Goal: Task Accomplishment & Management: Use online tool/utility

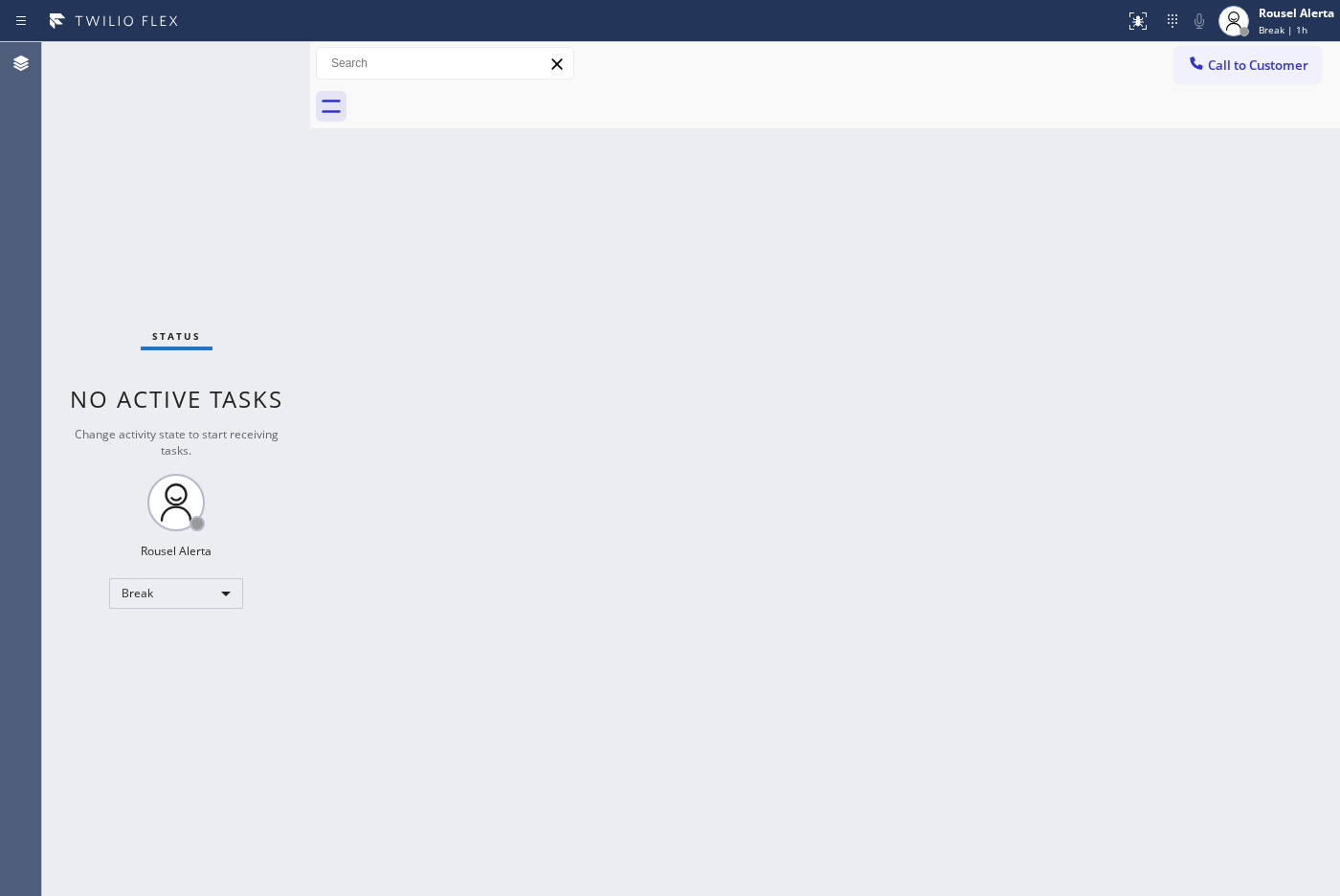
drag, startPoint x: 0, startPoint y: 0, endPoint x: 849, endPoint y: 67, distance: 851.6
click at [806, 98] on div at bounding box center [845, 107] width 988 height 43
click at [1282, 24] on span "Break | 1h" at bounding box center [1283, 30] width 49 height 14
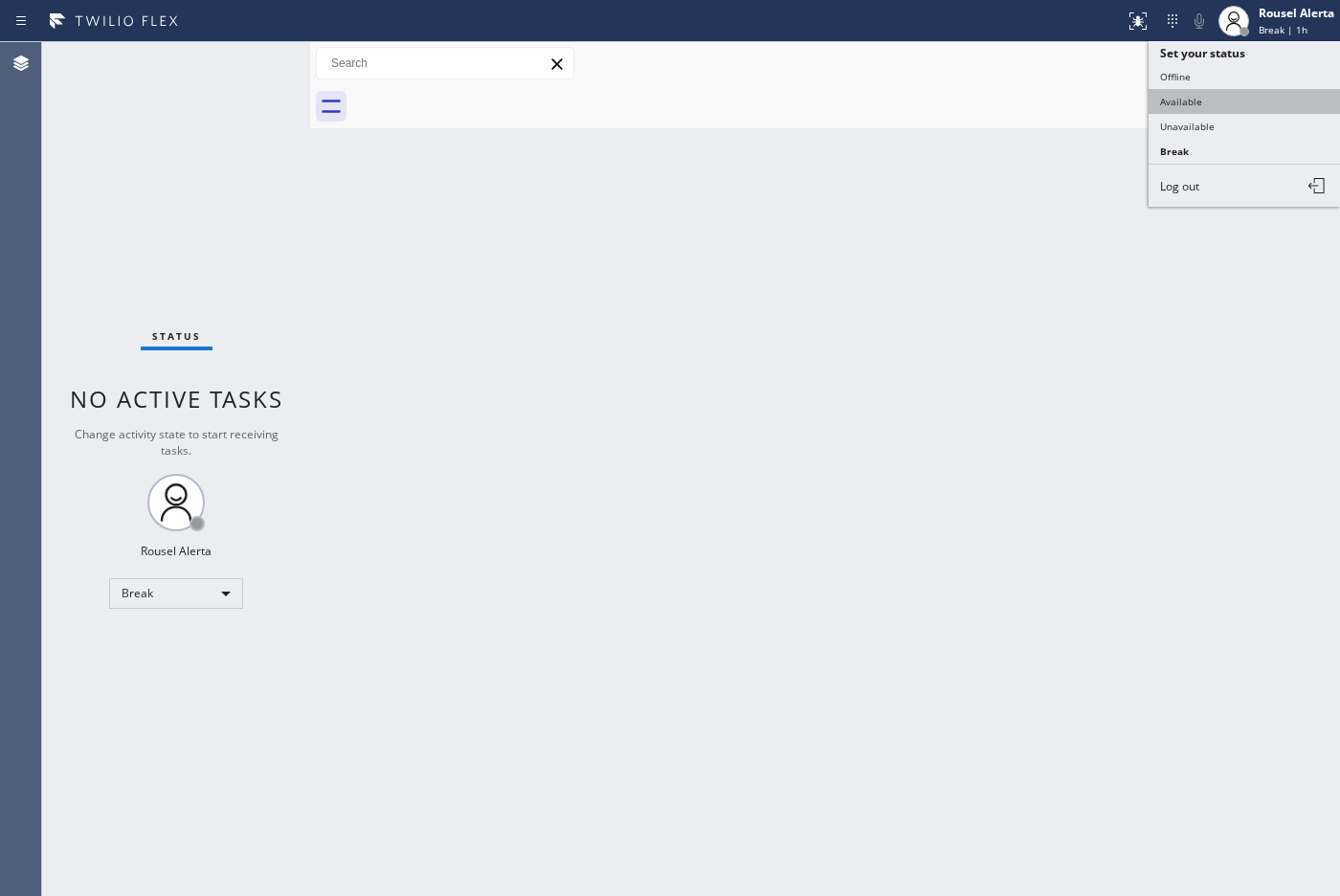
click at [1255, 104] on button "Available" at bounding box center [1244, 101] width 192 height 24
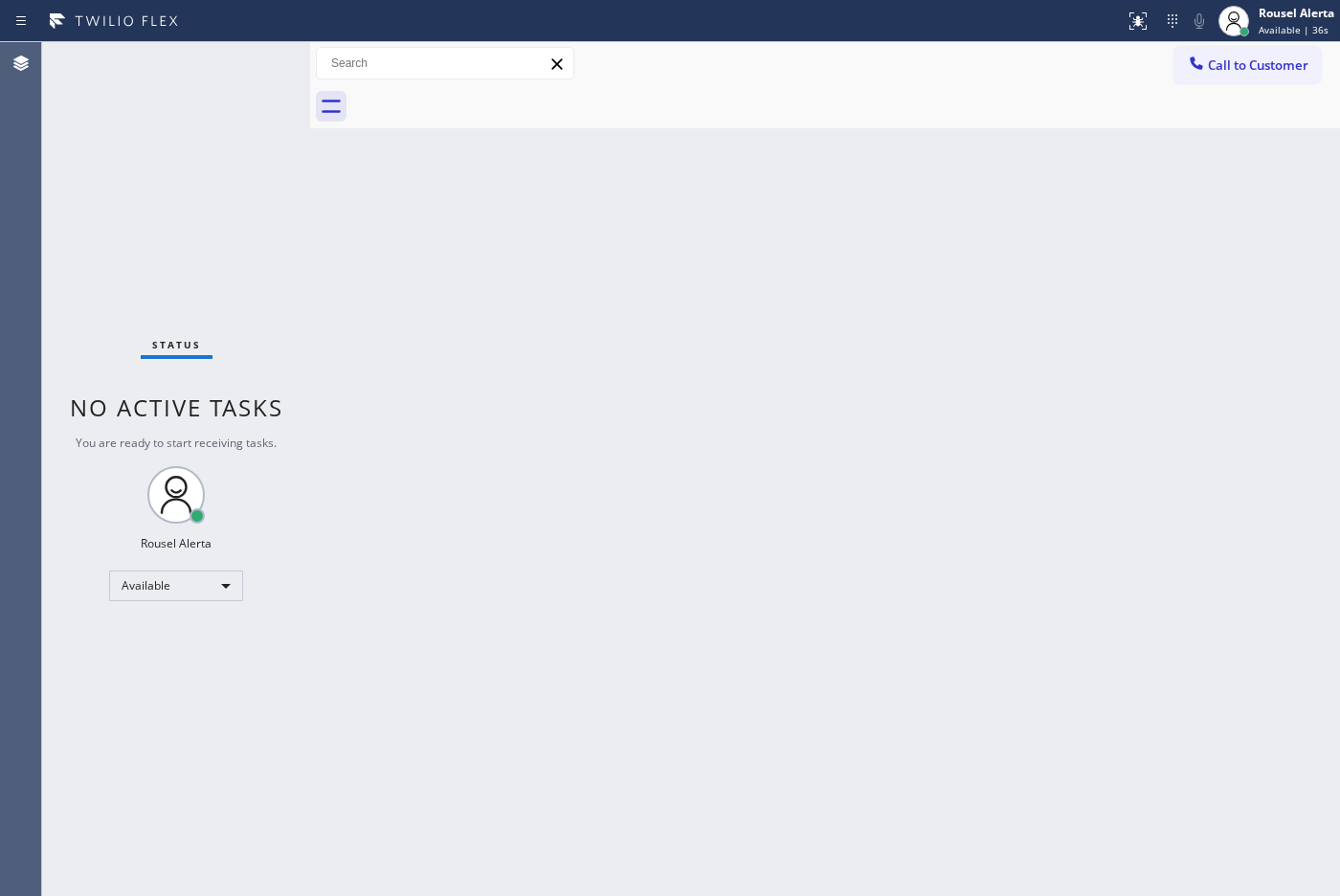
click at [915, 576] on div "Back to Dashboard Change Sender ID Customers Technicians Select a contact Outbo…" at bounding box center [825, 468] width 1030 height 853
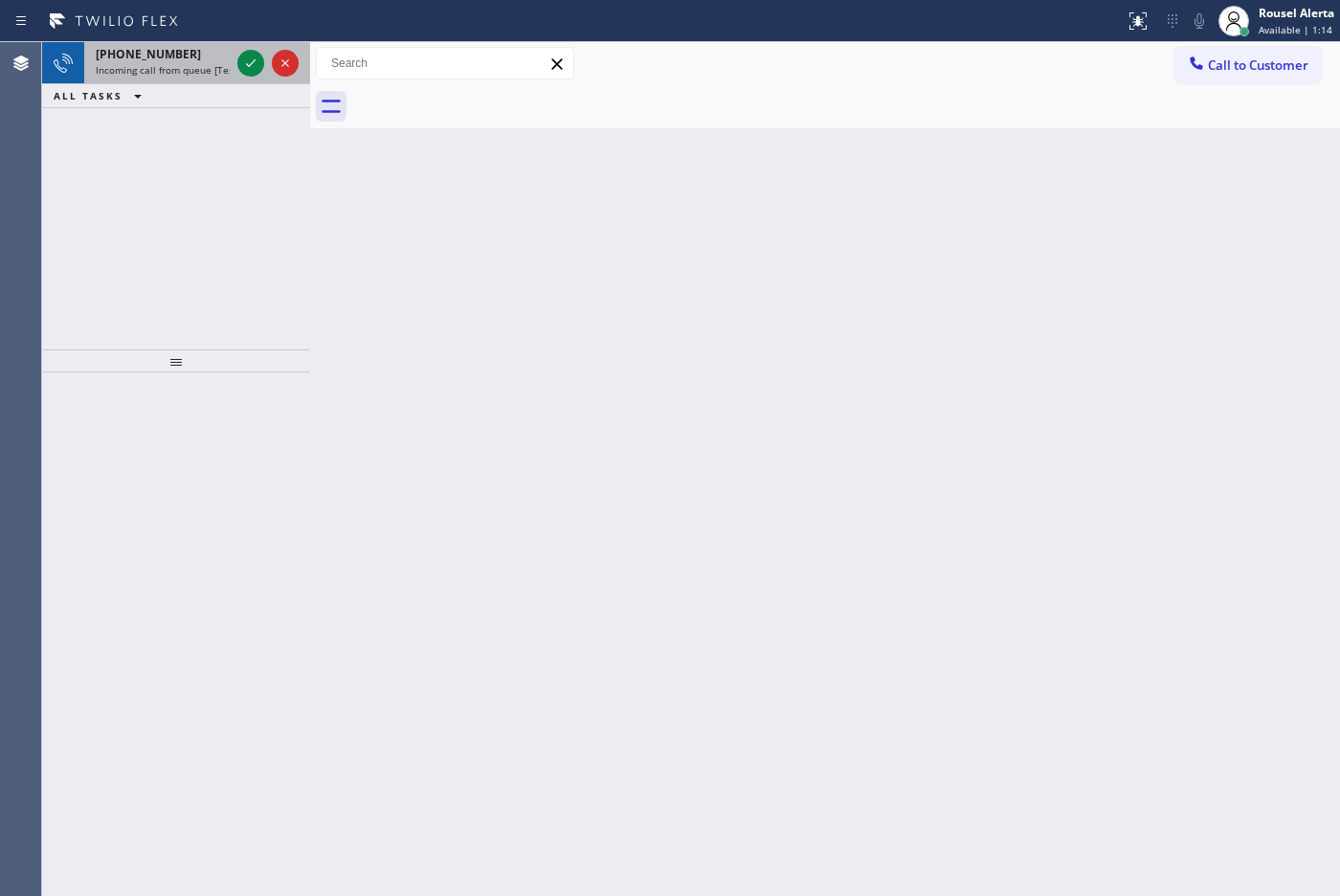
click at [156, 44] on div "[PHONE_NUMBER] Incoming call from queue [Test] All" at bounding box center [158, 63] width 150 height 42
click at [247, 65] on icon at bounding box center [251, 64] width 10 height 8
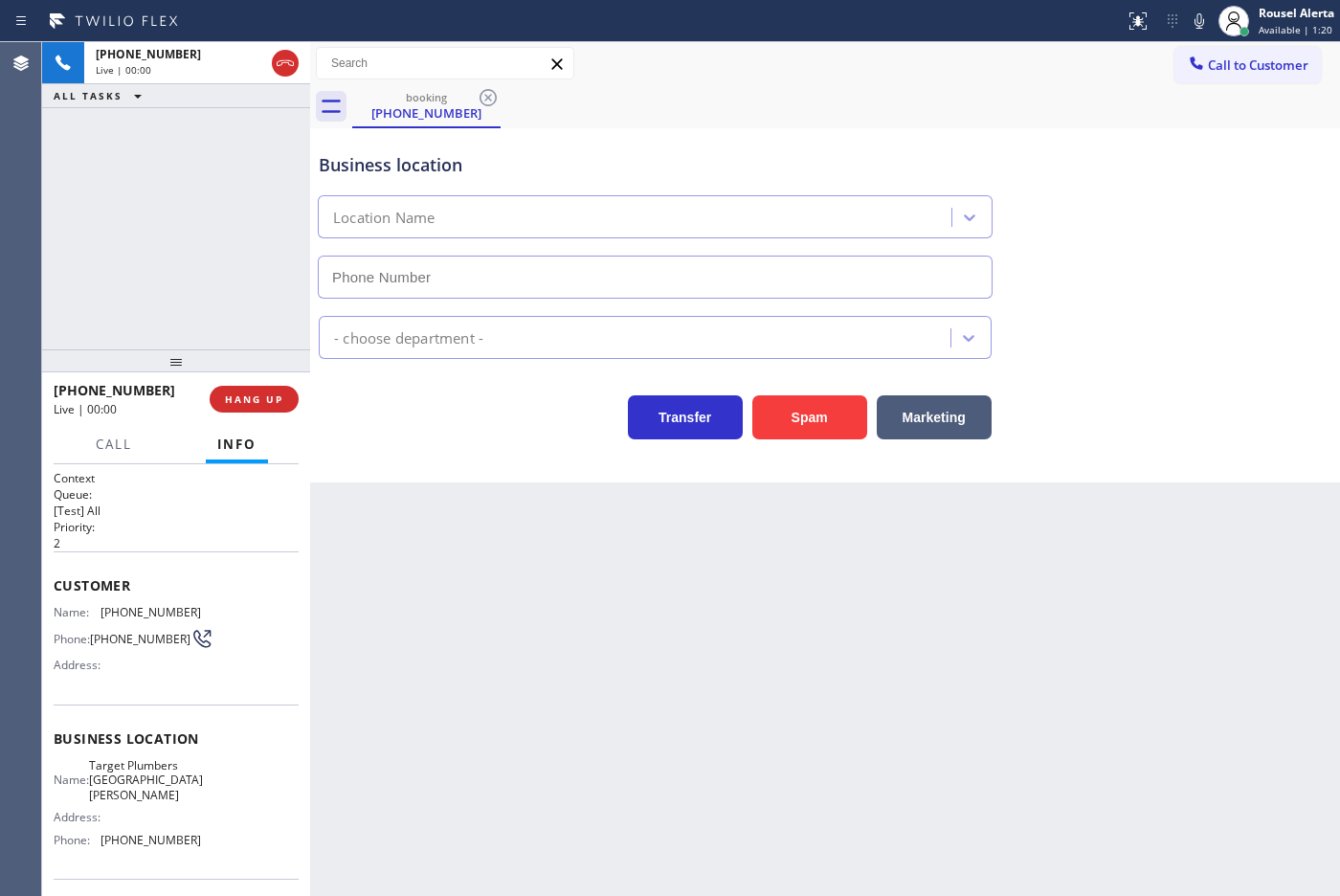
type input "[PHONE_NUMBER]"
click at [896, 680] on div "Back to Dashboard Change Sender ID Customers Technicians Select a contact Outbo…" at bounding box center [825, 468] width 1030 height 853
drag, startPoint x: 147, startPoint y: 101, endPoint x: 167, endPoint y: 136, distance: 40.3
click at [147, 101] on button "ALL TASKS" at bounding box center [101, 96] width 118 height 23
click at [255, 413] on div "[PHONE_NUMBER] Live | 00:08 HANG UP" at bounding box center [176, 399] width 245 height 50
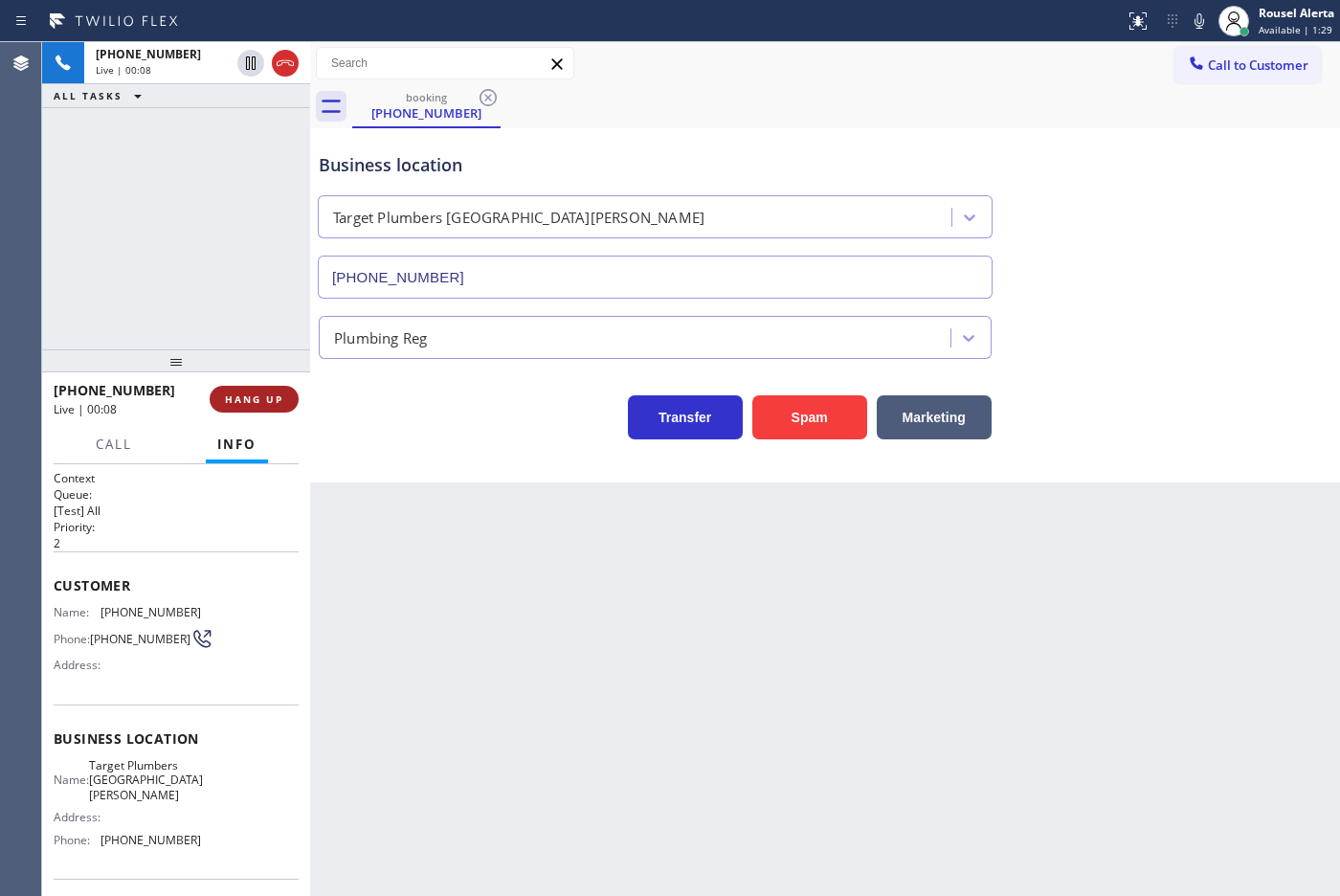
click at [266, 397] on span "HANG UP" at bounding box center [254, 399] width 59 height 14
drag, startPoint x: 437, startPoint y: 503, endPoint x: 582, endPoint y: 737, distance: 275.3
click at [450, 519] on div "Back to Dashboard Change Sender ID Customers Technicians Select a contact Outbo…" at bounding box center [825, 468] width 1030 height 853
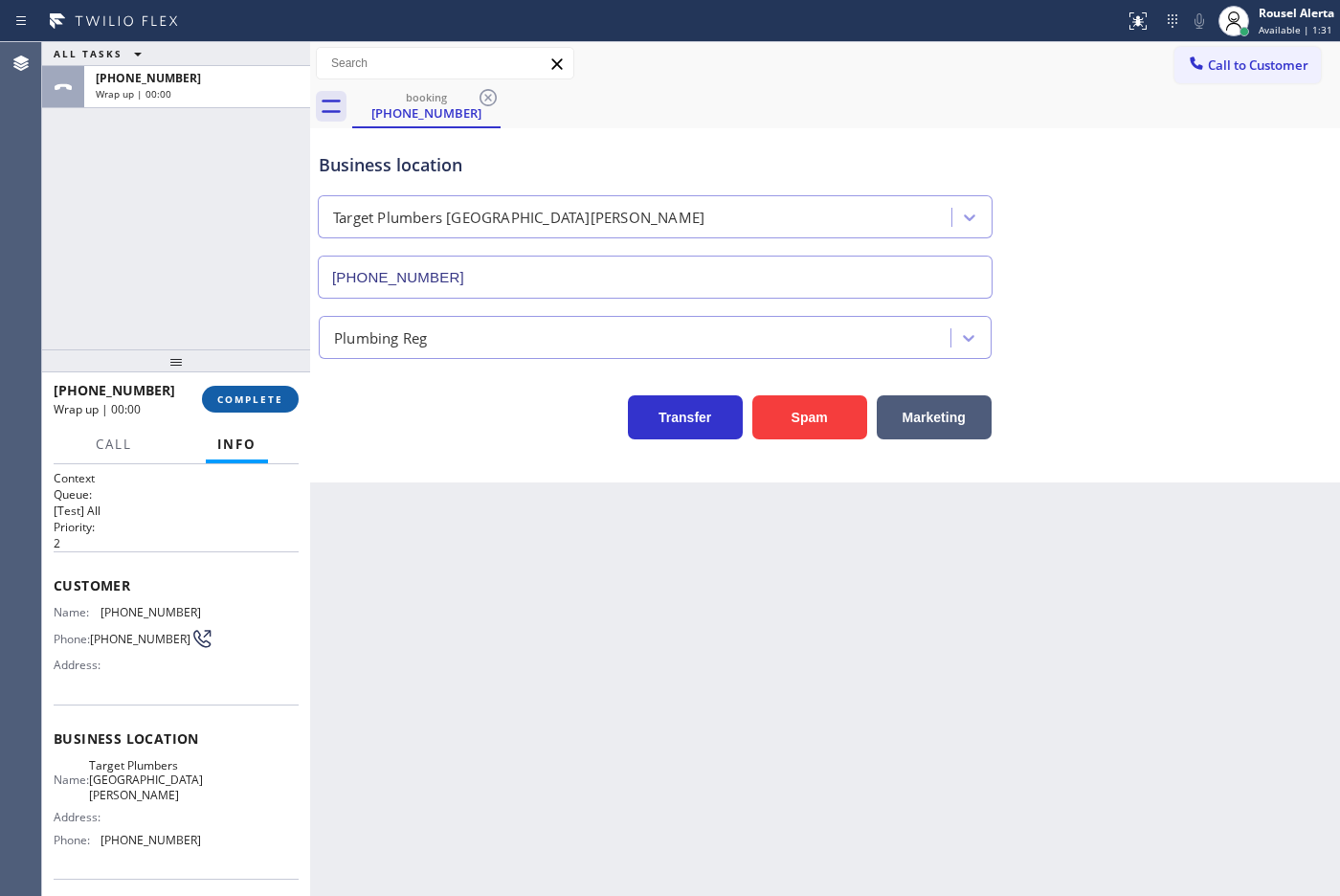
click at [230, 408] on button "COMPLETE" at bounding box center [250, 399] width 97 height 26
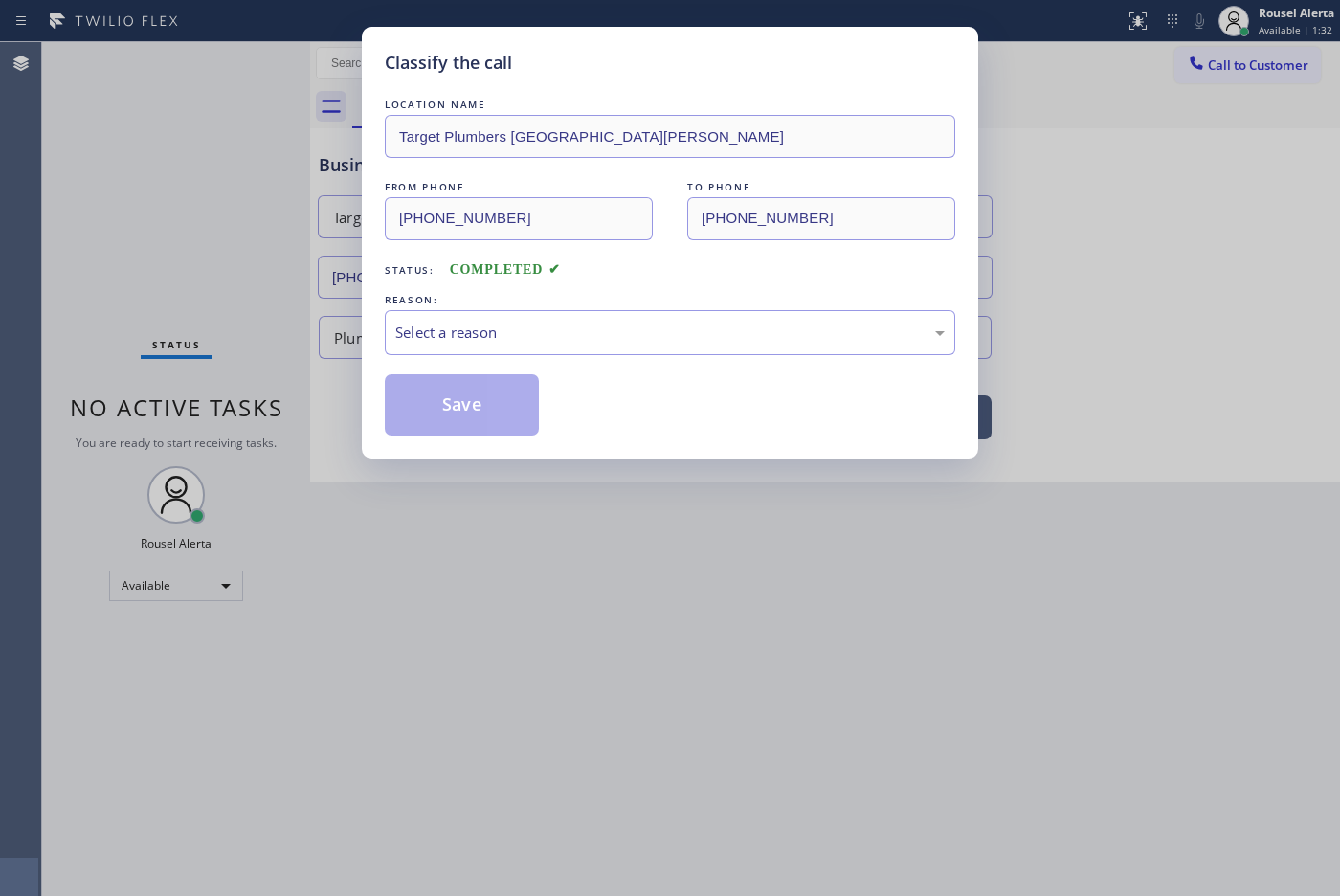
click at [451, 361] on div "LOCATION NAME Target Plumbers Santa [PERSON_NAME] FROM PHONE [PHONE_NUMBER] TO …" at bounding box center [670, 265] width 571 height 341
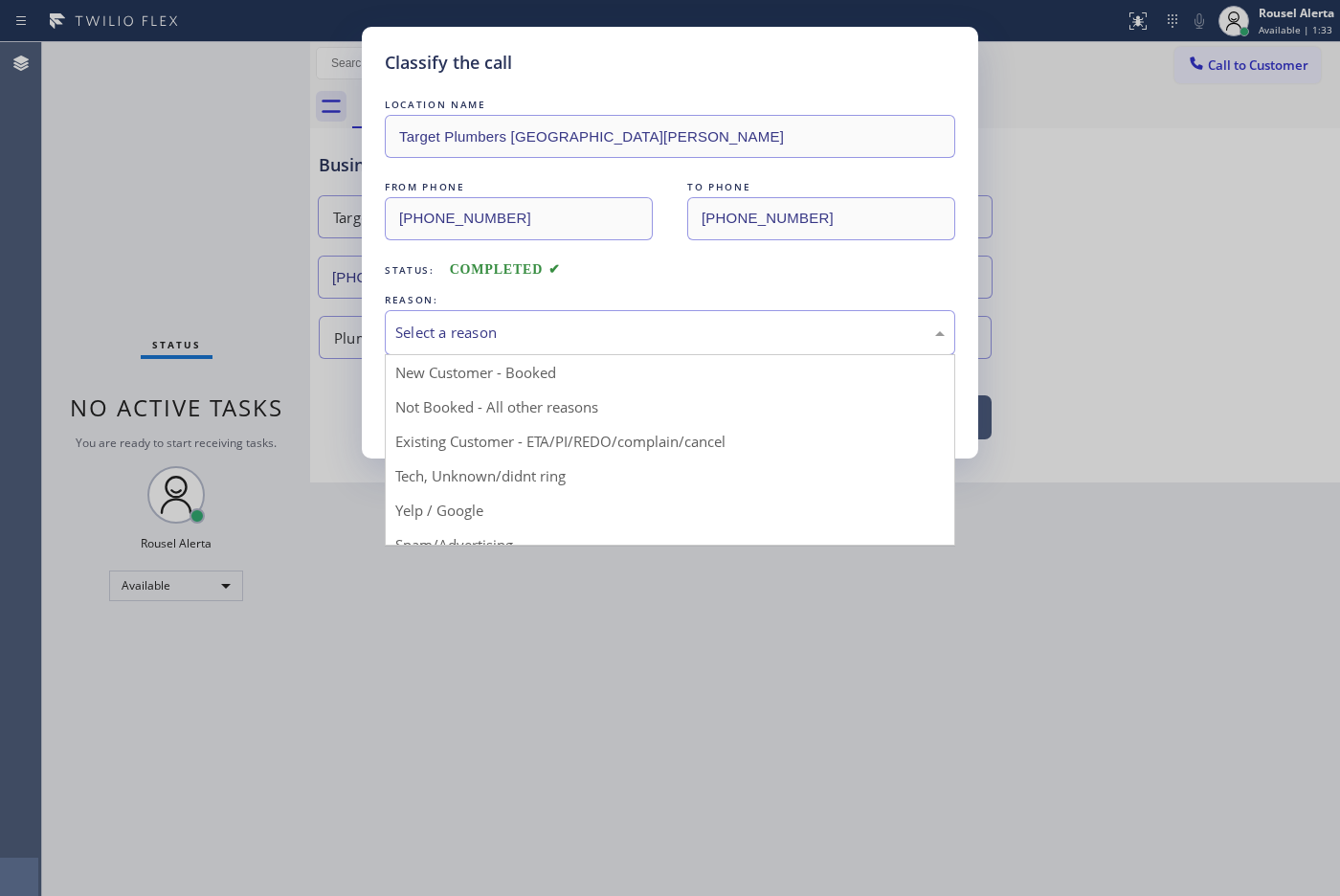
click at [460, 340] on div "Select a reason" at bounding box center [670, 332] width 549 height 22
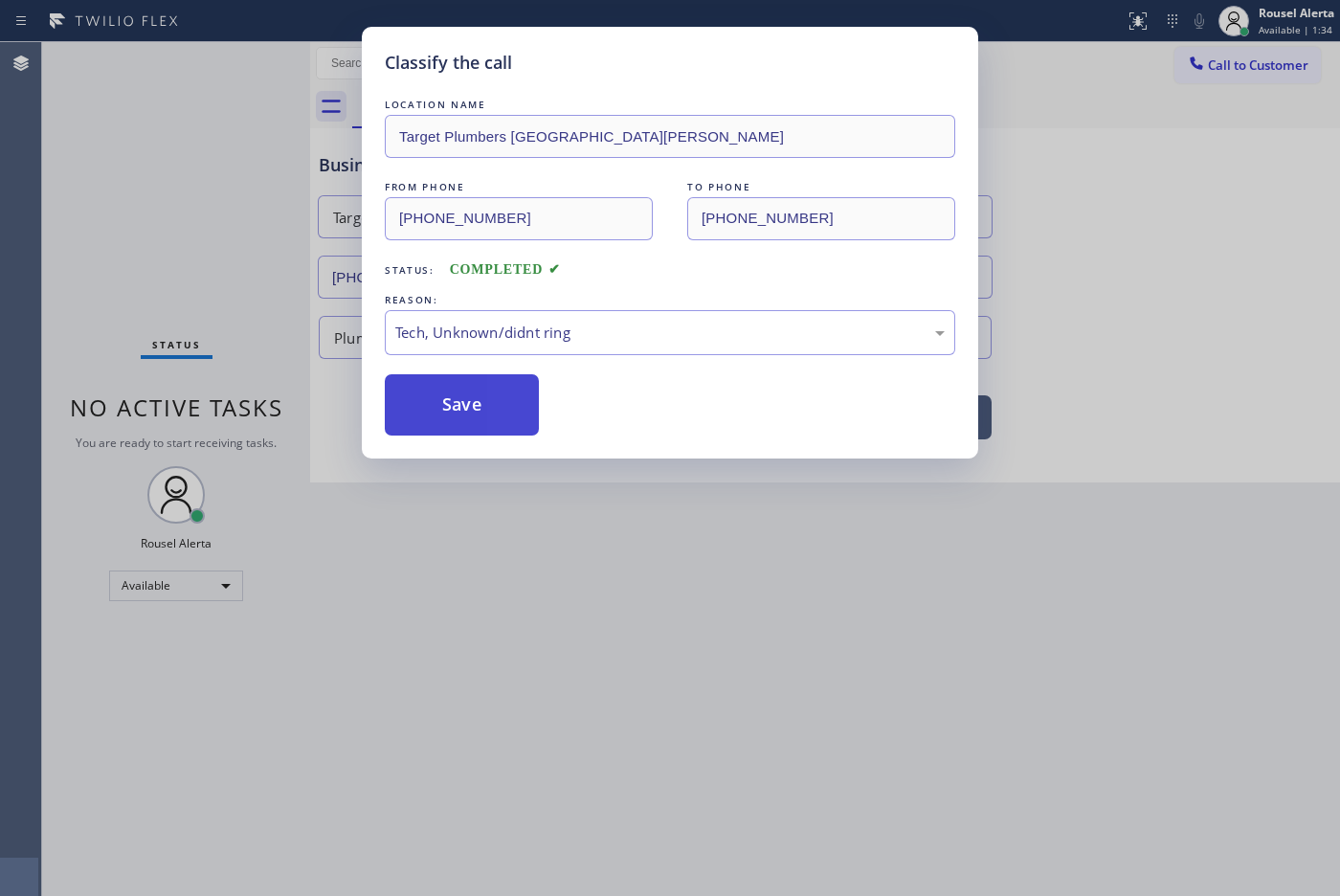
click at [469, 395] on button "Save" at bounding box center [462, 405] width 154 height 62
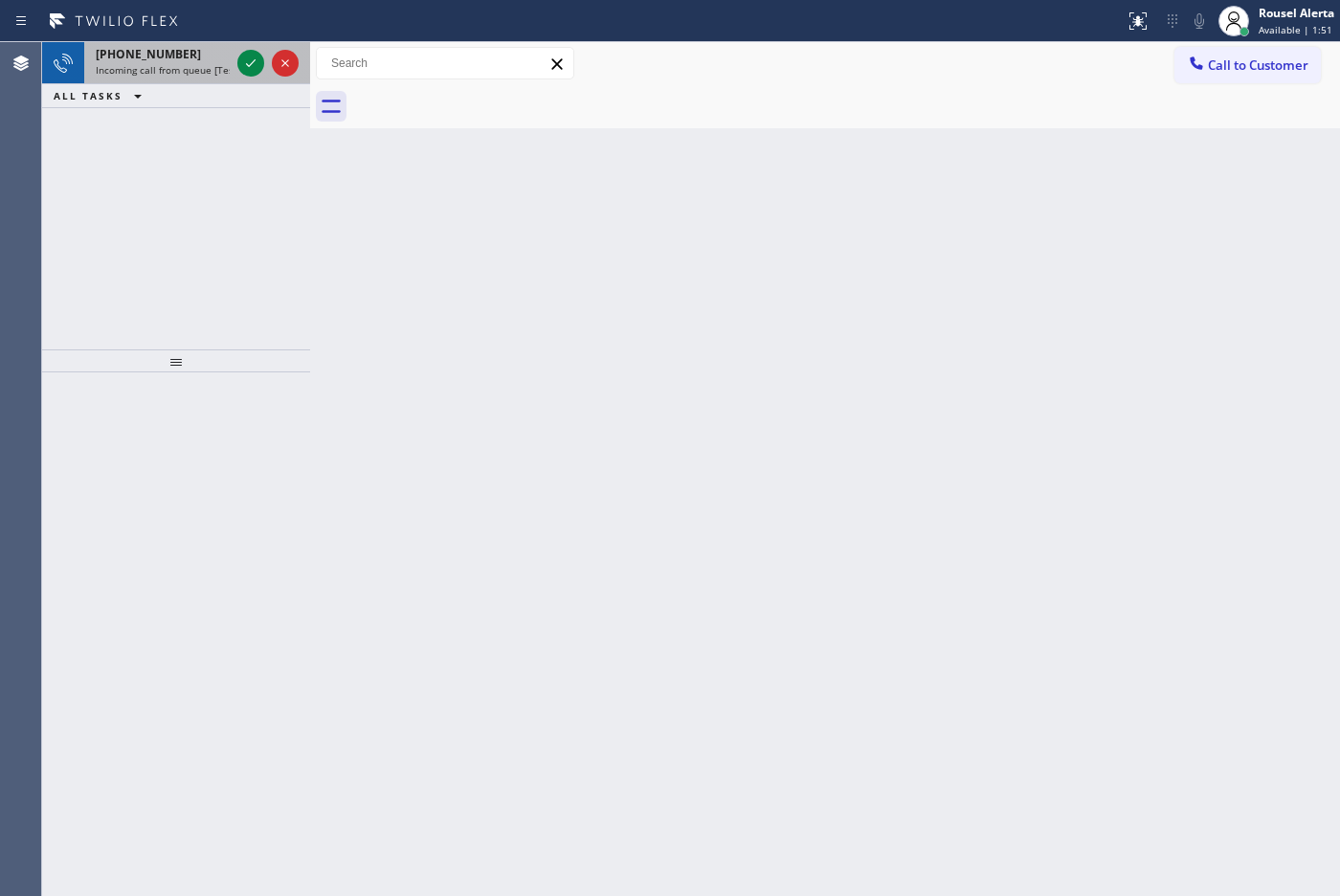
click at [175, 61] on div "[PHONE_NUMBER]" at bounding box center [162, 54] width 134 height 17
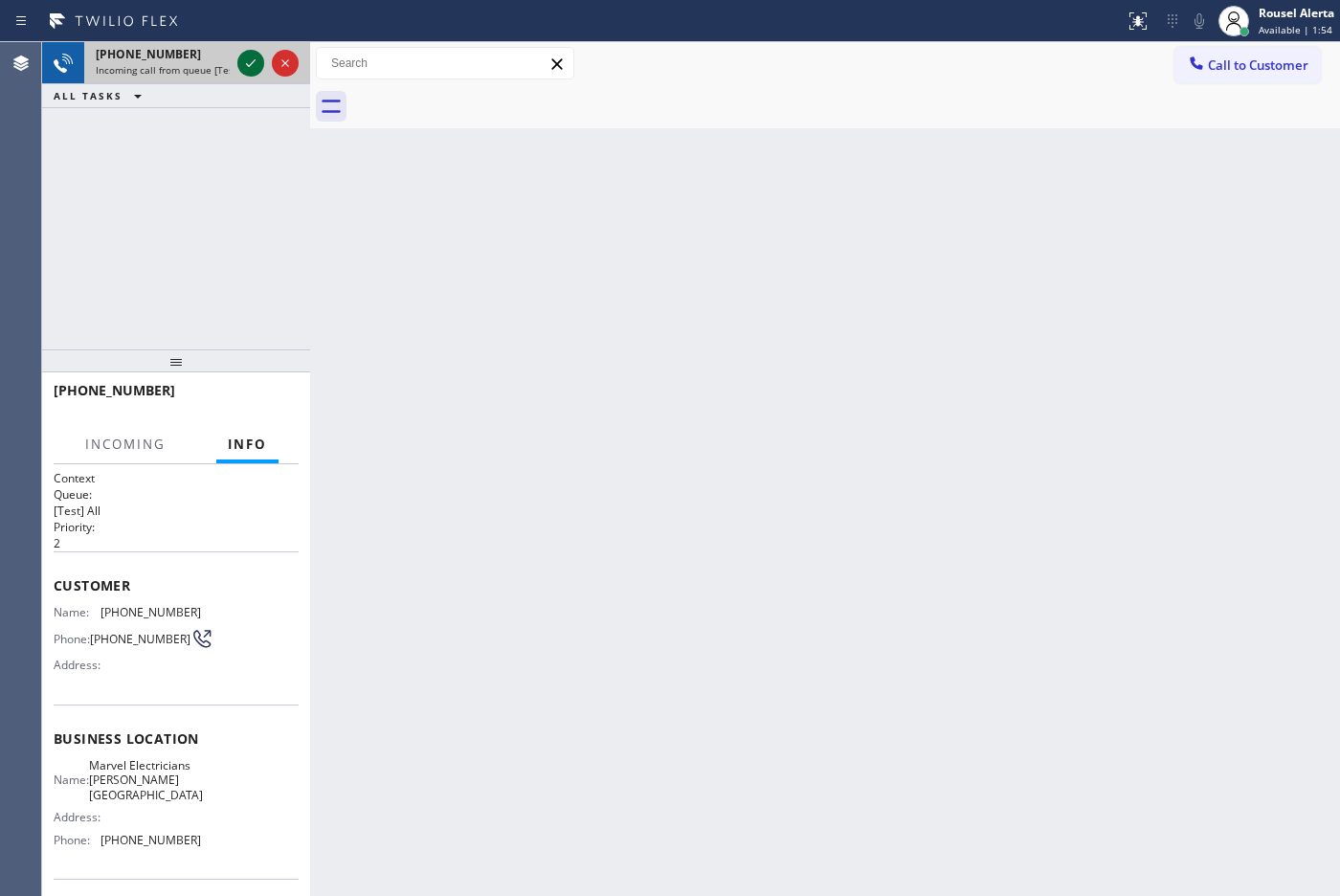
click at [245, 69] on icon at bounding box center [251, 64] width 23 height 23
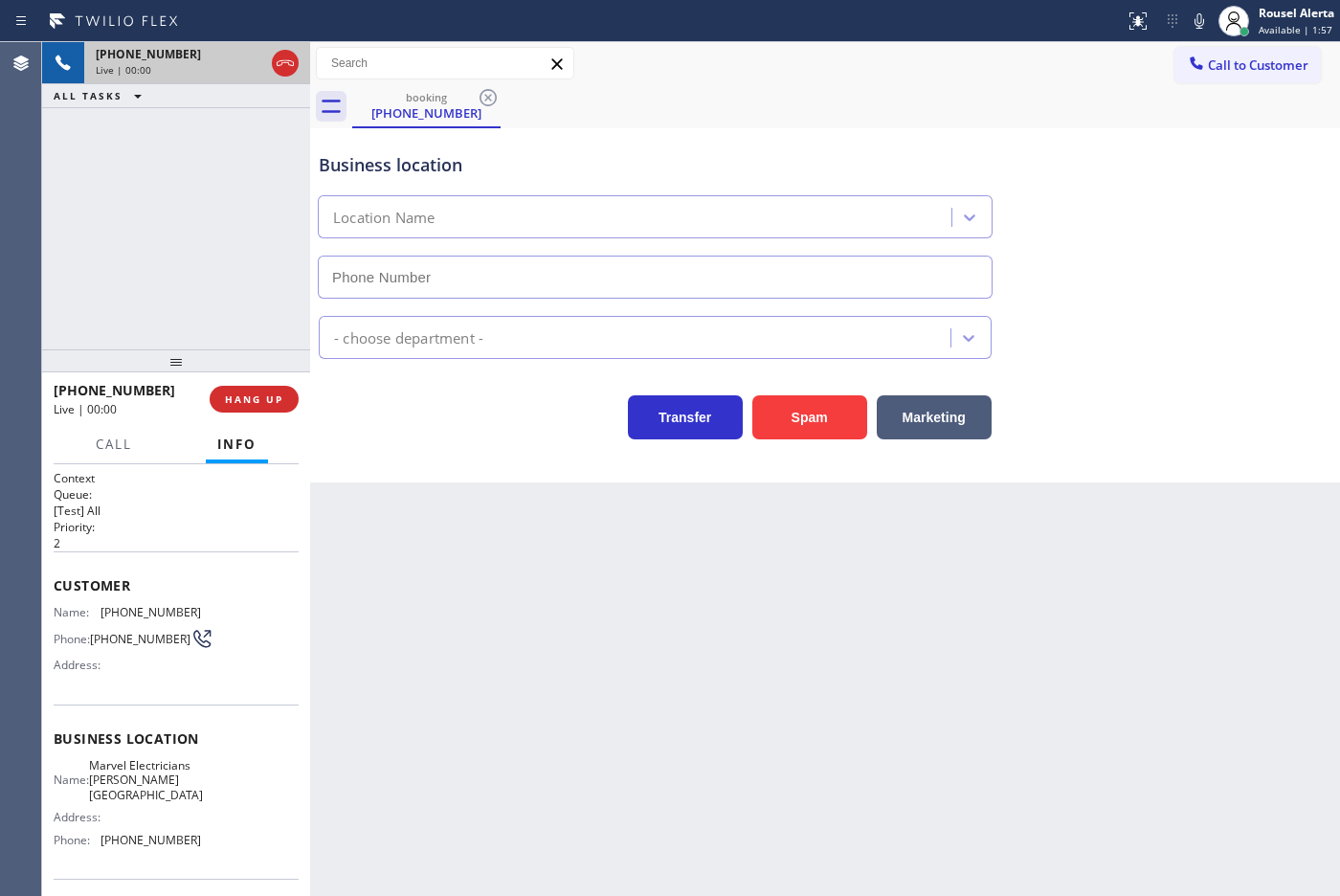
type input "[PHONE_NUMBER]"
drag, startPoint x: 221, startPoint y: 103, endPoint x: 247, endPoint y: 146, distance: 50.2
click at [221, 104] on div "ALL TASKS ALL TASKS ACTIVE TASKS TASKS IN WRAP UP" at bounding box center [176, 96] width 268 height 23
click at [281, 399] on span "HANG UP" at bounding box center [254, 399] width 59 height 14
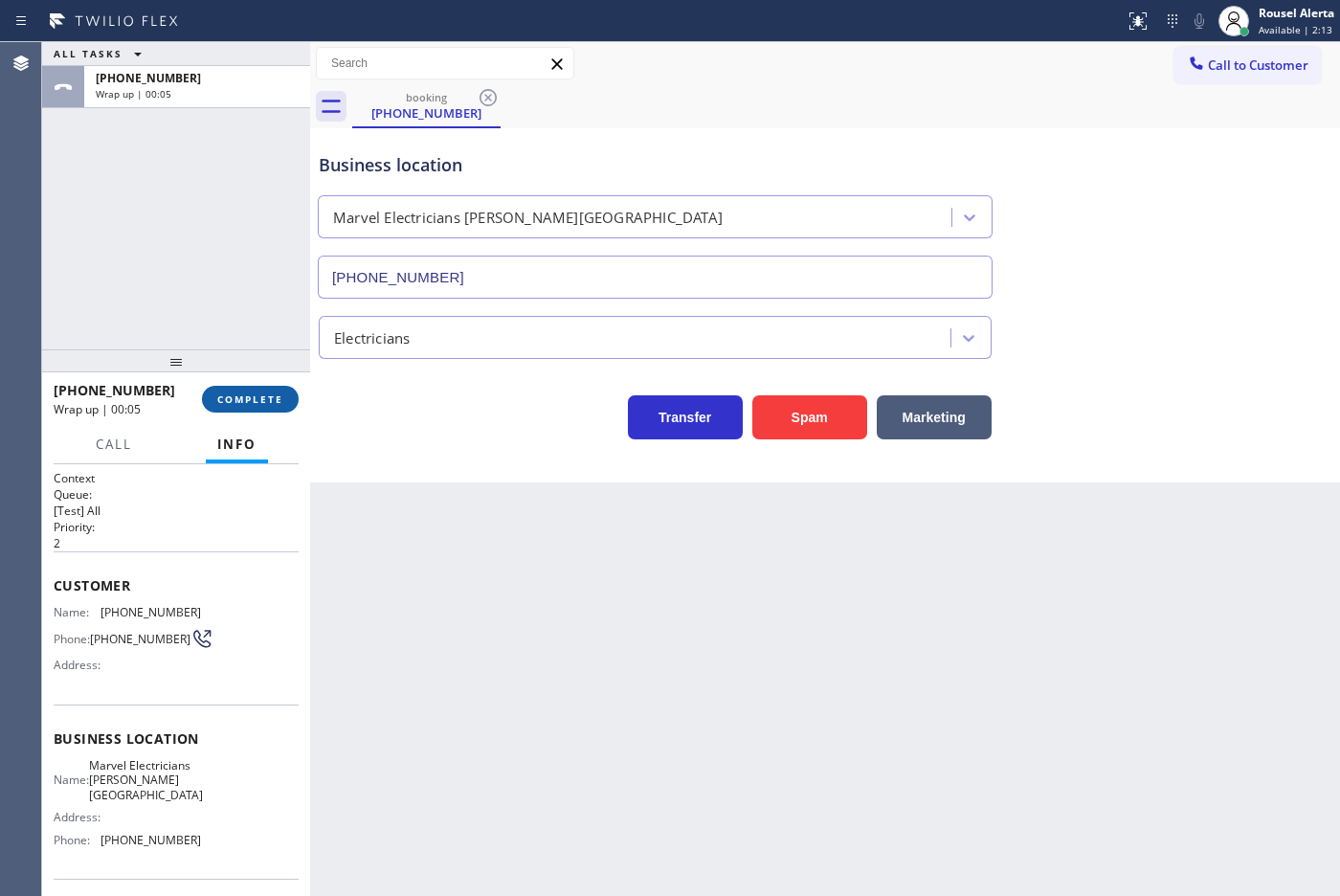
click at [273, 398] on span "COMPLETE" at bounding box center [250, 399] width 66 height 14
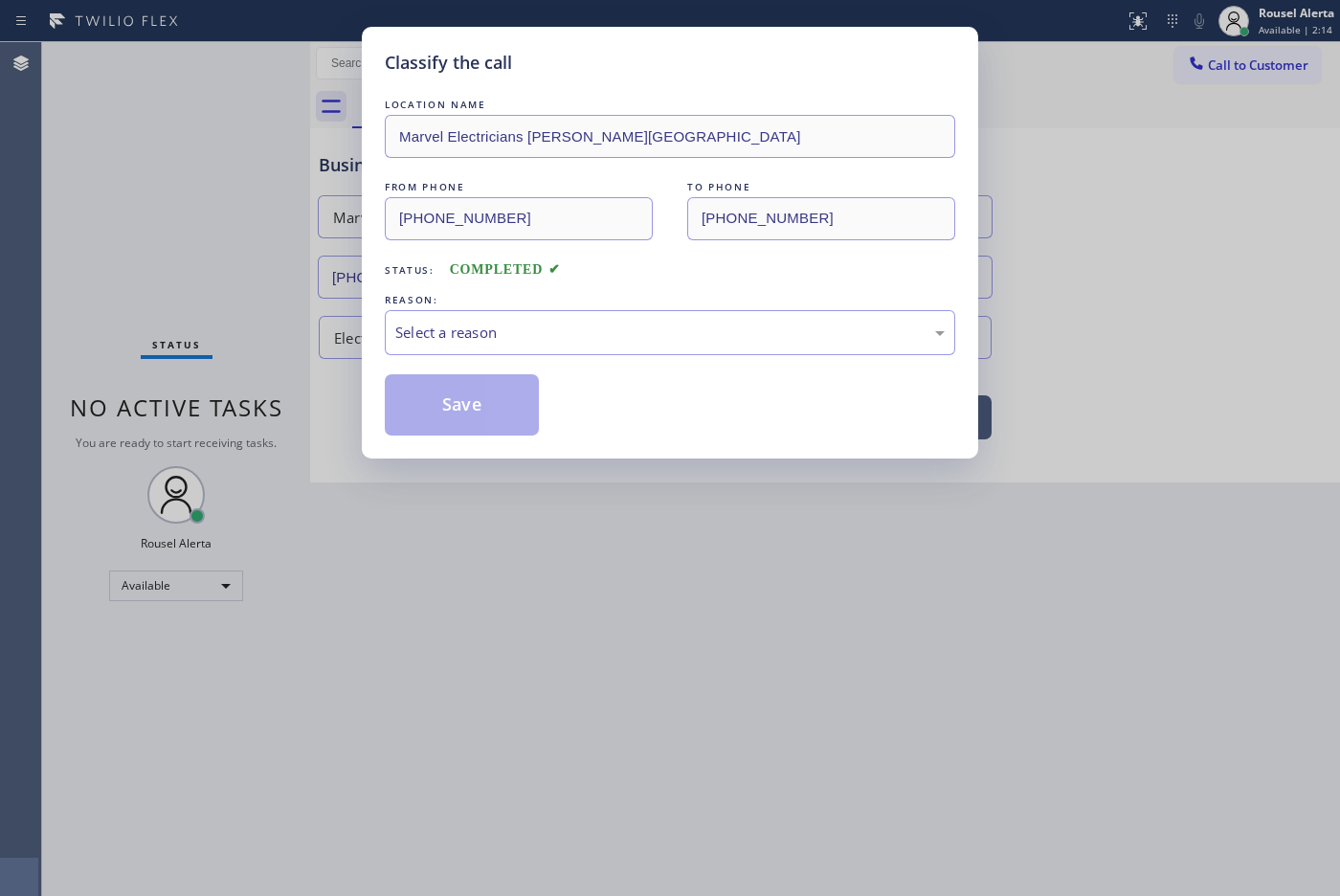
click at [429, 344] on div "Select a reason" at bounding box center [670, 332] width 549 height 22
click at [459, 471] on div "Classify the call LOCATION NAME Marvel Electricians [PERSON_NAME][GEOGRAPHIC_DA…" at bounding box center [670, 448] width 1340 height 896
click at [465, 406] on button "Save" at bounding box center [462, 405] width 154 height 62
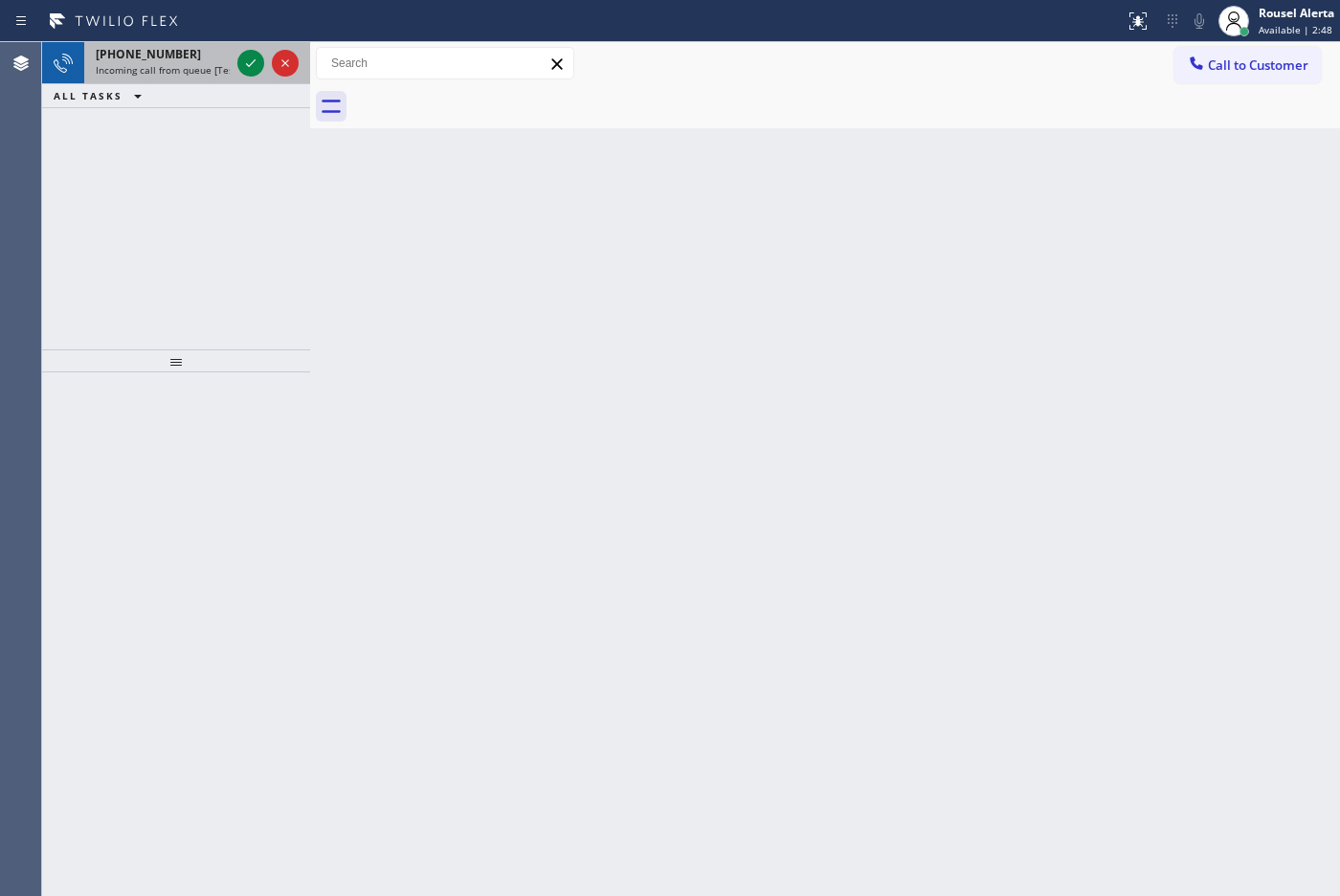
click at [203, 55] on div "[PHONE_NUMBER]" at bounding box center [162, 54] width 134 height 17
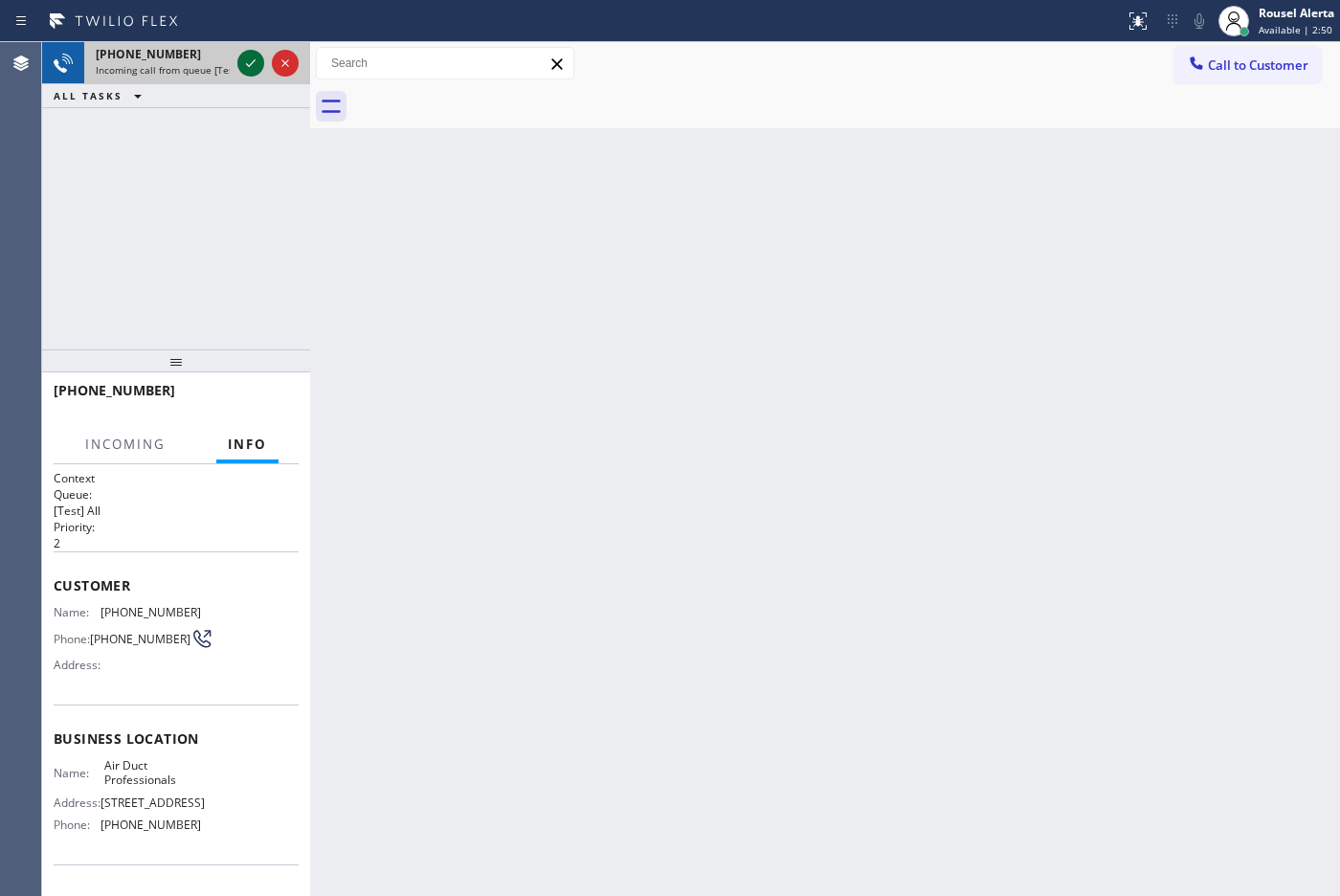
click at [245, 55] on icon at bounding box center [251, 64] width 23 height 23
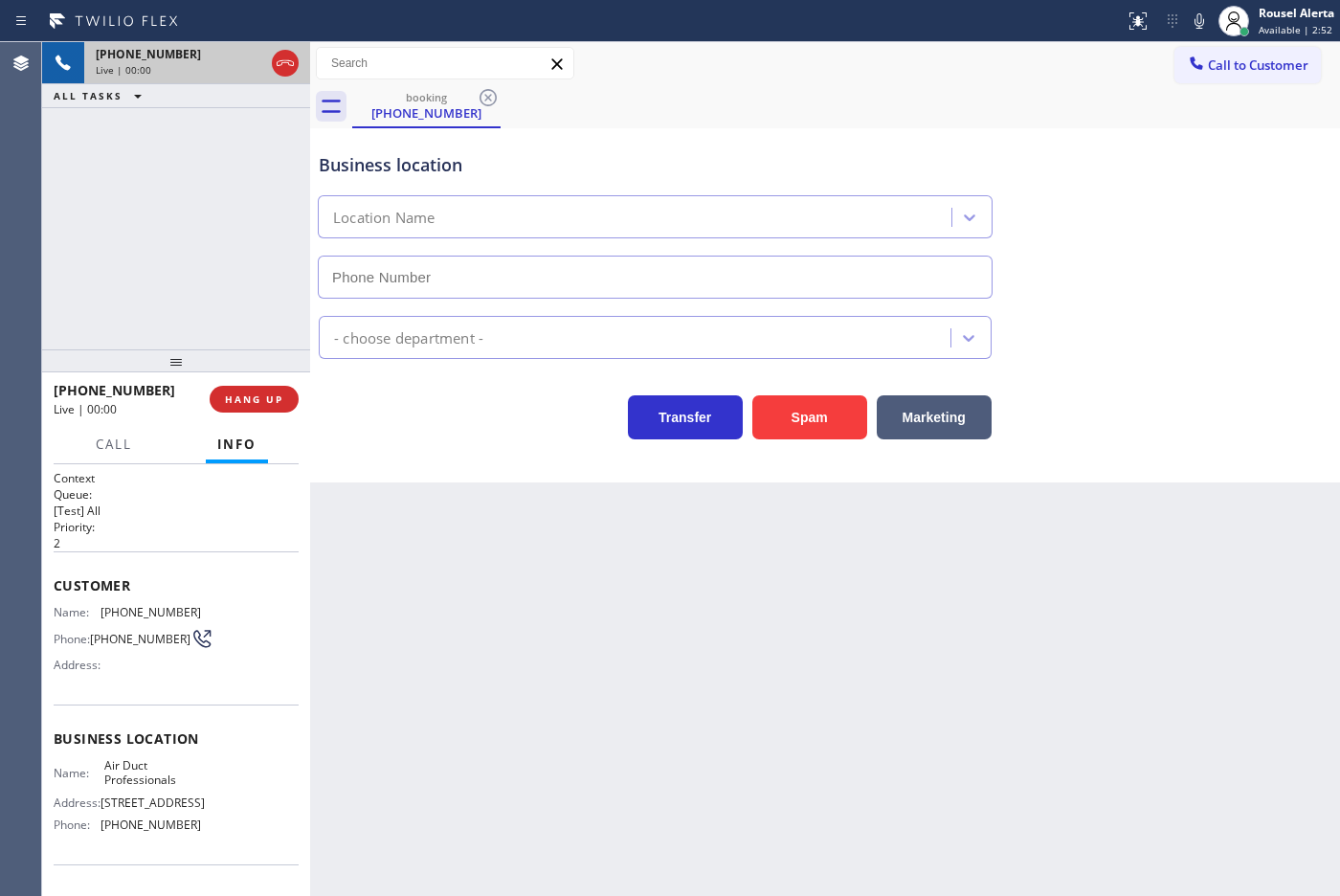
type input "[PHONE_NUMBER]"
click at [537, 637] on div "Back to Dashboard Change Sender ID Customers Technicians Select a contact Outbo…" at bounding box center [825, 468] width 1030 height 853
click at [457, 609] on div "Back to Dashboard Change Sender ID Customers Technicians Select a contact Outbo…" at bounding box center [825, 468] width 1030 height 853
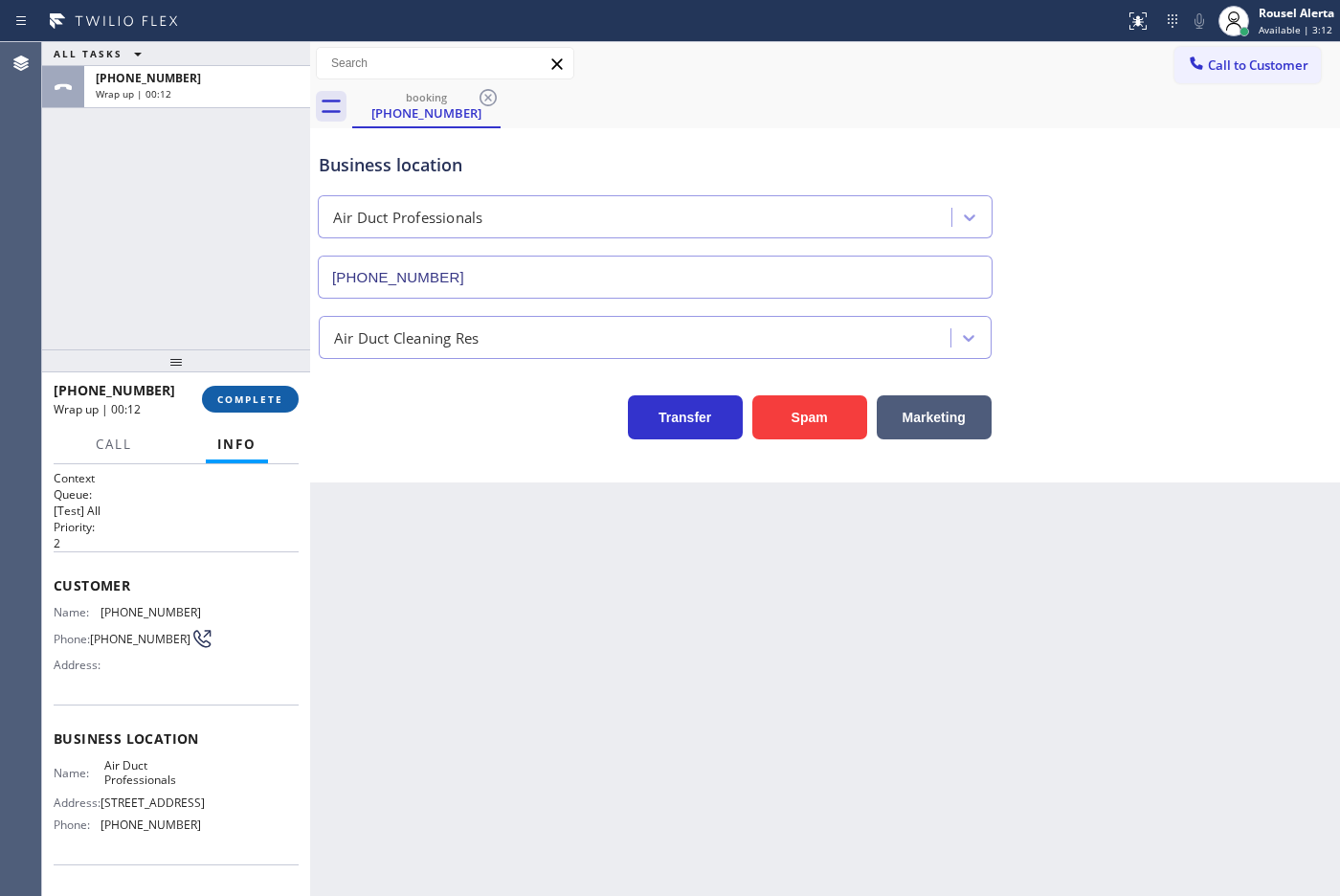
click at [280, 411] on button "COMPLETE" at bounding box center [250, 399] width 97 height 26
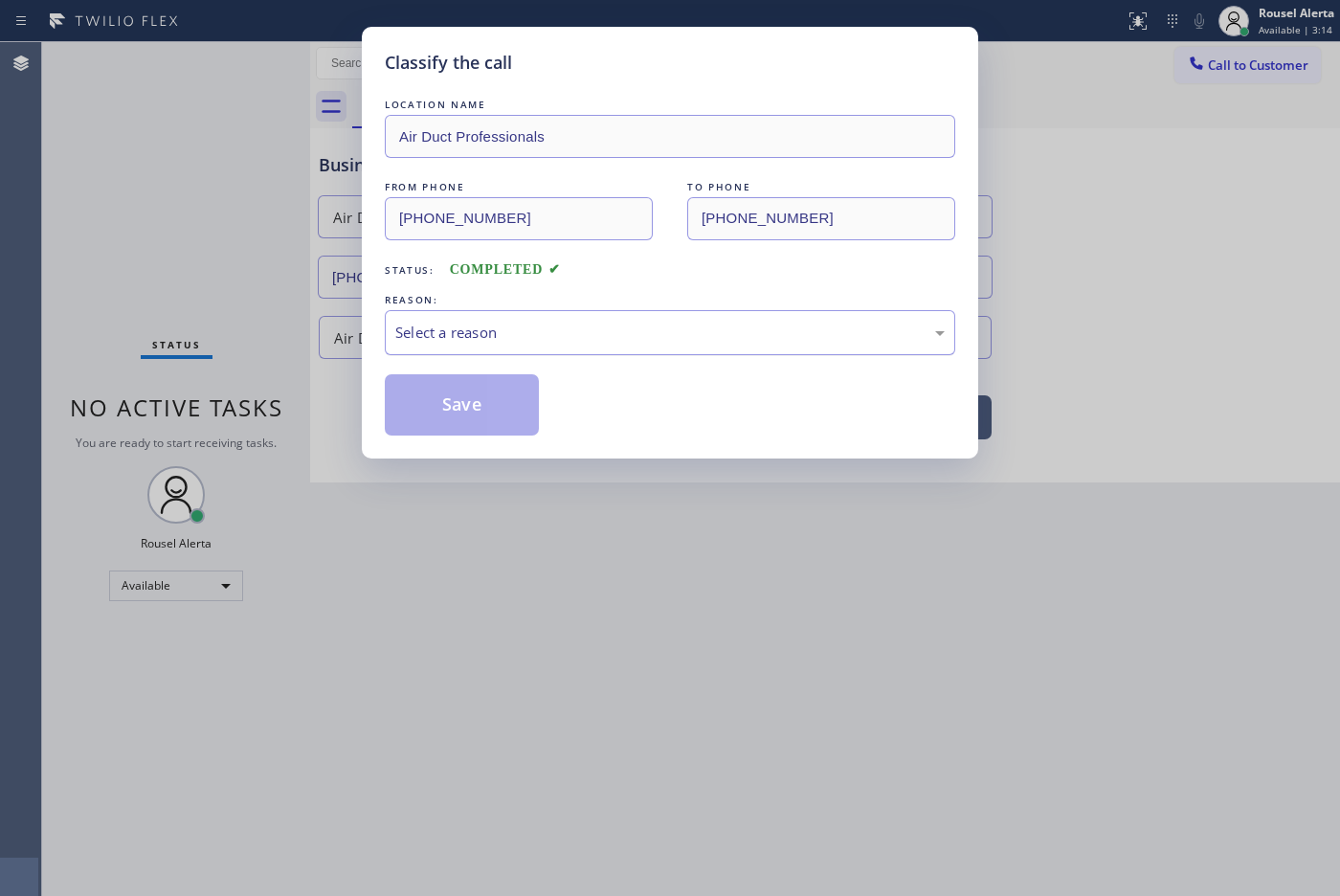
click at [409, 314] on div "Select a reason" at bounding box center [670, 332] width 571 height 45
click at [471, 384] on button "Save" at bounding box center [462, 405] width 154 height 62
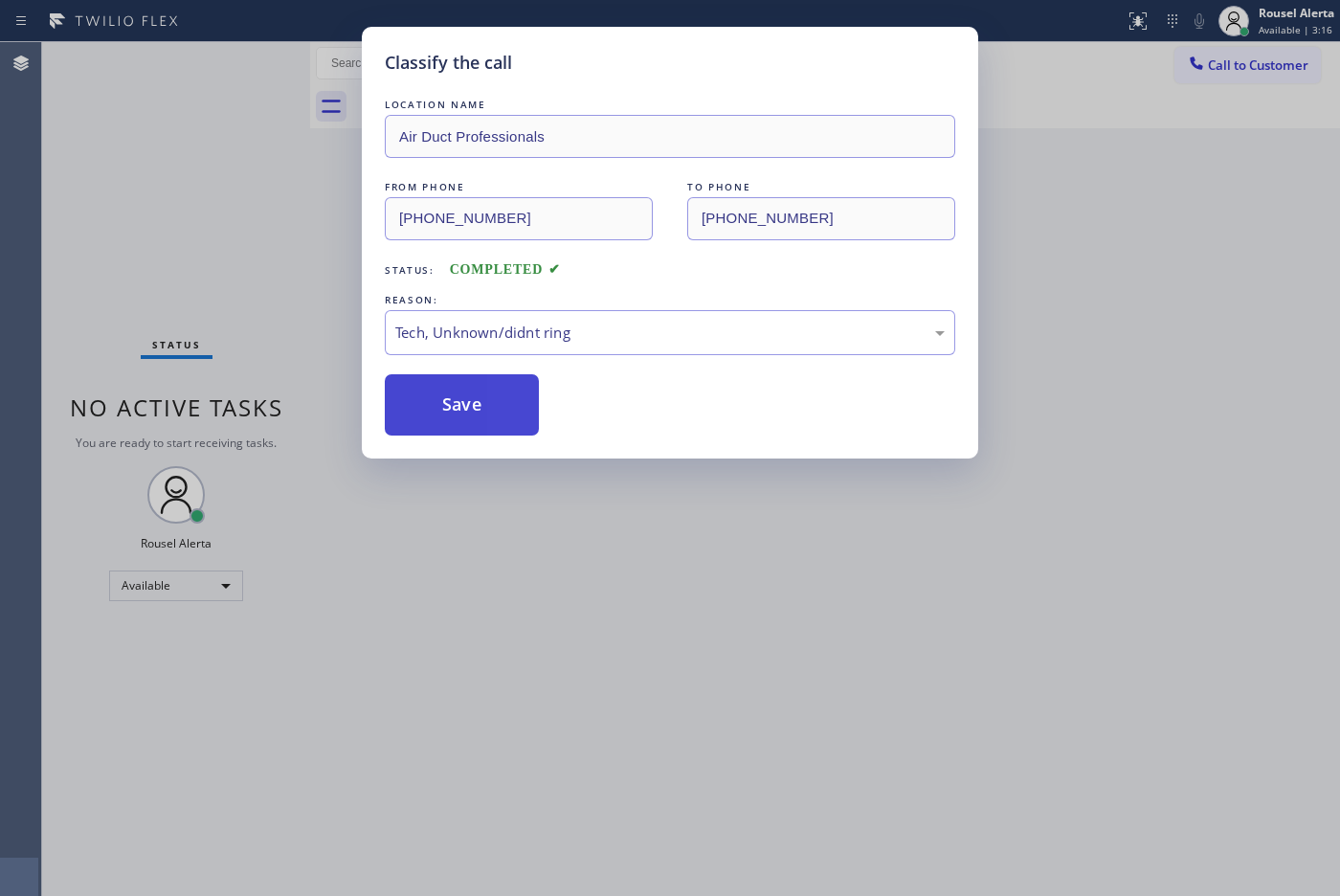
click at [472, 412] on button "Save" at bounding box center [462, 405] width 154 height 62
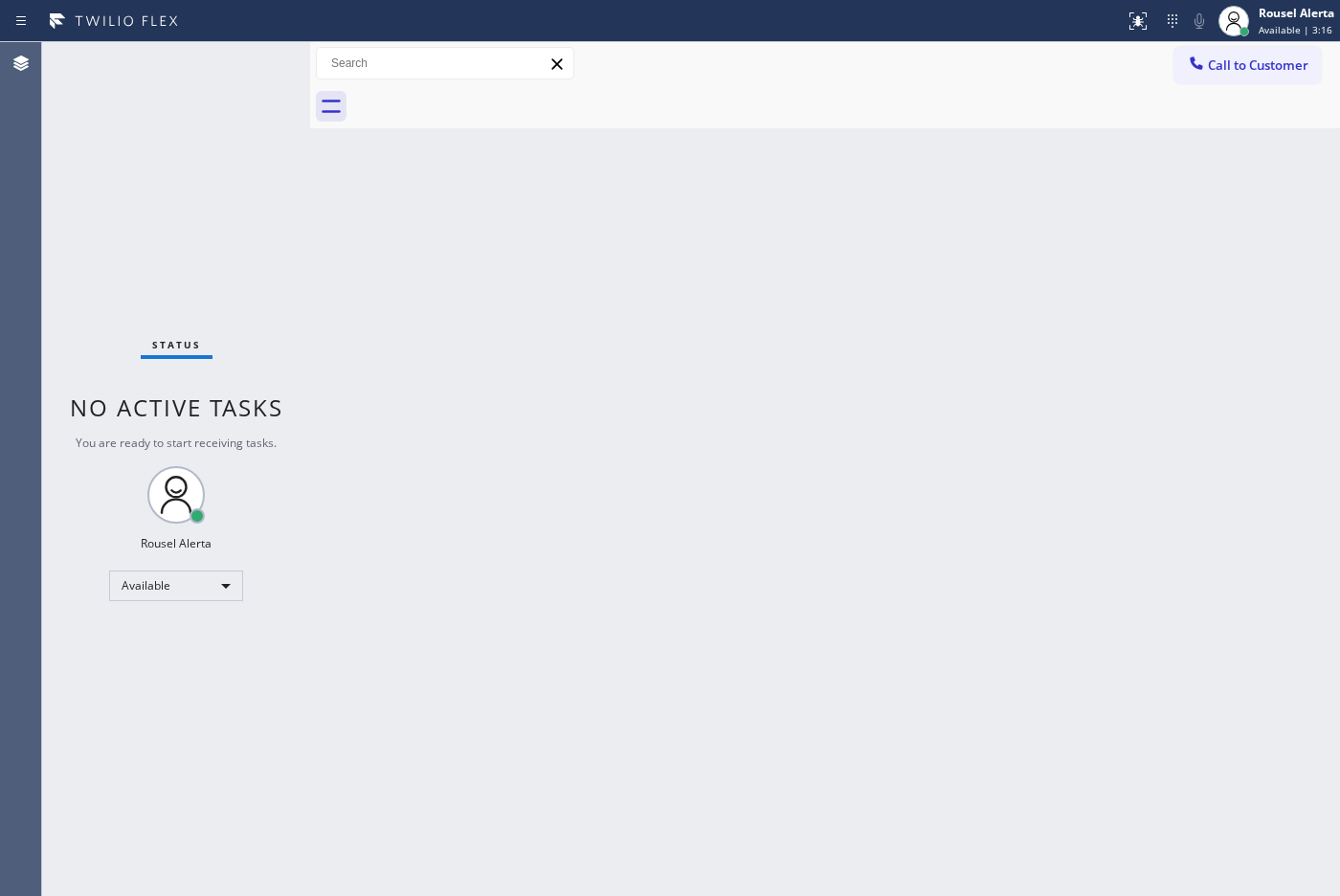
click at [627, 594] on div "Back to Dashboard Change Sender ID Customers Technicians Select a contact Outbo…" at bounding box center [825, 468] width 1030 height 853
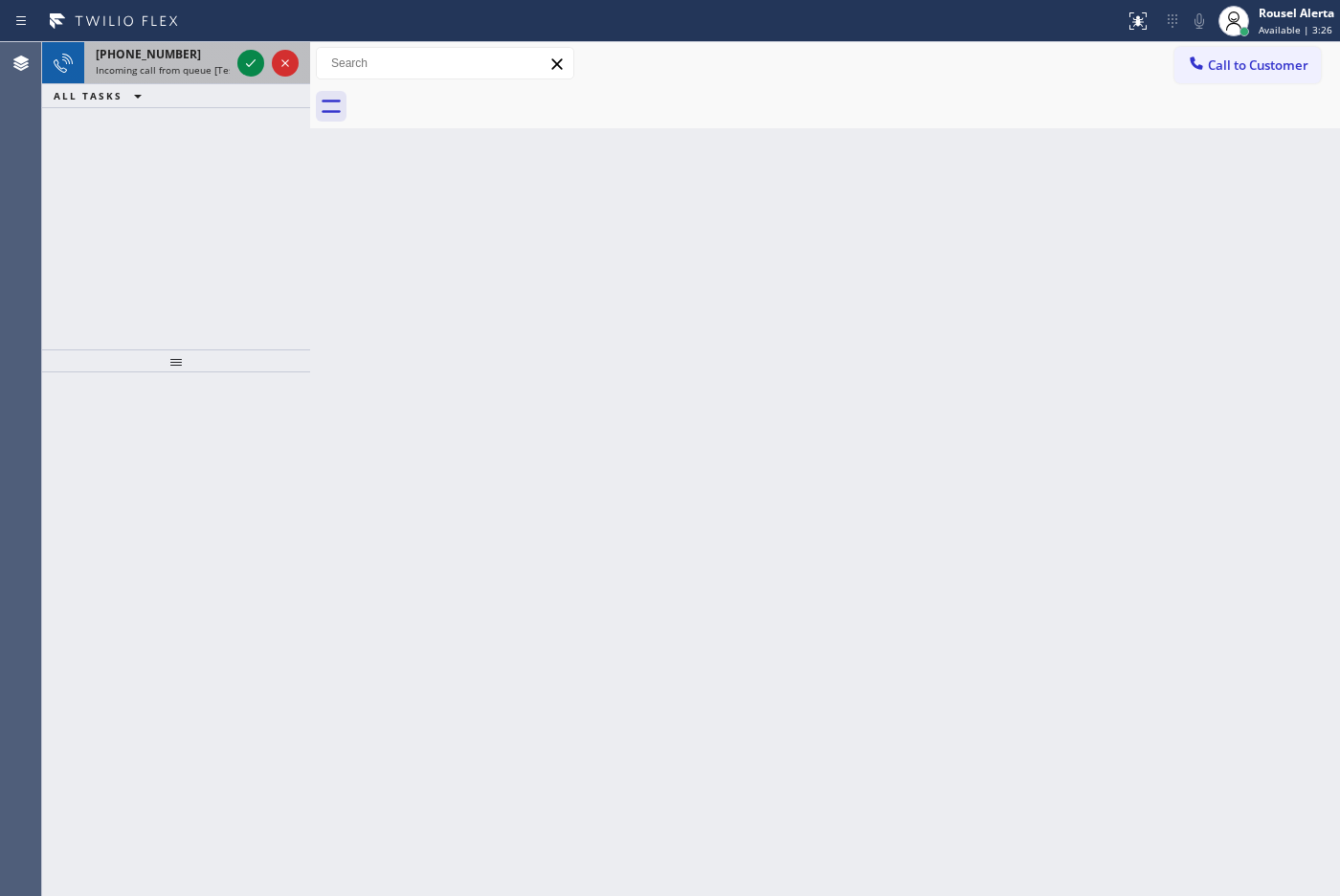
click at [207, 60] on div "[PHONE_NUMBER]" at bounding box center [162, 54] width 134 height 17
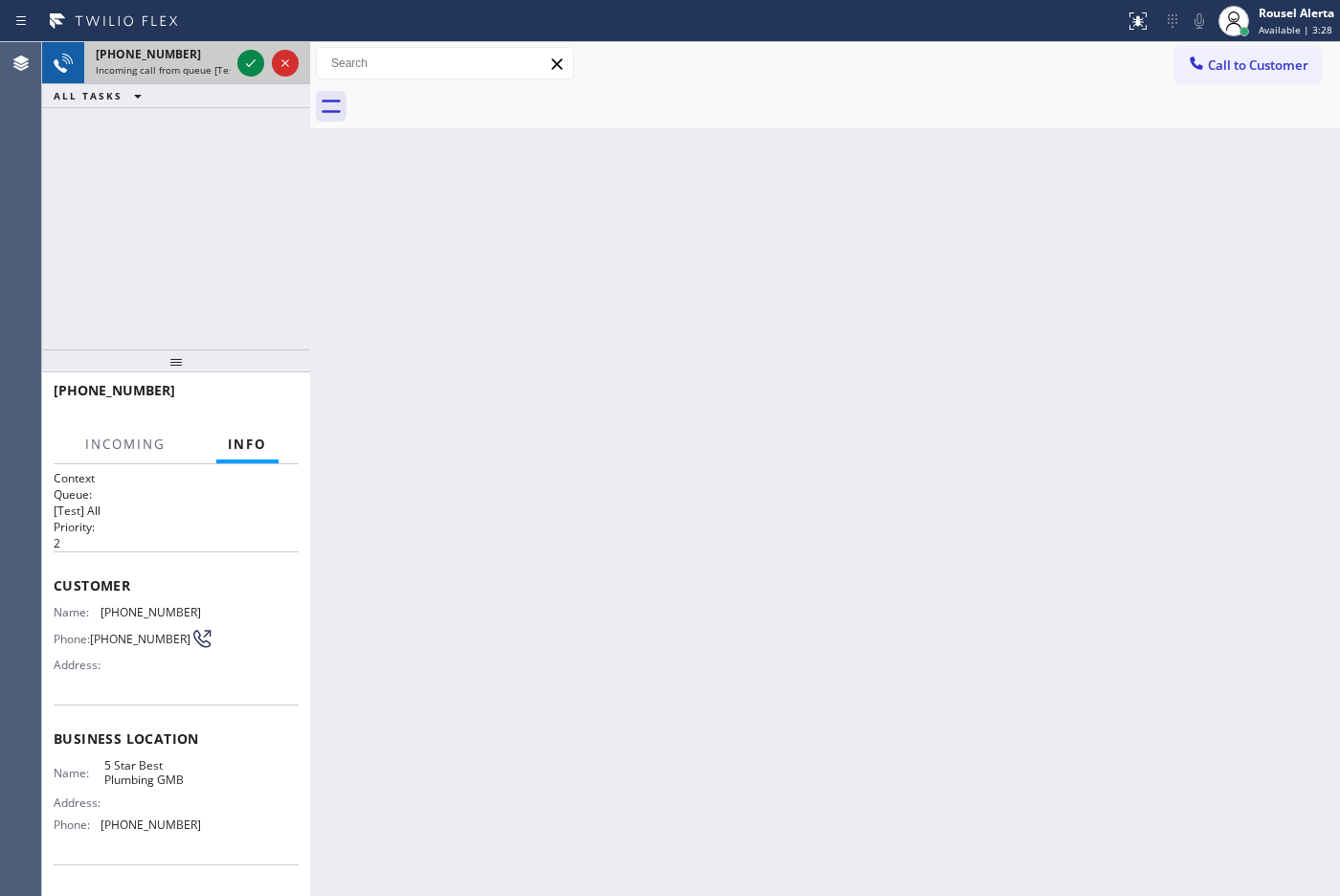
click at [201, 65] on span "Incoming call from queue [Test] All" at bounding box center [175, 70] width 159 height 14
click at [407, 215] on div "Back to Dashboard Change Sender ID Customers Technicians Select a contact Outbo…" at bounding box center [825, 468] width 1030 height 853
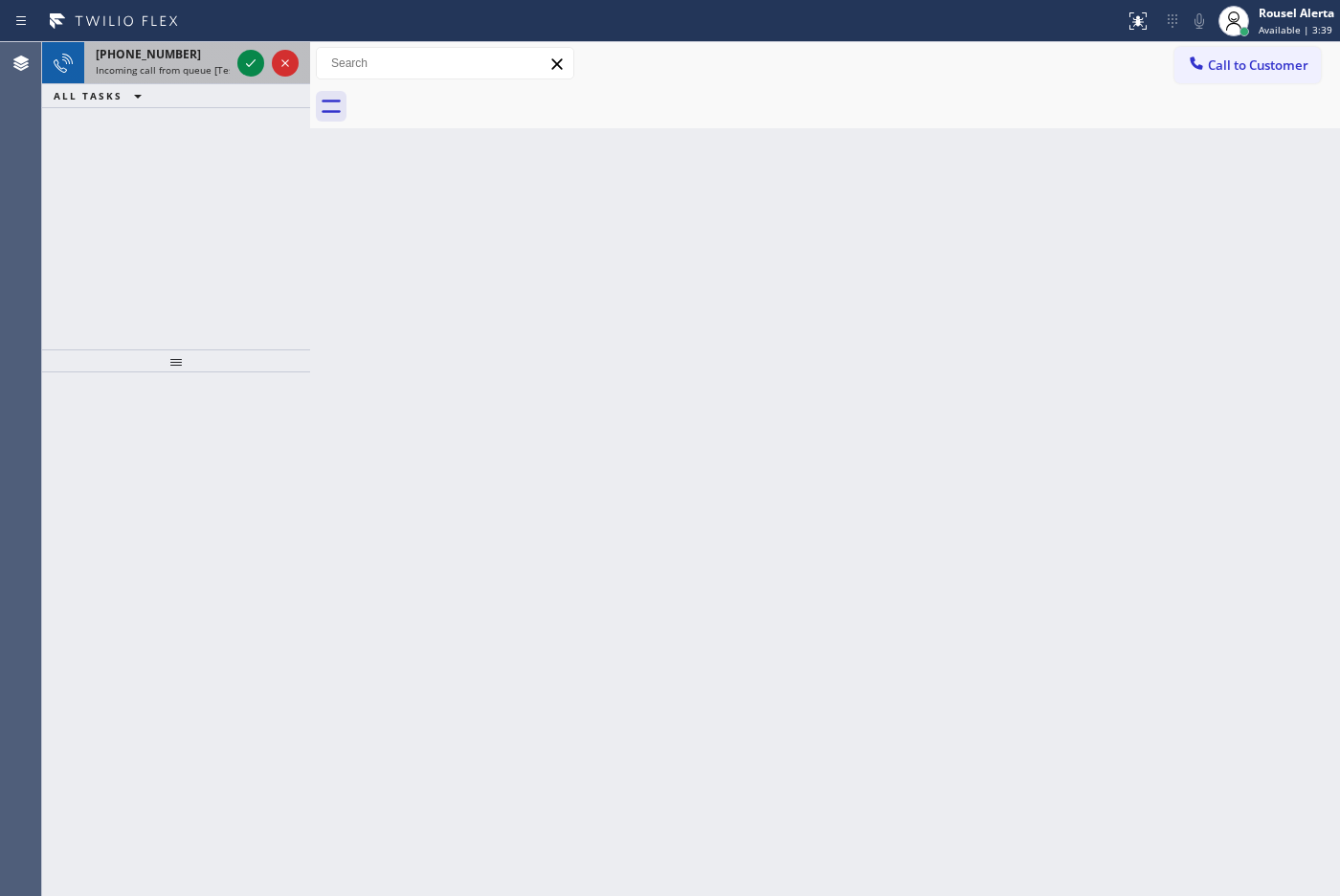
click at [188, 68] on span "Incoming call from queue [Test] All" at bounding box center [175, 70] width 159 height 14
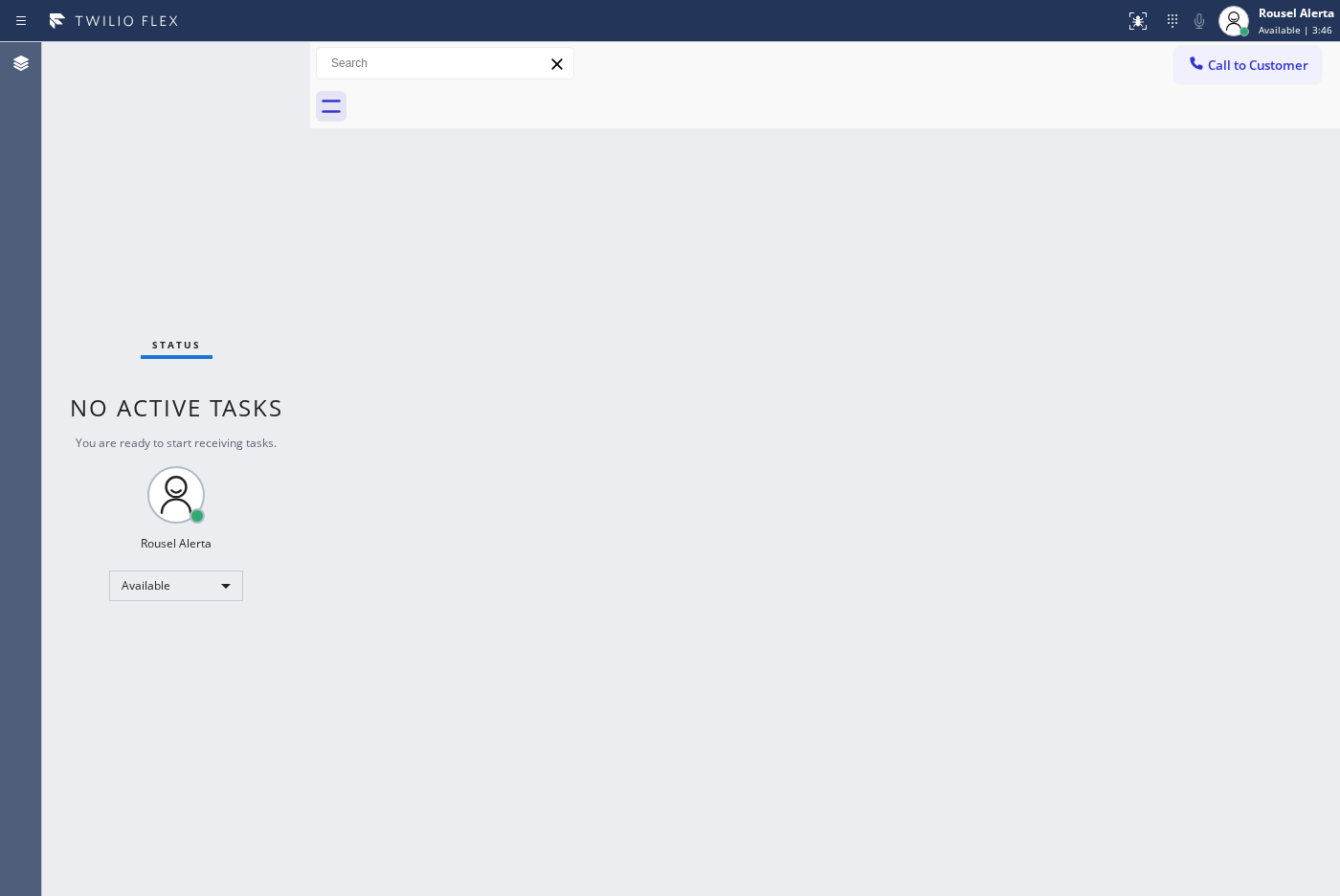
click at [194, 71] on div "Status No active tasks You are ready to start receiving tasks. Rousel Alerta Av…" at bounding box center [176, 468] width 268 height 853
click at [603, 398] on div "Back to Dashboard Change Sender ID Customers Technicians Select a contact Outbo…" at bounding box center [825, 468] width 1030 height 853
click at [189, 83] on div "Status No active tasks You are ready to start receiving tasks. Rousel Alerta Av…" at bounding box center [176, 468] width 268 height 853
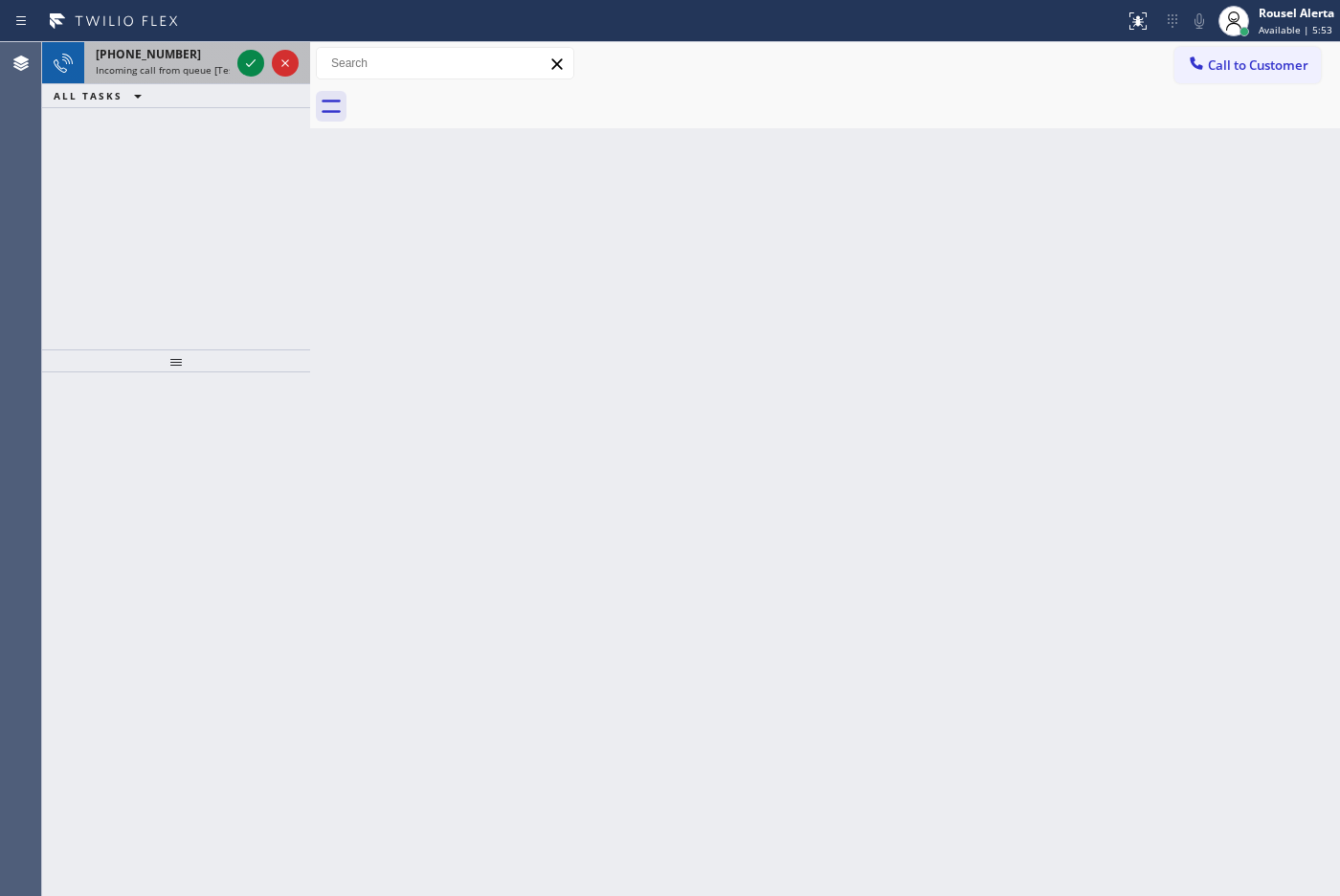
click at [108, 49] on span "[PHONE_NUMBER]" at bounding box center [149, 54] width 106 height 17
click at [188, 69] on span "Incoming call from queue [Test] All" at bounding box center [175, 70] width 159 height 14
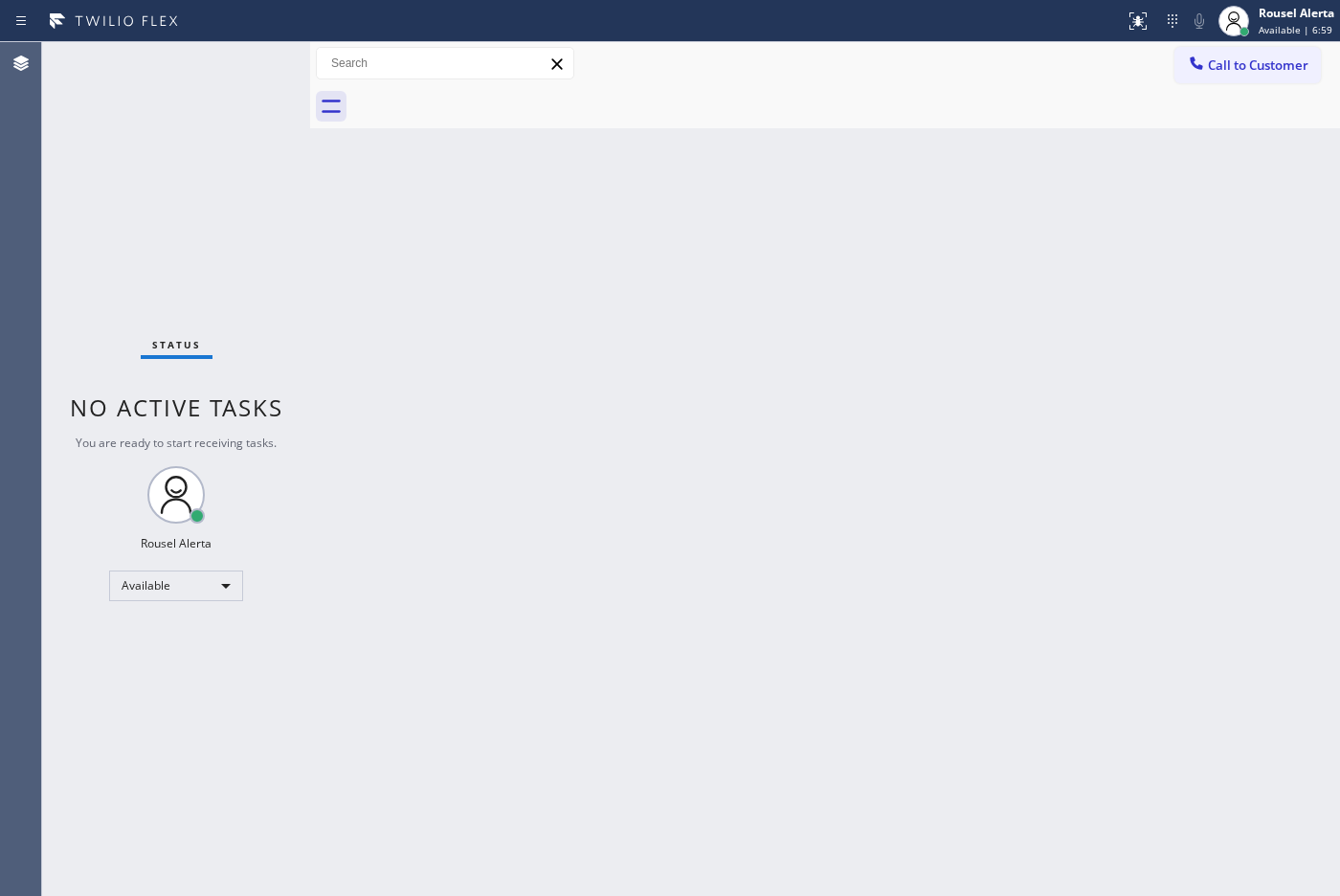
click at [247, 67] on div "Status No active tasks You are ready to start receiving tasks. Rousel Alerta Av…" at bounding box center [176, 468] width 268 height 853
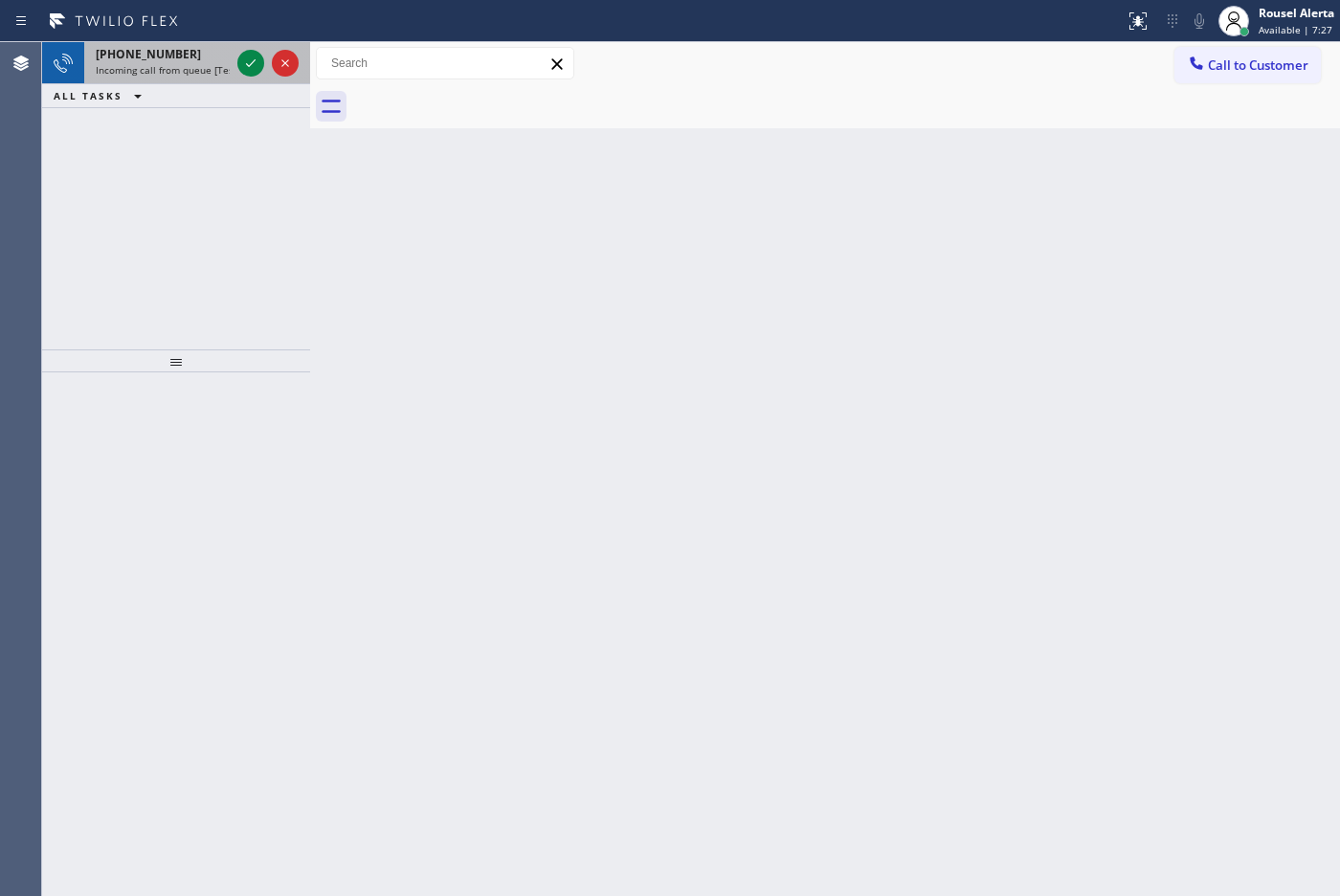
click at [207, 65] on span "Incoming call from queue [Test] All" at bounding box center [175, 70] width 159 height 14
drag, startPoint x: 156, startPoint y: 71, endPoint x: 180, endPoint y: 74, distance: 24.2
click at [155, 72] on span "Incoming call from queue [Test] All" at bounding box center [175, 70] width 159 height 14
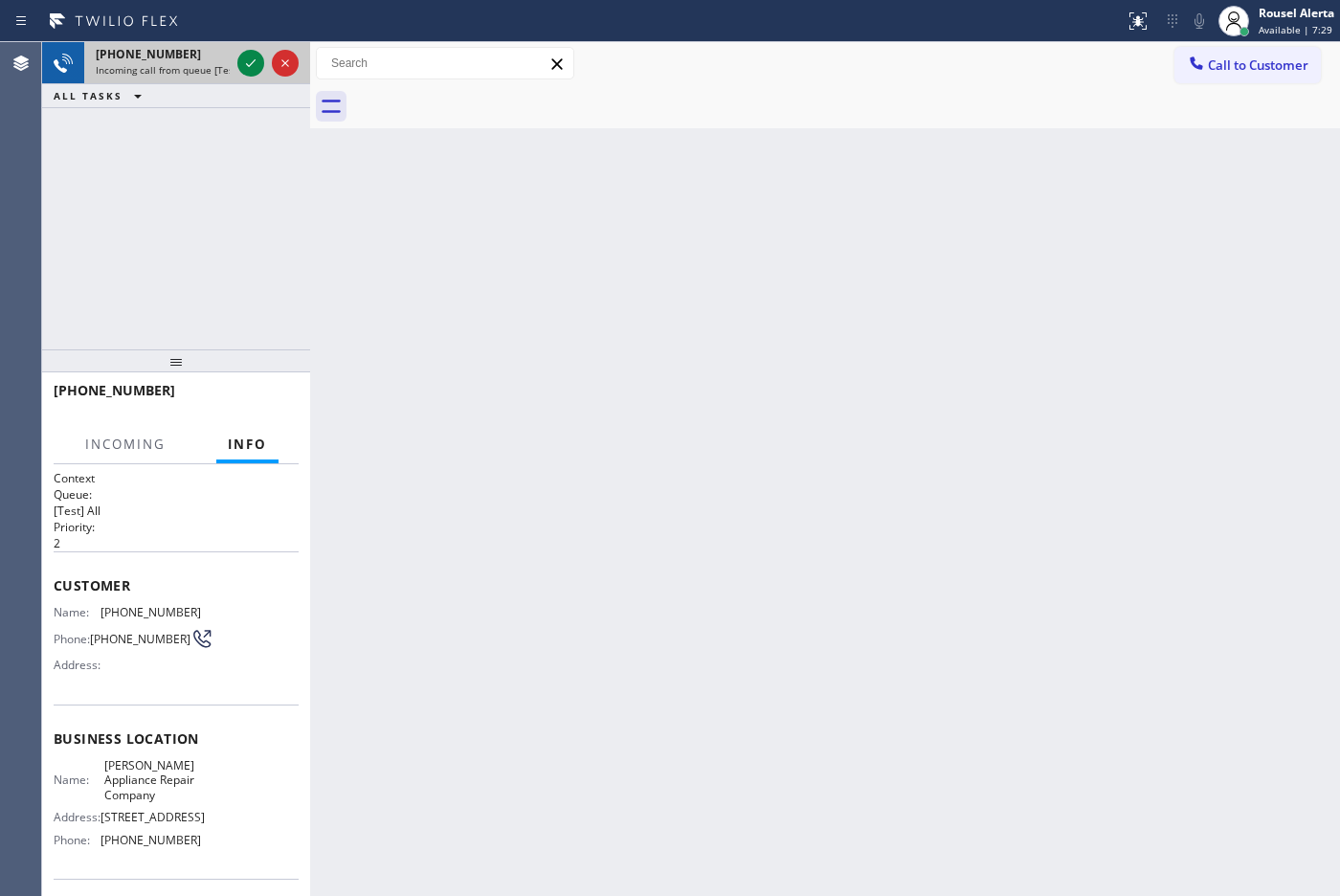
click at [231, 46] on div "[PHONE_NUMBER] Incoming call from queue [Test] All" at bounding box center [158, 63] width 150 height 42
click at [239, 63] on icon at bounding box center [251, 64] width 23 height 23
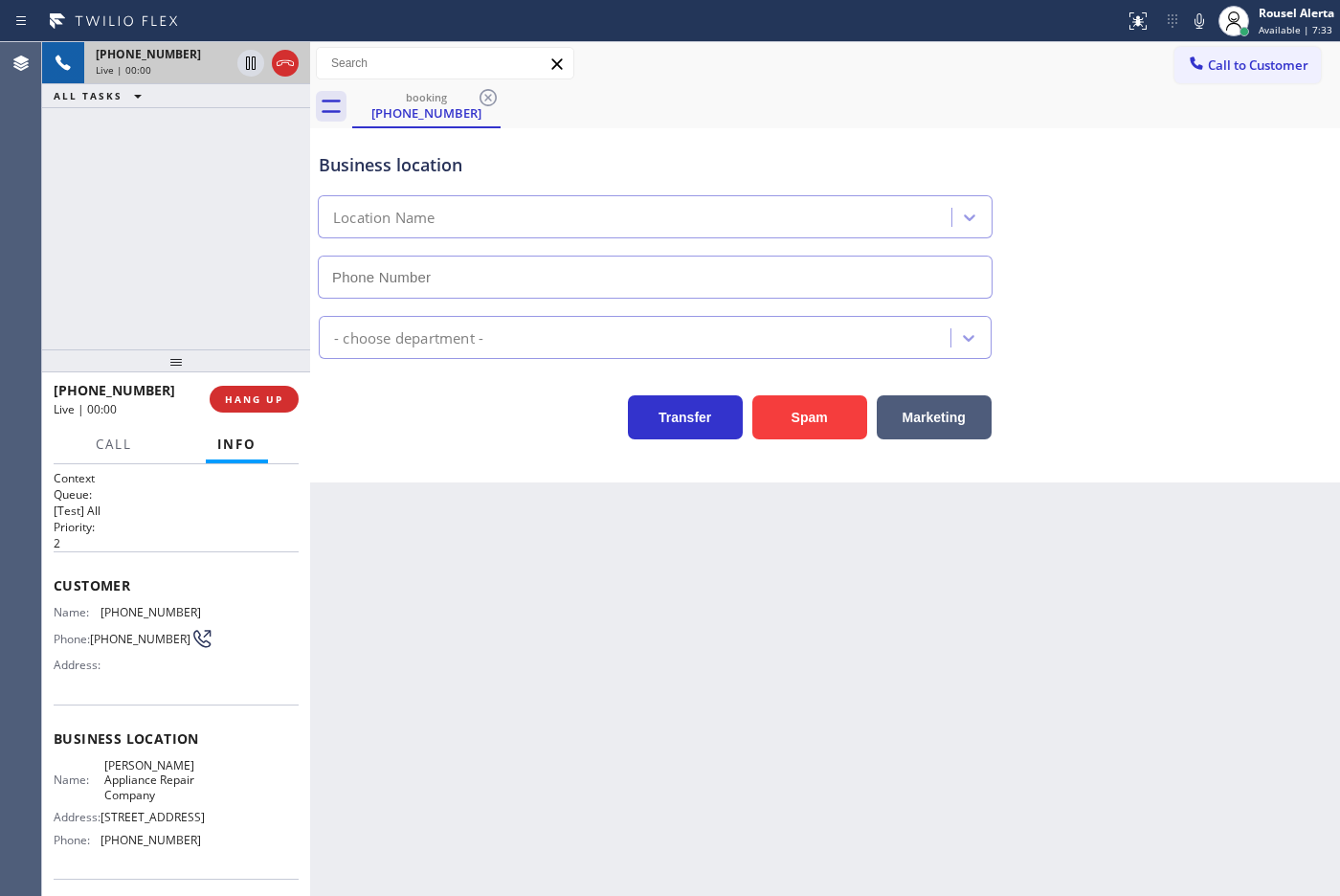
type input "[PHONE_NUMBER]"
click at [383, 552] on div "Back to Dashboard Change Sender ID Customers Technicians Select a contact Outbo…" at bounding box center [825, 468] width 1030 height 853
click at [560, 713] on div "Back to Dashboard Change Sender ID Customers Technicians Select a contact Outbo…" at bounding box center [825, 468] width 1030 height 853
click at [115, 107] on div "ALL TASKS ALL TASKS ACTIVE TASKS TASKS IN WRAP UP" at bounding box center [176, 96] width 268 height 23
click at [505, 682] on div "Back to Dashboard Change Sender ID Customers Technicians Select a contact Outbo…" at bounding box center [825, 468] width 1030 height 853
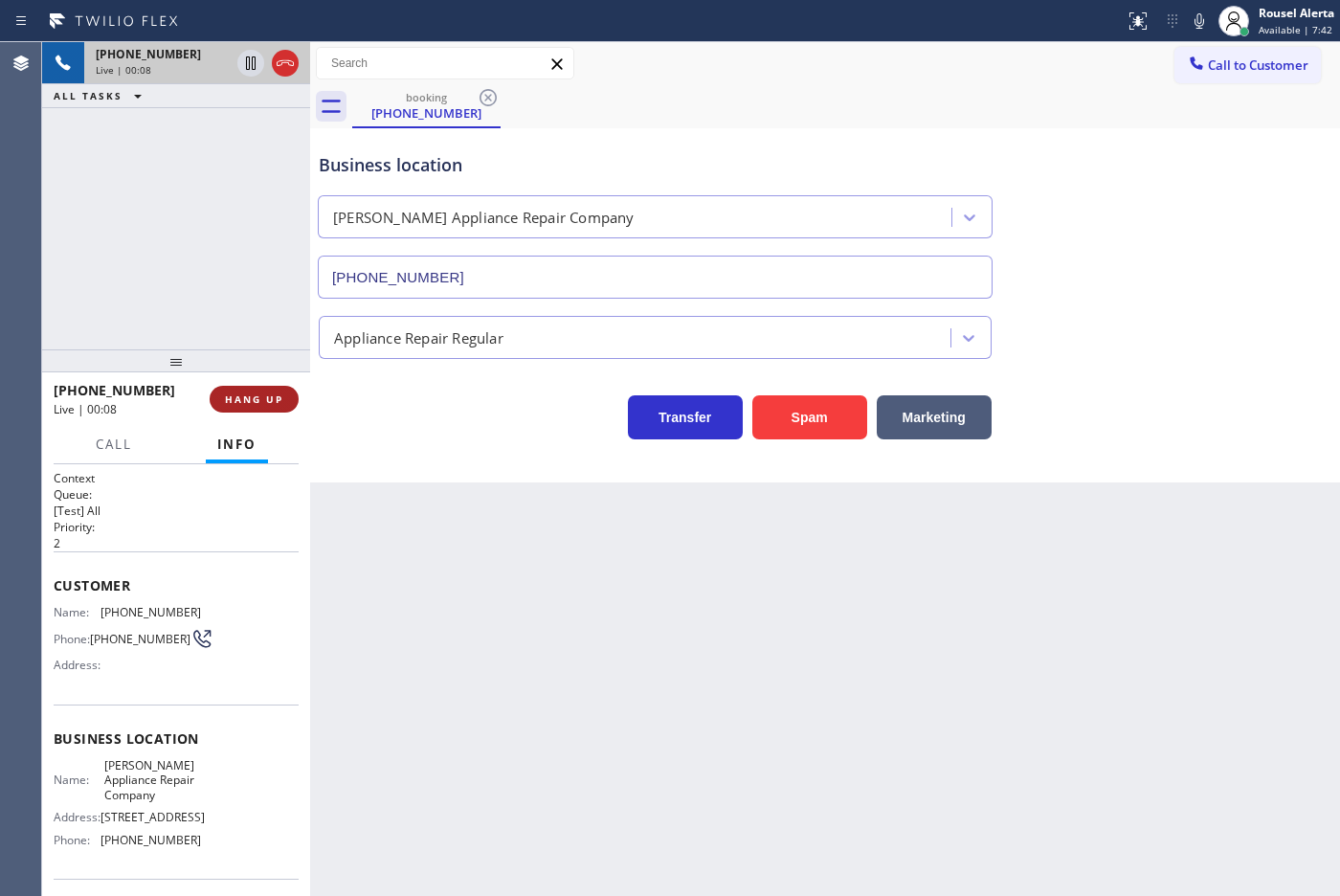
click at [260, 404] on span "HANG UP" at bounding box center [254, 399] width 59 height 14
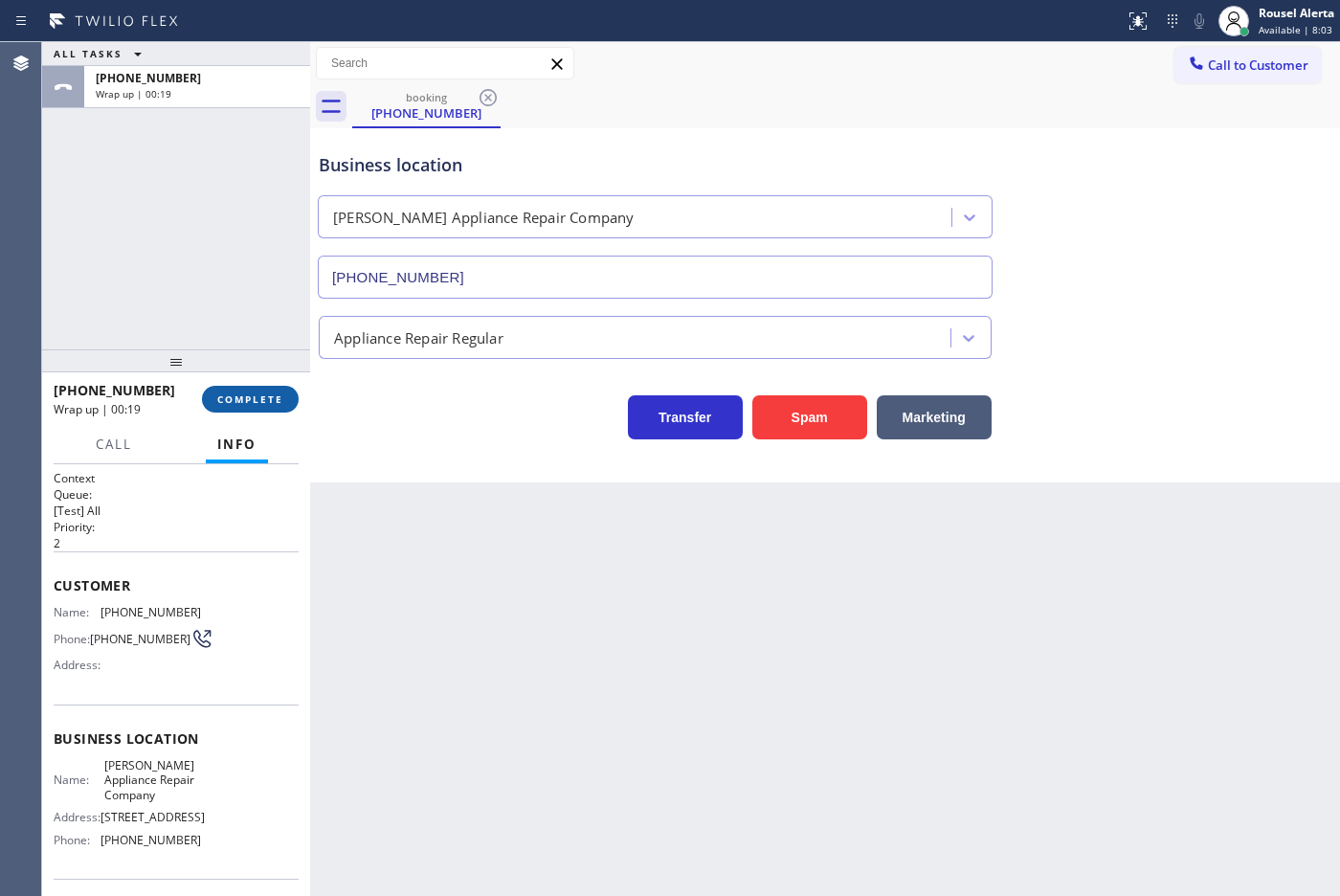
click at [260, 402] on span "COMPLETE" at bounding box center [250, 399] width 66 height 14
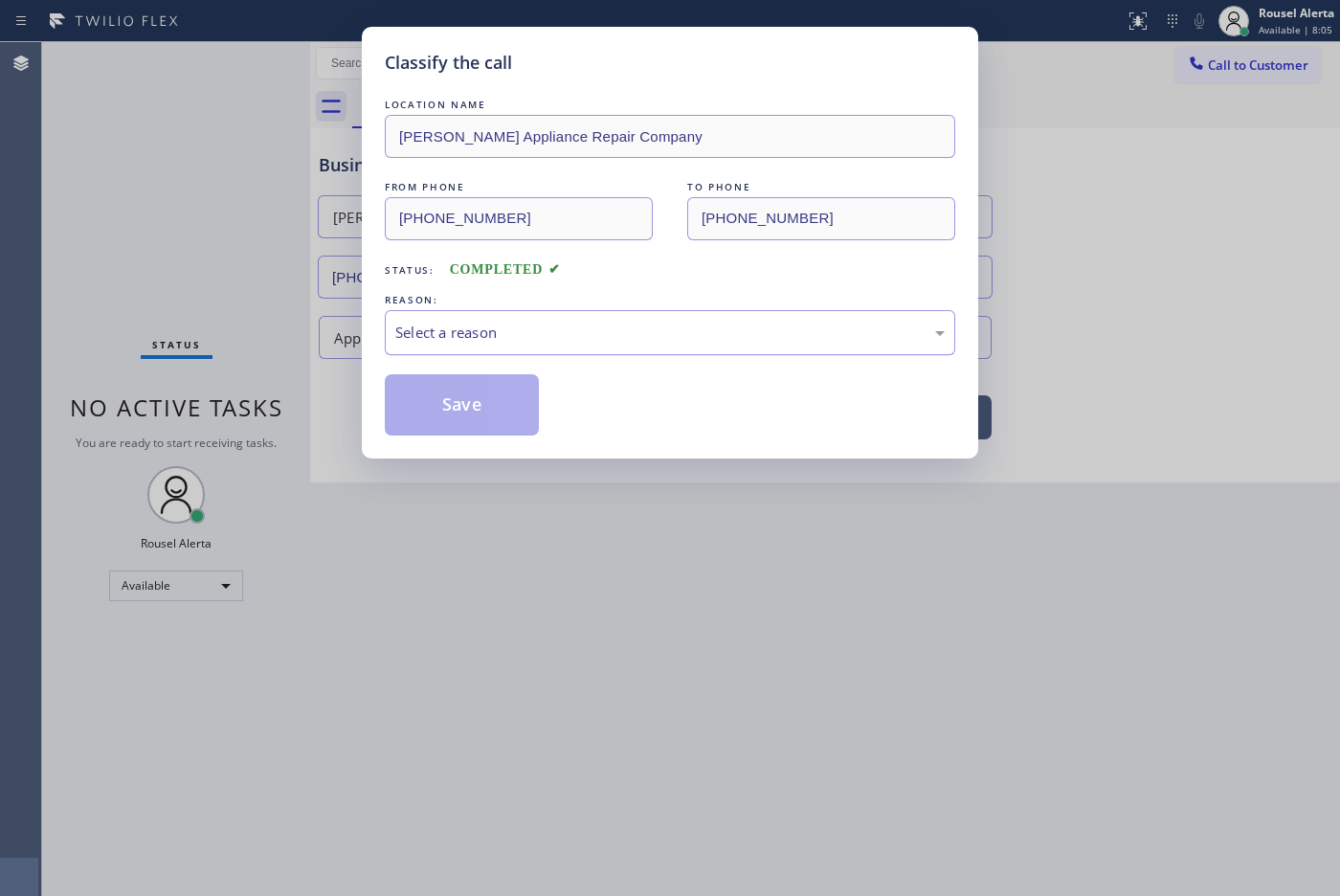
click at [459, 350] on div "Select a reason" at bounding box center [670, 332] width 571 height 45
click at [494, 418] on button "Save" at bounding box center [462, 405] width 154 height 62
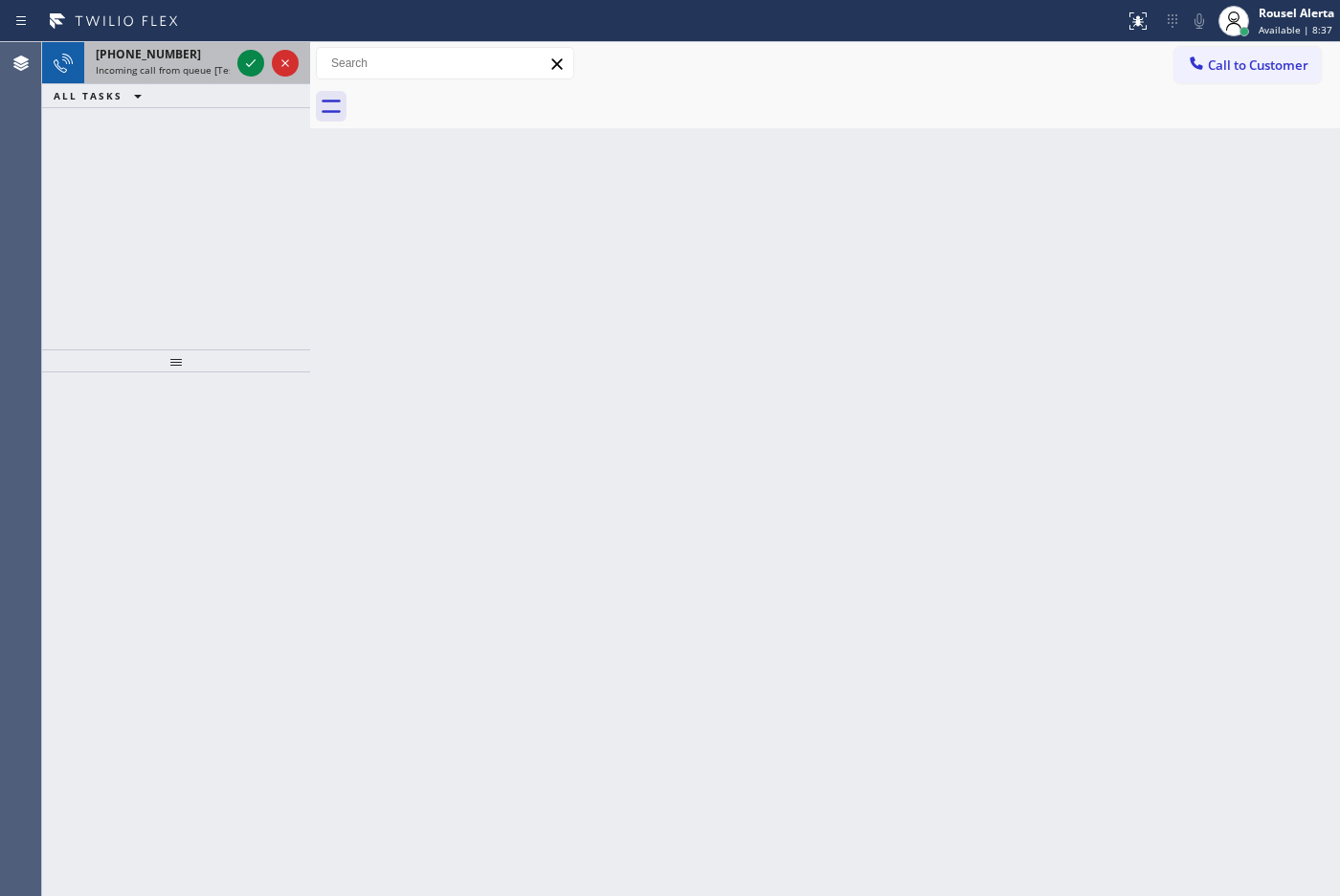
click at [220, 58] on div "[PHONE_NUMBER]" at bounding box center [162, 54] width 134 height 17
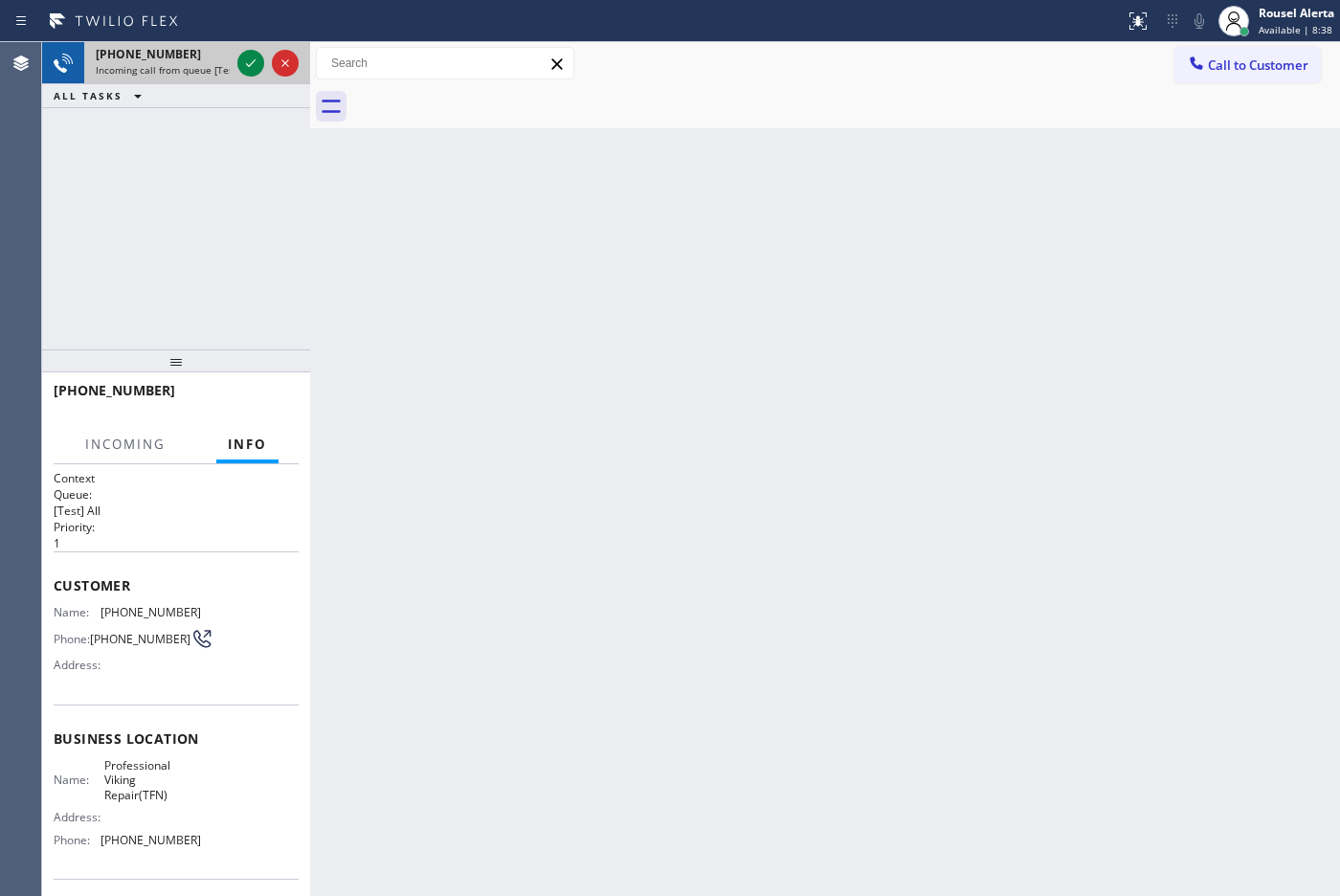
click at [220, 58] on div "[PHONE_NUMBER]" at bounding box center [162, 54] width 134 height 17
click at [242, 64] on icon at bounding box center [251, 64] width 23 height 23
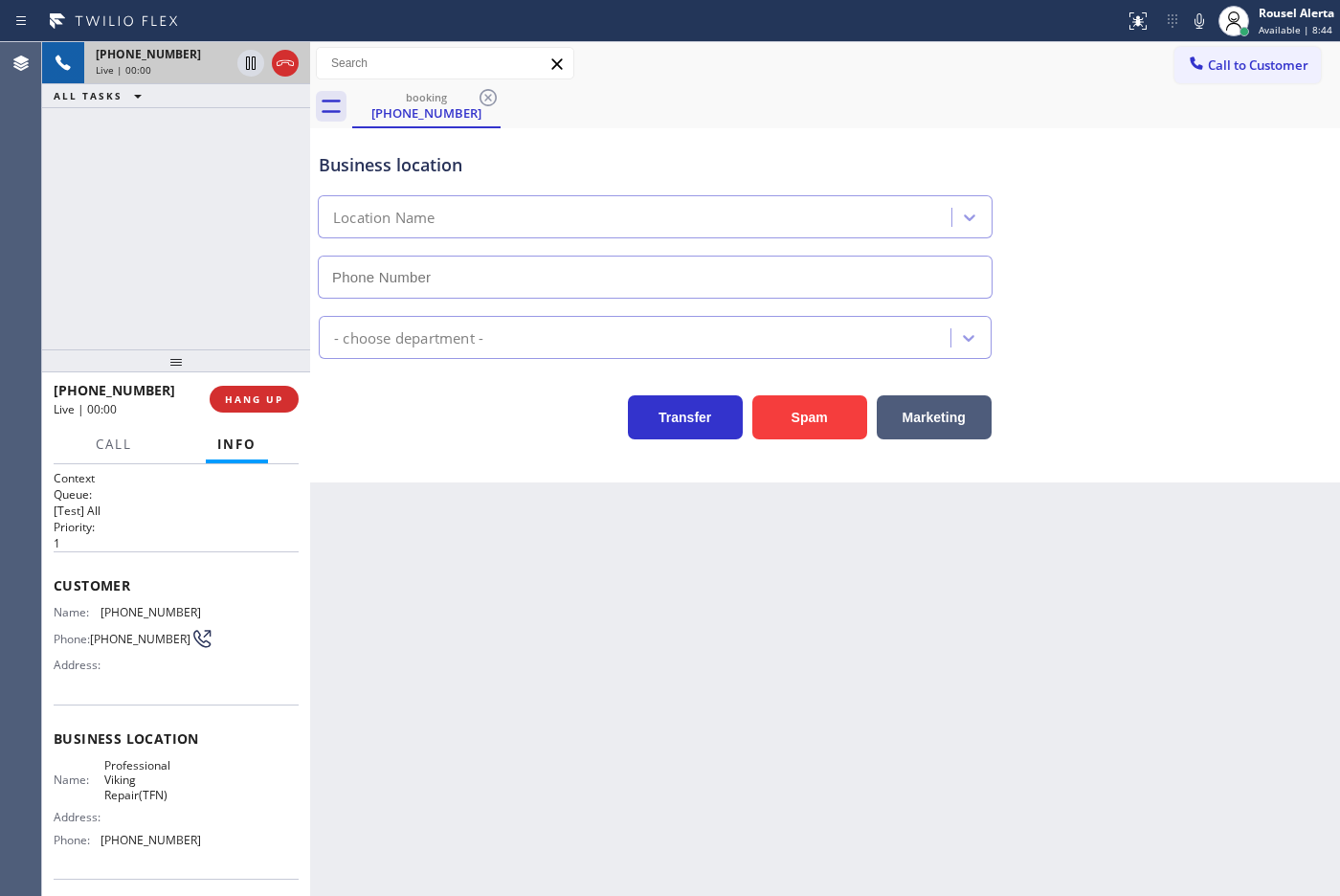
type input "[PHONE_NUMBER]"
click at [414, 537] on div "Back to Dashboard Change Sender ID Customers Technicians Select a contact Outbo…" at bounding box center [825, 468] width 1030 height 853
click at [274, 399] on span "HANG UP" at bounding box center [254, 399] width 59 height 14
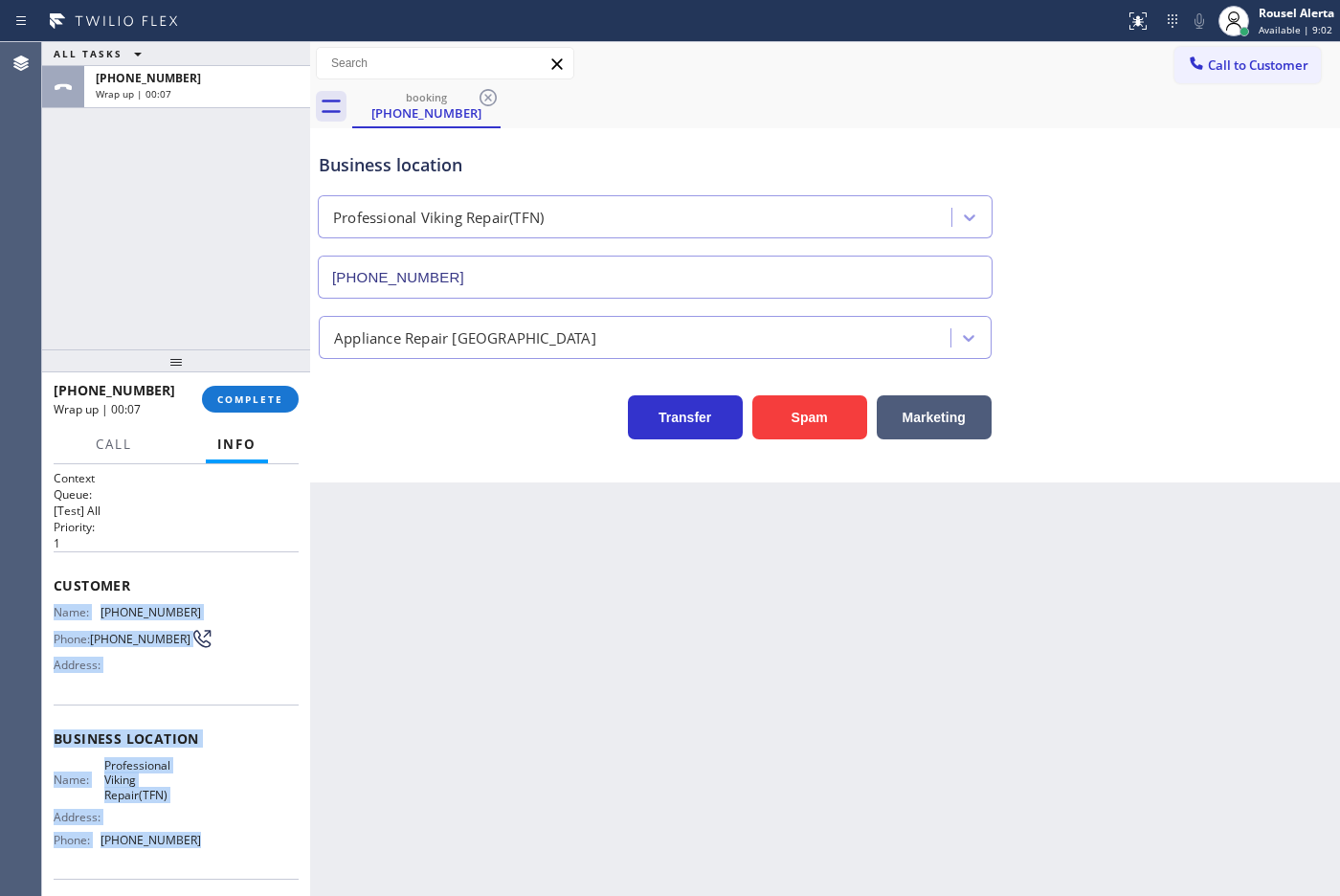
drag, startPoint x: 48, startPoint y: 619, endPoint x: 207, endPoint y: 848, distance: 278.8
click at [207, 848] on div "Context Queue: [Test] All Priority: 1 Customer Name: [PHONE_NUMBER] Phone: [PHO…" at bounding box center [176, 680] width 268 height 432
copy div "Name: [PHONE_NUMBER] Phone: [PHONE_NUMBER] Address: Business location Name: Pro…"
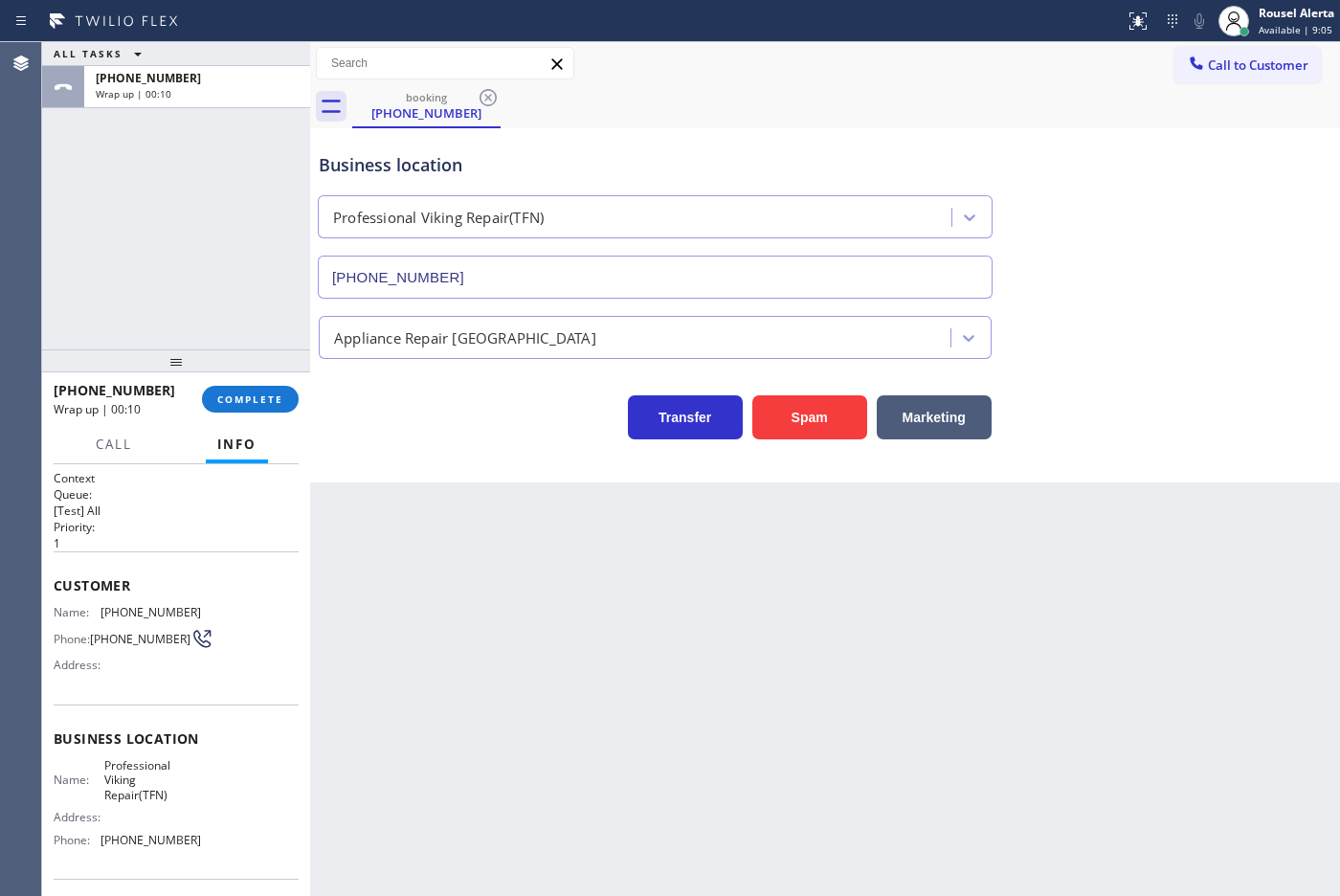
click at [1020, 125] on div "Business location Professional Viking Repair(TFN) [PHONE_NUMBER]" at bounding box center [825, 211] width 1020 height 173
click at [1282, 57] on span "Call to Customer" at bounding box center [1258, 65] width 101 height 18
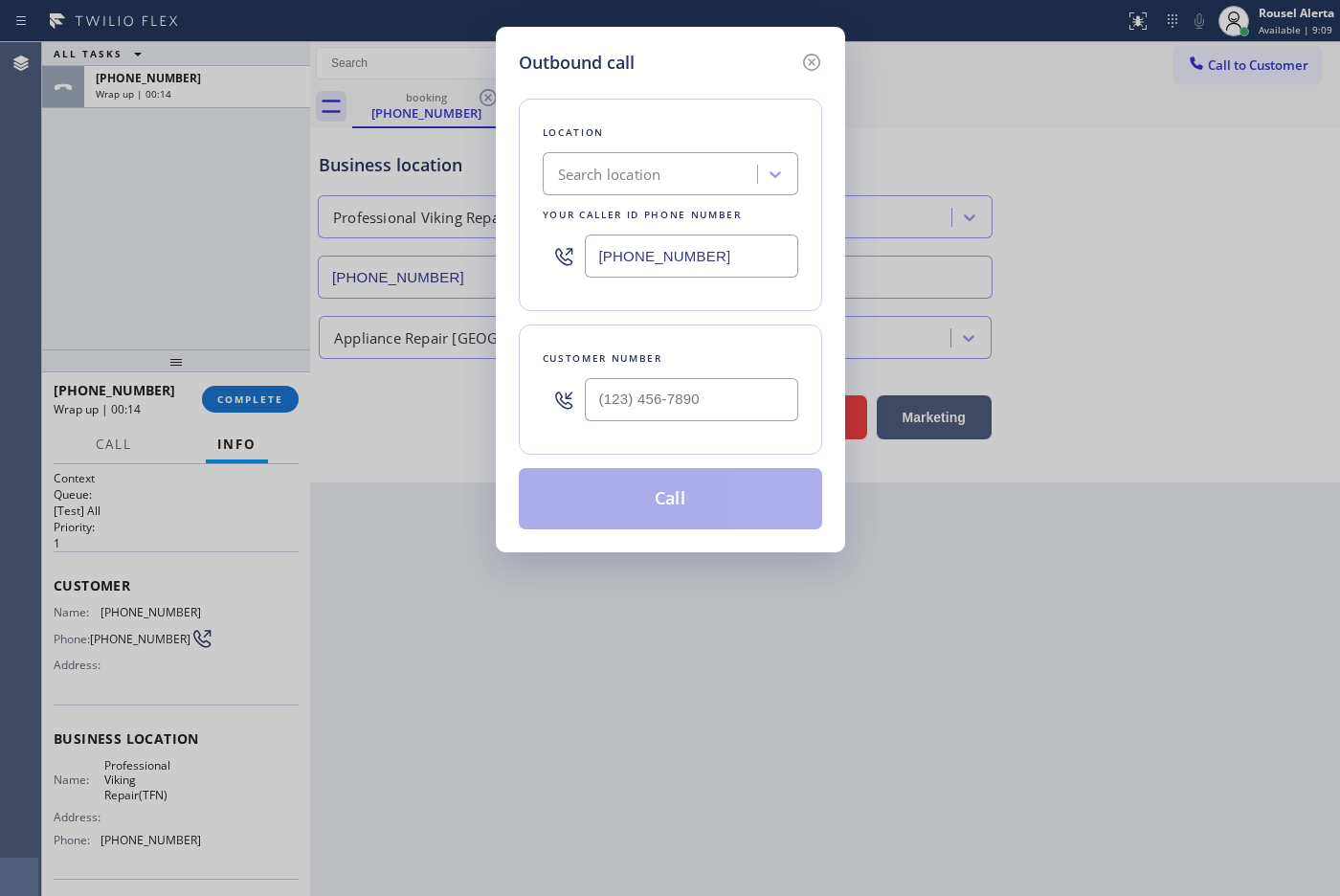
click at [772, 260] on input "[PHONE_NUMBER]" at bounding box center [691, 256] width 213 height 43
paste input "66) 661-1339"
type input "[PHONE_NUMBER]"
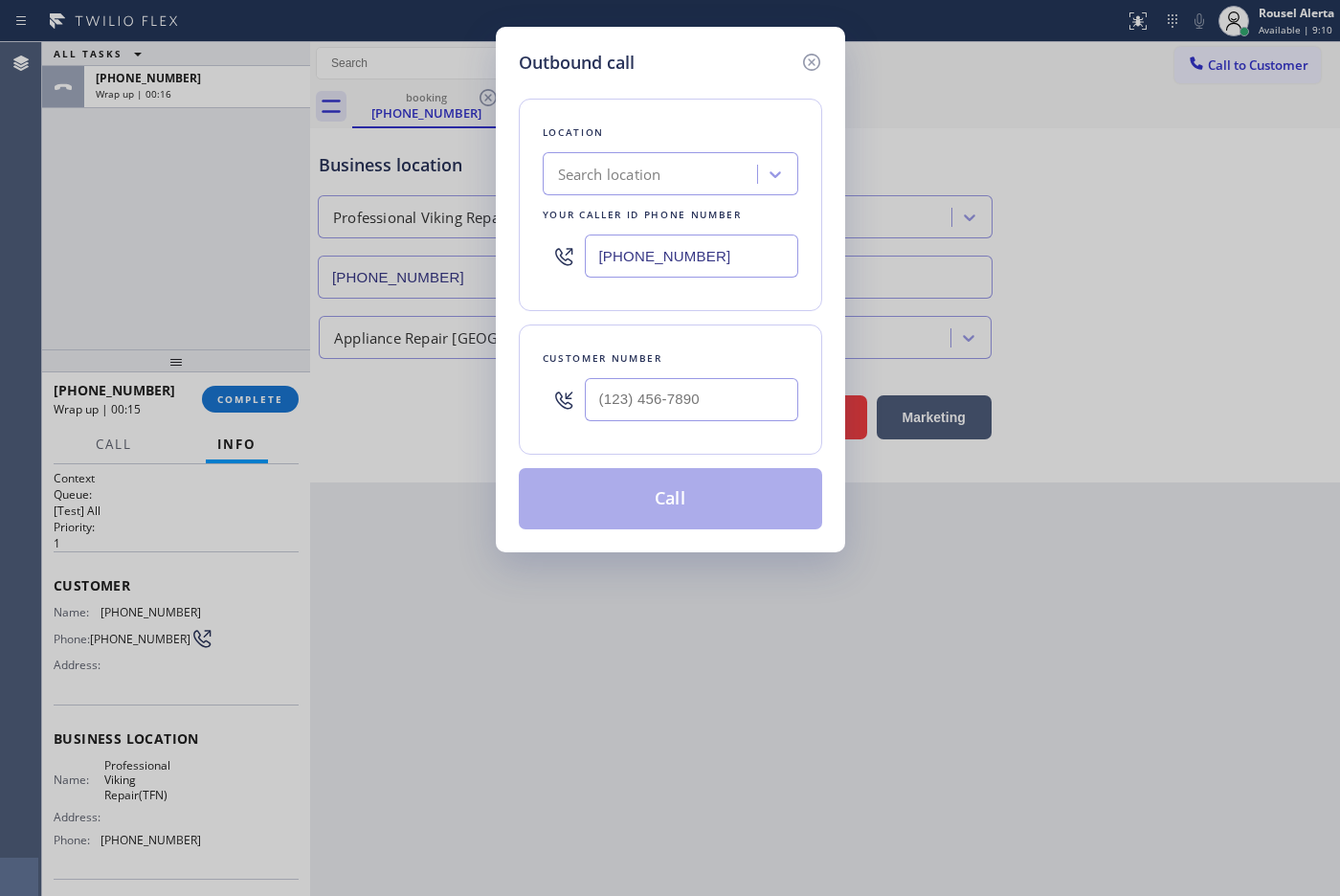
type input "(___) ___-____"
click at [742, 395] on input "(___) ___-____" at bounding box center [691, 400] width 213 height 43
click at [664, 412] on input "(___) ___-____" at bounding box center [691, 400] width 213 height 43
paste input "727) 557-8317"
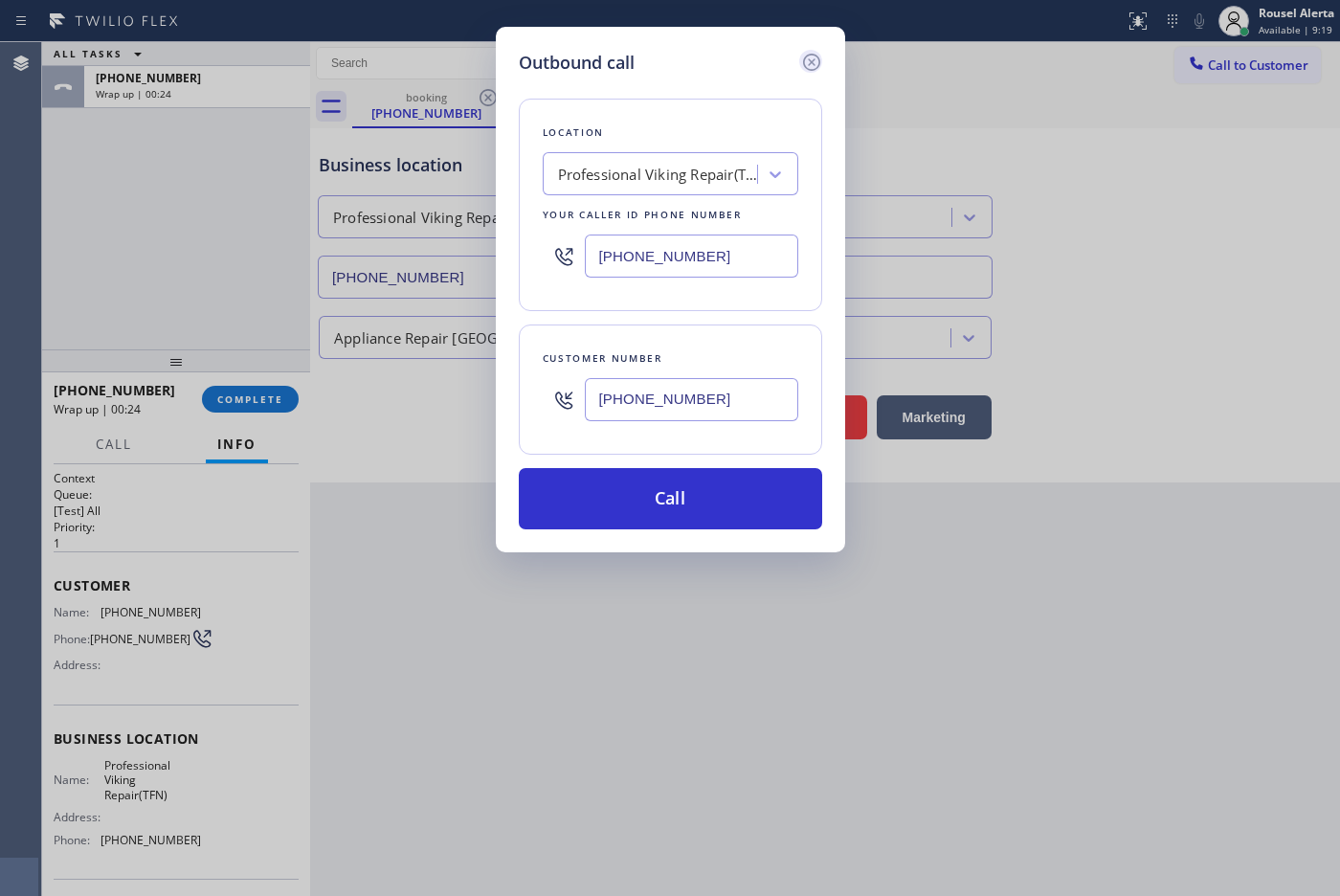
type input "[PHONE_NUMBER]"
click at [806, 55] on icon at bounding box center [811, 63] width 18 height 18
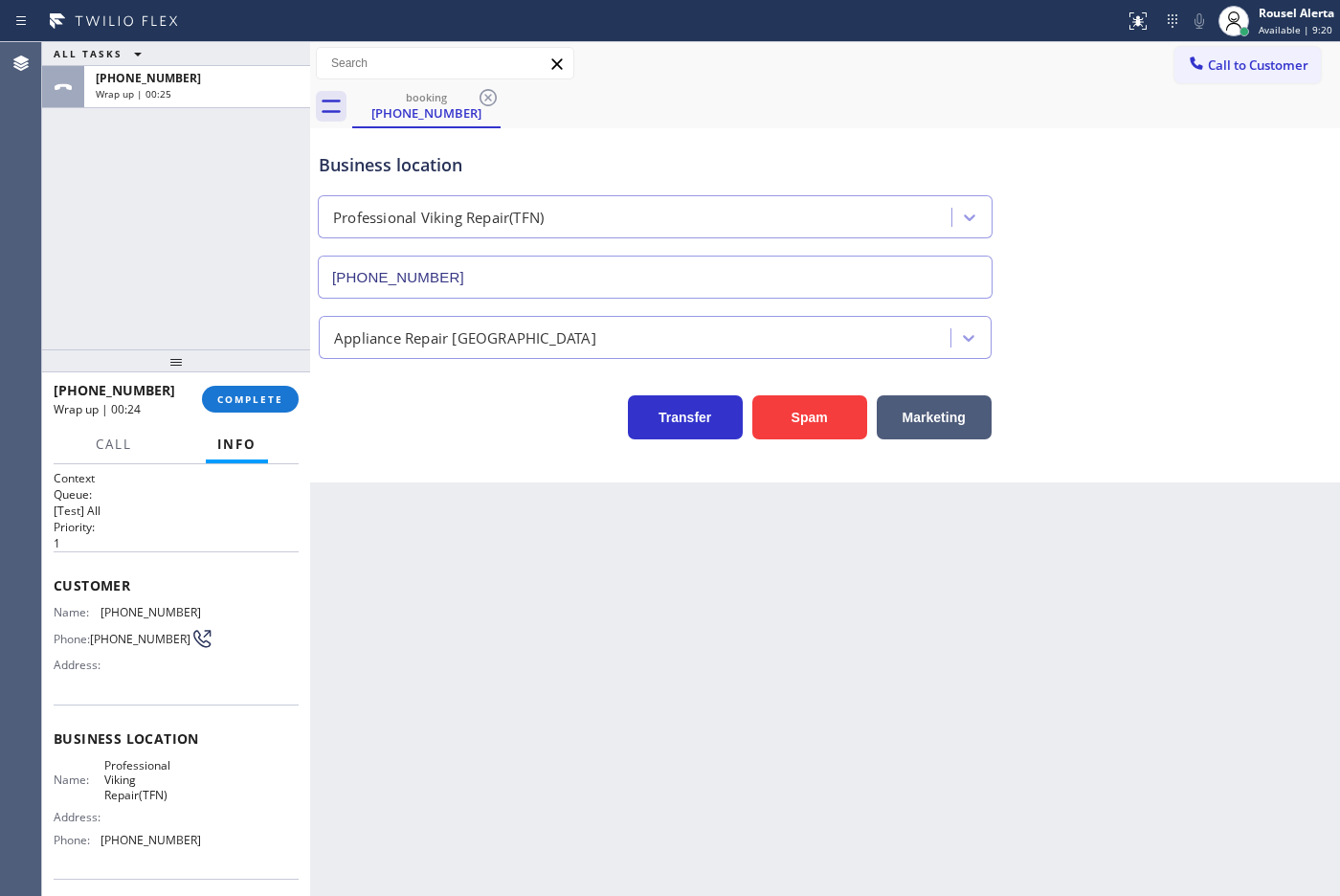
click at [873, 690] on div "Back to Dashboard Change Sender ID Customers Technicians Select a contact Outbo…" at bounding box center [825, 468] width 1030 height 853
click at [256, 395] on span "COMPLETE" at bounding box center [250, 399] width 66 height 14
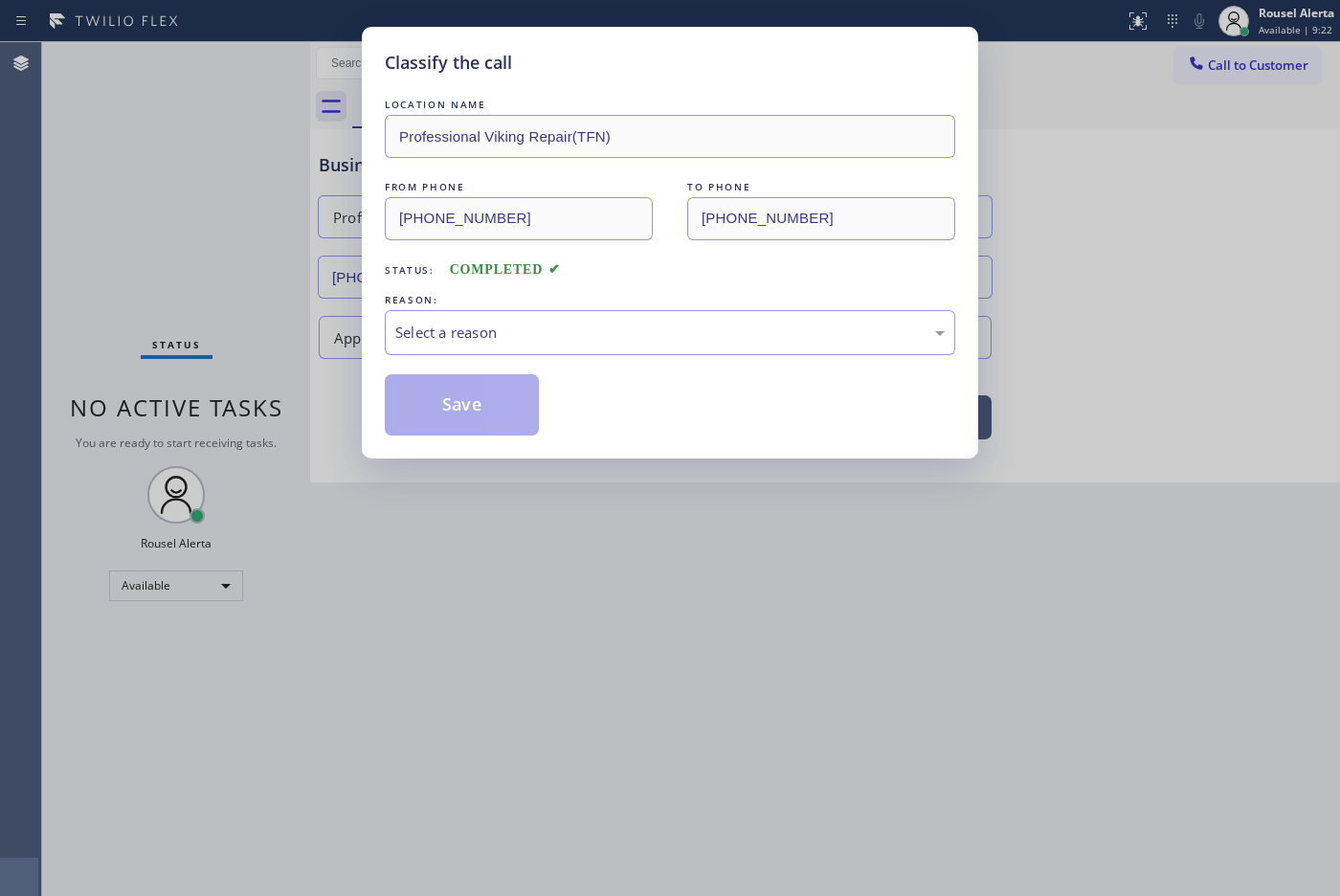
click at [551, 346] on div "Select a reason" at bounding box center [670, 332] width 571 height 45
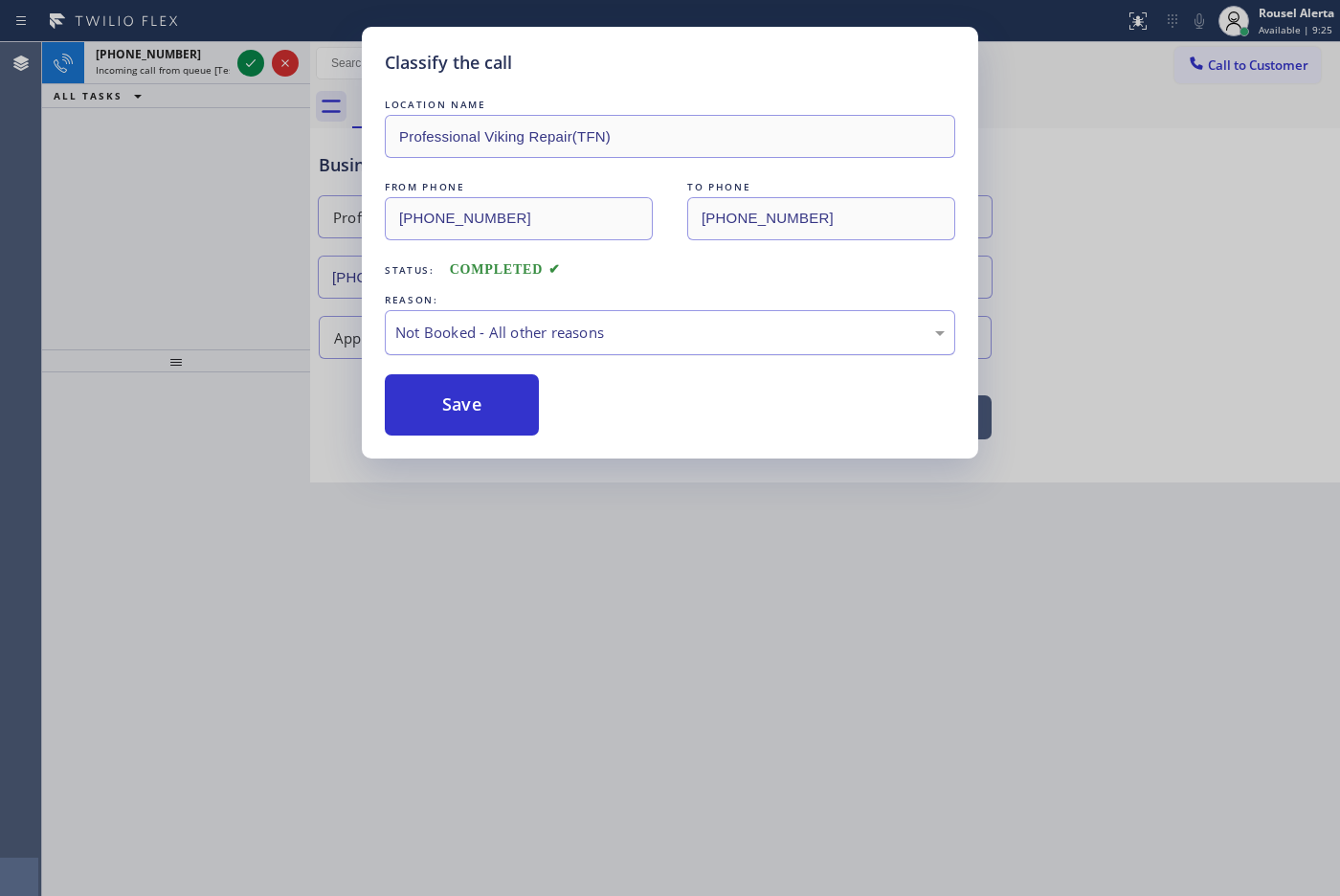
click at [558, 342] on div "Not Booked - All other reasons" at bounding box center [670, 332] width 549 height 22
click at [472, 391] on button "Save" at bounding box center [462, 405] width 154 height 62
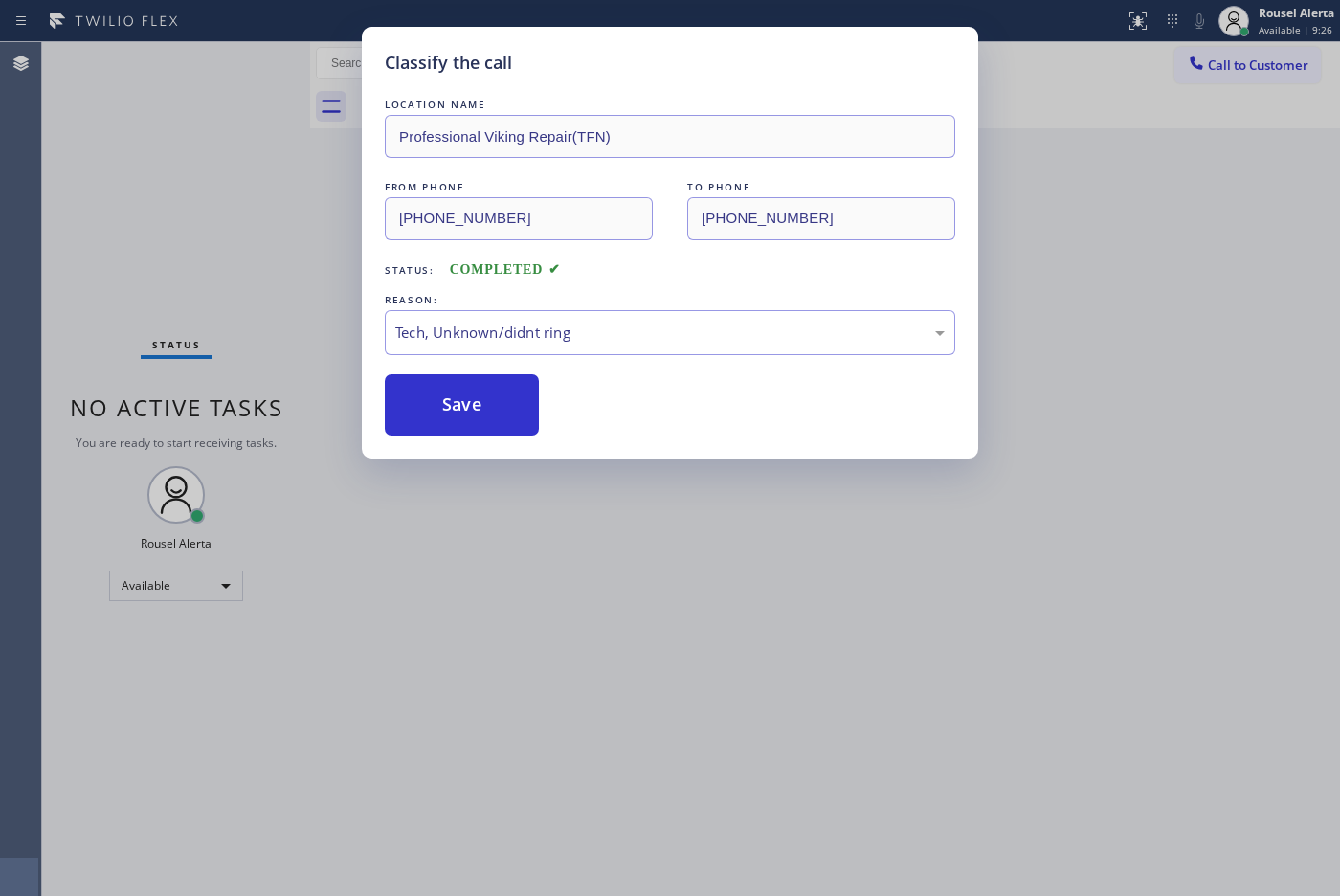
click at [991, 299] on div "Classify the call LOCATION NAME Professional Viking Repair(TFN) FROM PHONE [PHO…" at bounding box center [670, 448] width 1340 height 896
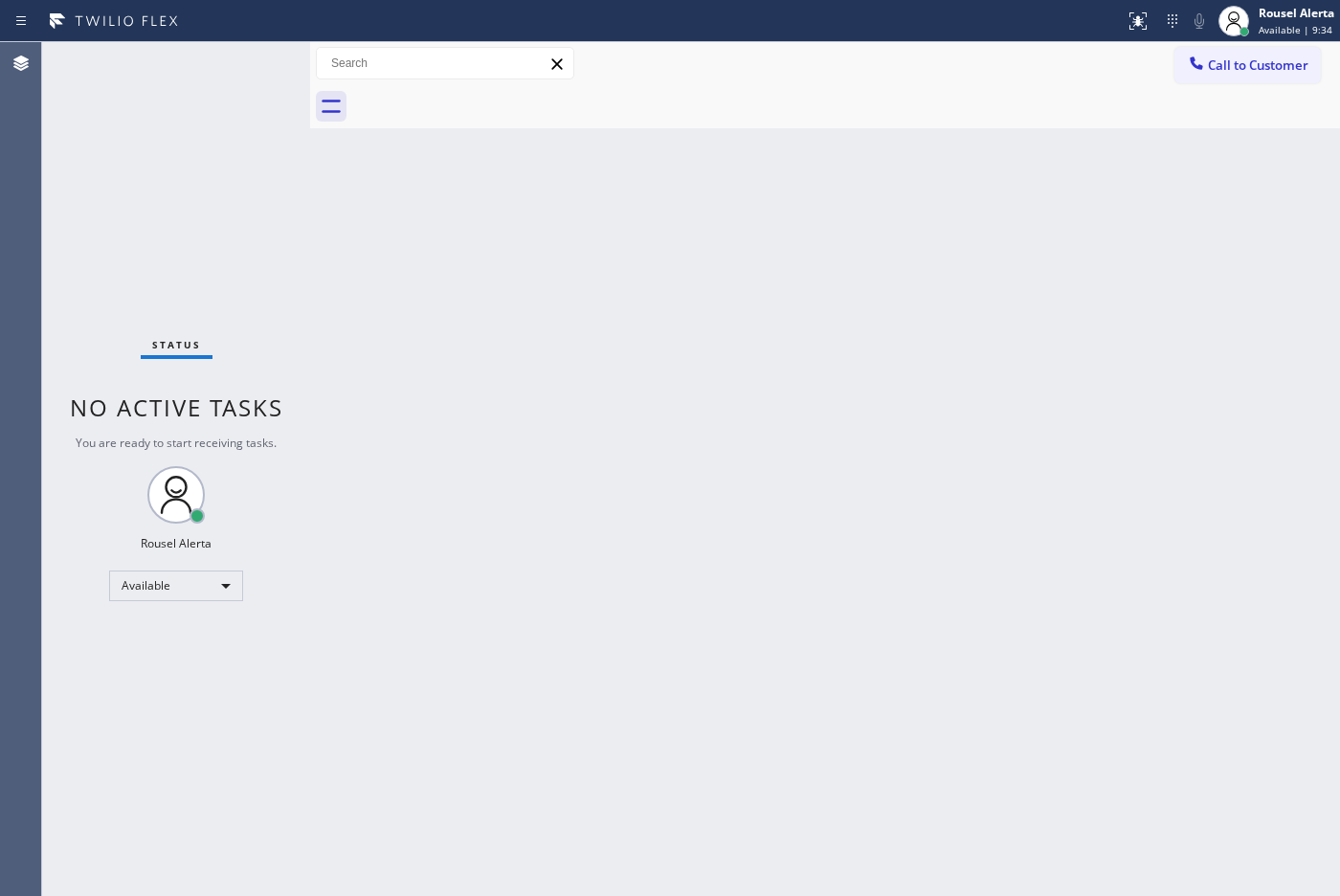
click at [893, 856] on div "Back to Dashboard Change Sender ID Customers Technicians Select a contact Outbo…" at bounding box center [825, 468] width 1030 height 853
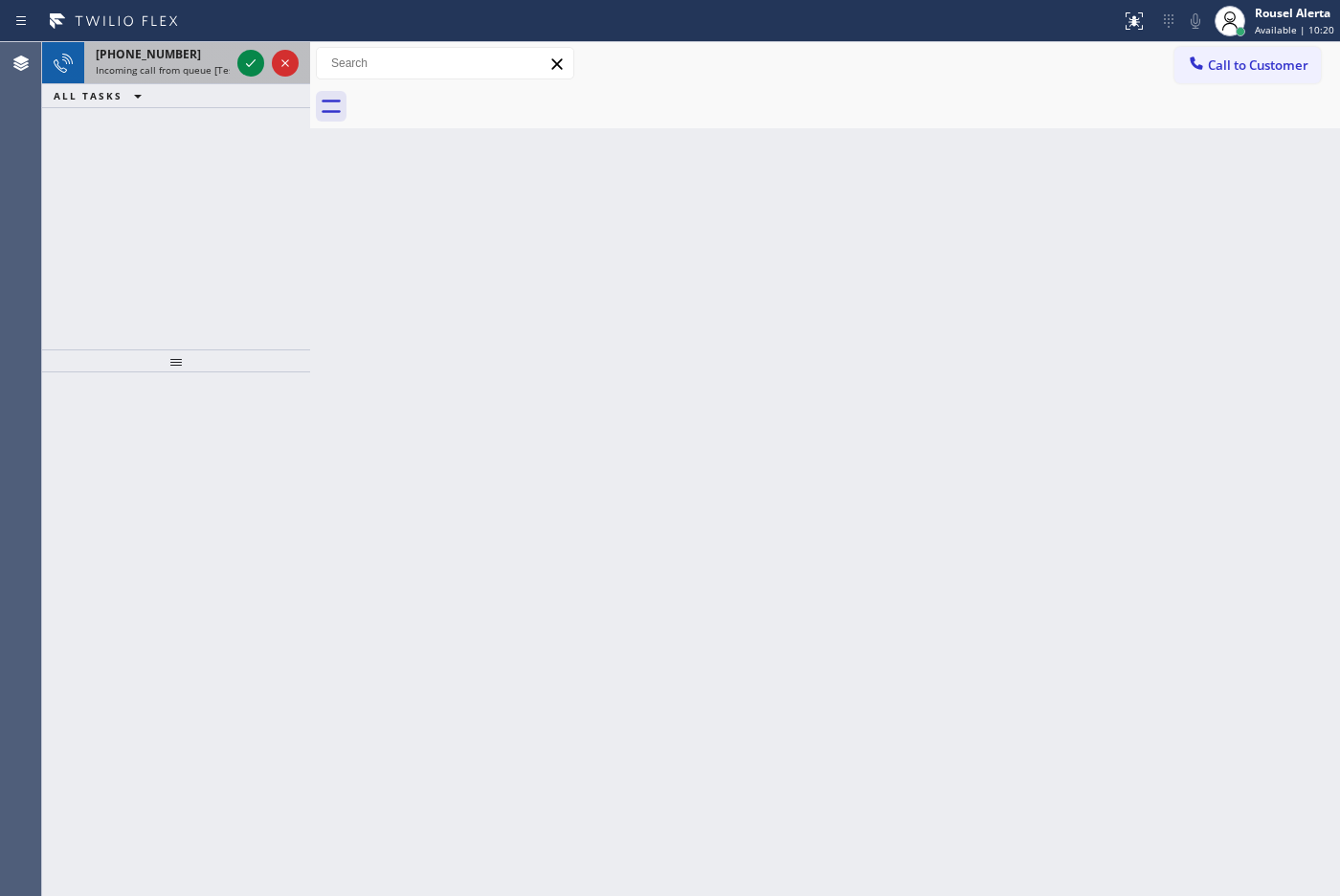
click at [221, 58] on div "[PHONE_NUMBER]" at bounding box center [162, 54] width 134 height 17
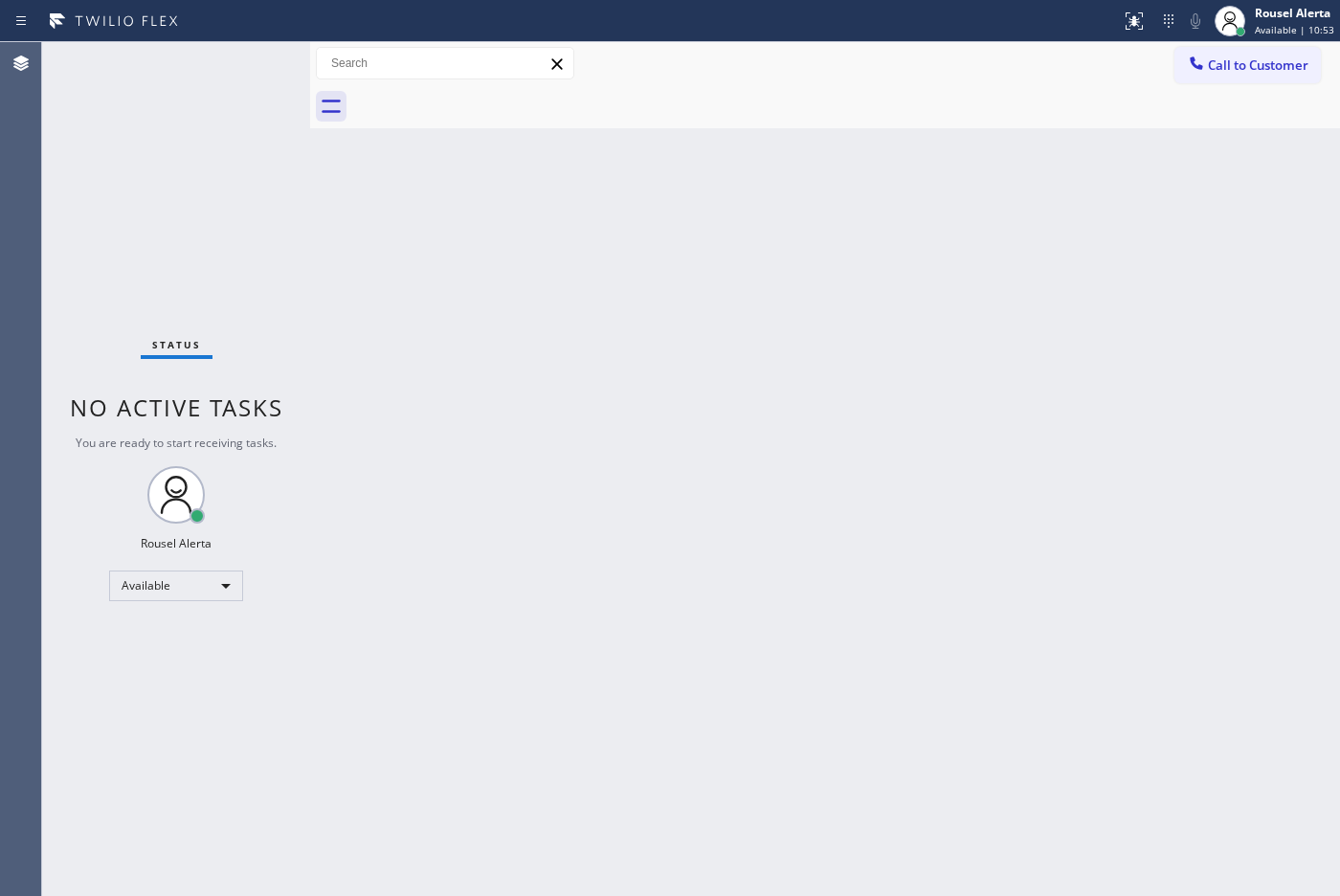
click at [206, 64] on div "Status No active tasks You are ready to start receiving tasks. Rousel Alerta Av…" at bounding box center [176, 468] width 268 height 853
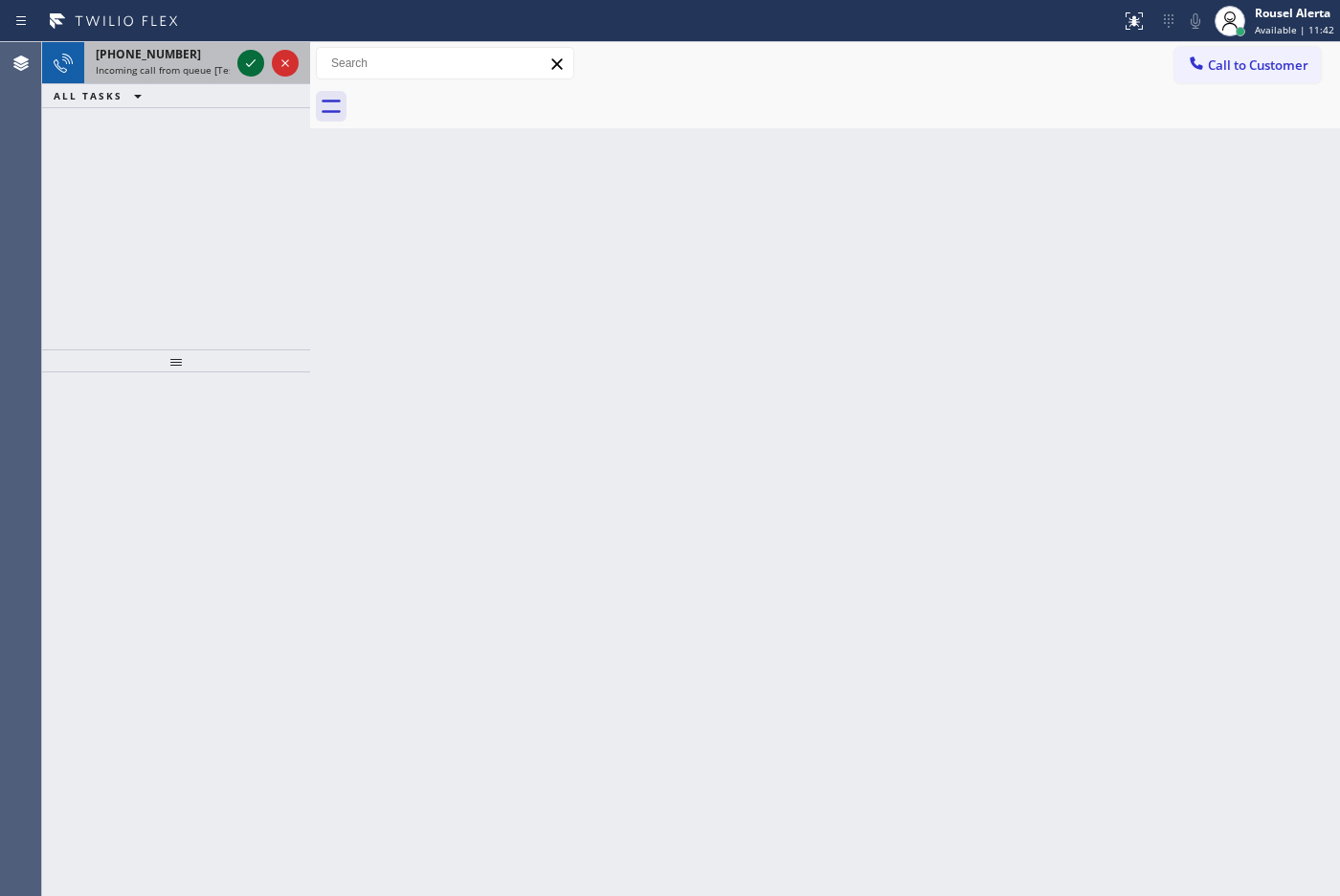
drag, startPoint x: 187, startPoint y: 60, endPoint x: 237, endPoint y: 65, distance: 50.2
click at [187, 60] on div "[PHONE_NUMBER]" at bounding box center [162, 54] width 134 height 17
click at [207, 69] on span "Incoming call from queue [Test] All" at bounding box center [175, 70] width 159 height 14
click at [204, 49] on div "[PHONE_NUMBER]" at bounding box center [162, 54] width 134 height 17
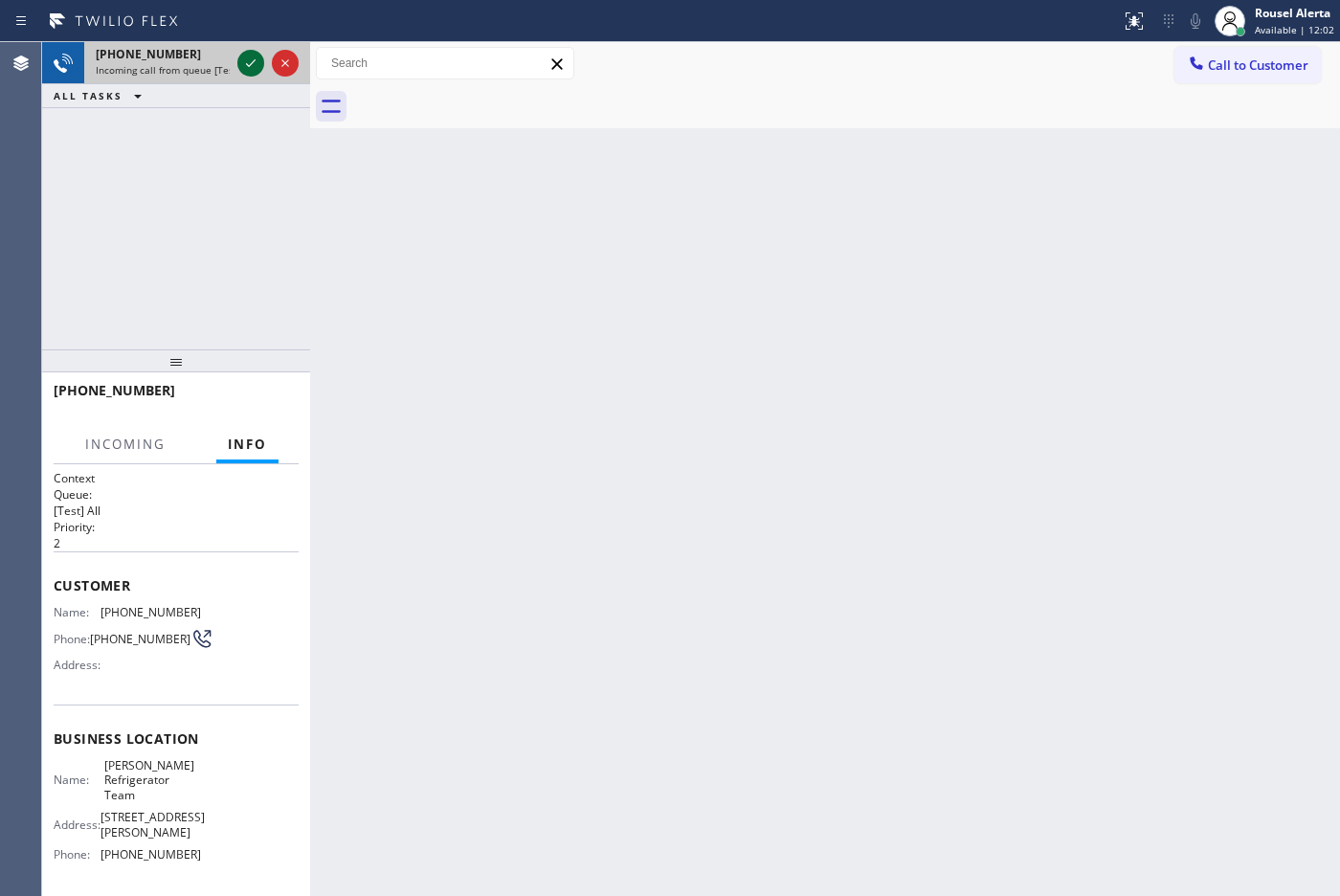
click at [246, 74] on button at bounding box center [250, 63] width 26 height 26
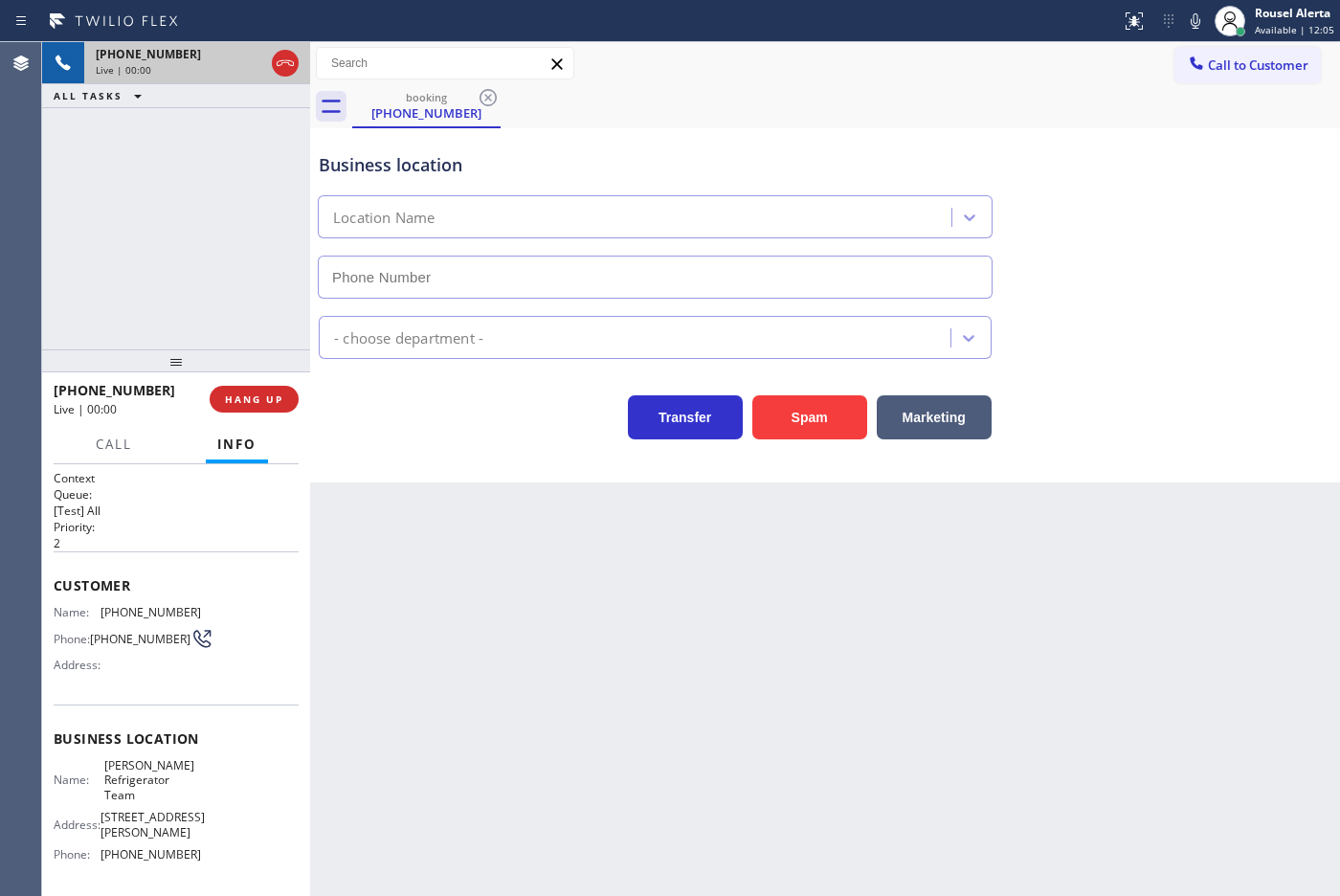
type input "[PHONE_NUMBER]"
click at [524, 527] on div "Back to Dashboard Change Sender ID Customers Technicians Select a contact Outbo…" at bounding box center [825, 468] width 1030 height 853
click at [261, 398] on span "HANG UP" at bounding box center [254, 399] width 59 height 14
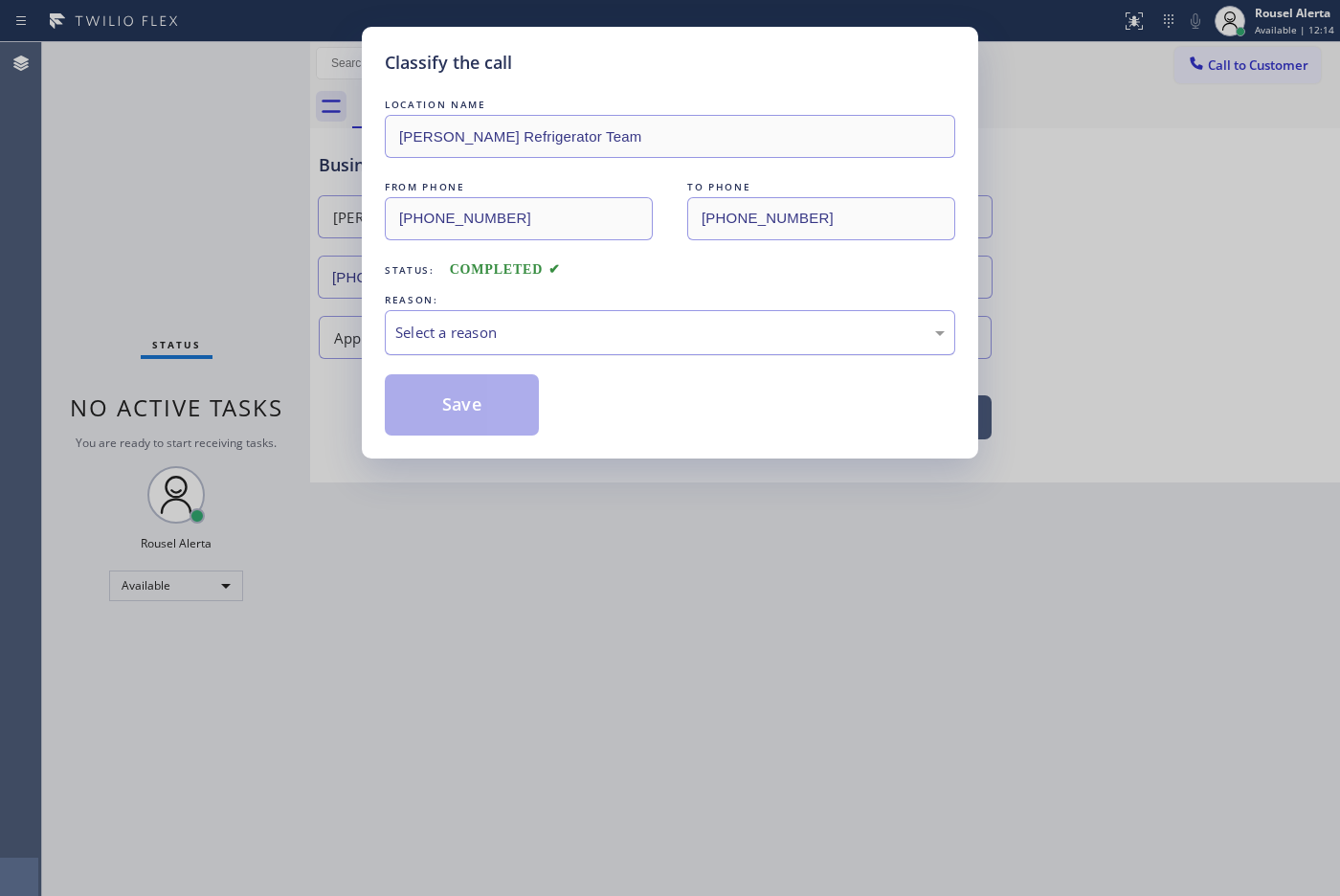
click at [453, 343] on div "Select a reason" at bounding box center [670, 332] width 549 height 22
click at [488, 421] on button "Save" at bounding box center [462, 405] width 154 height 62
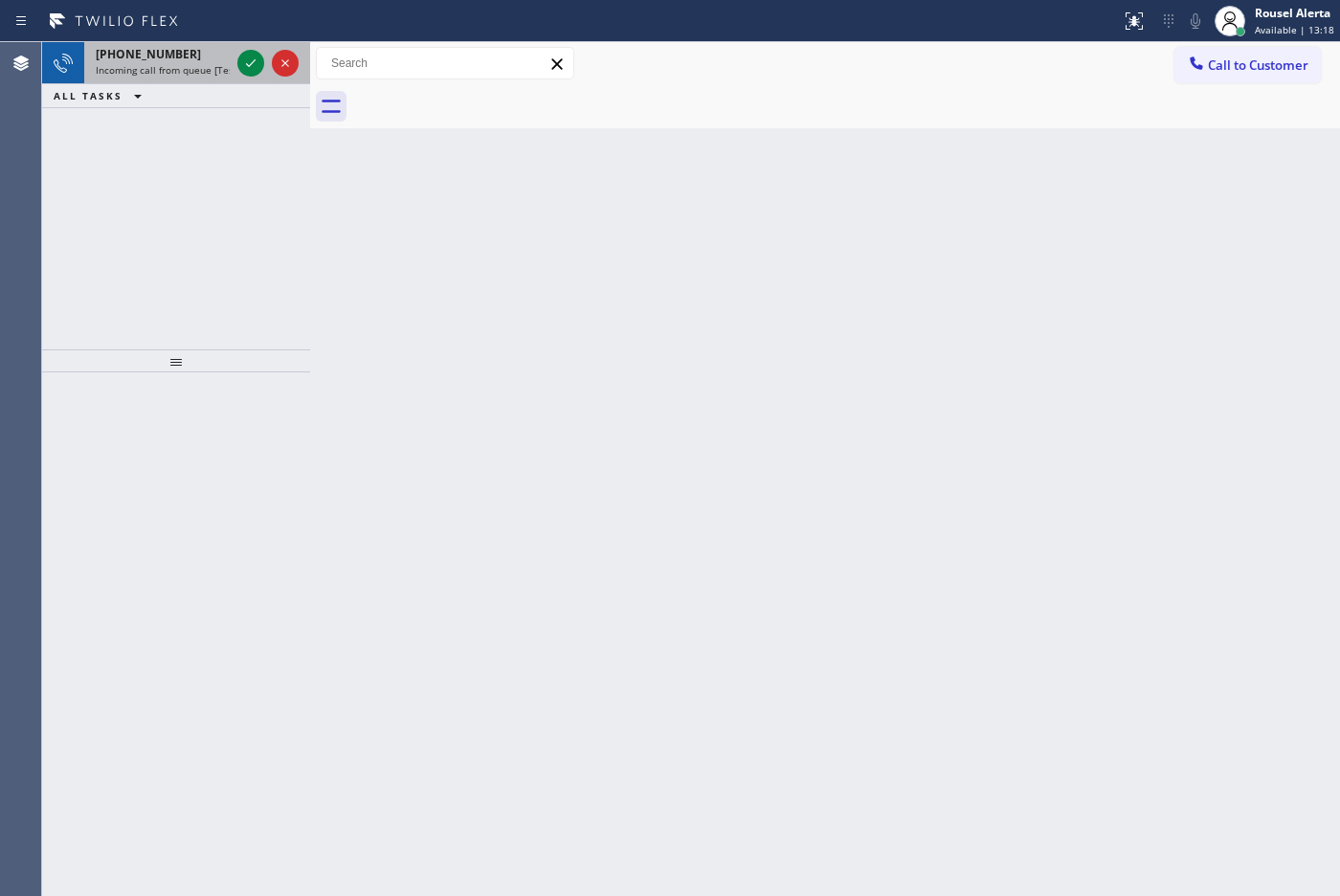
click at [193, 58] on div "[PHONE_NUMBER]" at bounding box center [162, 54] width 134 height 17
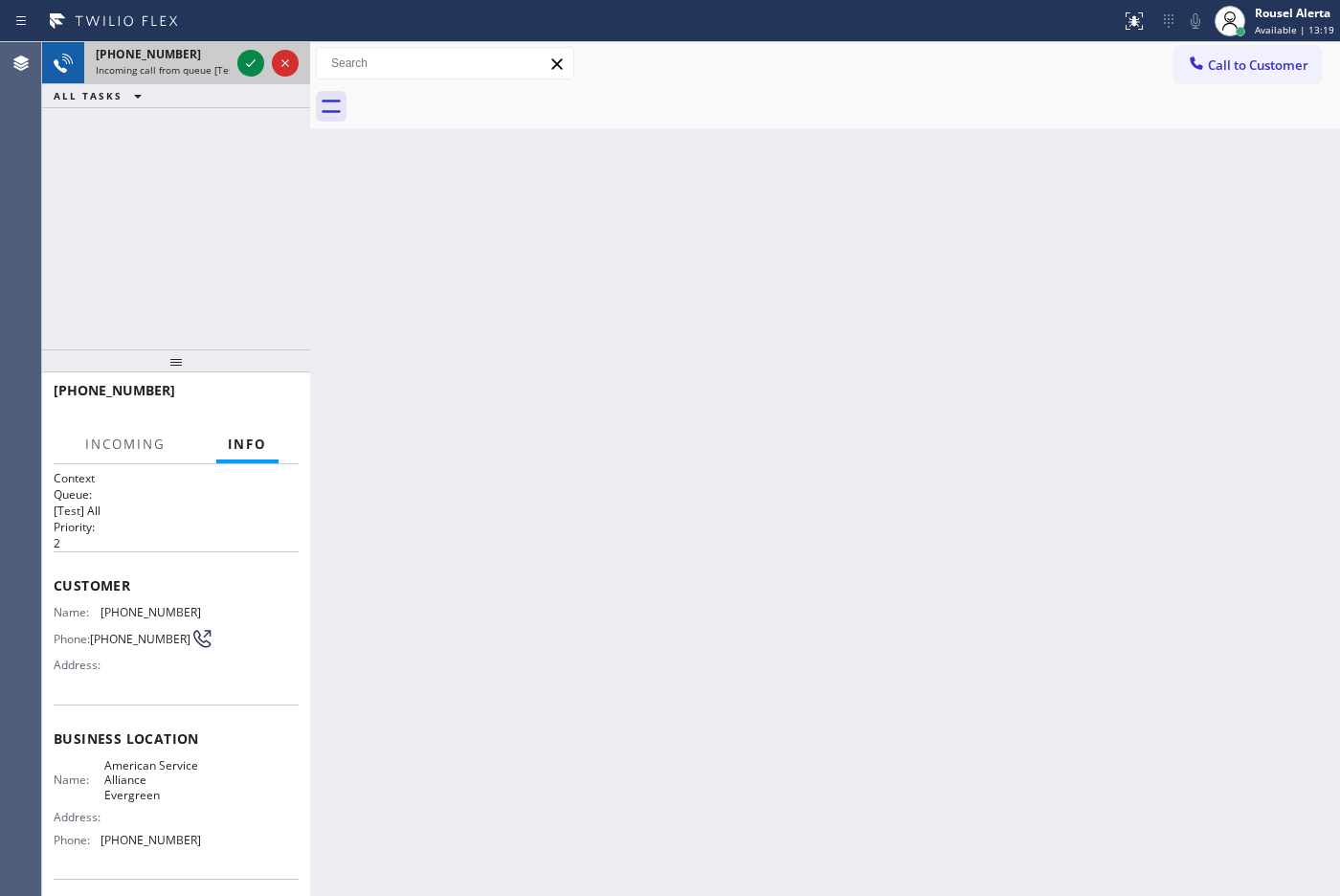
click at [193, 58] on div "[PHONE_NUMBER]" at bounding box center [162, 54] width 134 height 17
click at [194, 58] on div "[PHONE_NUMBER]" at bounding box center [162, 54] width 134 height 17
click at [245, 68] on icon at bounding box center [251, 64] width 23 height 23
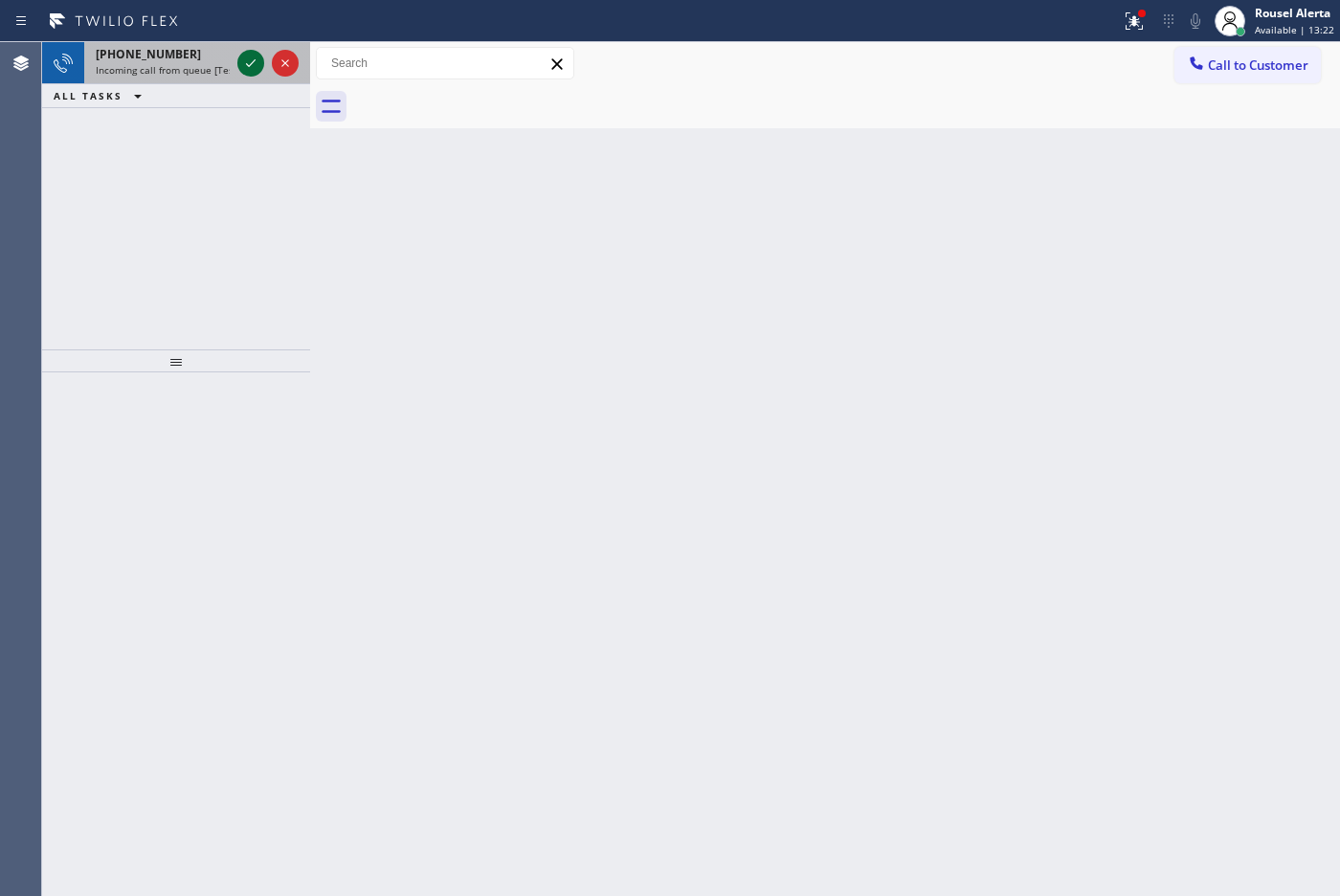
click at [245, 68] on icon at bounding box center [251, 64] width 23 height 23
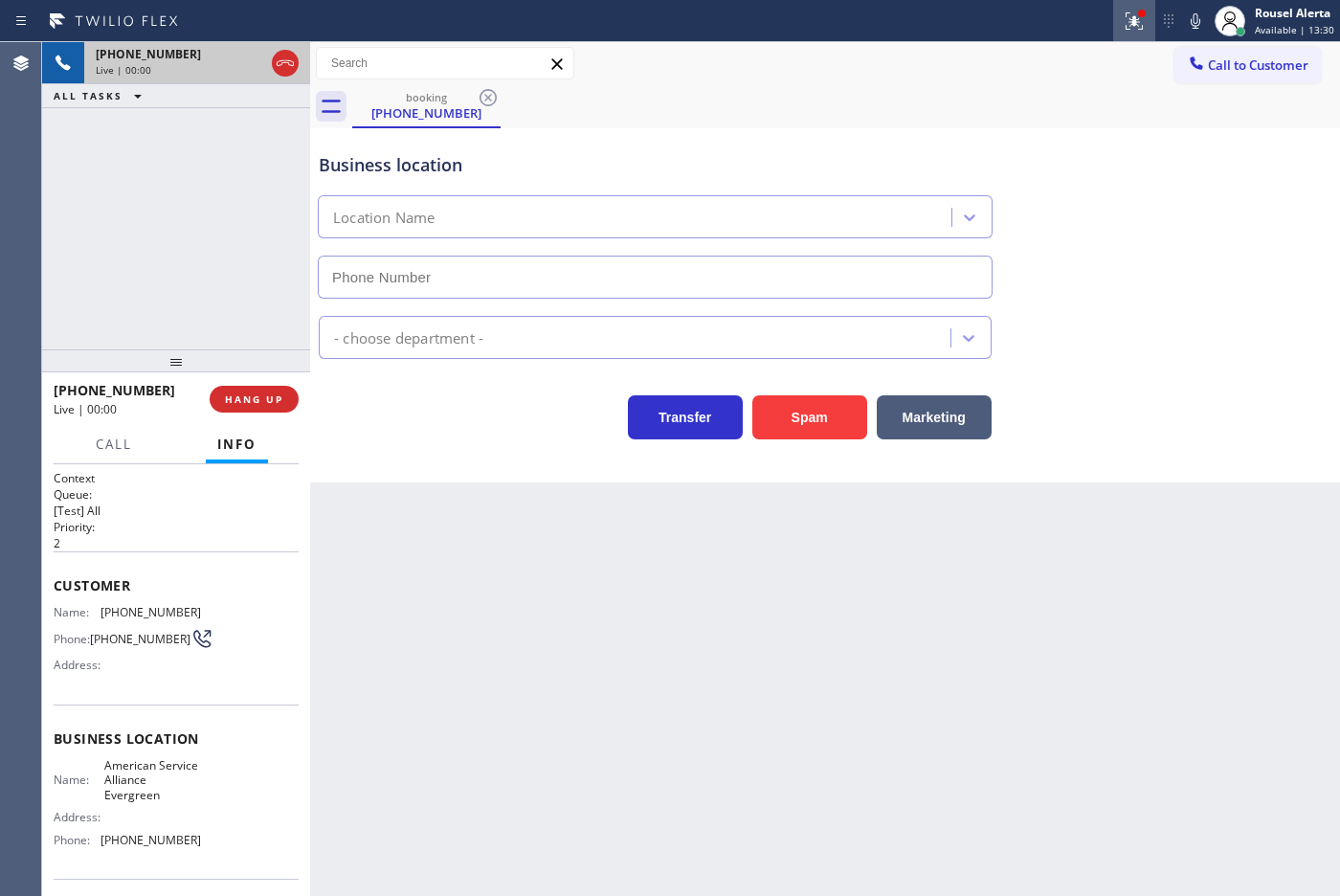
type input "[PHONE_NUMBER]"
click at [1125, 20] on icon at bounding box center [1135, 21] width 23 height 23
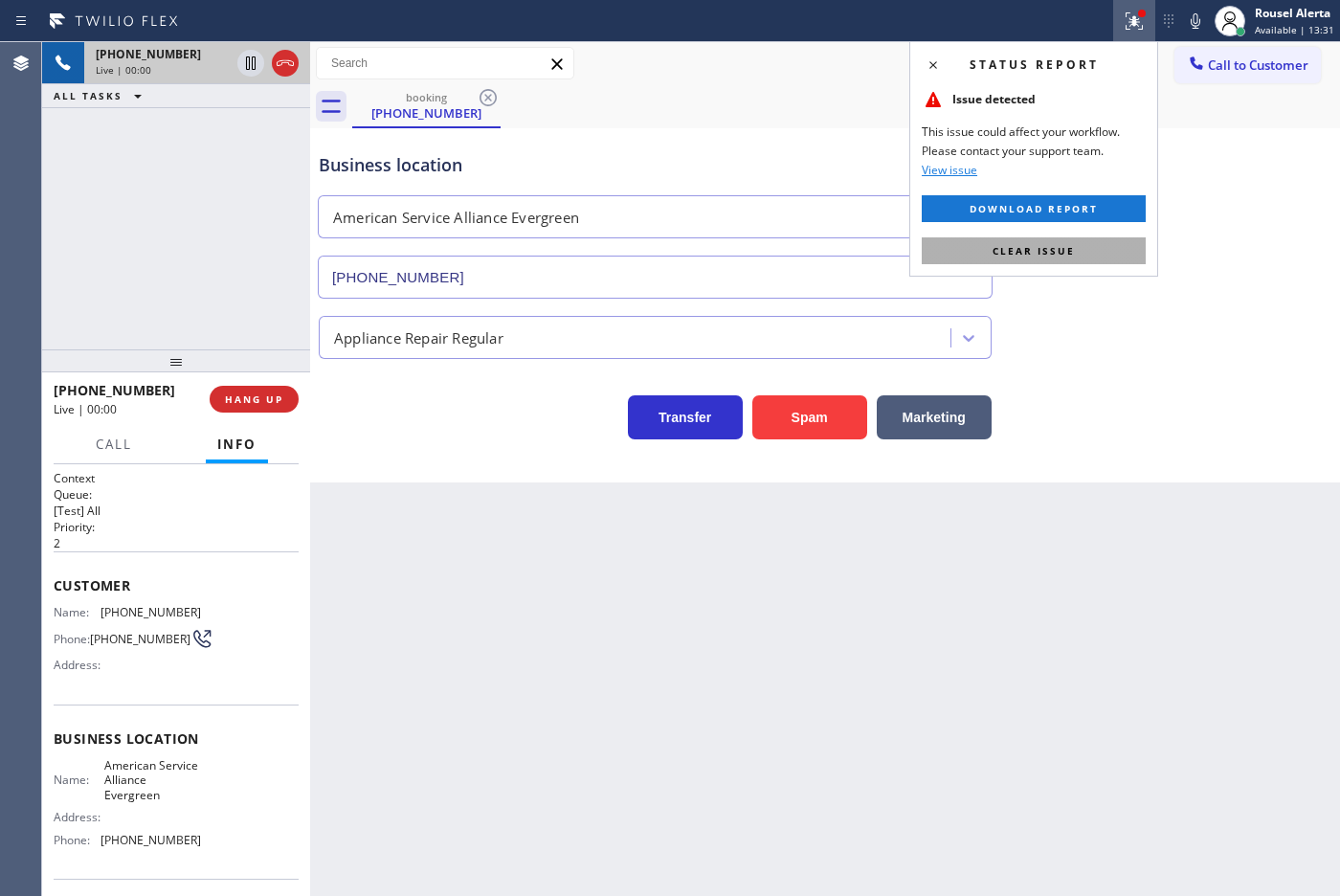
click at [1084, 258] on button "Clear issue" at bounding box center [1033, 250] width 224 height 26
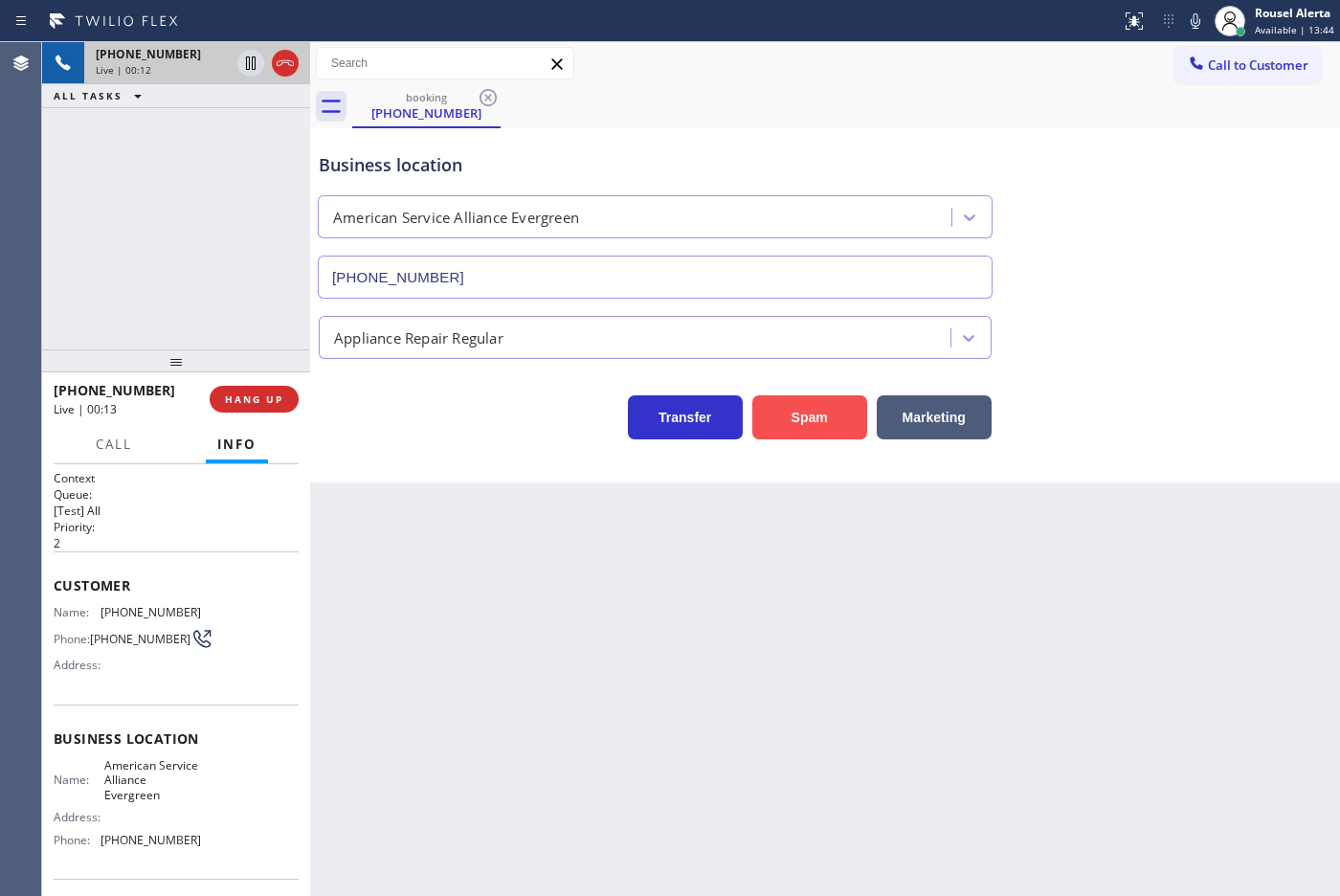
click at [801, 413] on button "Spam" at bounding box center [810, 416] width 115 height 44
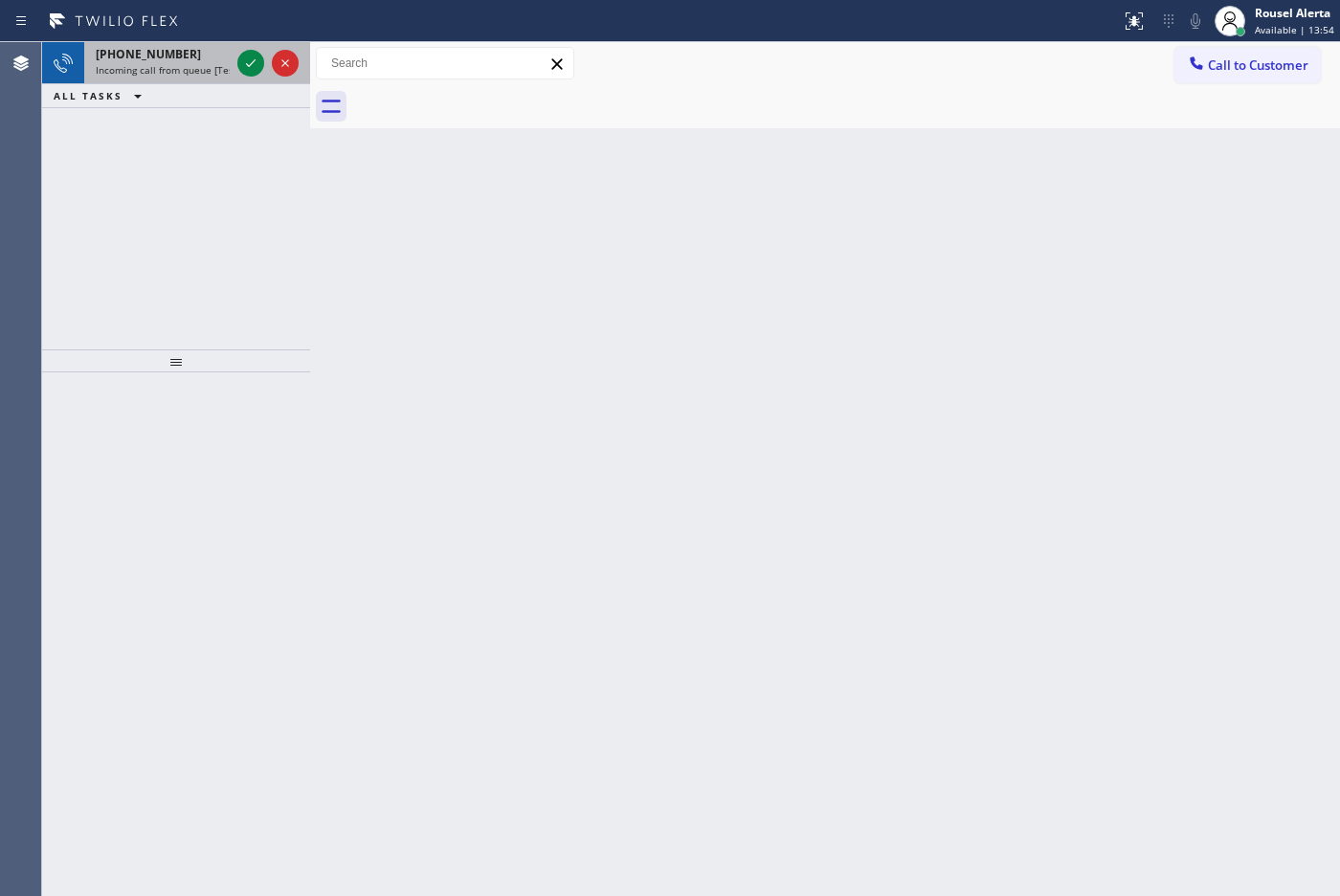
click at [216, 77] on div "[PHONE_NUMBER] Incoming call from queue [Test] All" at bounding box center [158, 63] width 150 height 42
click at [215, 64] on span "Incoming call from queue [Test] All" at bounding box center [175, 70] width 159 height 14
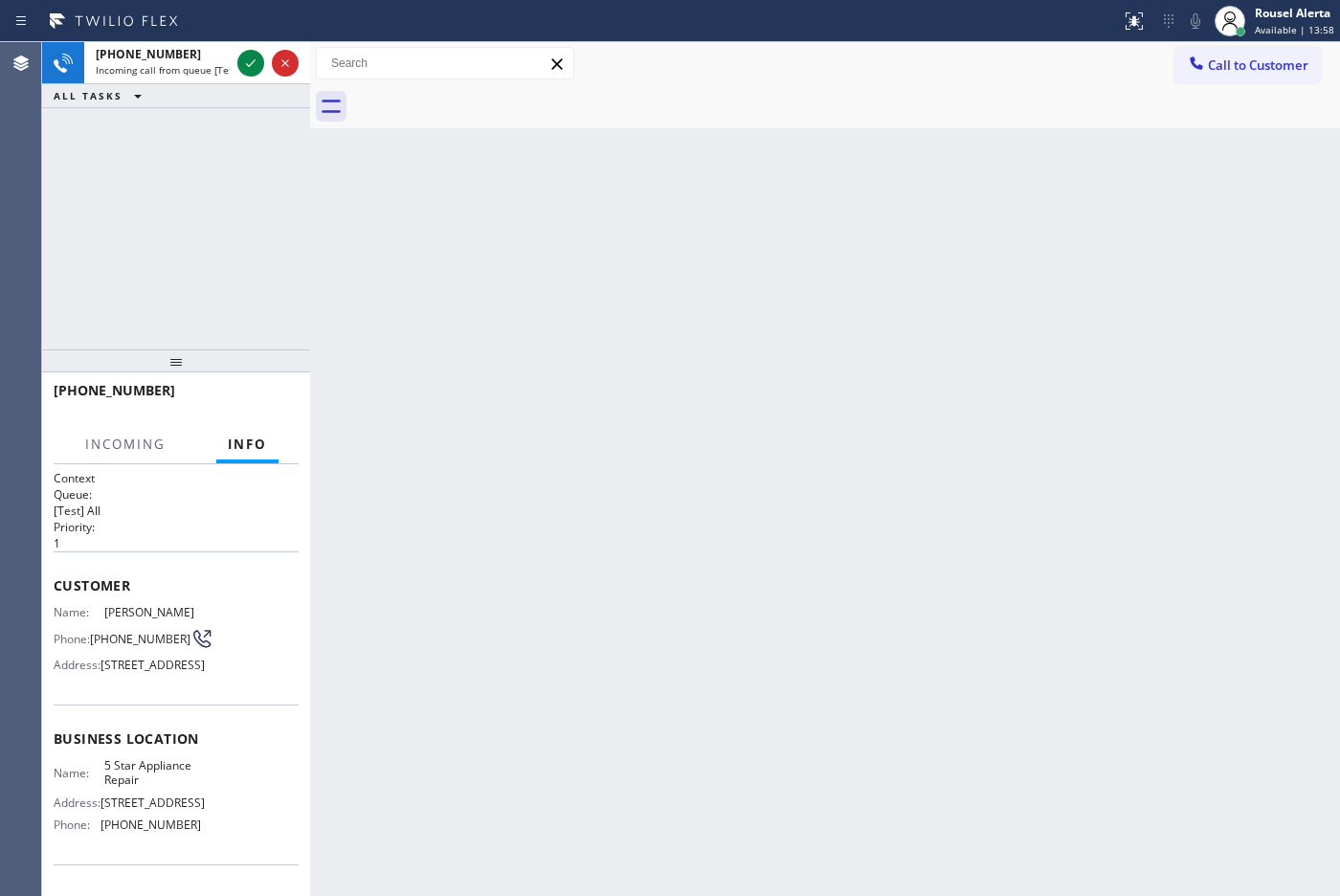
click at [215, 64] on span "Incoming call from queue [Test] All" at bounding box center [175, 70] width 159 height 14
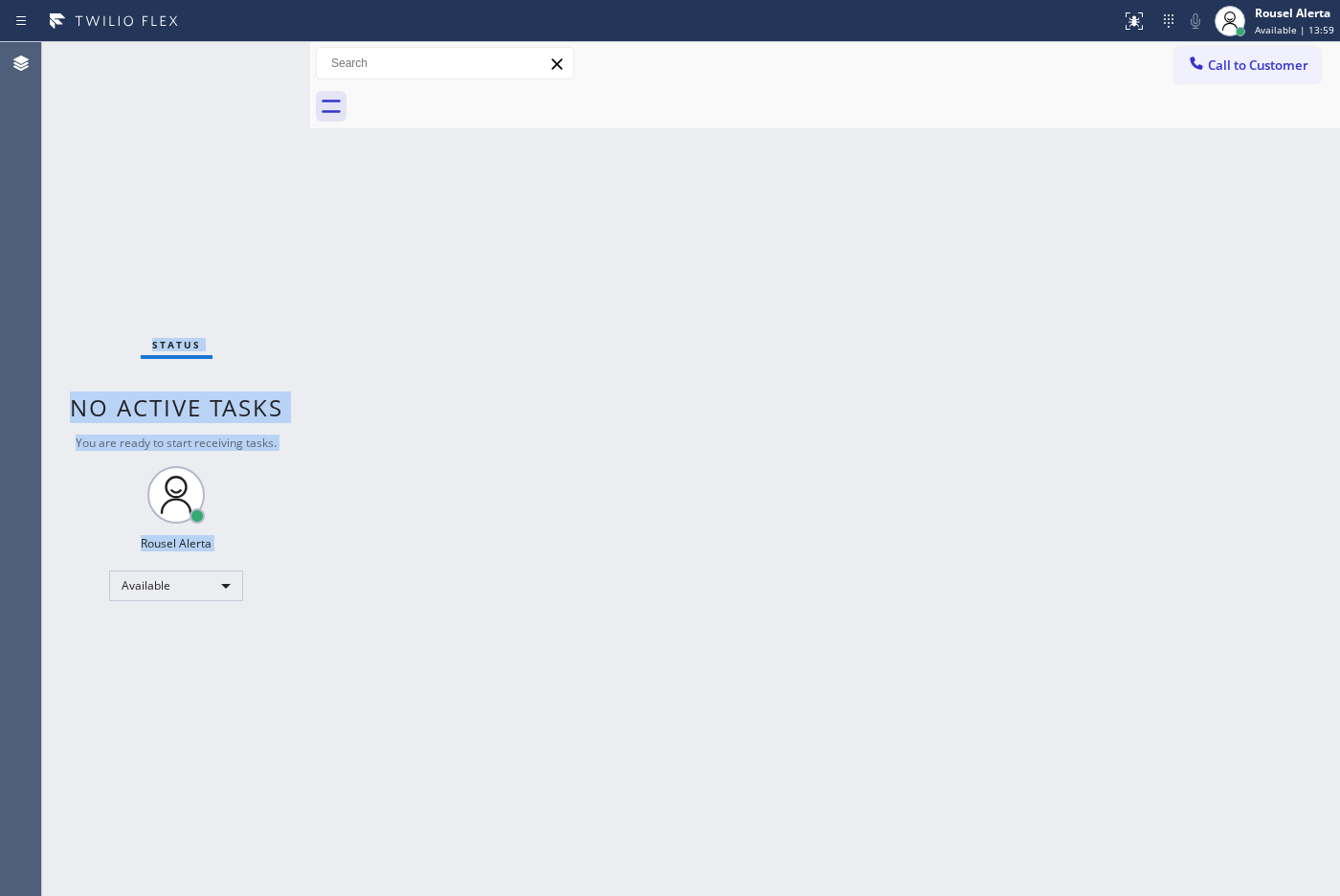
click at [215, 64] on div "Status No active tasks You are ready to start receiving tasks. Rousel Alerta Av…" at bounding box center [176, 468] width 268 height 853
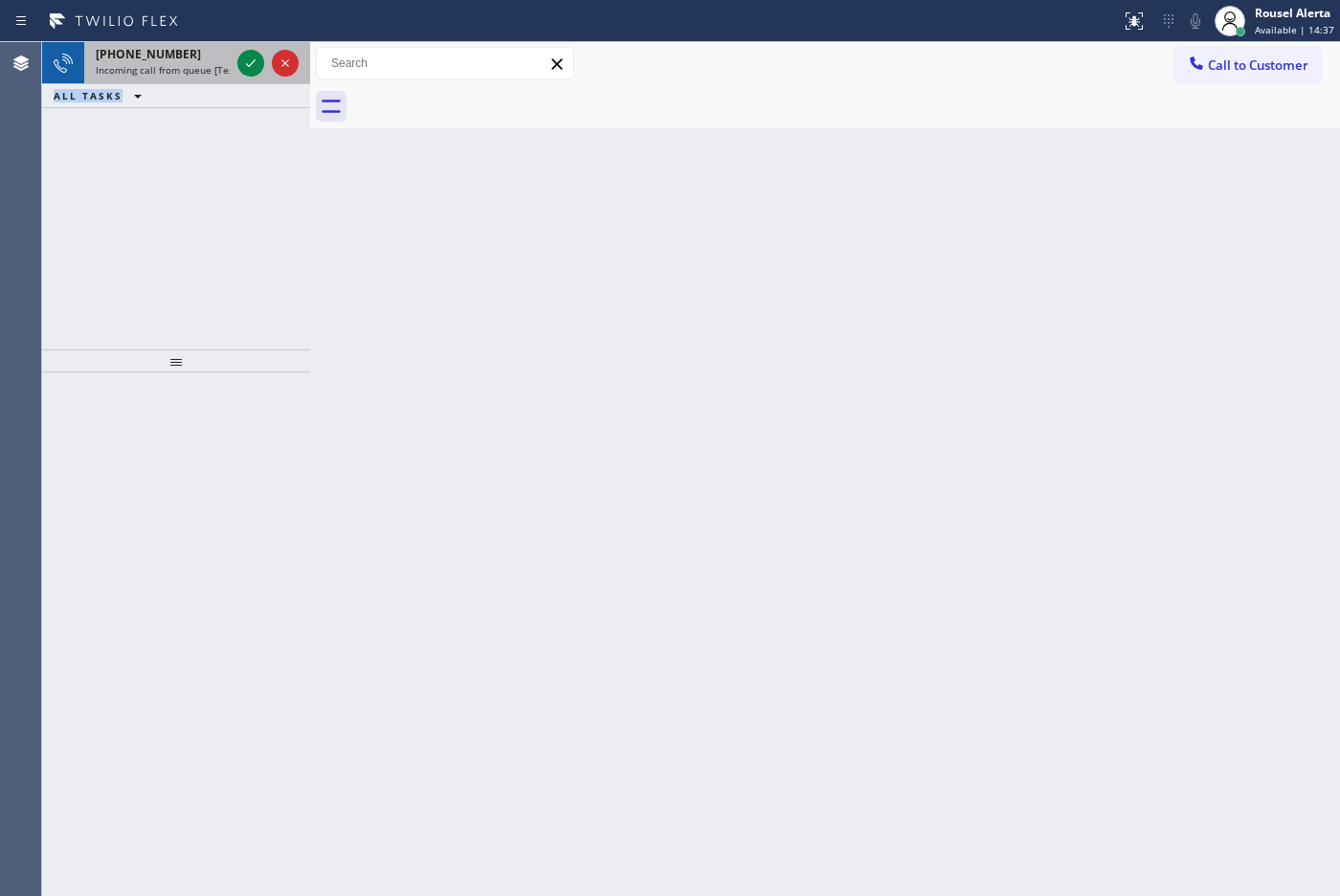
click at [131, 43] on div "[PHONE_NUMBER] Incoming call from queue [Test] All" at bounding box center [158, 63] width 150 height 42
click at [190, 59] on div "[PHONE_NUMBER]" at bounding box center [162, 54] width 134 height 17
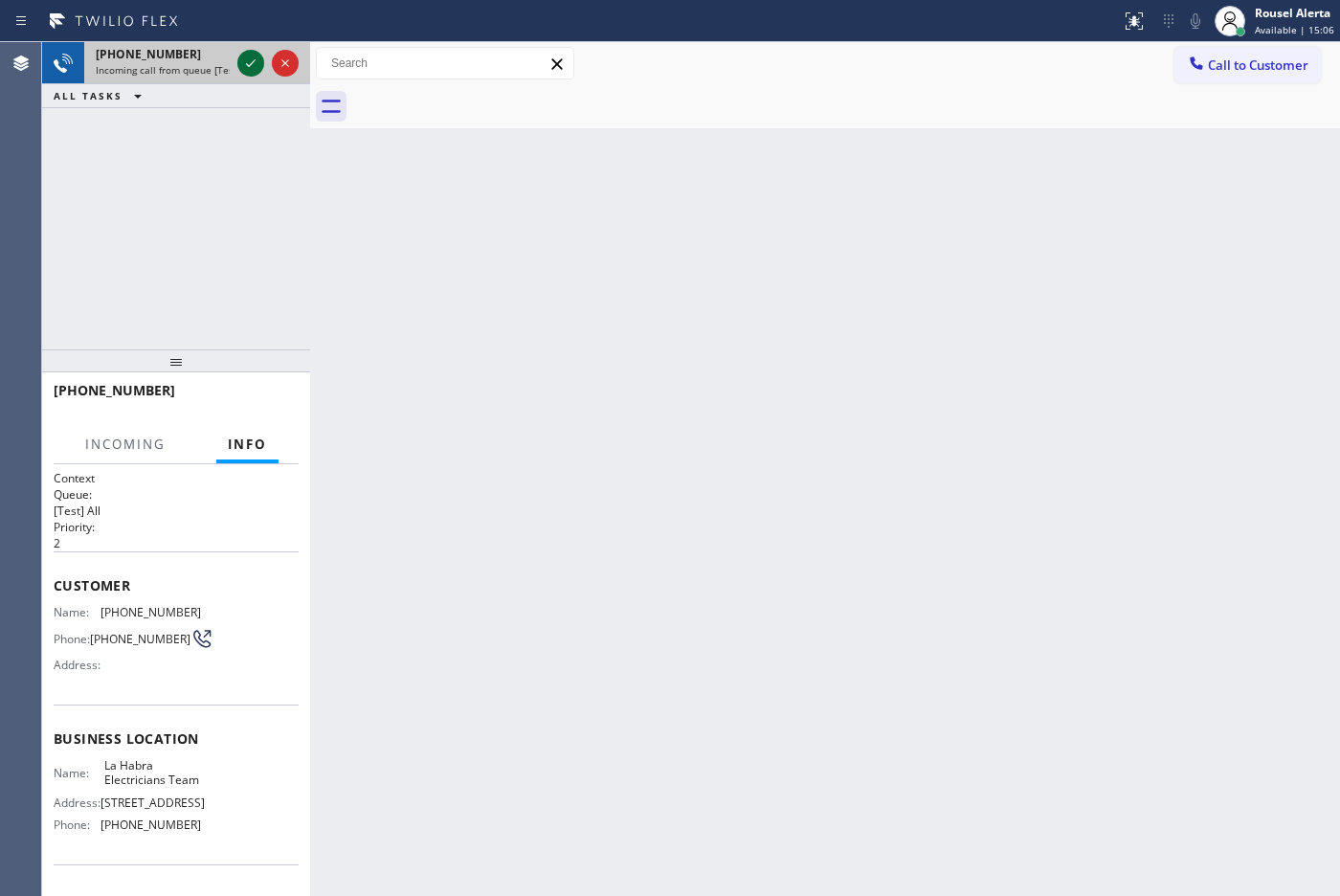
click at [245, 65] on icon at bounding box center [251, 64] width 23 height 23
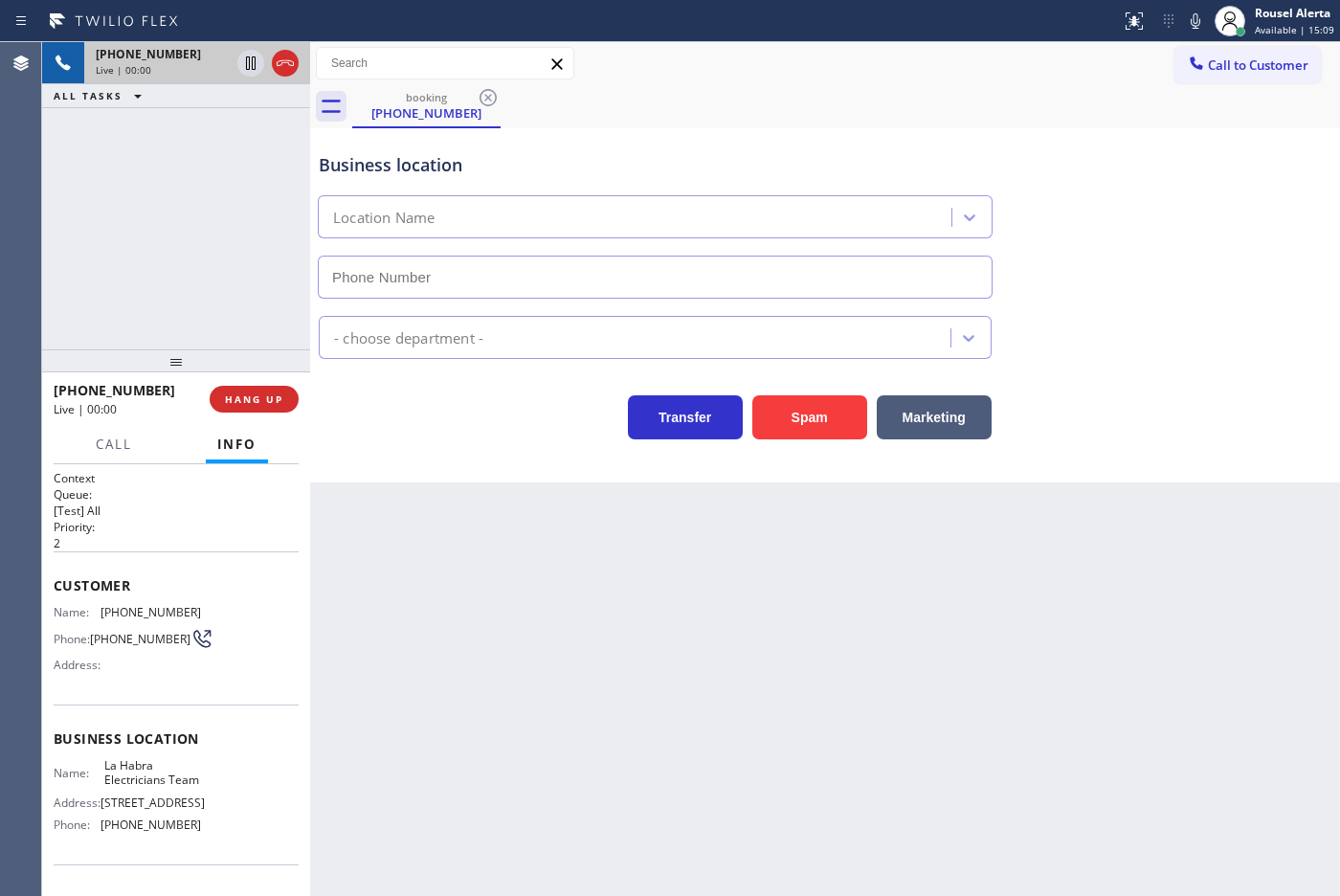
type input "[PHONE_NUMBER]"
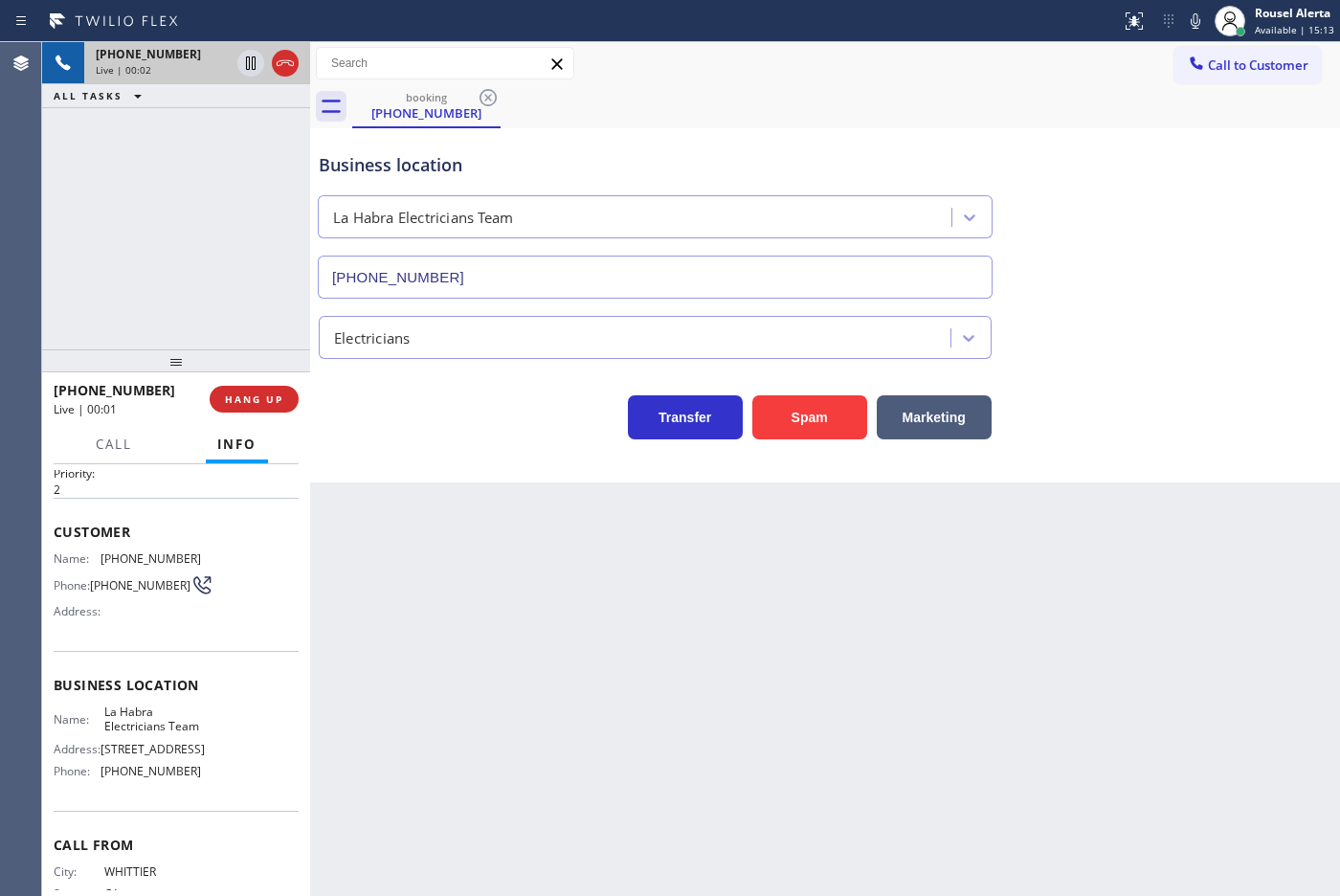
scroll to position [24, 0]
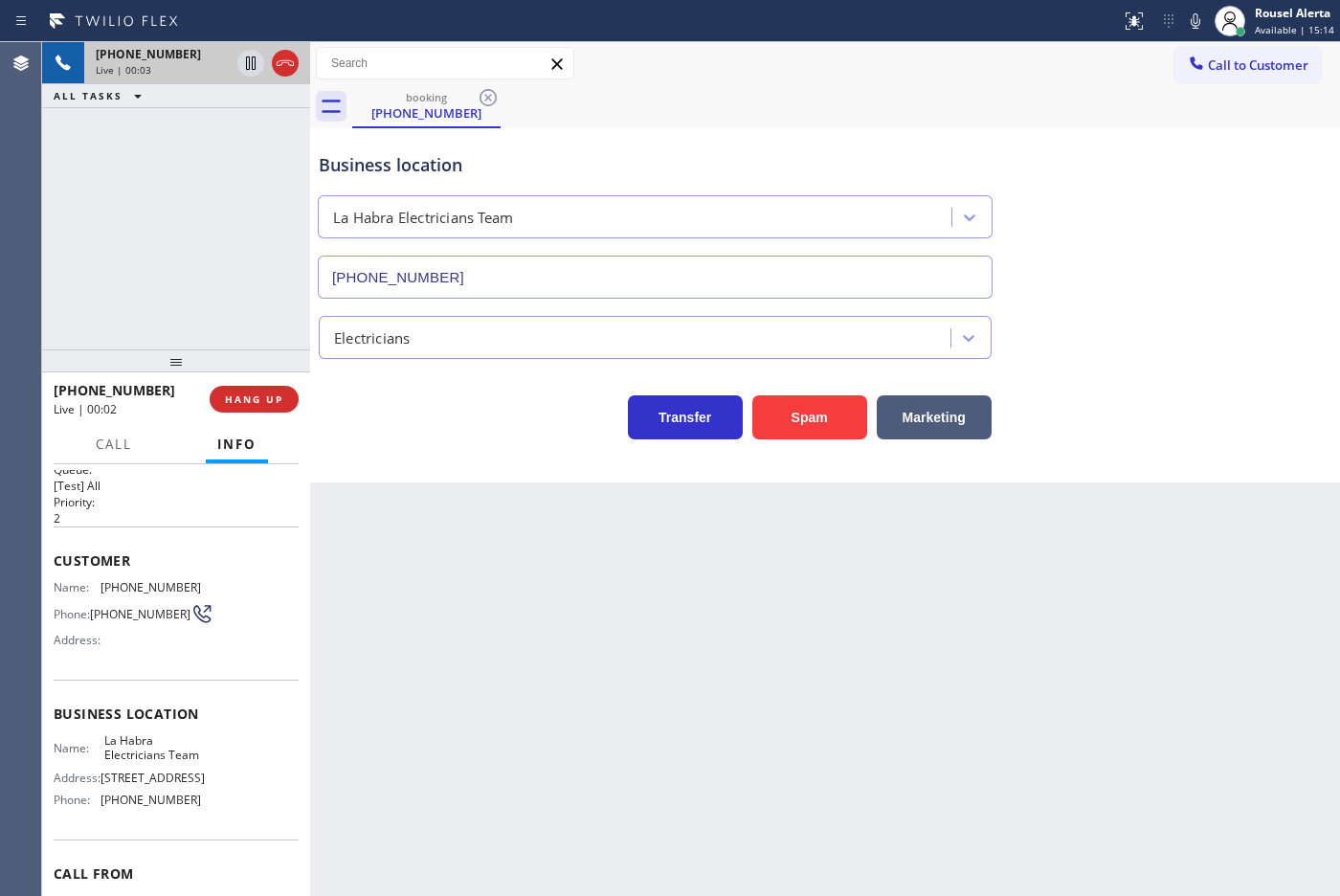
click at [462, 621] on div "Back to Dashboard Change Sender ID Customers Technicians Select a contact Outbo…" at bounding box center [825, 468] width 1030 height 853
click at [201, 265] on div "[PHONE_NUMBER] Live | 00:05 ALL TASKS ALL TASKS ACTIVE TASKS TASKS IN WRAP UP" at bounding box center [176, 195] width 268 height 307
click at [411, 605] on div "Back to Dashboard Change Sender ID Customers Technicians Select a contact Outbo…" at bounding box center [825, 468] width 1030 height 853
click at [204, 588] on div "Name: [PHONE_NUMBER] Phone: [PHONE_NUMBER] Address:" at bounding box center [176, 617] width 245 height 75
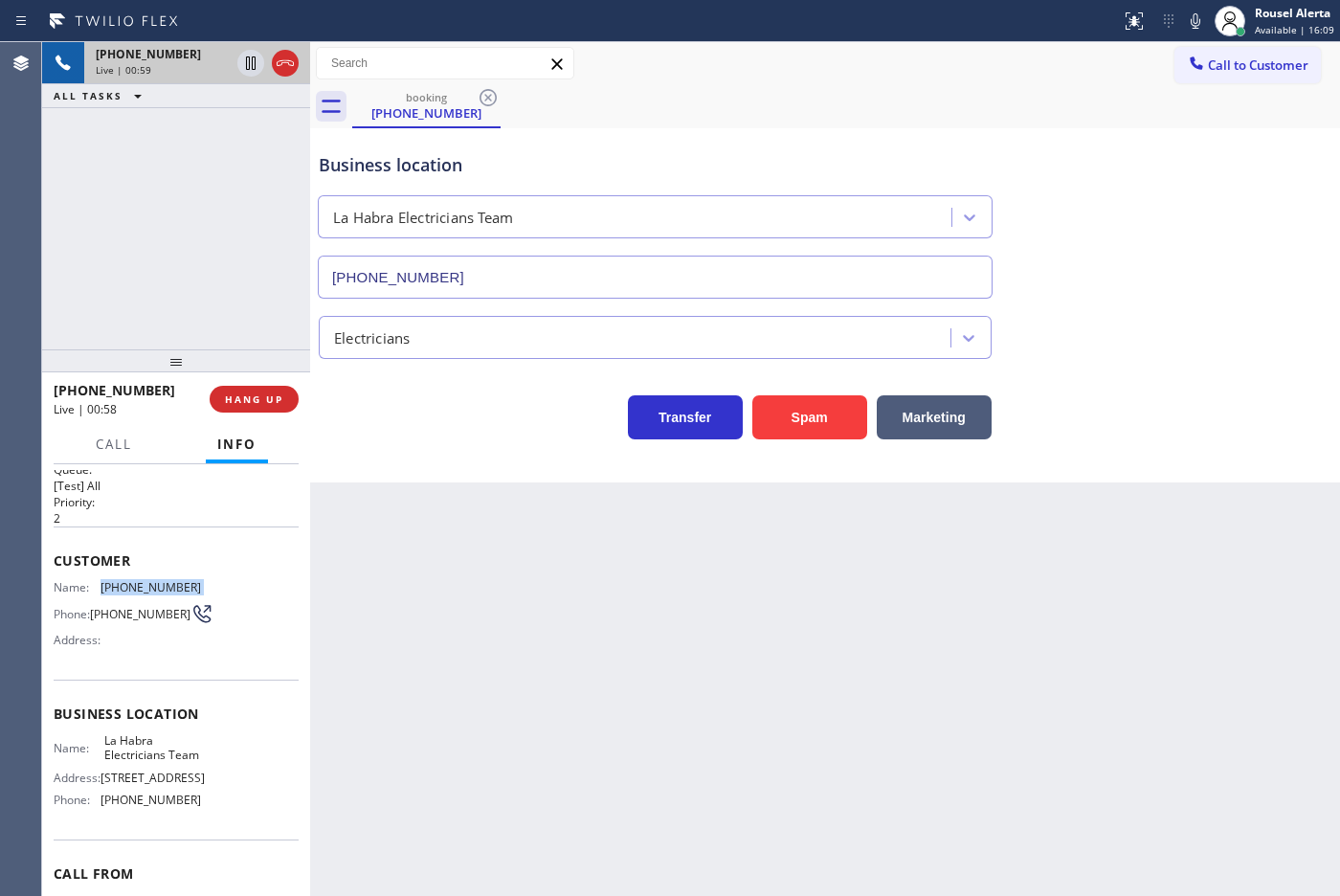
click at [204, 588] on div "Name: [PHONE_NUMBER] Phone: [PHONE_NUMBER] Address:" at bounding box center [176, 617] width 245 height 75
copy span "[PHONE_NUMBER]"
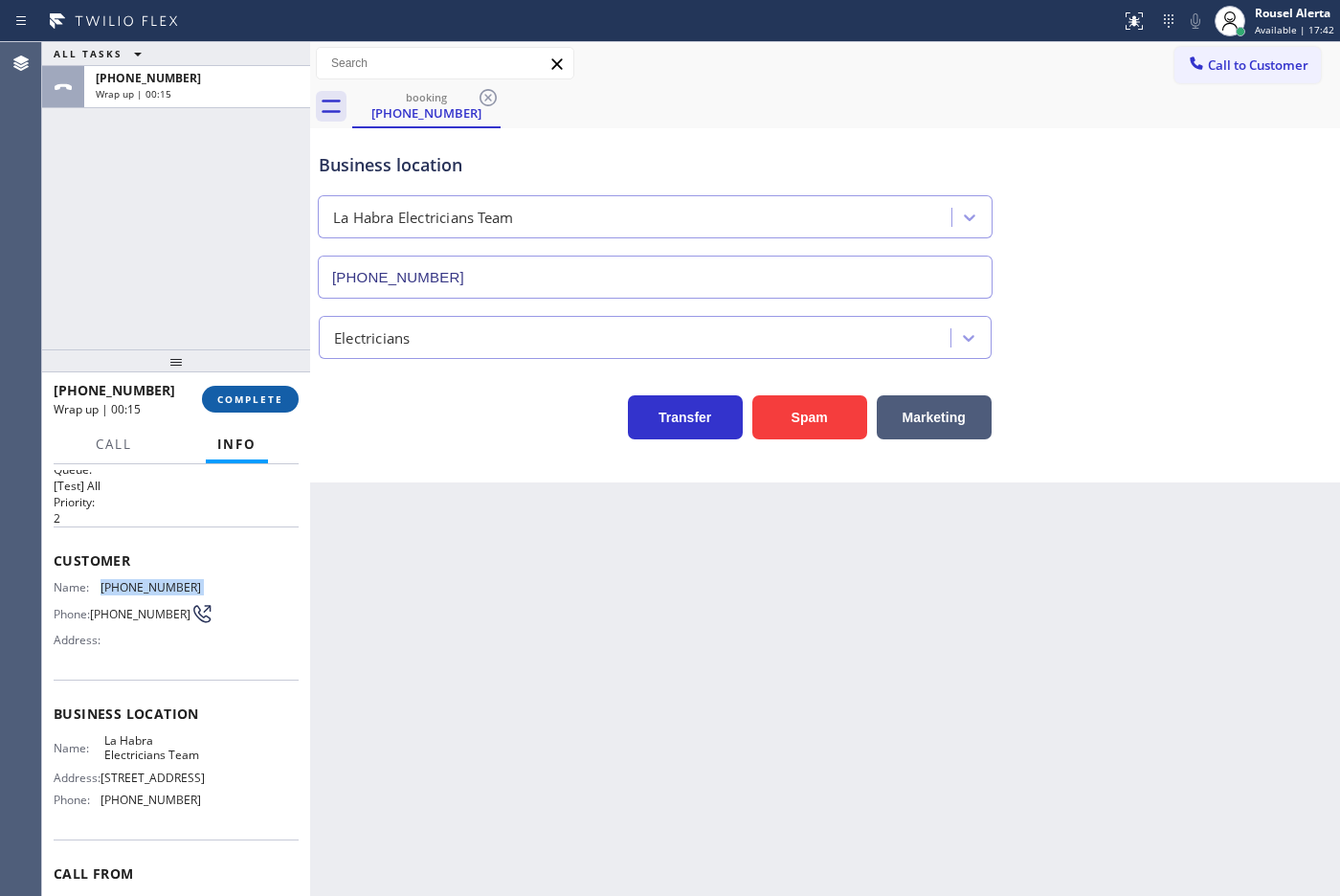
click at [245, 404] on span "COMPLETE" at bounding box center [250, 399] width 66 height 14
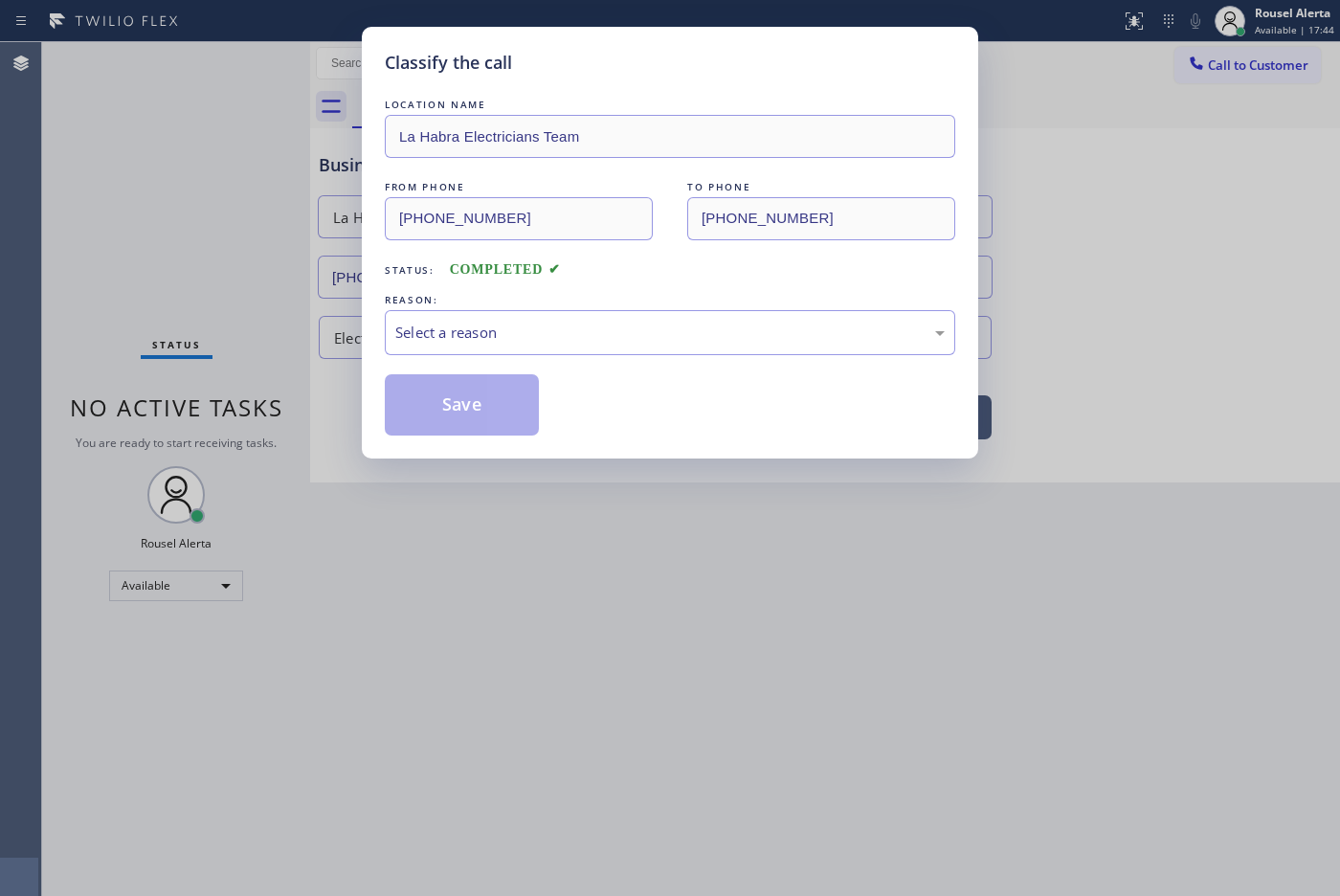
click at [627, 359] on div "LOCATION NAME La Habra Electricians Team FROM PHONE [PHONE_NUMBER] TO PHONE [PH…" at bounding box center [670, 265] width 571 height 341
click at [627, 327] on div "Select a reason" at bounding box center [670, 332] width 549 height 22
click at [485, 390] on button "Save" at bounding box center [462, 405] width 154 height 62
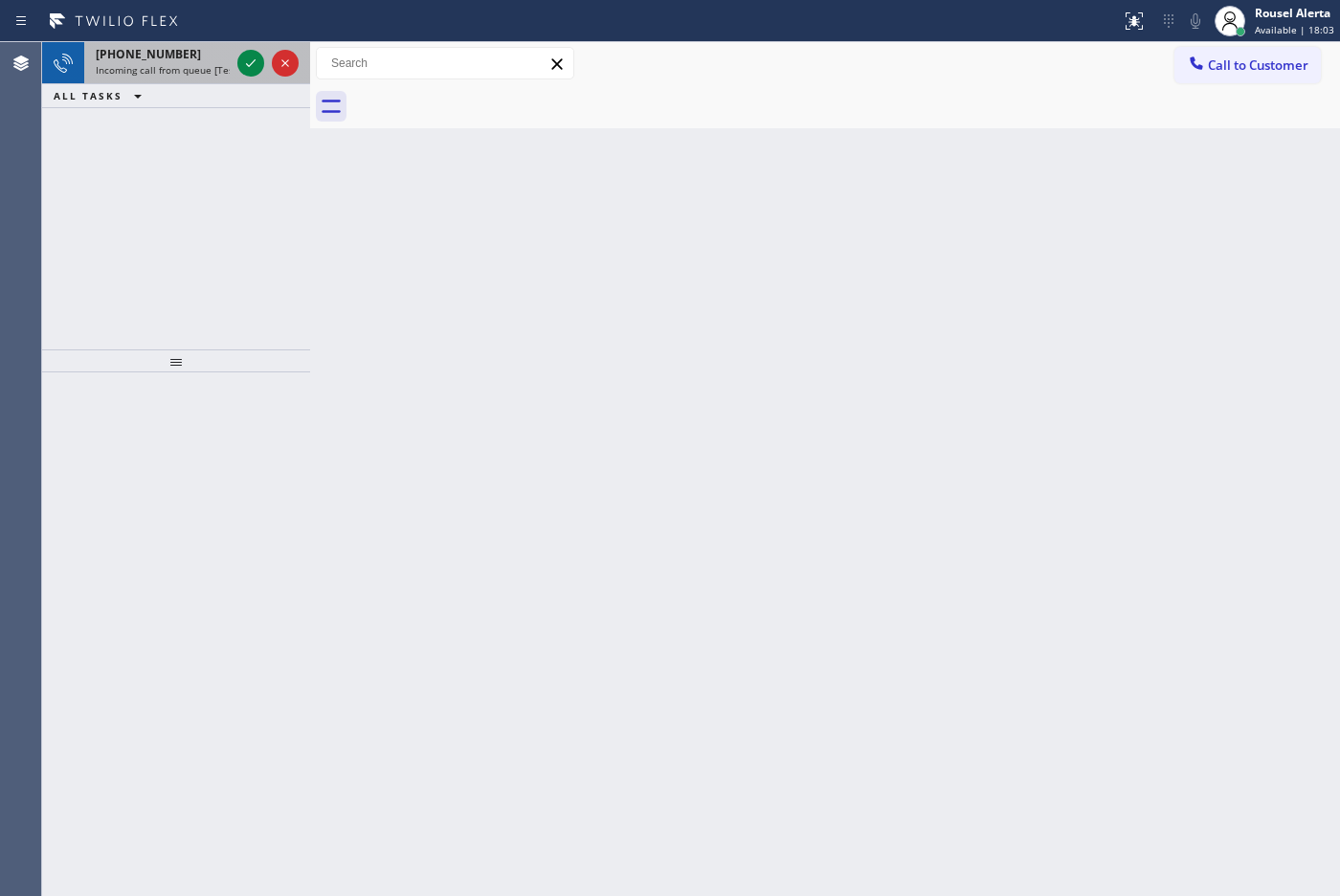
drag, startPoint x: 178, startPoint y: 61, endPoint x: 197, endPoint y: 61, distance: 19.0
click at [178, 61] on div "[PHONE_NUMBER]" at bounding box center [162, 54] width 134 height 17
click at [204, 64] on span "Incoming call from queue [Test] All" at bounding box center [175, 70] width 159 height 14
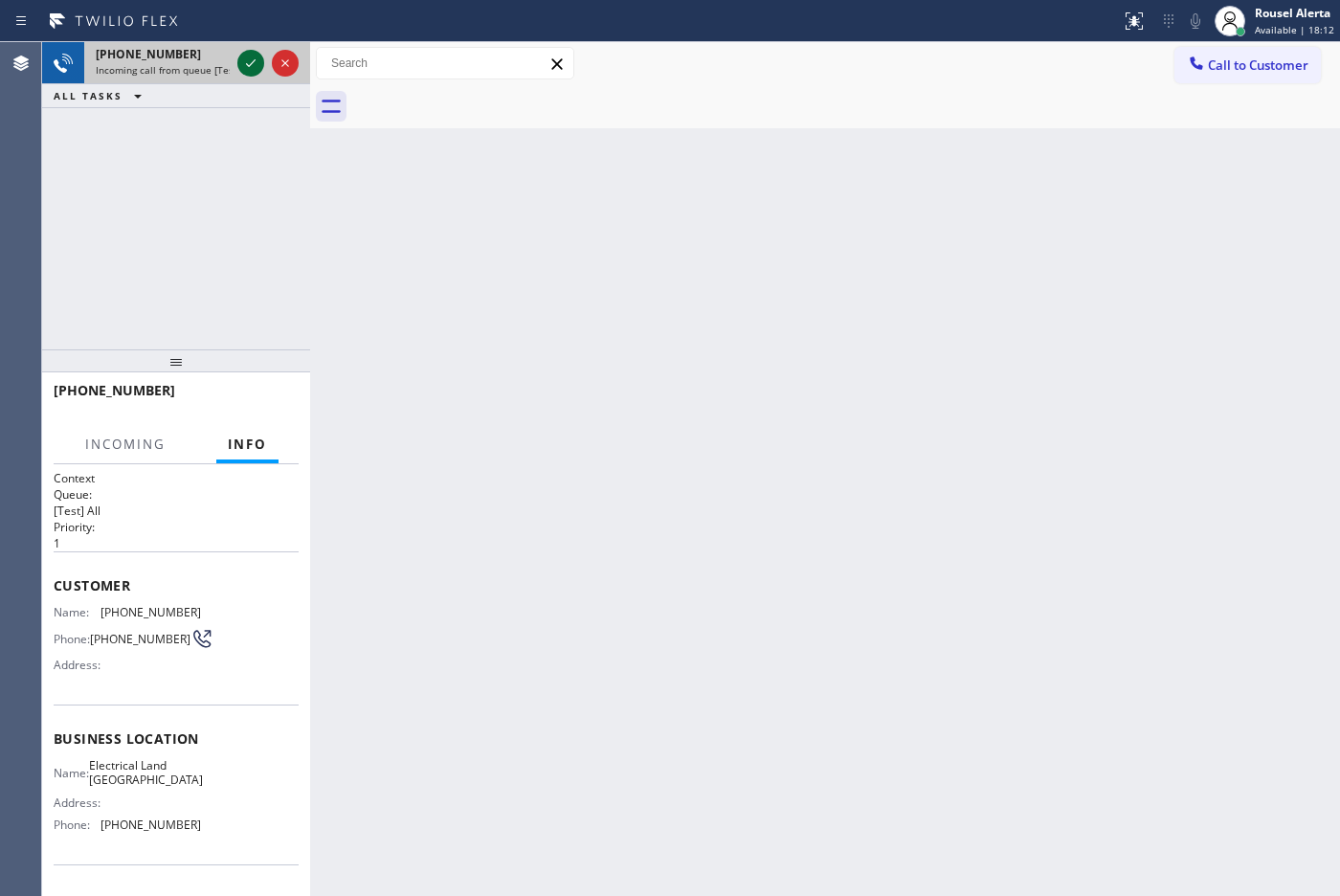
click at [239, 72] on icon at bounding box center [251, 64] width 23 height 23
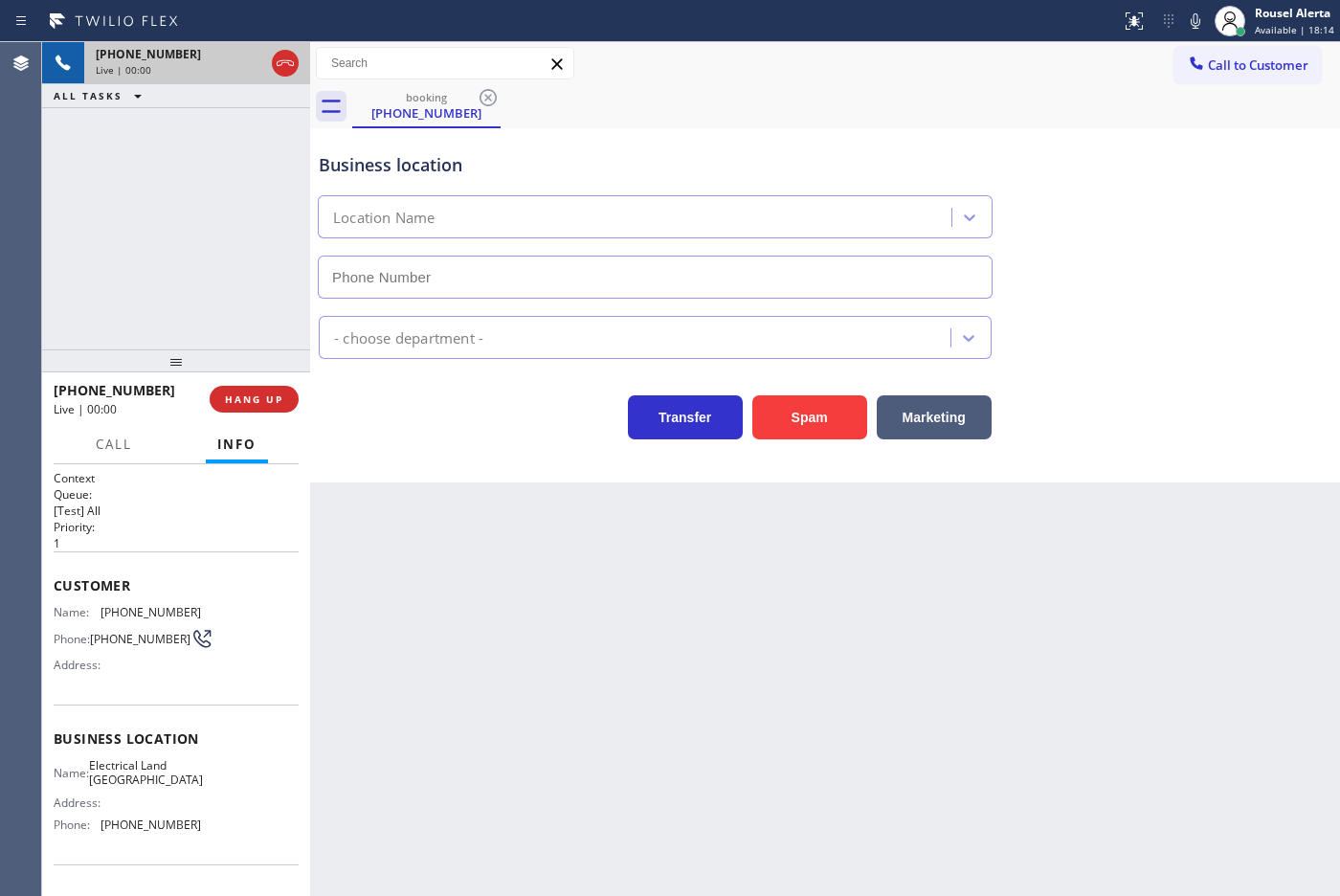
type input "[PHONE_NUMBER]"
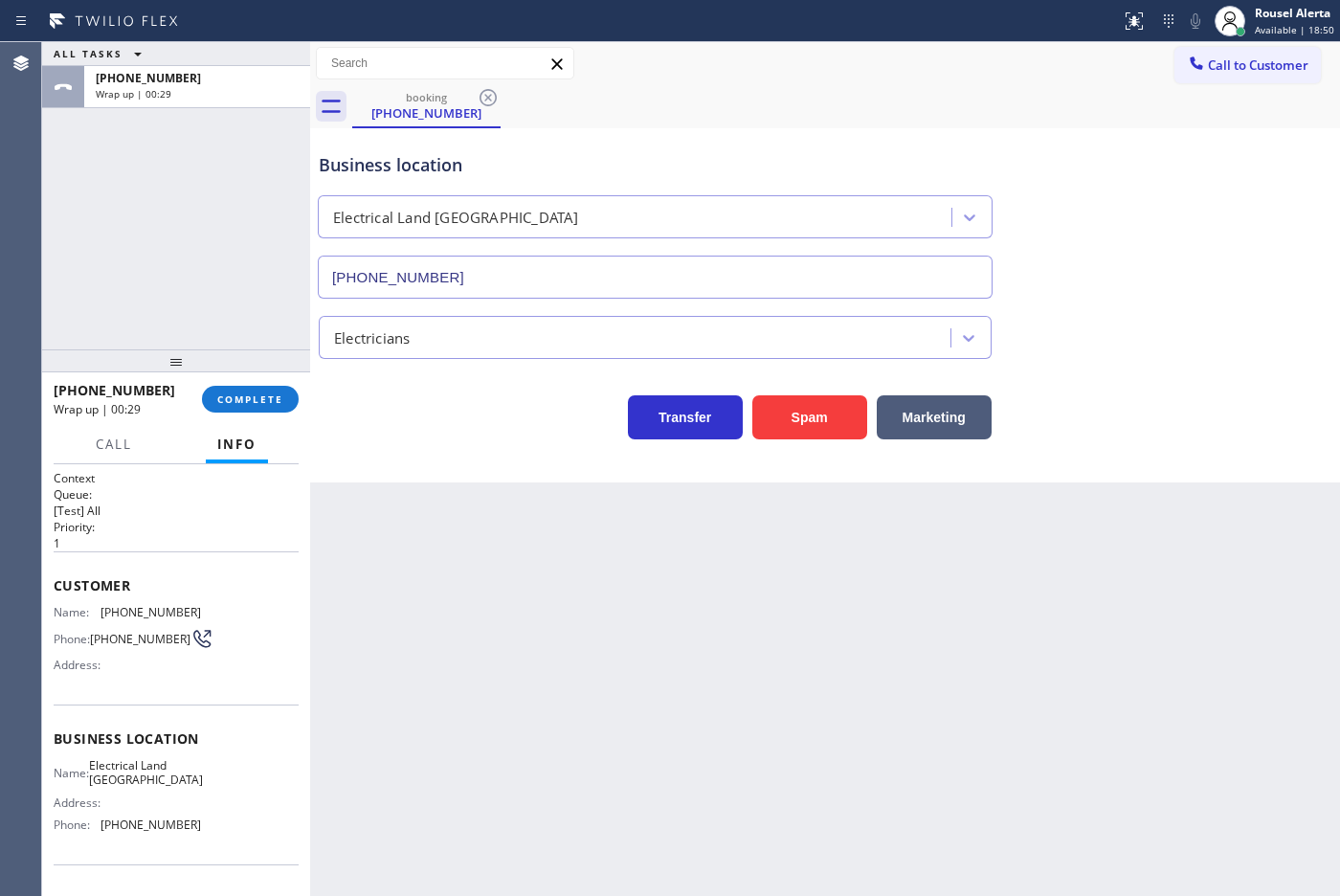
click at [242, 178] on div "ALL TASKS ALL TASKS ACTIVE TASKS TASKS IN WRAP UP [PHONE_NUMBER] Wrap up | 00:29" at bounding box center [176, 195] width 268 height 307
click at [263, 406] on button "COMPLETE" at bounding box center [250, 399] width 97 height 26
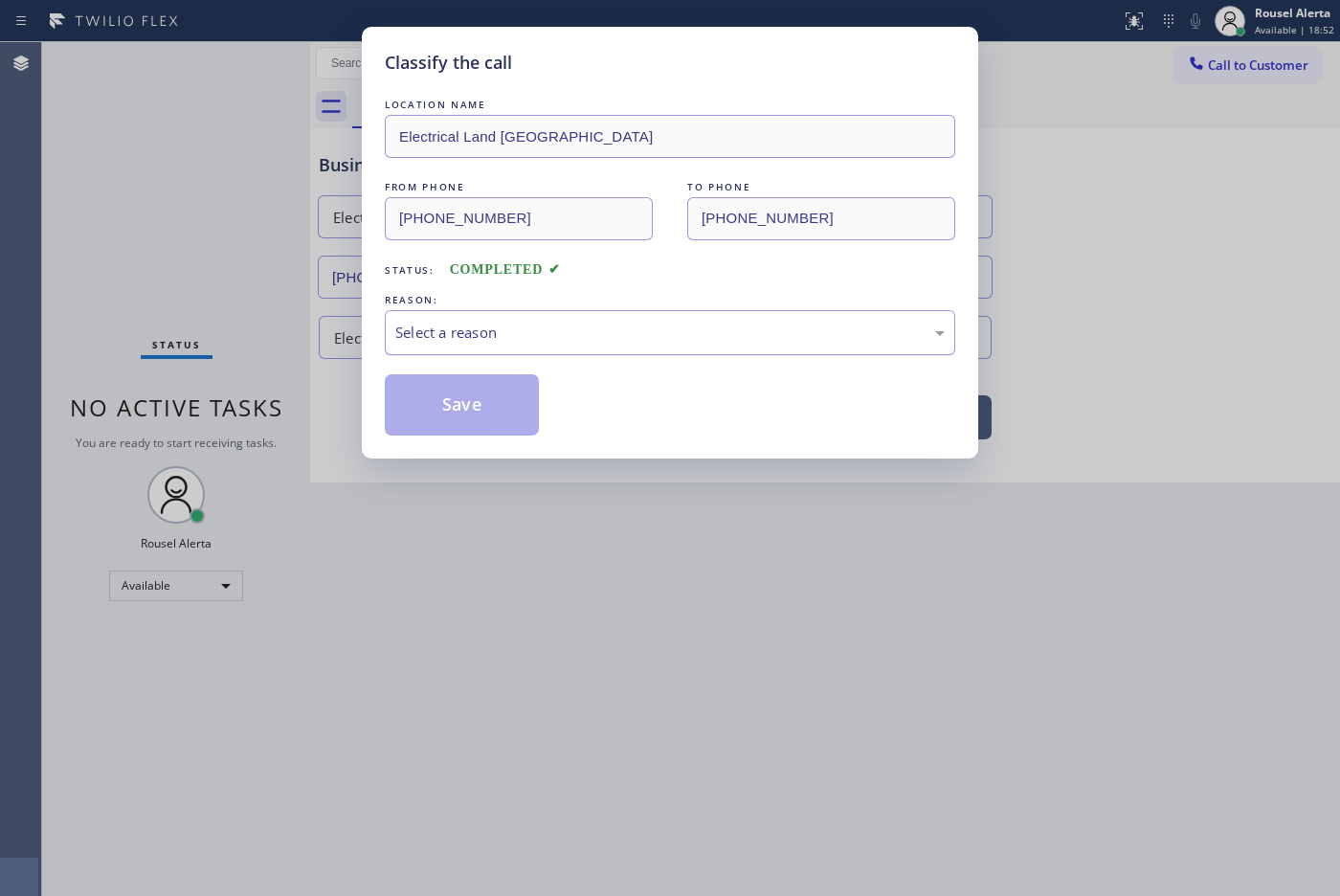
click at [748, 322] on div "Select a reason" at bounding box center [670, 332] width 549 height 22
drag, startPoint x: 496, startPoint y: 400, endPoint x: 508, endPoint y: 413, distance: 17.7
click at [497, 402] on button "Save" at bounding box center [462, 405] width 154 height 62
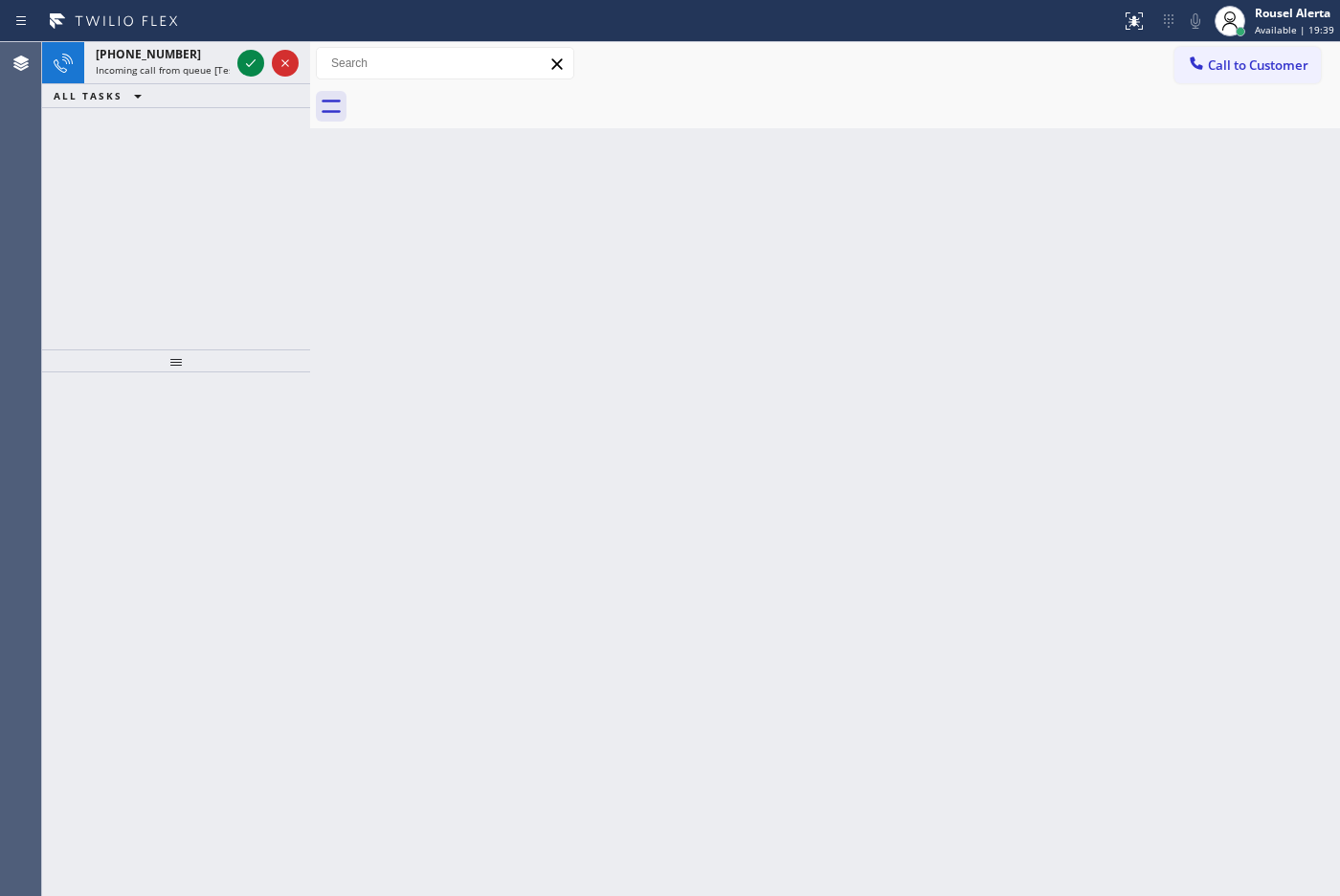
click at [203, 39] on div "Status report No issues detected If you experience an issue, please download th…" at bounding box center [670, 21] width 1340 height 42
click at [216, 54] on div "[PHONE_NUMBER]" at bounding box center [162, 54] width 134 height 17
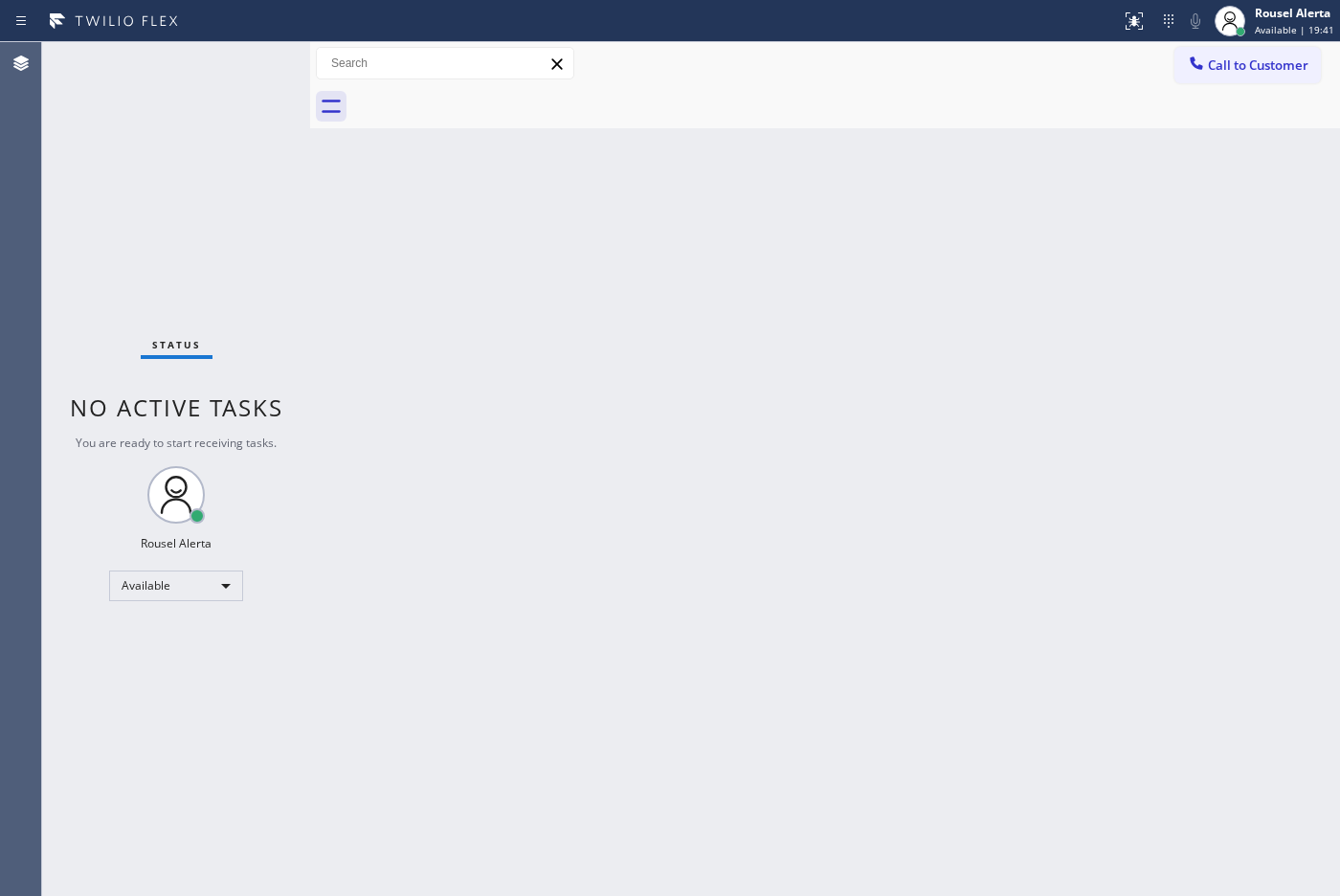
click at [251, 73] on div "Status No active tasks You are ready to start receiving tasks. Rousel Alerta Av…" at bounding box center [176, 468] width 268 height 853
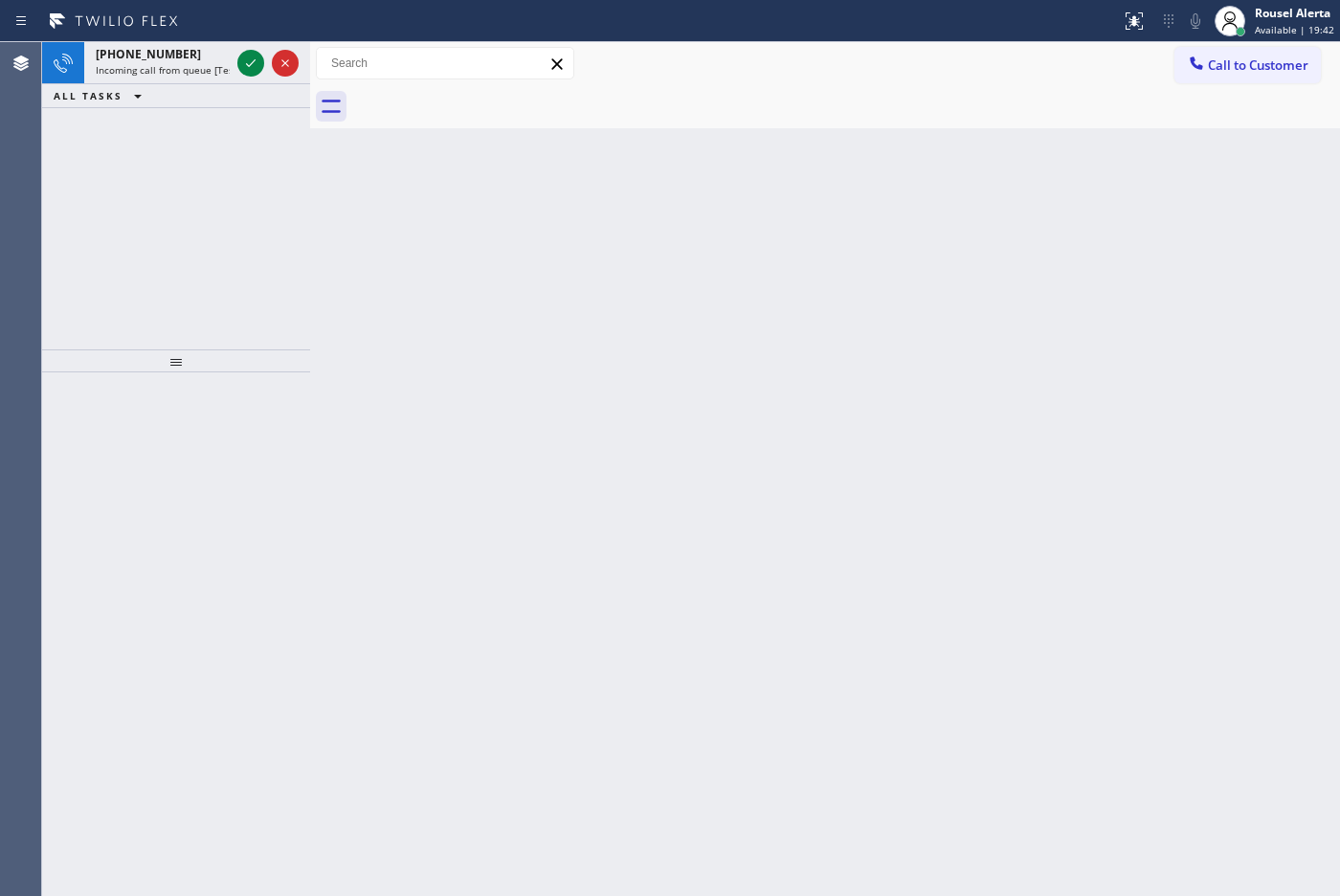
click at [251, 73] on icon at bounding box center [251, 64] width 23 height 23
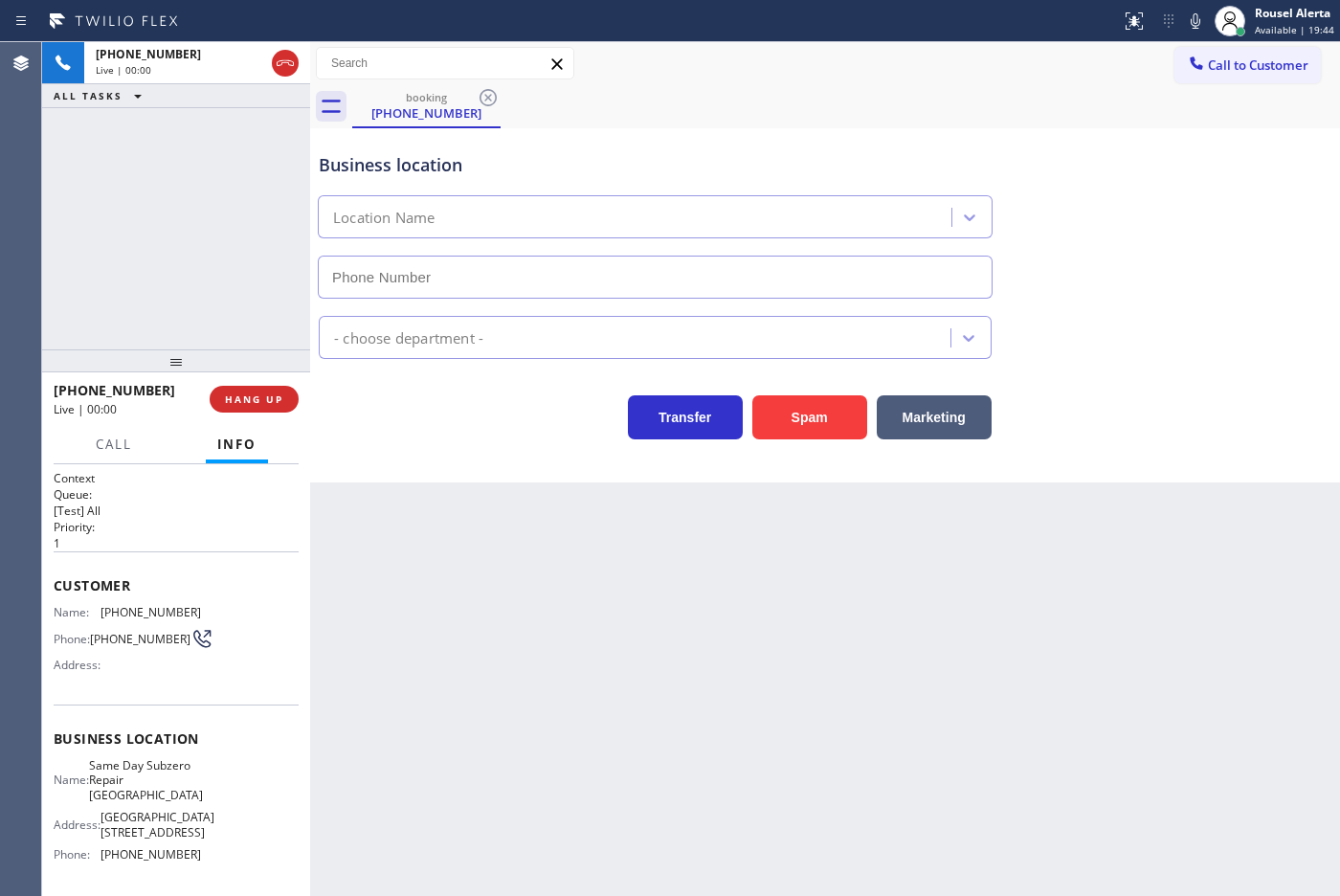
type input "[PHONE_NUMBER]"
click at [788, 409] on button "Spam" at bounding box center [810, 416] width 115 height 44
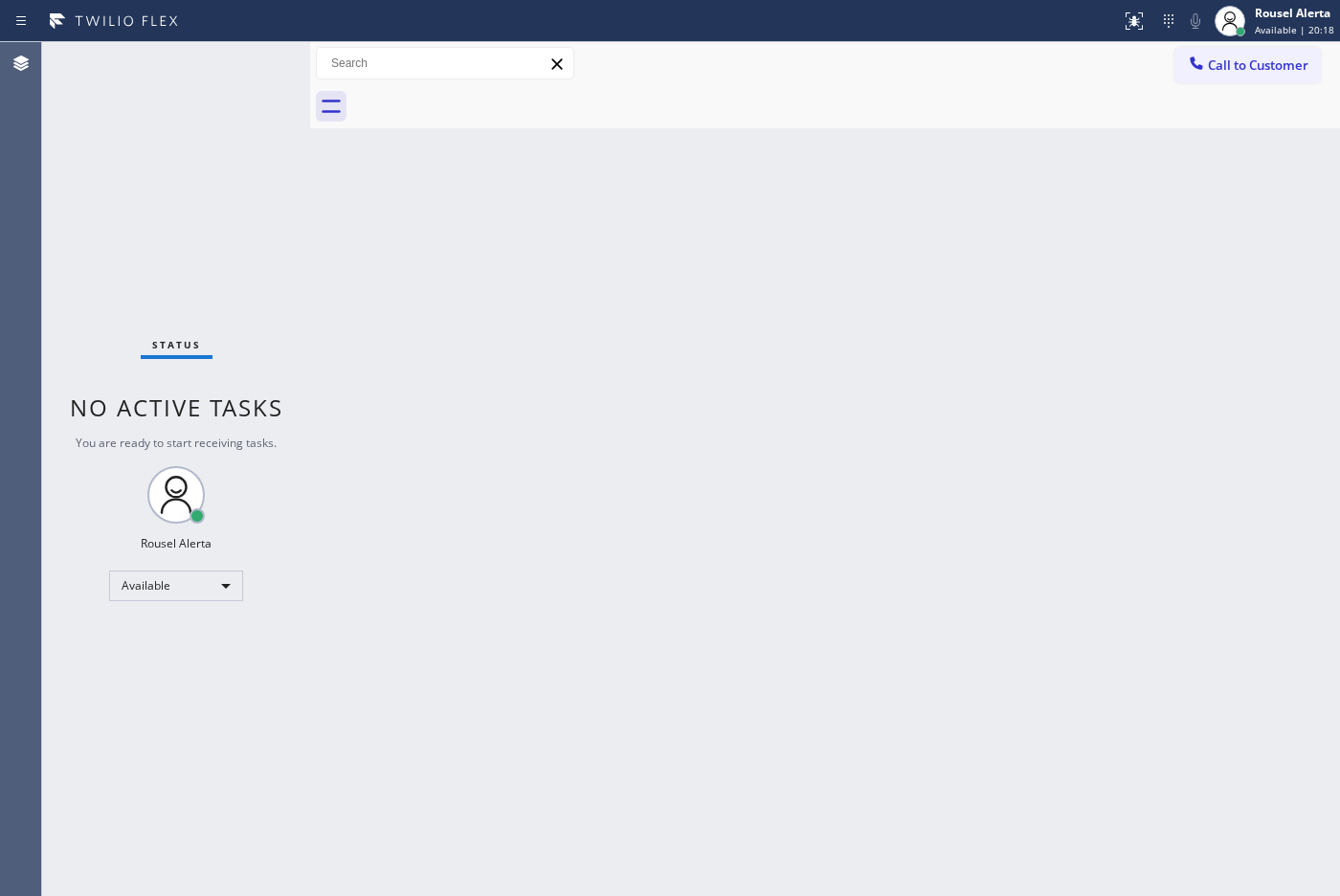
click at [146, 40] on div "Status report No issues detected If you experience an issue, please download th…" at bounding box center [670, 21] width 1340 height 42
click at [667, 652] on div "Back to Dashboard Change Sender ID Customers Technicians Select a contact Outbo…" at bounding box center [825, 468] width 1030 height 853
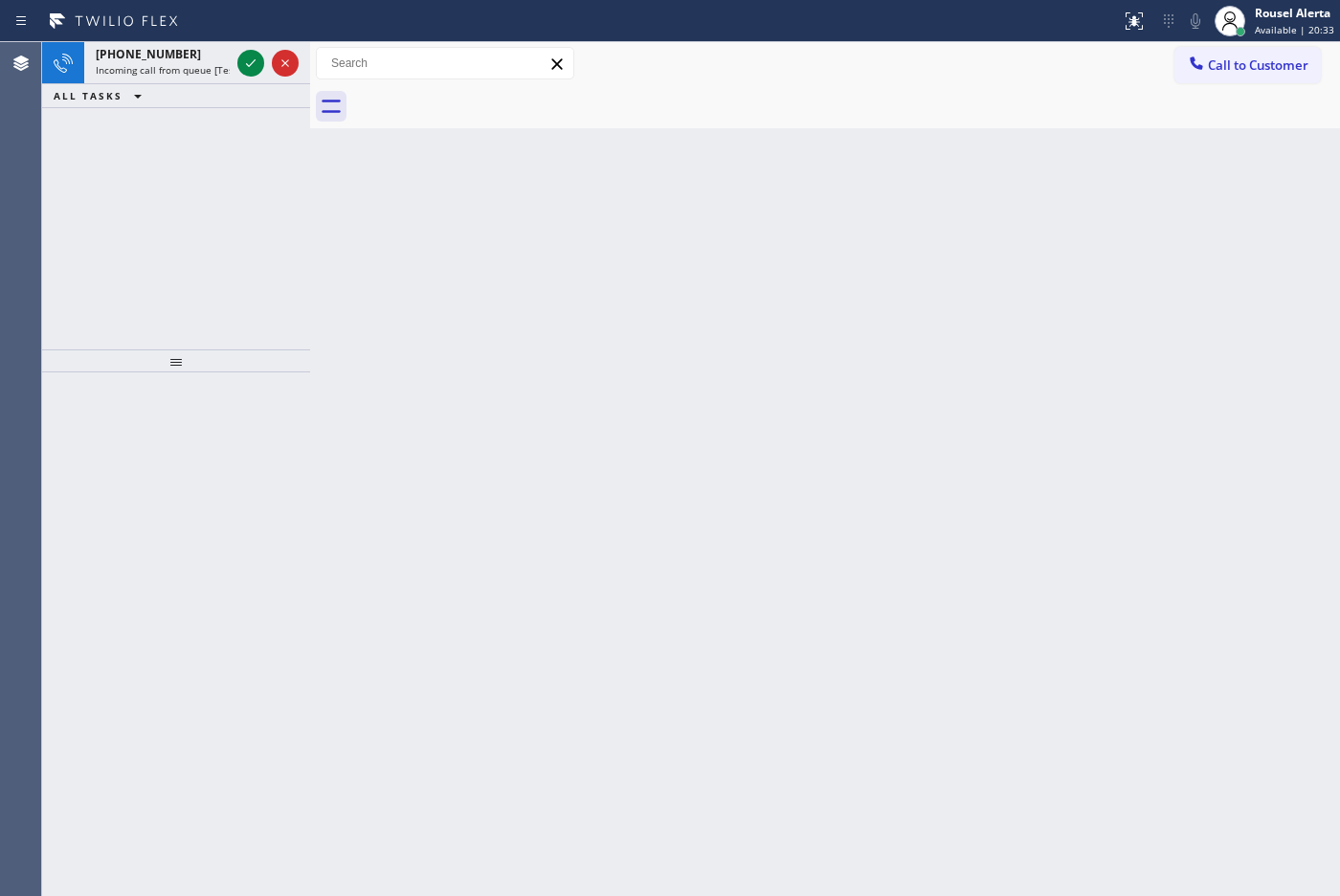
click at [189, 84] on div "ALL TASKS ALL TASKS ACTIVE TASKS TASKS IN WRAP UP" at bounding box center [176, 96] width 268 height 23
click at [189, 71] on span "Incoming call from queue [Test] All" at bounding box center [175, 70] width 159 height 14
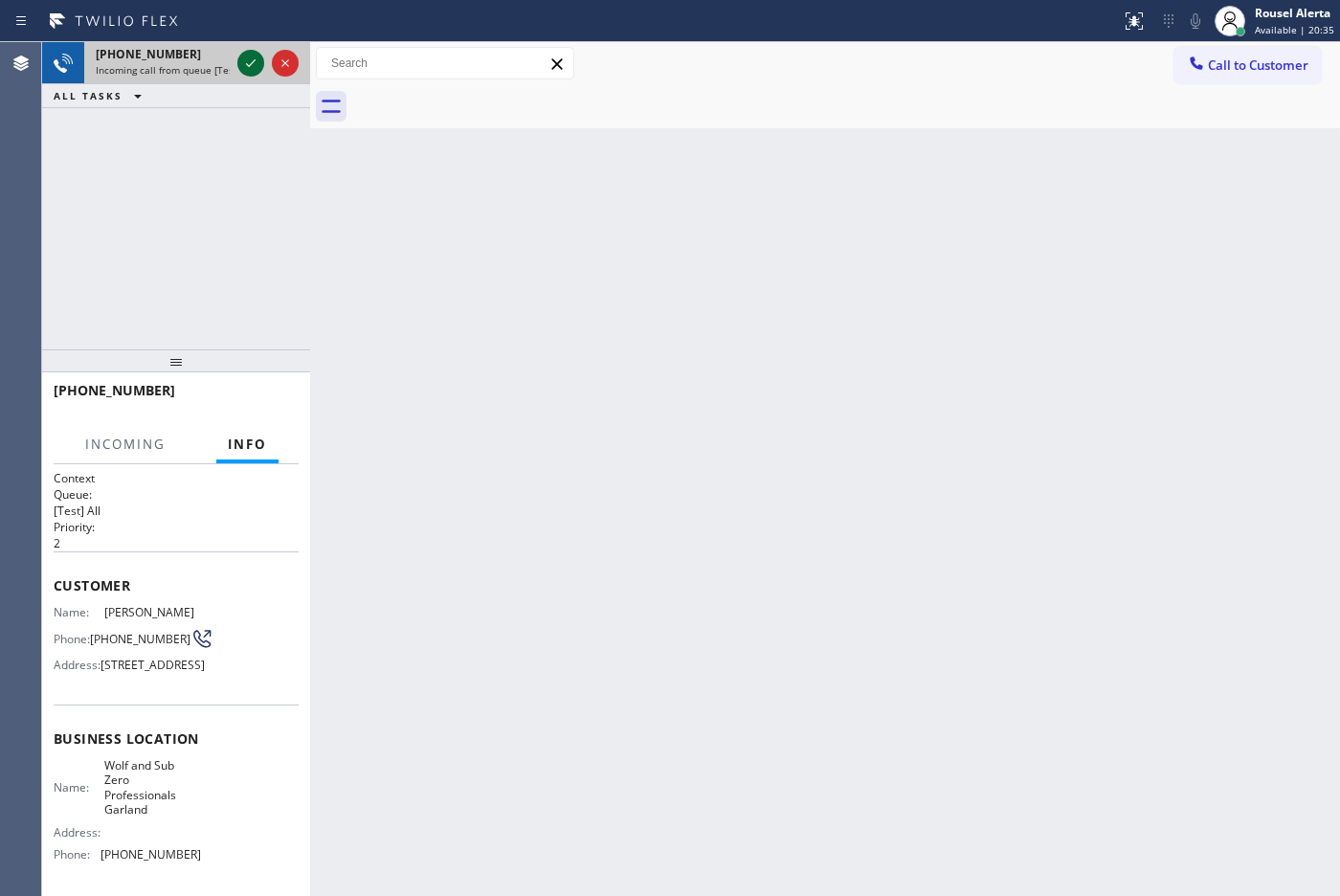
click at [253, 64] on icon at bounding box center [251, 64] width 23 height 23
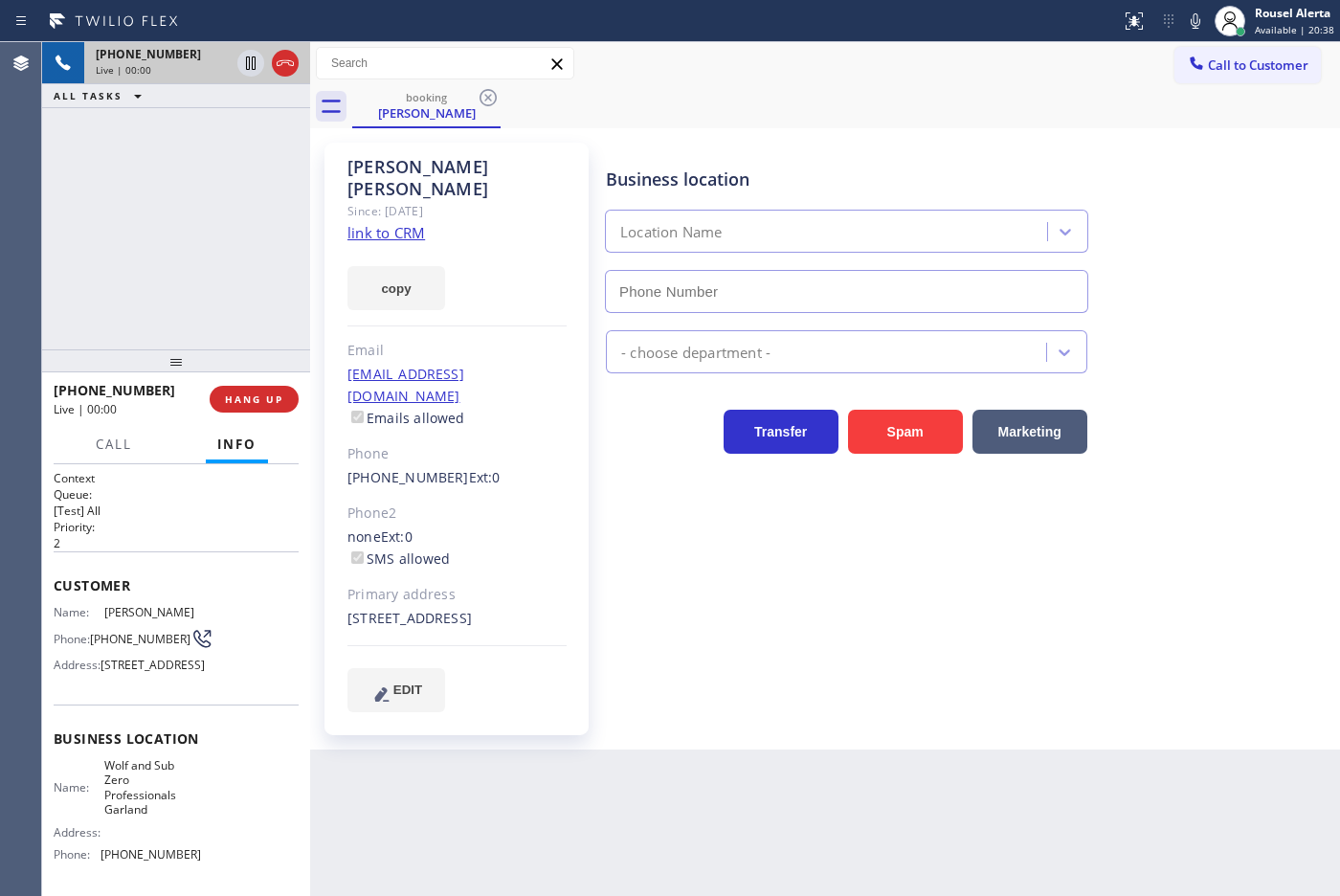
type input "[PHONE_NUMBER]"
click at [416, 222] on div "[PERSON_NAME] Since: [DATE] link to CRM copy Email [EMAIL_ADDRESS][DOMAIN_NAME]…" at bounding box center [456, 439] width 264 height 592
click at [416, 223] on link "link to CRM" at bounding box center [385, 233] width 77 height 20
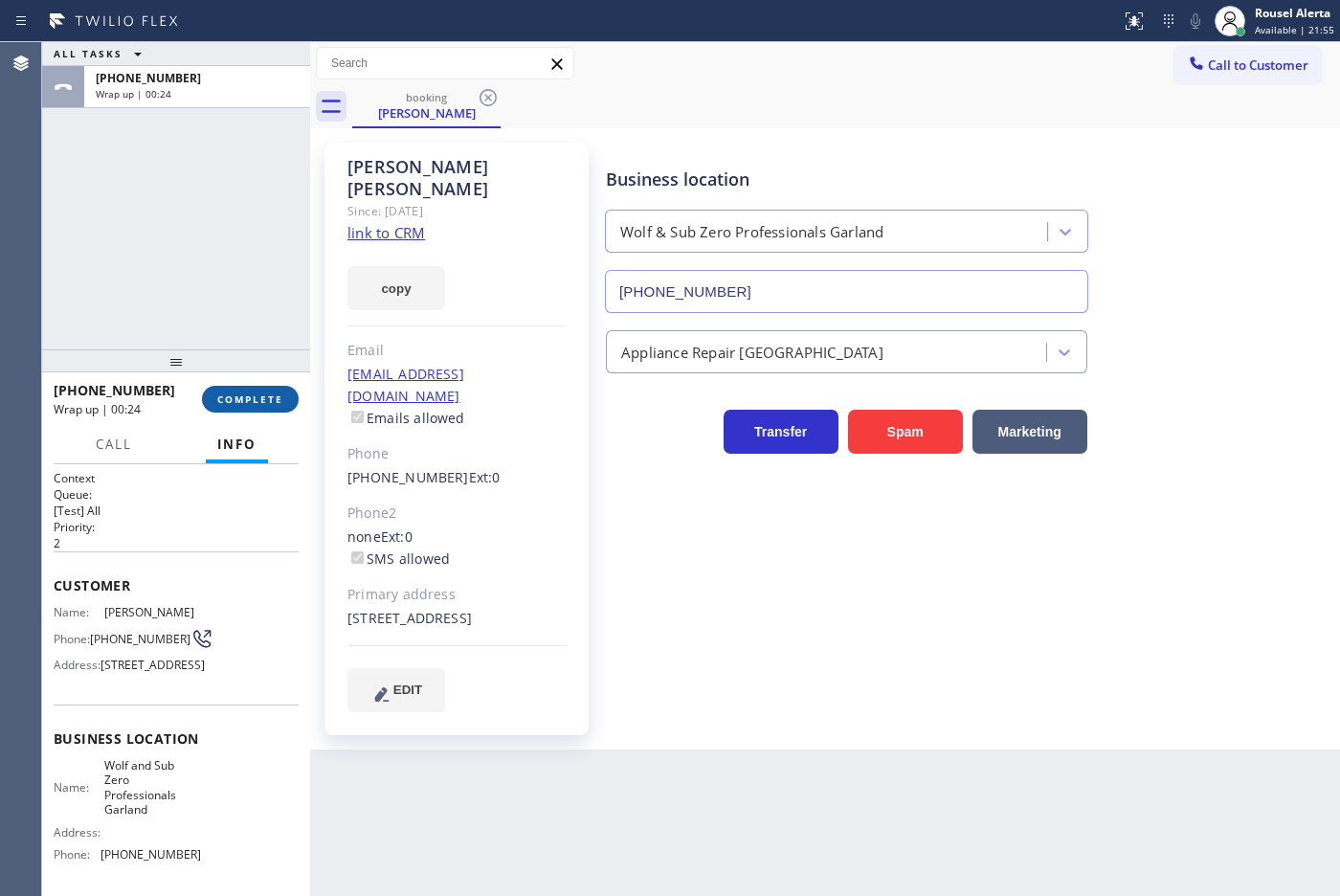
click at [220, 403] on span "COMPLETE" at bounding box center [250, 399] width 66 height 14
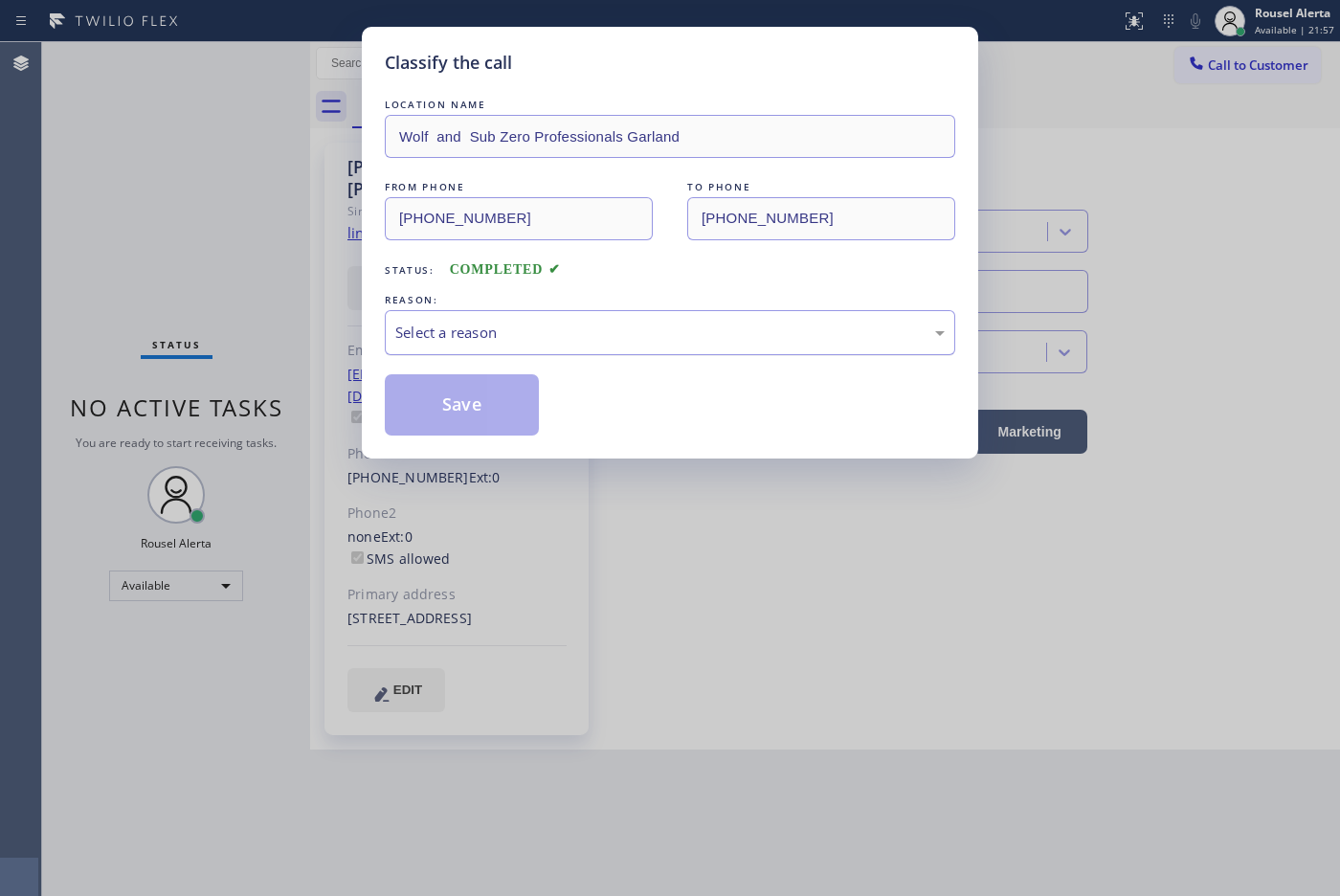
click at [730, 344] on div "Select a reason" at bounding box center [670, 332] width 549 height 22
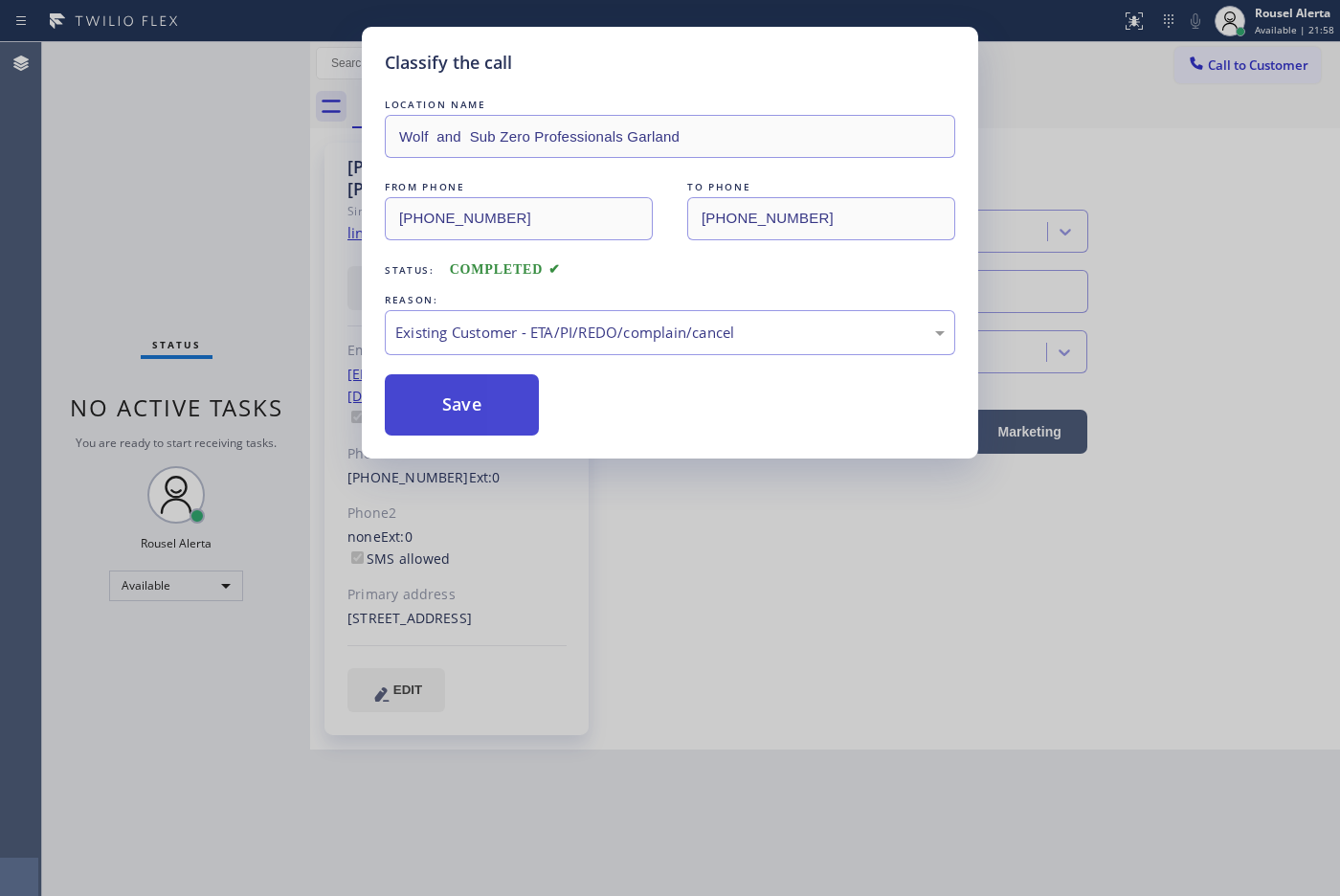
click at [499, 384] on button "Save" at bounding box center [462, 405] width 154 height 62
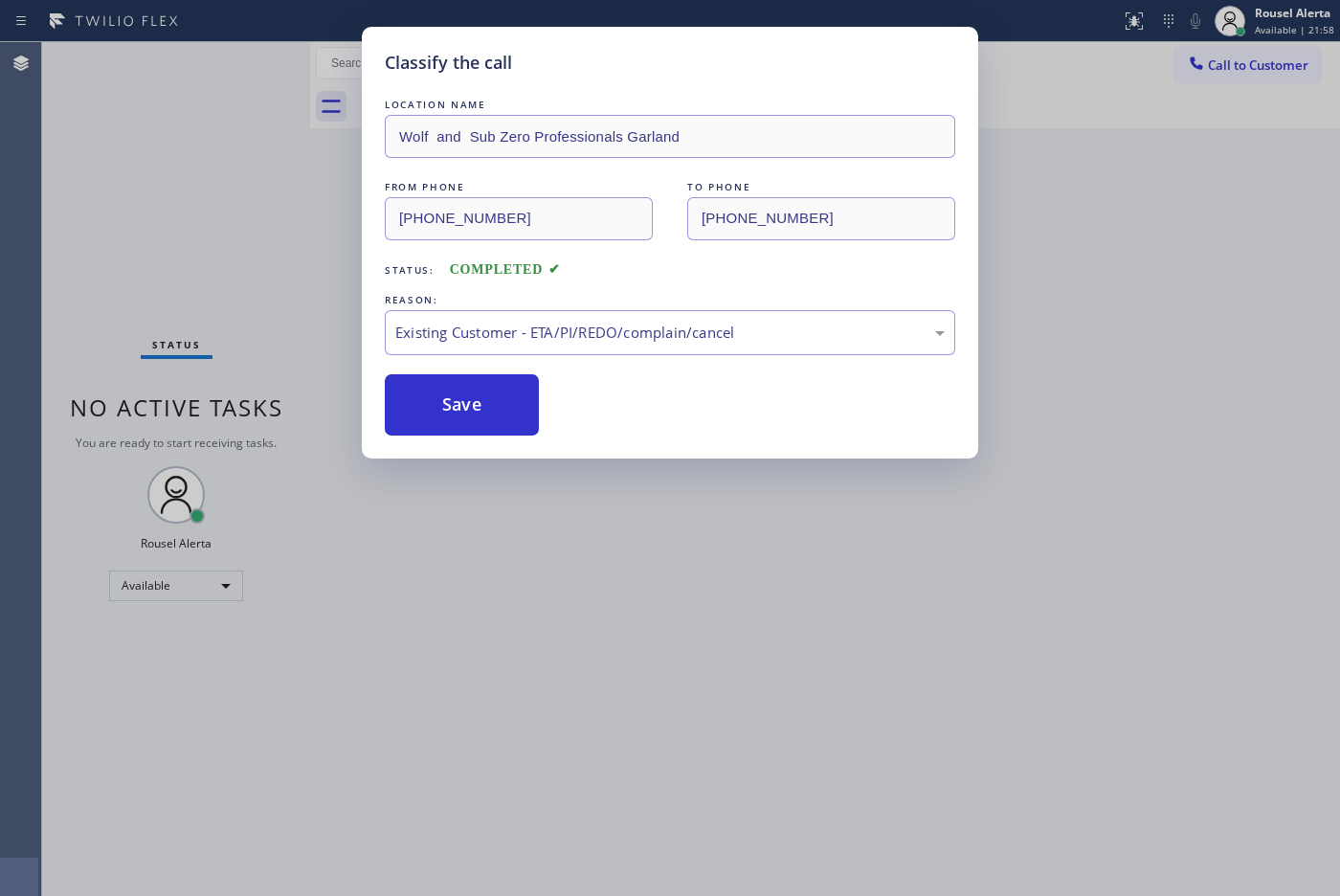
click at [689, 584] on div "Classify the call LOCATION NAME Wolf and Sub Zero Professionals Garland FROM PH…" at bounding box center [670, 448] width 1340 height 896
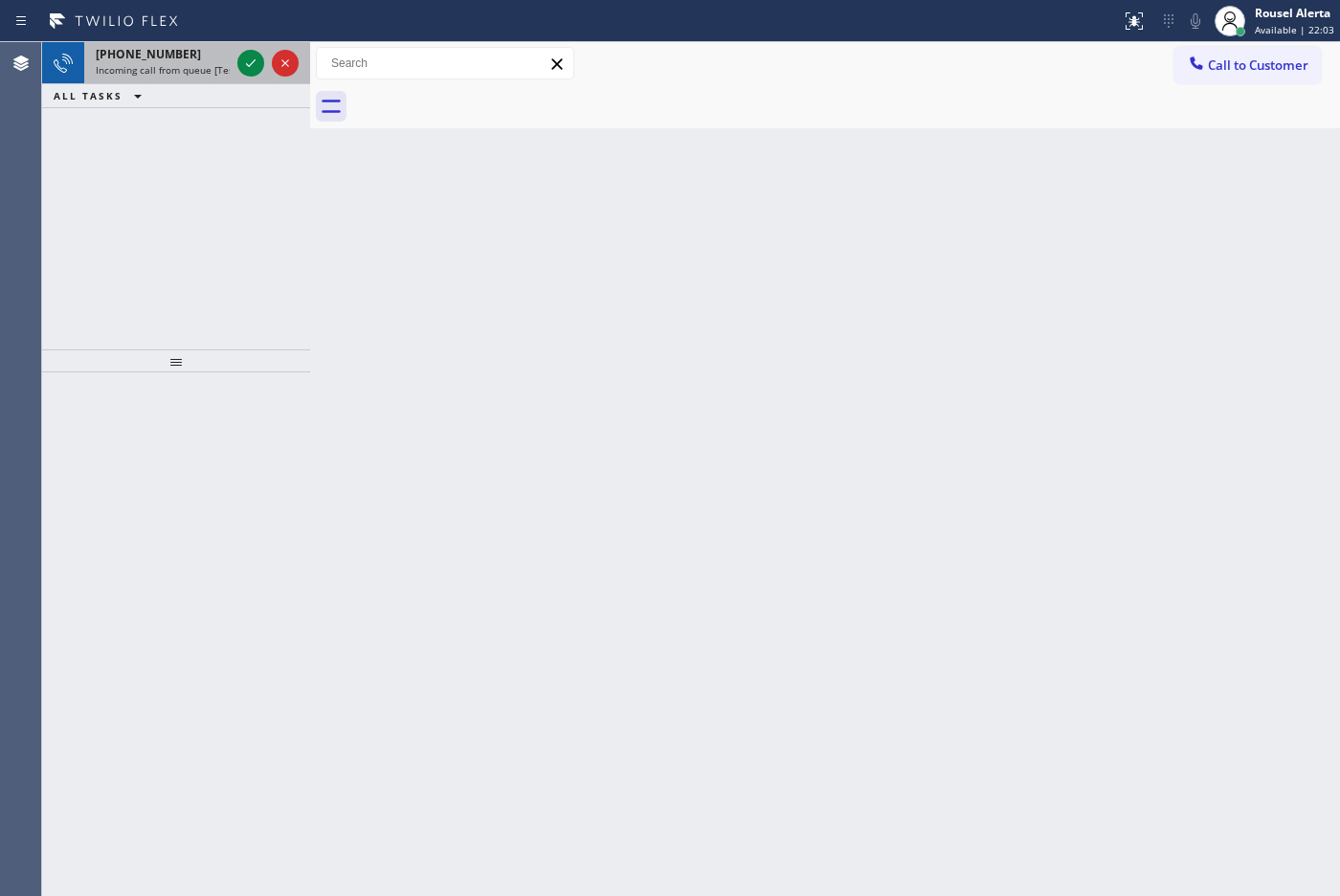
drag, startPoint x: 193, startPoint y: 56, endPoint x: 232, endPoint y: 54, distance: 39.1
click at [193, 56] on div "[PHONE_NUMBER]" at bounding box center [162, 54] width 134 height 17
click at [239, 63] on icon at bounding box center [251, 64] width 23 height 23
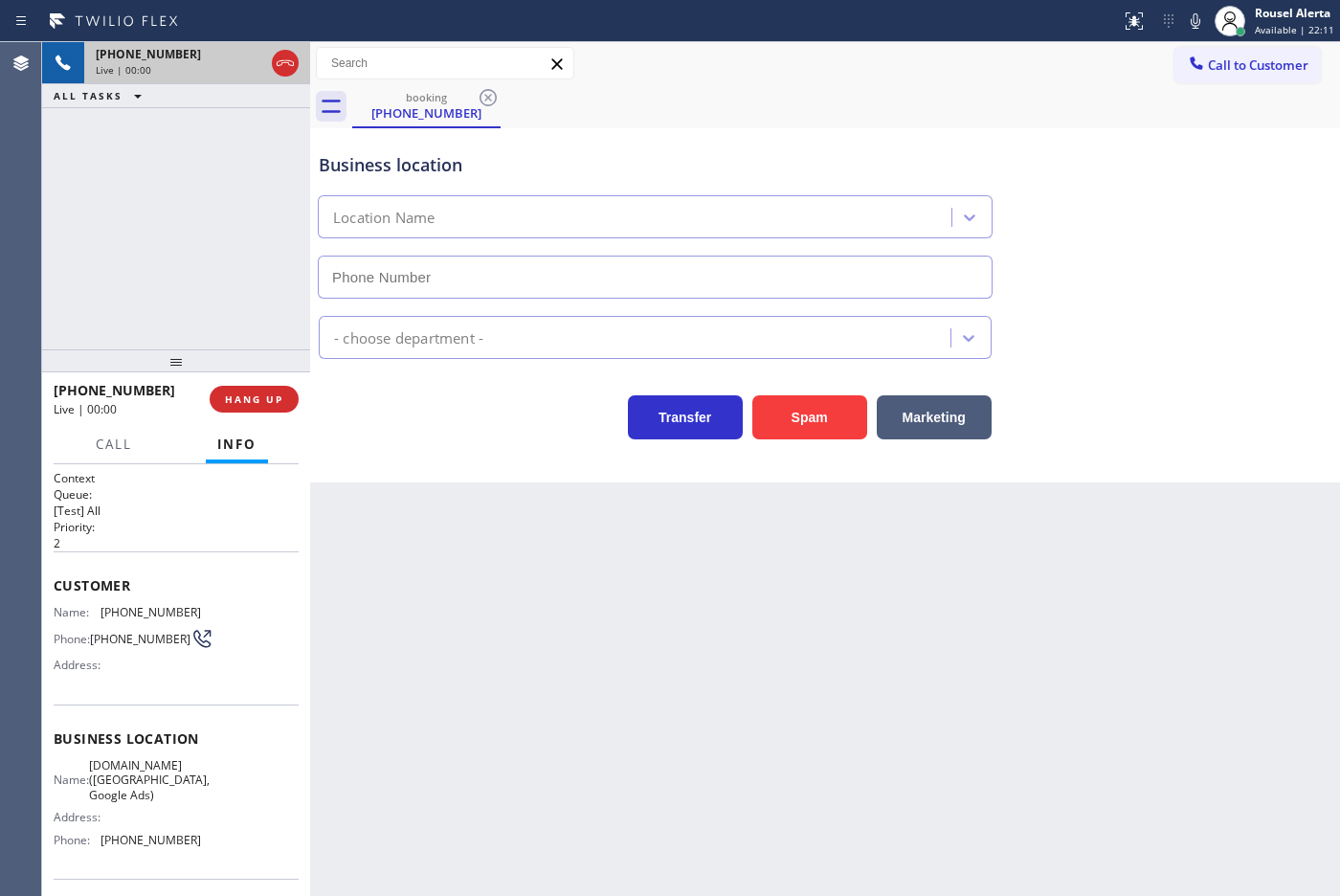
type input "[PHONE_NUMBER]"
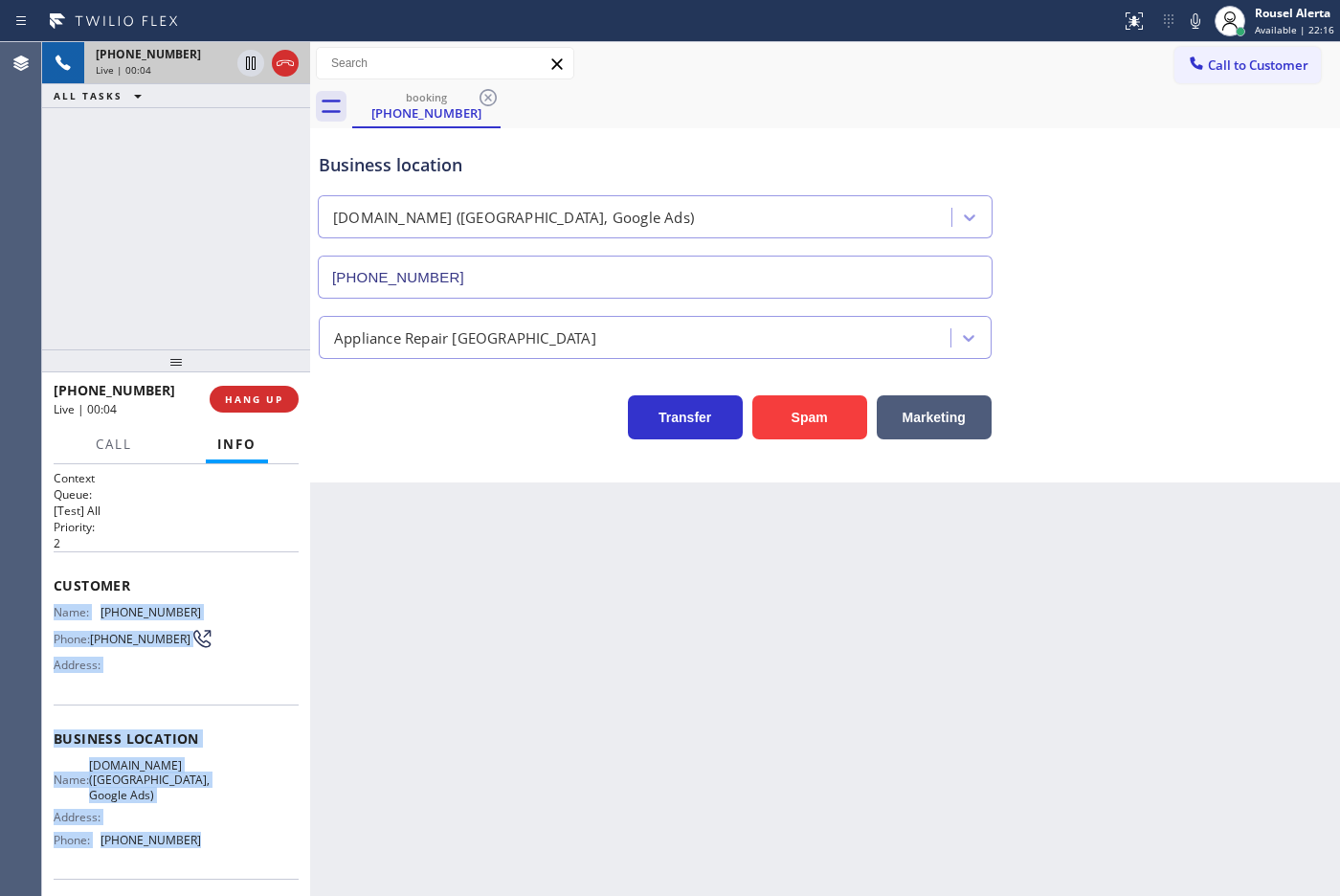
drag, startPoint x: 48, startPoint y: 595, endPoint x: 211, endPoint y: 837, distance: 291.8
click at [207, 838] on div "Context Queue: [Test] All Priority: 2 Customer Name: [PHONE_NUMBER] Phone: [PHO…" at bounding box center [176, 680] width 268 height 432
copy div "Name: [PHONE_NUMBER] Phone: [PHONE_NUMBER] Address: Business location Name: [DO…"
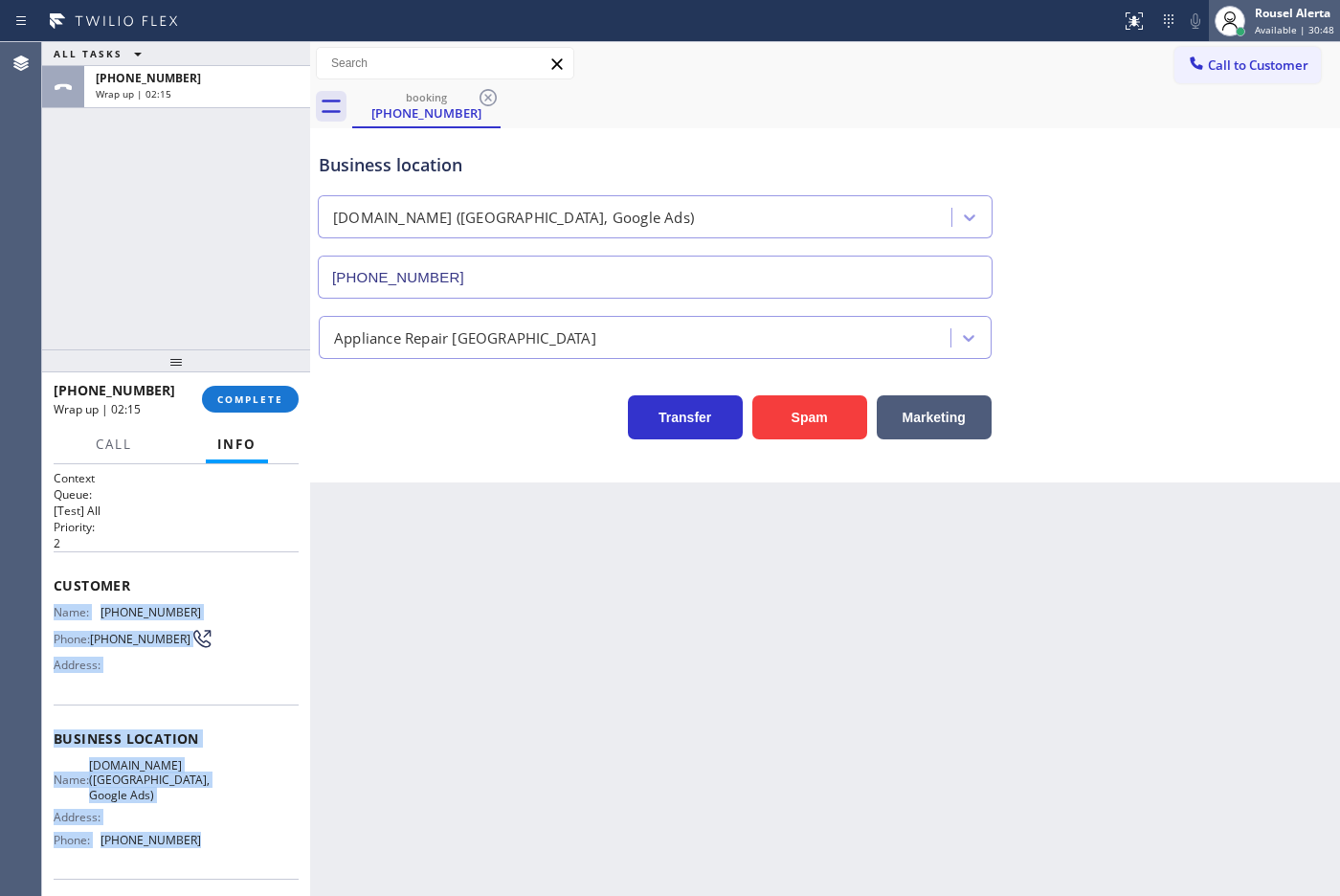
click at [1275, 25] on span "Available | 30:48" at bounding box center [1294, 30] width 79 height 14
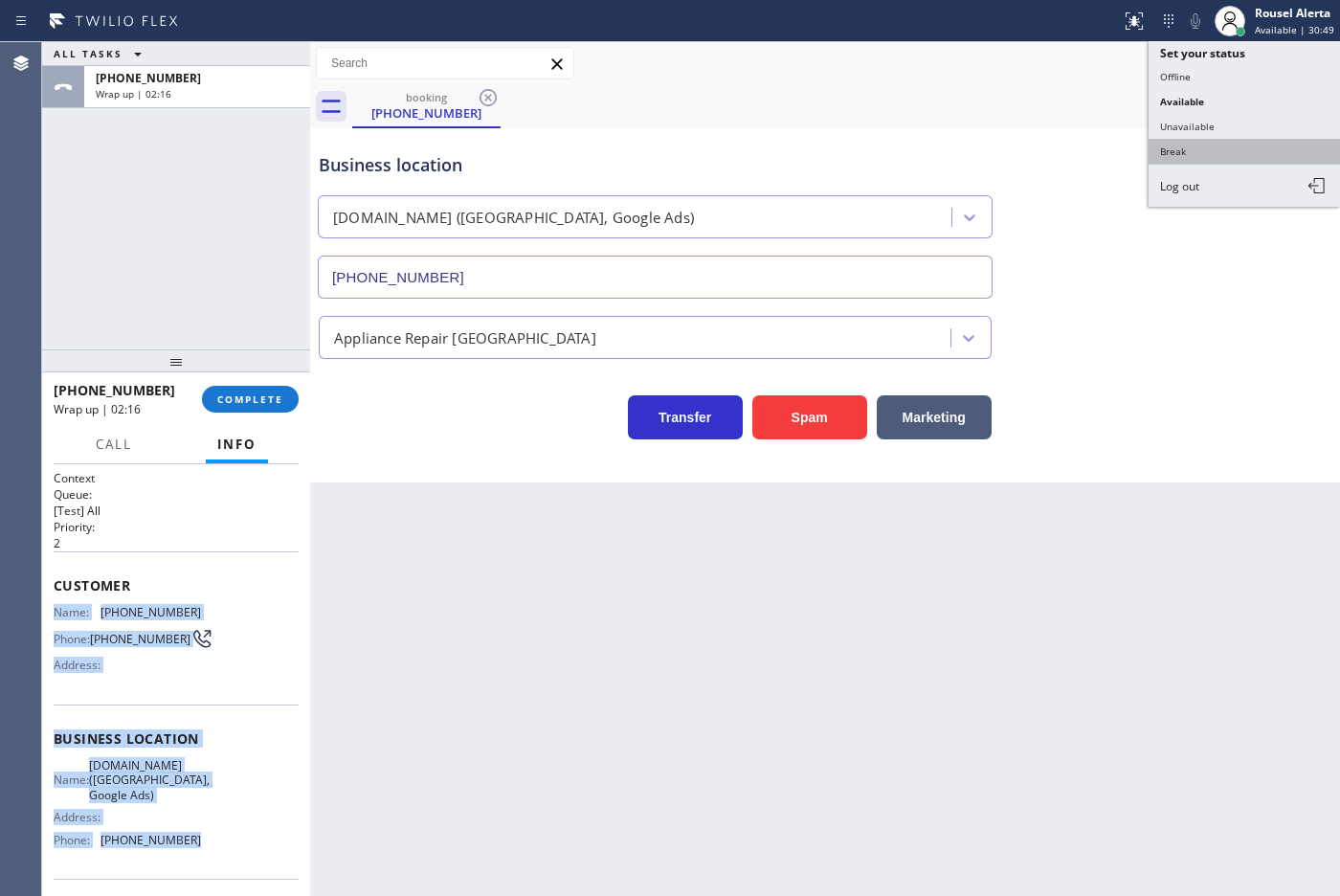
click at [1241, 139] on button "Break" at bounding box center [1244, 150] width 192 height 24
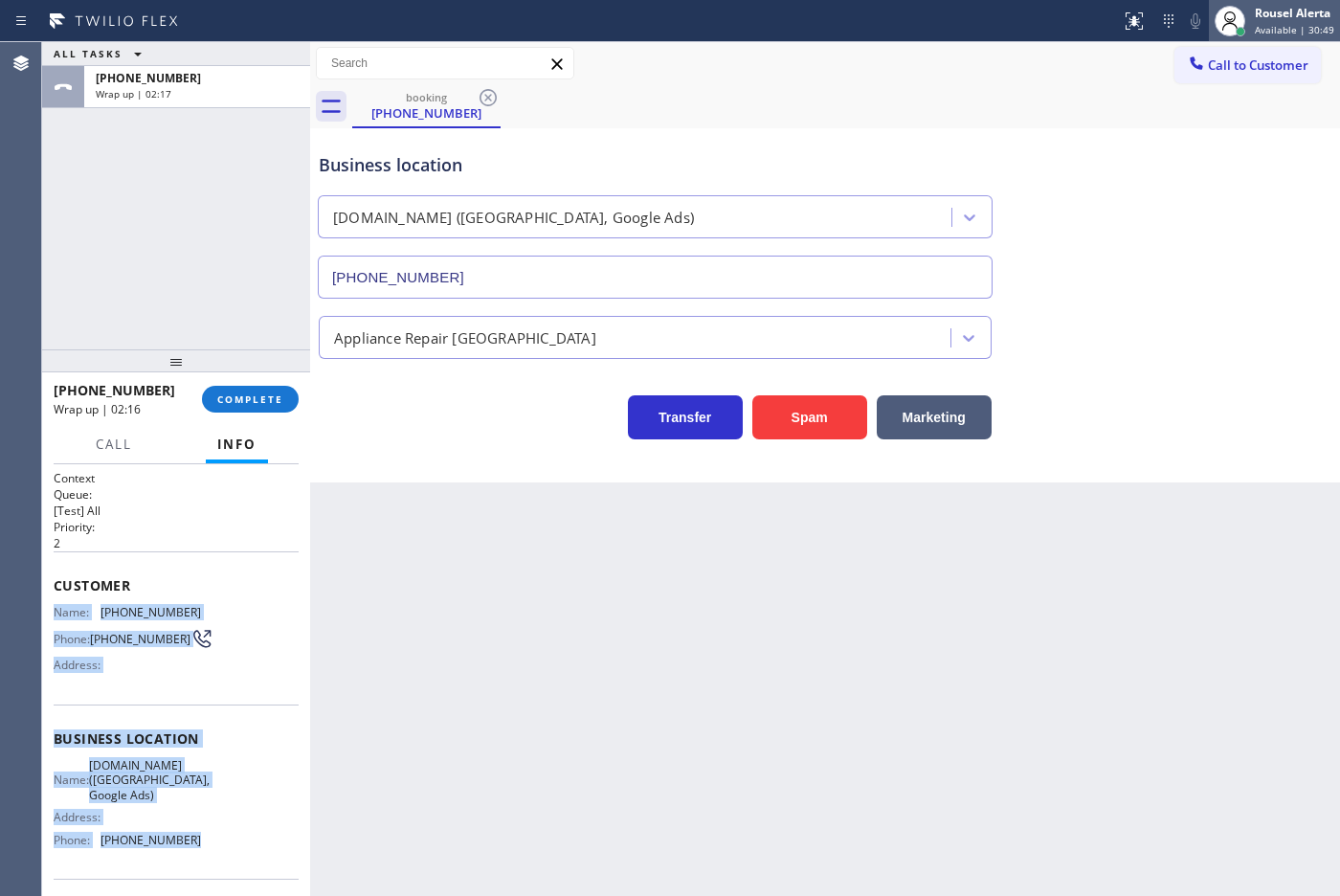
click at [1251, 20] on div at bounding box center [1230, 21] width 42 height 42
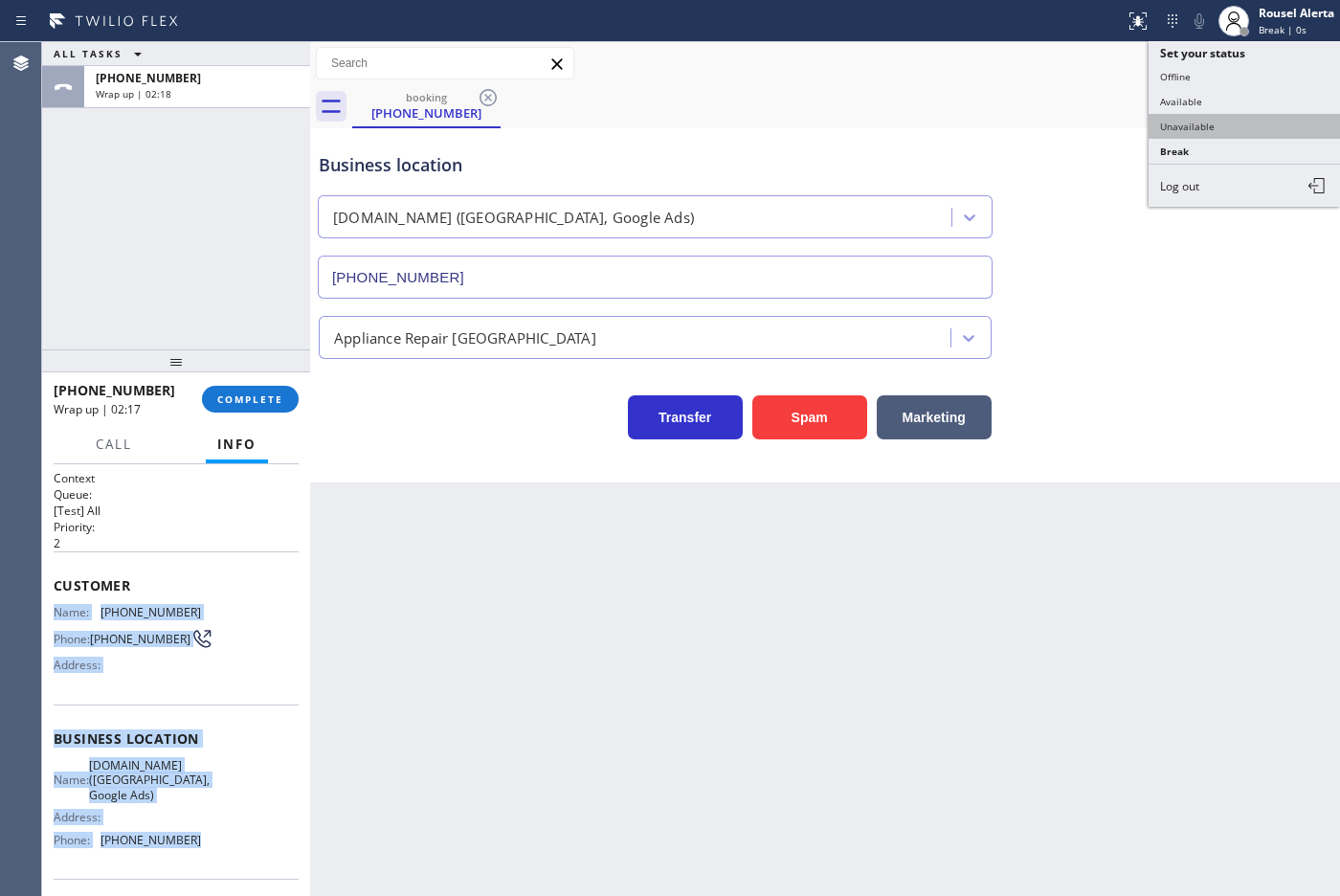
click at [1222, 117] on button "Unavailable" at bounding box center [1244, 126] width 192 height 24
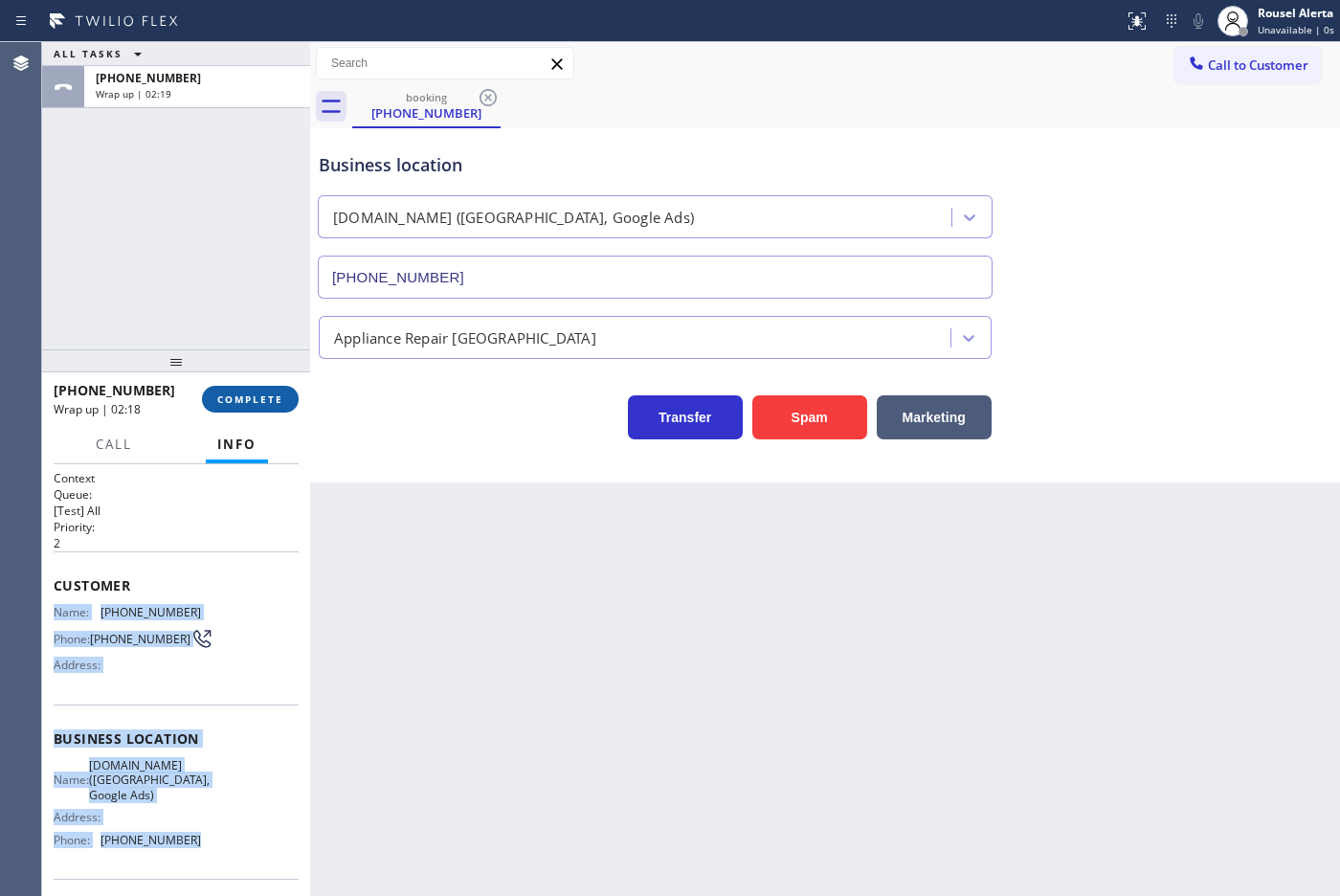
click at [236, 403] on span "COMPLETE" at bounding box center [250, 399] width 66 height 14
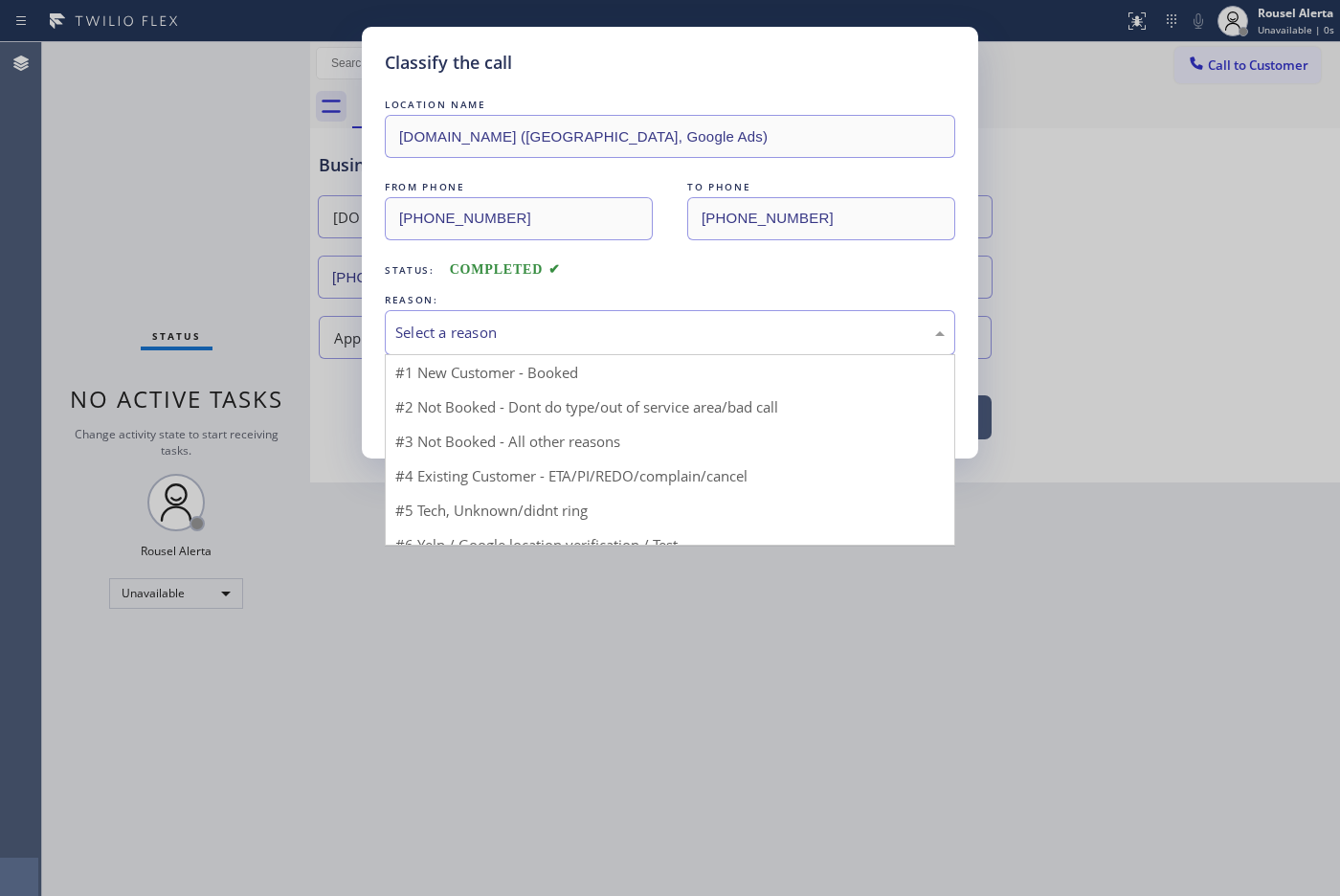
click at [474, 331] on div "Select a reason" at bounding box center [670, 332] width 549 height 22
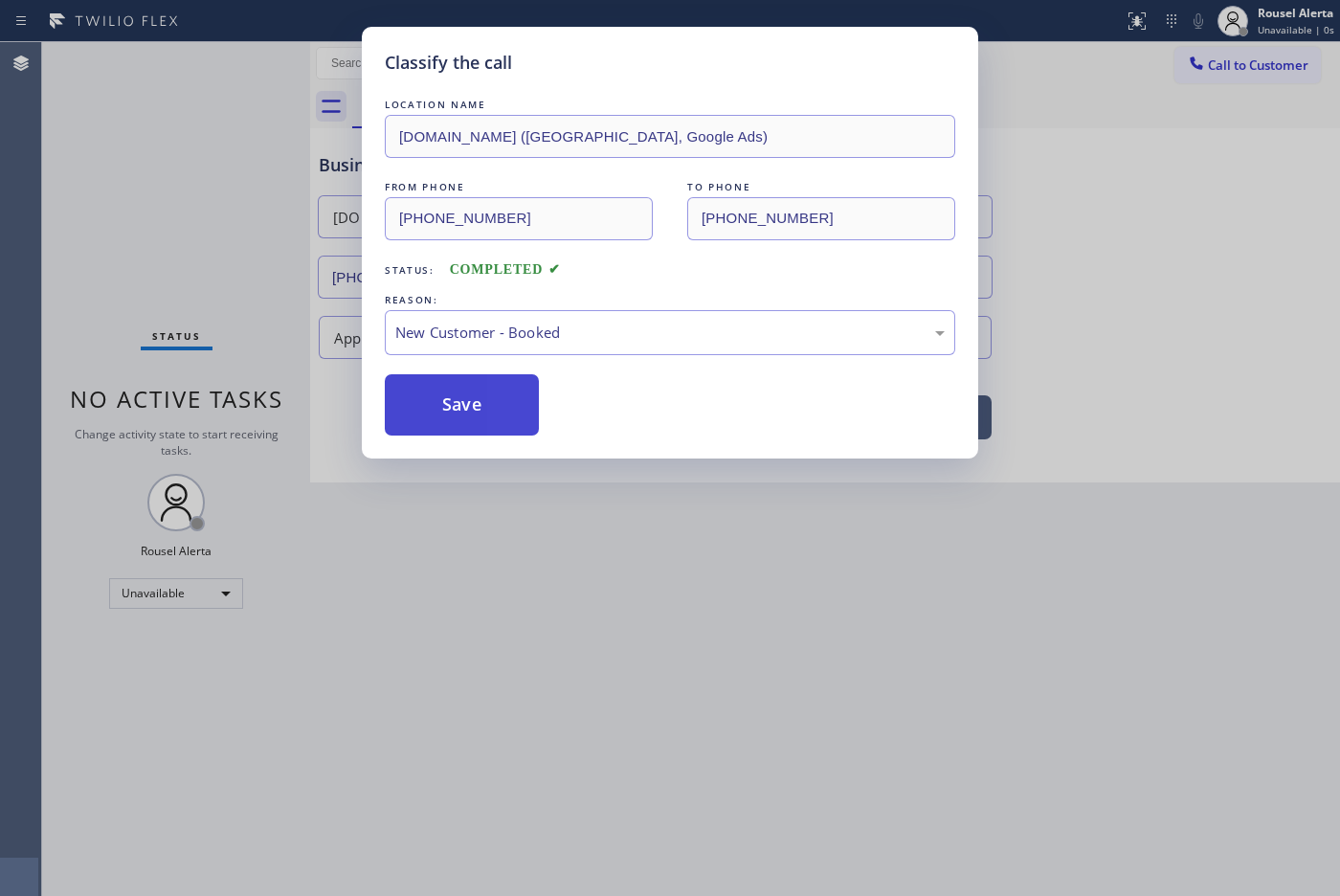
click at [476, 395] on button "Save" at bounding box center [462, 405] width 154 height 62
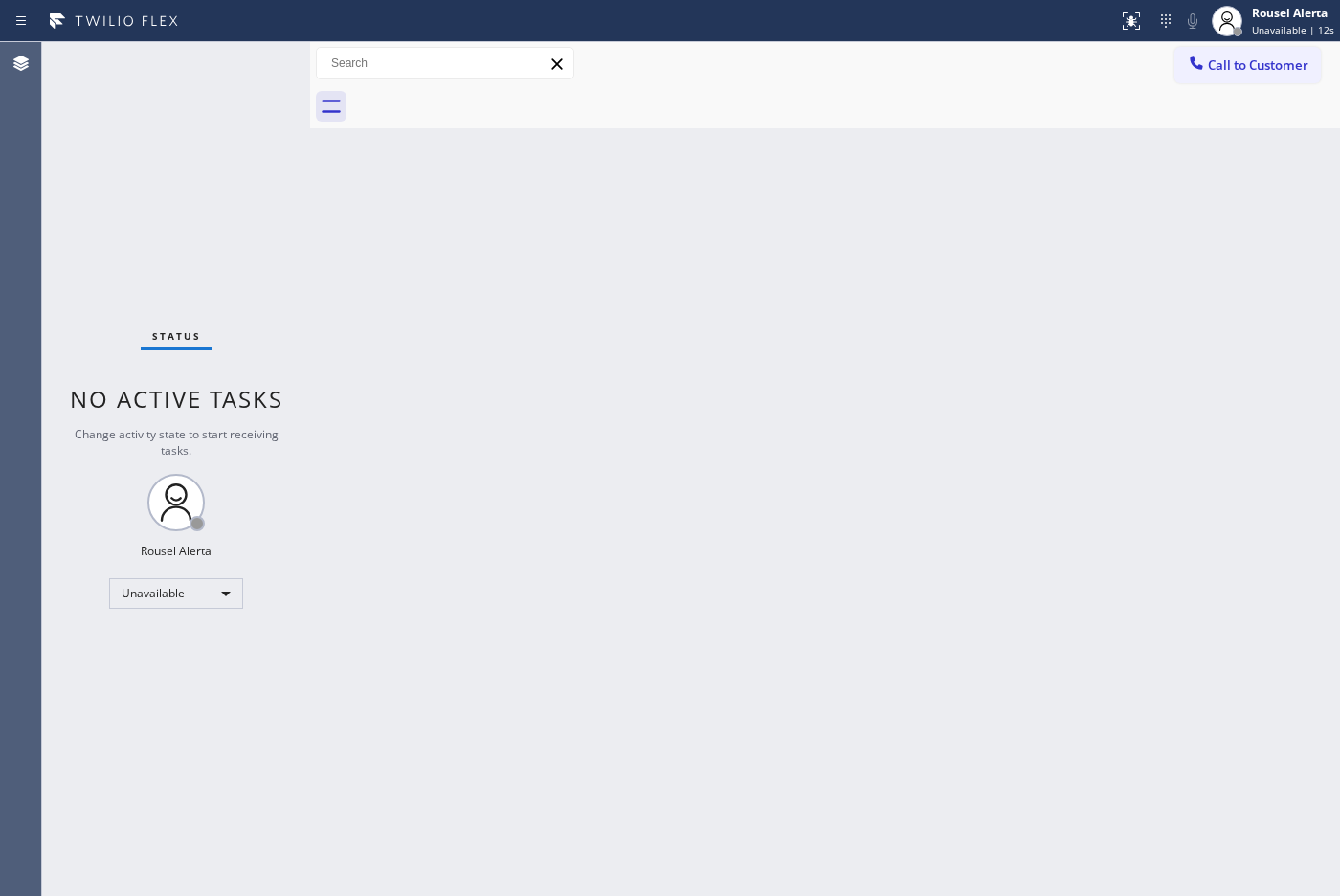
click at [168, 122] on div "Status No active tasks Change activity state to start receiving tasks. Rousel A…" at bounding box center [176, 468] width 268 height 853
click at [172, 87] on div "Status No active tasks Change activity state to start receiving tasks. Rousel A…" at bounding box center [176, 468] width 268 height 853
click at [496, 426] on div "Back to Dashboard Change Sender ID Customers Technicians Select a contact Outbo…" at bounding box center [825, 468] width 1030 height 853
click at [215, 584] on div "Unavailable" at bounding box center [176, 592] width 134 height 30
click at [199, 649] on li "Available" at bounding box center [175, 643] width 130 height 23
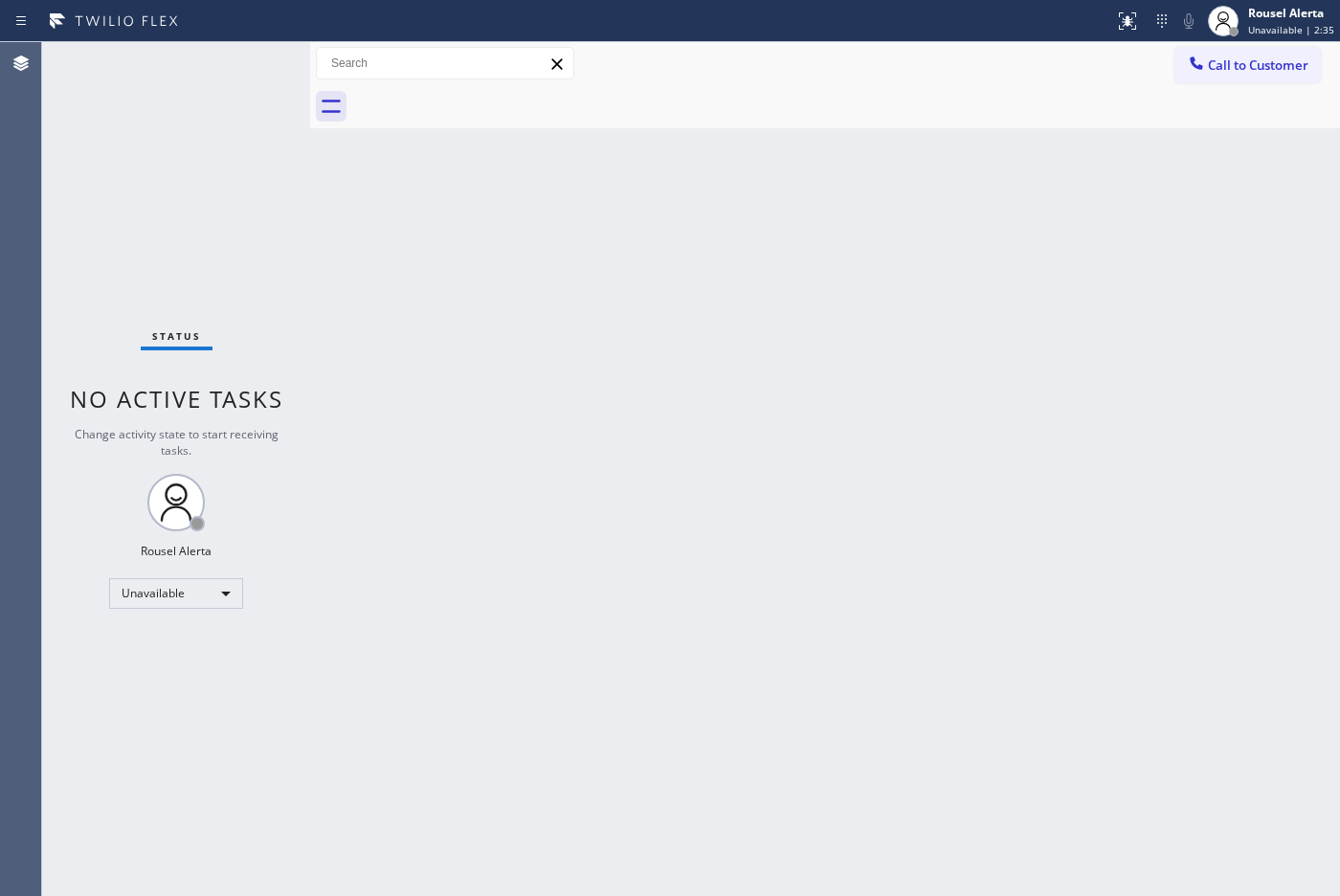
click at [514, 556] on div "Back to Dashboard Change Sender ID Customers Technicians Select a contact Outbo…" at bounding box center [825, 468] width 1030 height 853
click at [547, 508] on div "Back to Dashboard Change Sender ID Customers Technicians Select a contact Outbo…" at bounding box center [825, 468] width 1030 height 853
click at [197, 78] on div "Status No active tasks You are ready to start receiving tasks. Rousel Alerta Av…" at bounding box center [176, 468] width 268 height 853
drag, startPoint x: 441, startPoint y: 270, endPoint x: 620, endPoint y: 733, distance: 496.4
click at [446, 271] on div "Back to Dashboard Change Sender ID Customers Technicians Select a contact Outbo…" at bounding box center [825, 468] width 1030 height 853
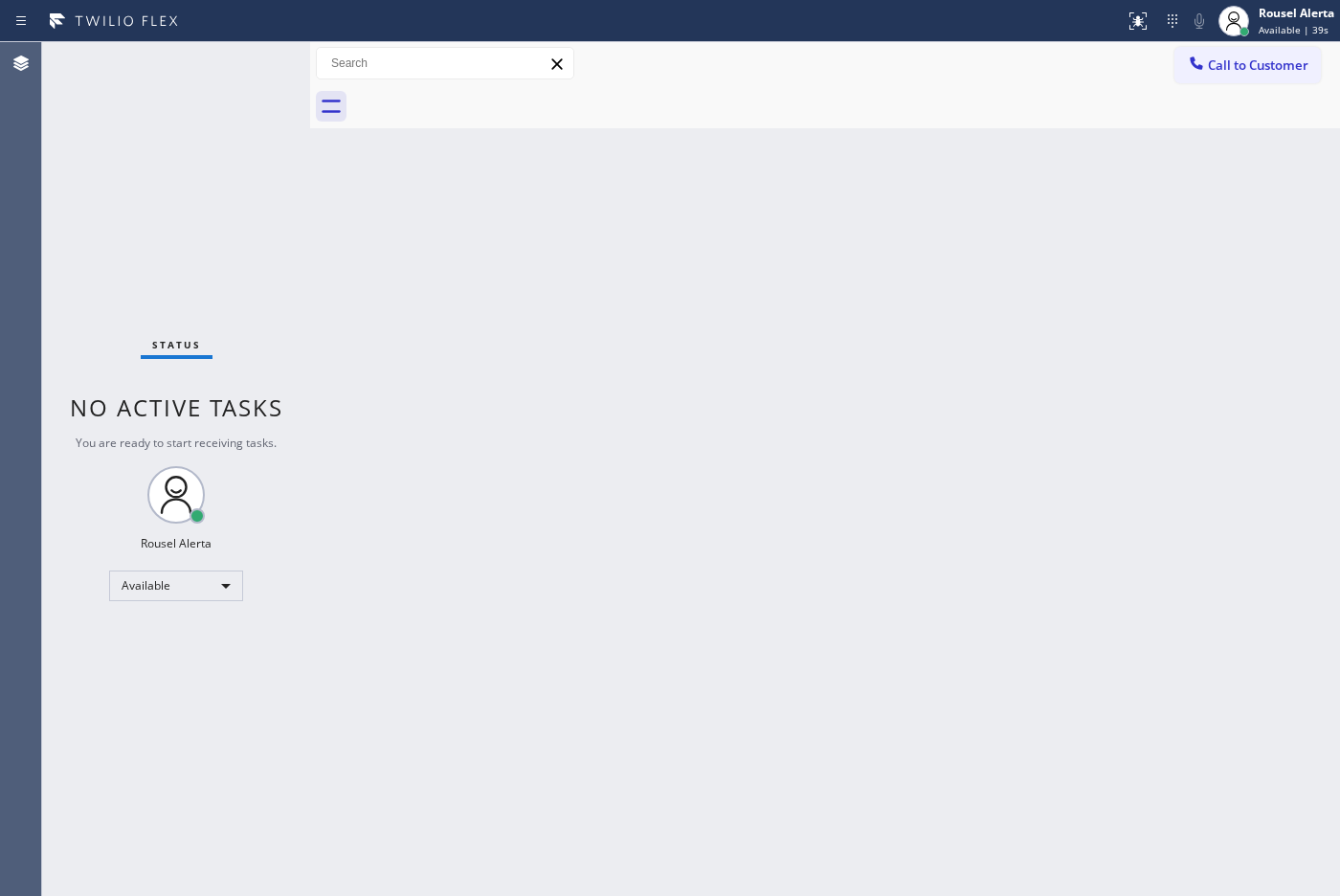
click at [151, 115] on div "Status No active tasks You are ready to start receiving tasks. Rousel Alerta Av…" at bounding box center [176, 468] width 268 height 853
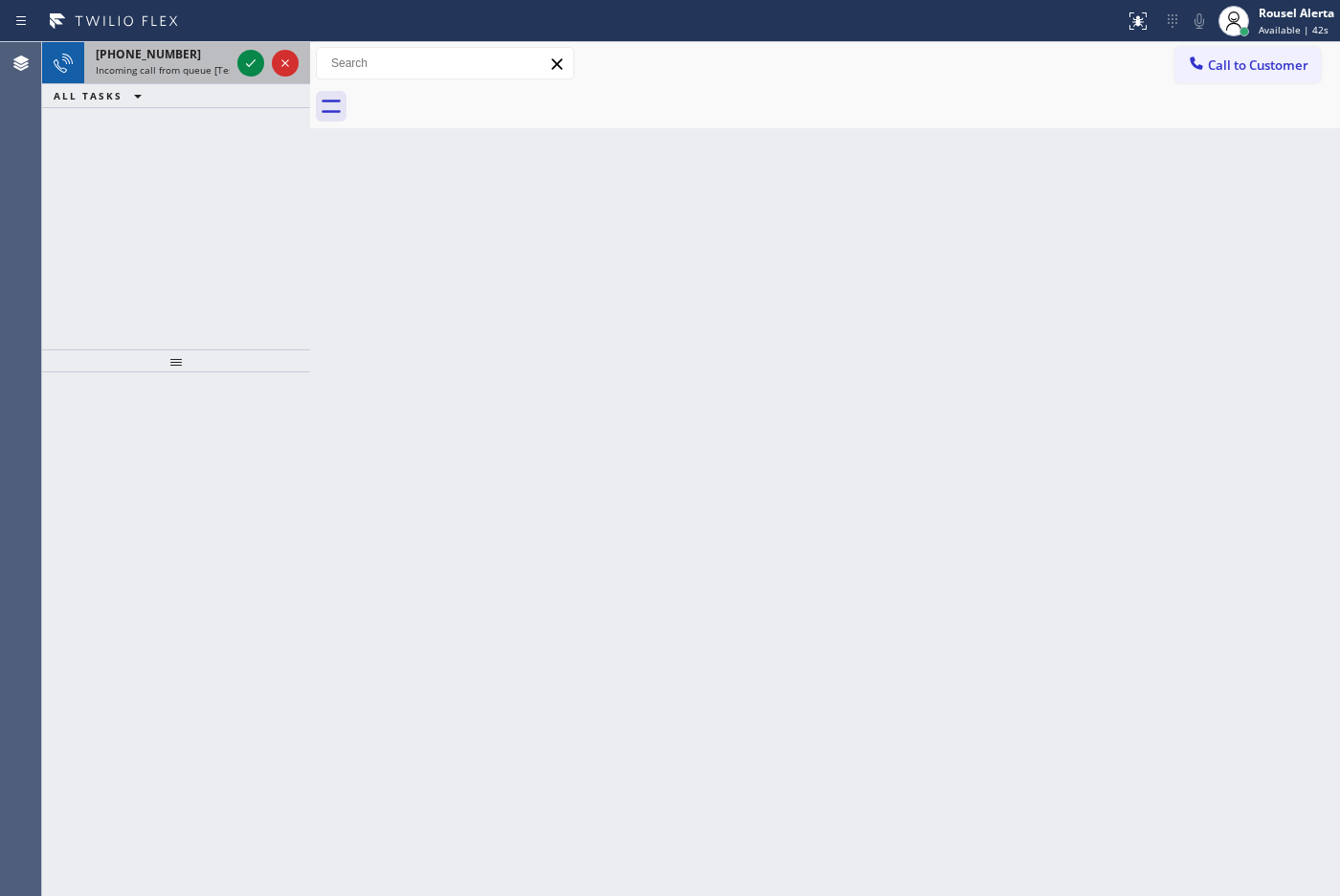
click at [170, 58] on span "[PHONE_NUMBER]" at bounding box center [149, 54] width 106 height 17
click at [169, 73] on span "Incoming call from queue [Test] All" at bounding box center [175, 70] width 159 height 14
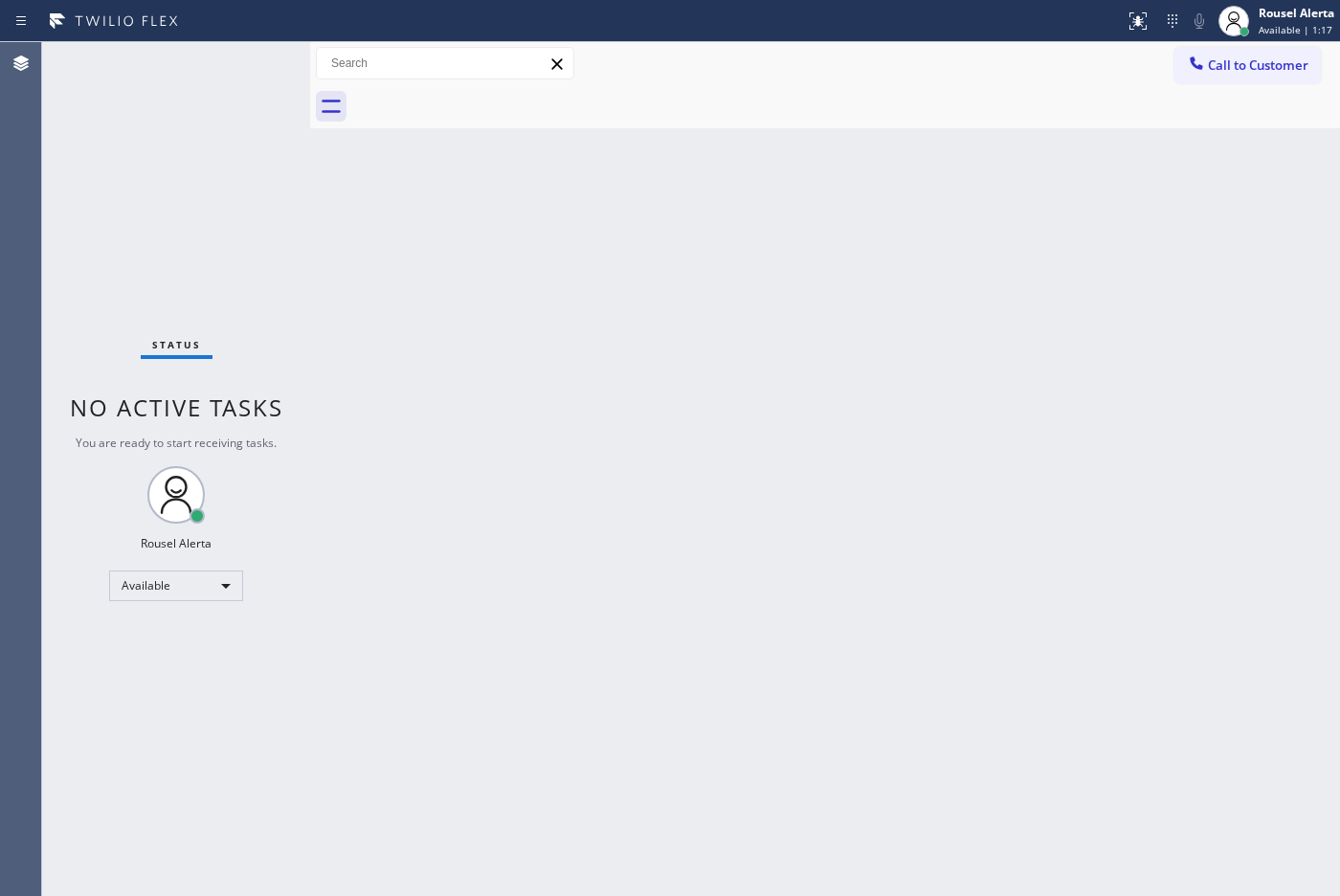
click at [247, 64] on div "Status No active tasks You are ready to start receiving tasks. Rousel Alerta Av…" at bounding box center [176, 468] width 268 height 853
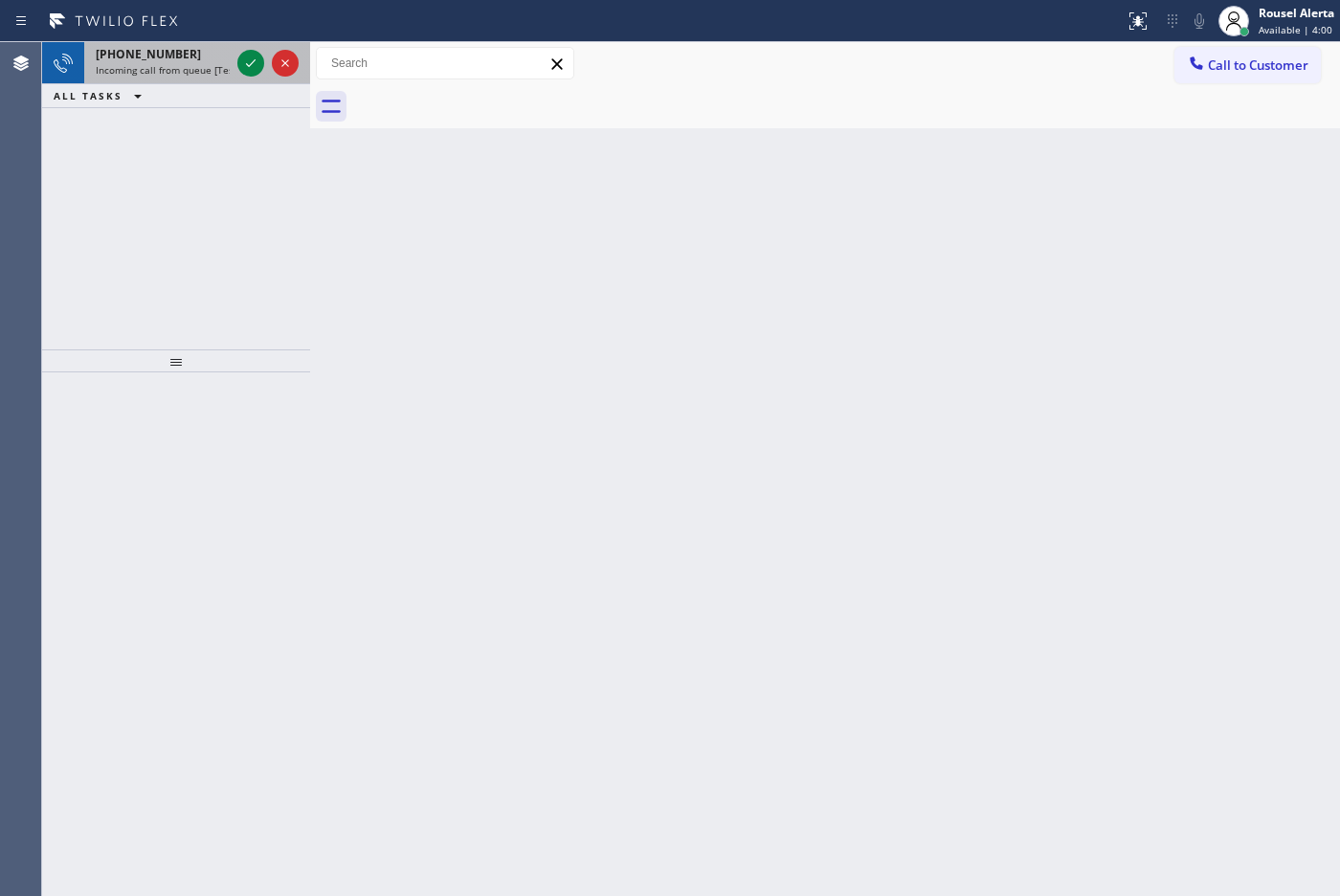
drag, startPoint x: 201, startPoint y: 56, endPoint x: 213, endPoint y: 60, distance: 12.6
click at [202, 58] on div "[PHONE_NUMBER]" at bounding box center [162, 54] width 134 height 17
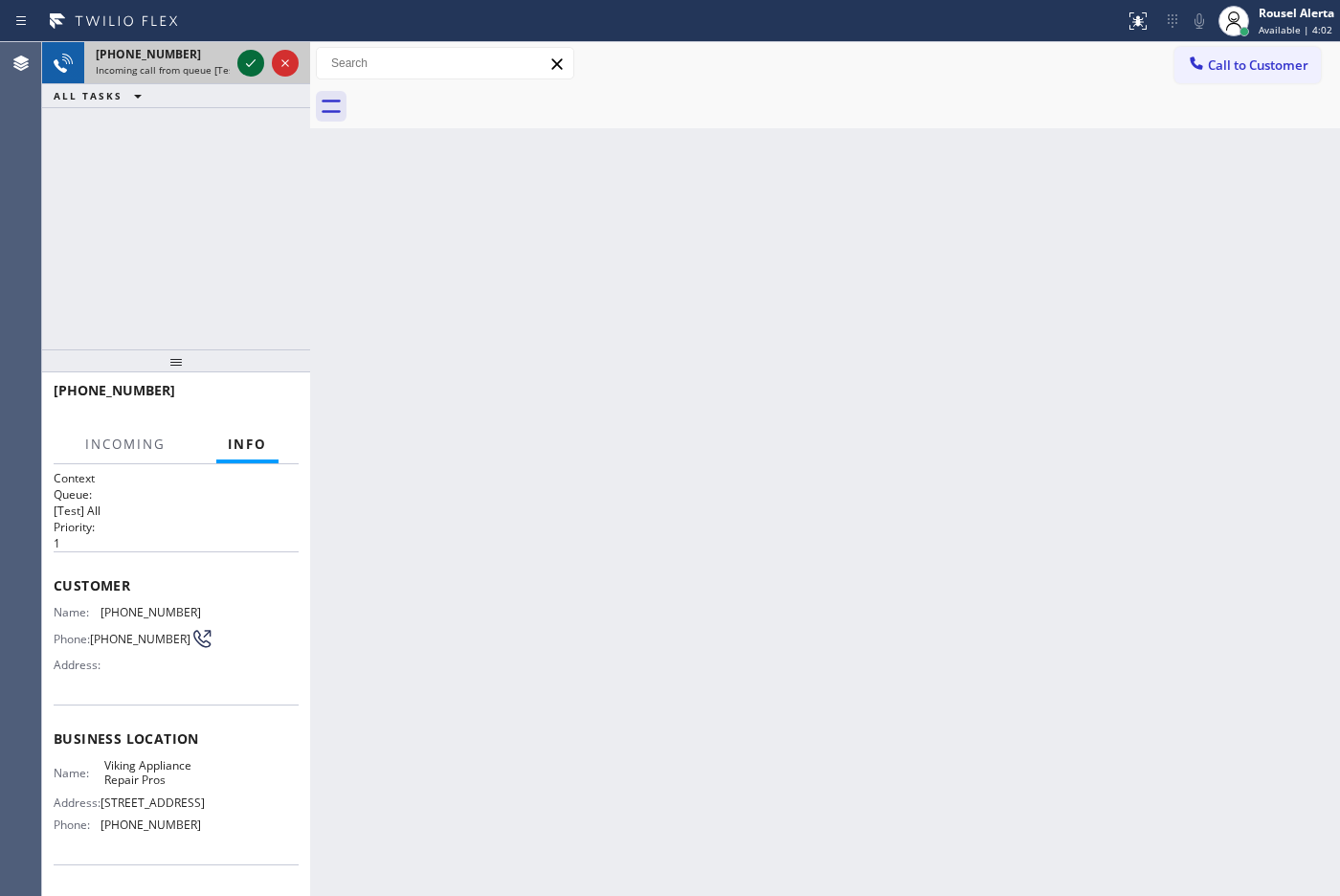
click at [253, 59] on icon at bounding box center [251, 64] width 23 height 23
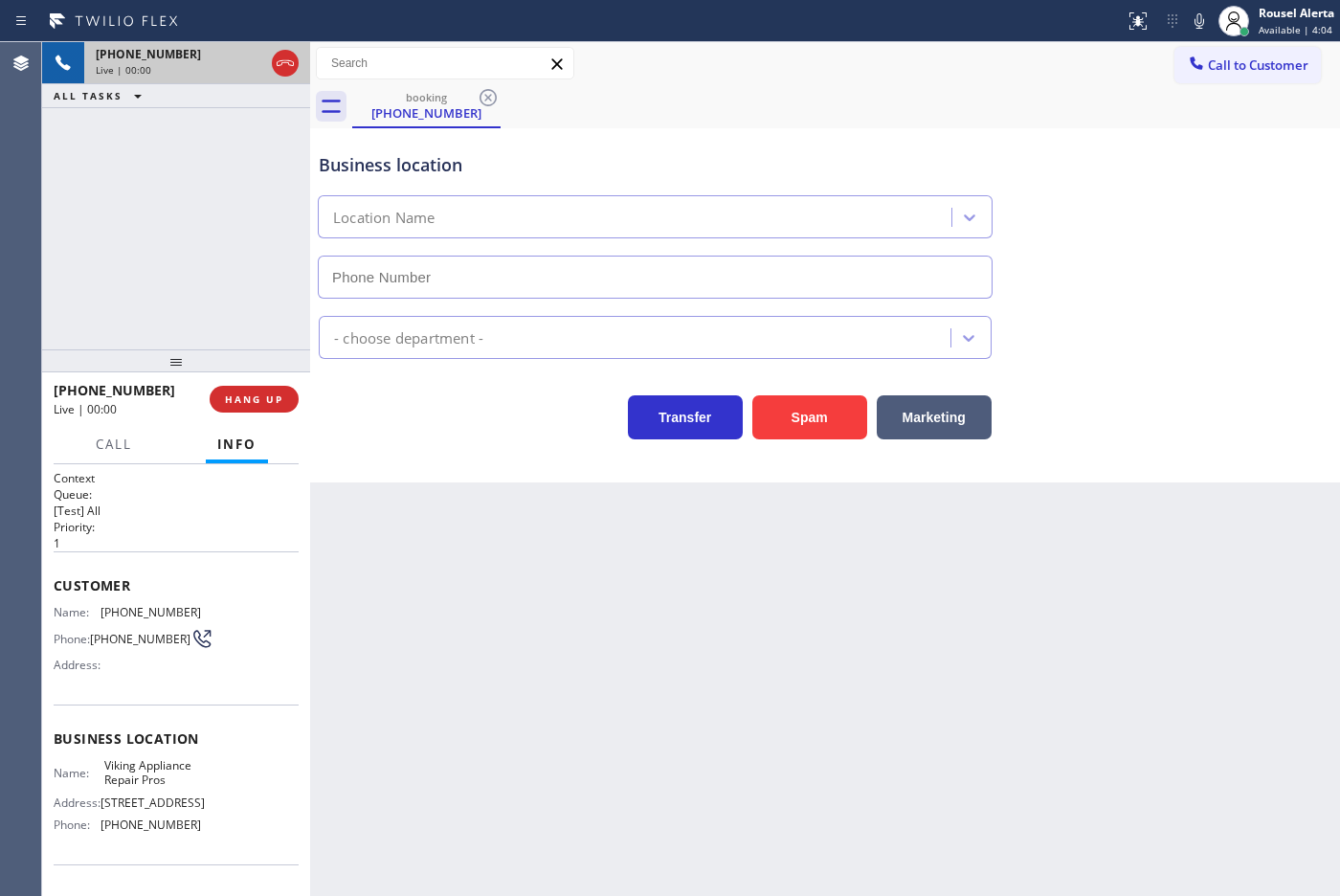
type input "[PHONE_NUMBER]"
click at [252, 147] on div "[PHONE_NUMBER] Live | 00:07 ALL TASKS ALL TASKS ACTIVE TASKS TASKS IN WRAP UP" at bounding box center [176, 195] width 268 height 307
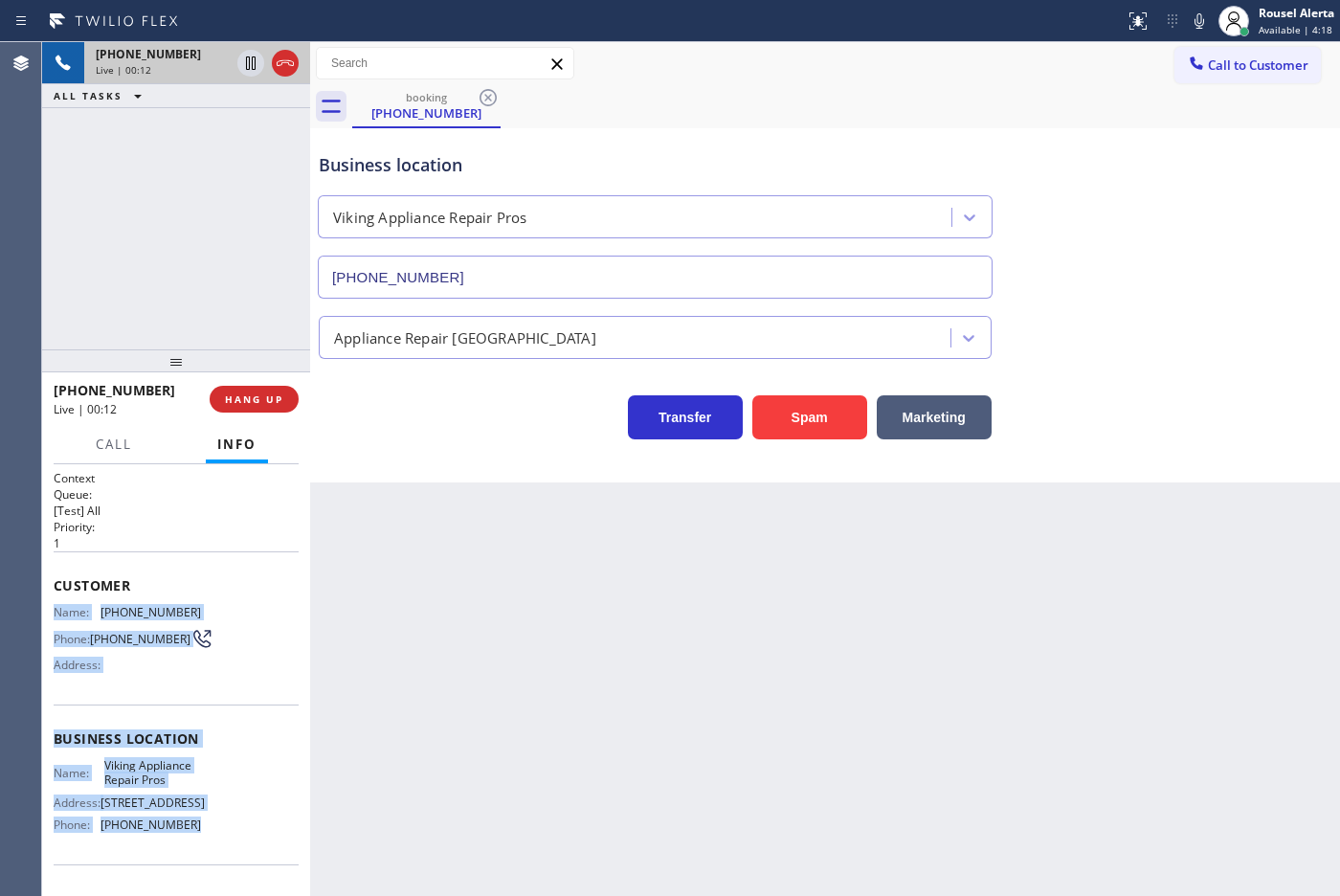
drag, startPoint x: 48, startPoint y: 606, endPoint x: 195, endPoint y: 843, distance: 278.9
click at [195, 843] on div "Context Queue: [Test] All Priority: 1 Customer Name: [PHONE_NUMBER] Phone: [PHO…" at bounding box center [176, 680] width 268 height 432
copy div "Name: [PHONE_NUMBER] Phone: [PHONE_NUMBER] Address: Business location Name: Vik…"
click at [245, 64] on icon at bounding box center [251, 64] width 23 height 23
click at [1188, 23] on icon at bounding box center [1199, 21] width 23 height 23
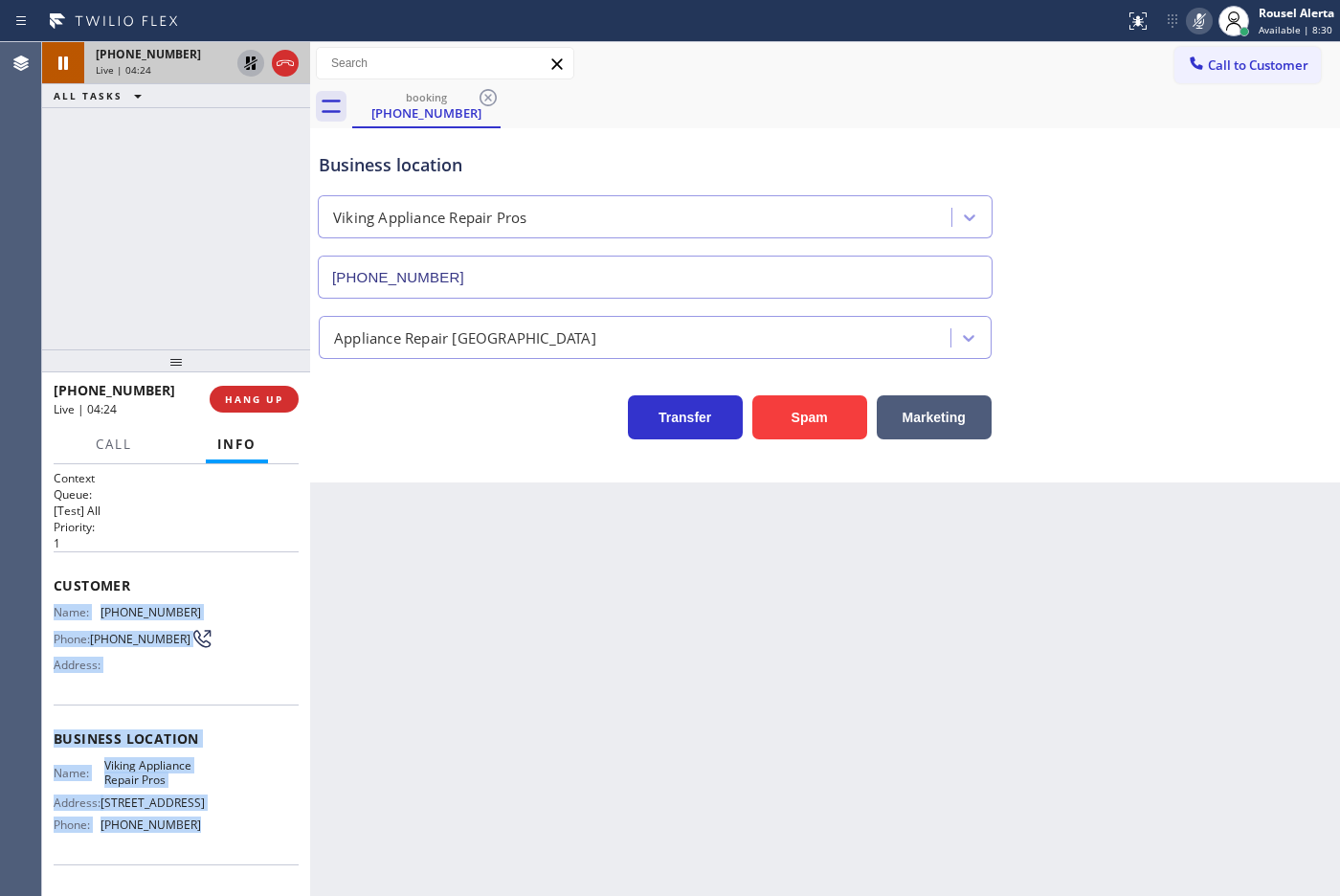
click at [250, 71] on icon at bounding box center [251, 64] width 23 height 23
click at [1201, 29] on icon at bounding box center [1199, 21] width 23 height 23
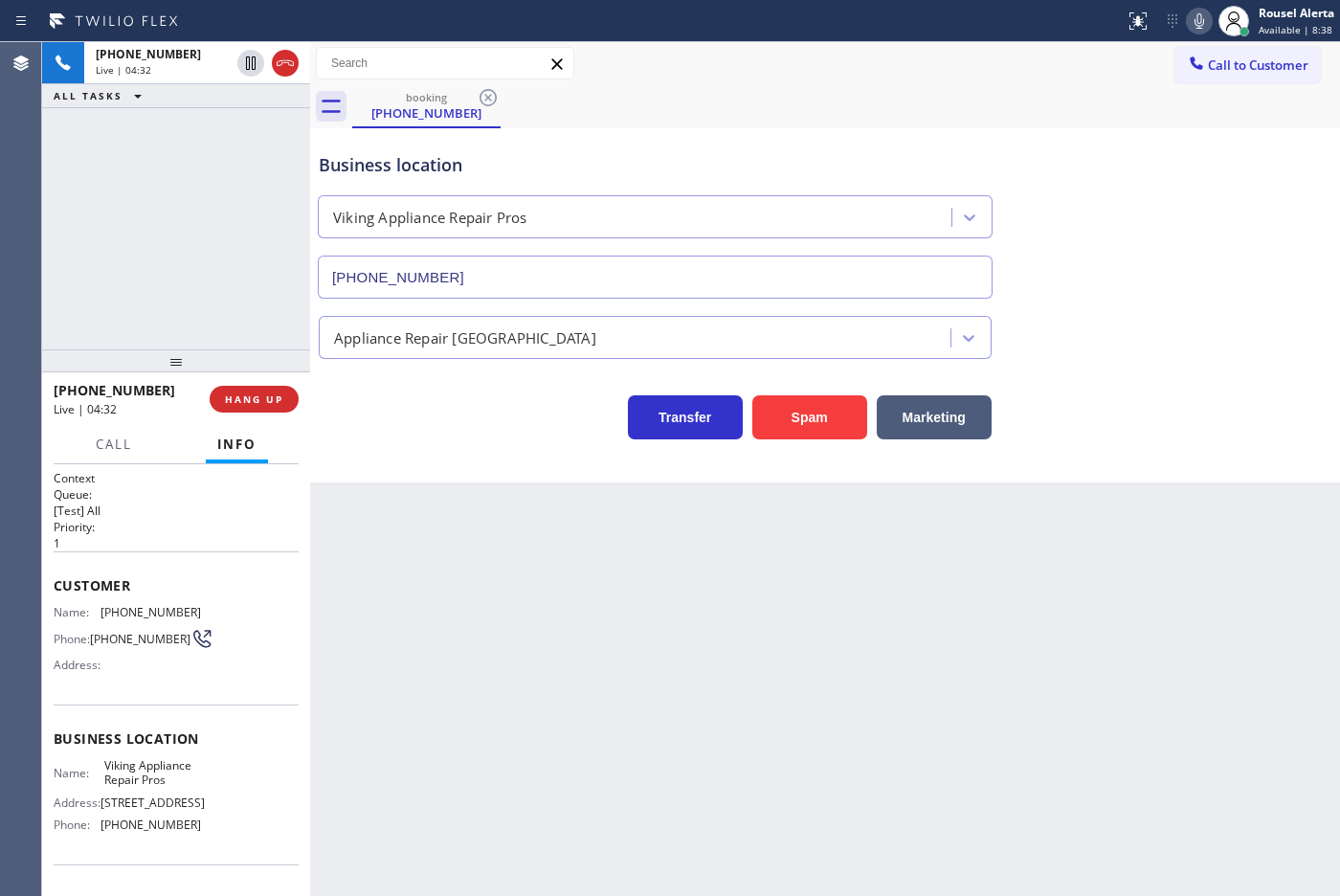
click at [858, 134] on div "Business location Viking Appliance Repair Pros [PHONE_NUMBER]" at bounding box center [655, 215] width 680 height 165
click at [137, 448] on button "Call" at bounding box center [113, 445] width 60 height 37
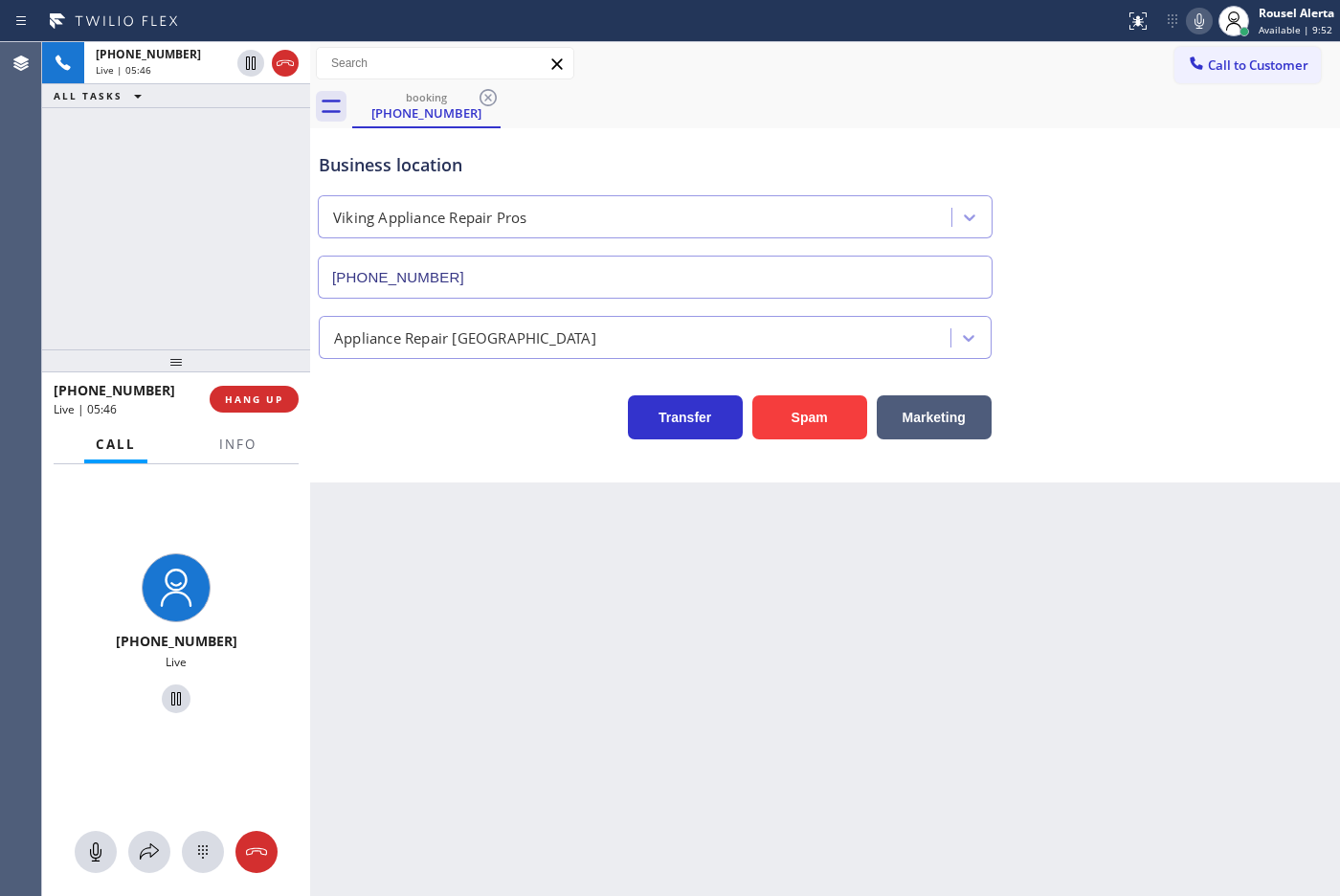
click at [142, 878] on div "[PHONE_NUMBER] Live" at bounding box center [176, 680] width 268 height 432
click at [144, 864] on button at bounding box center [149, 851] width 42 height 42
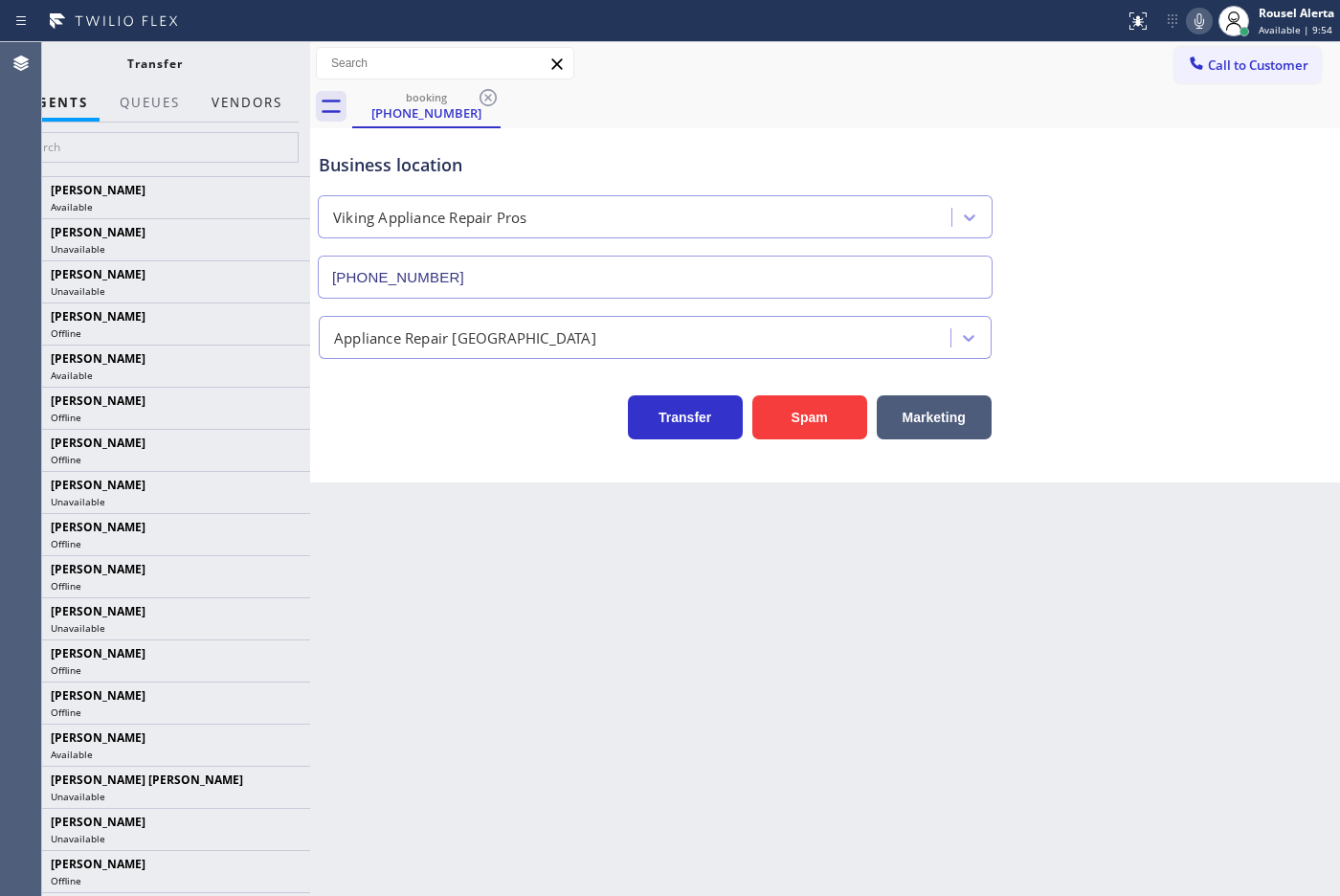
click at [245, 88] on button "Vendors" at bounding box center [247, 103] width 94 height 37
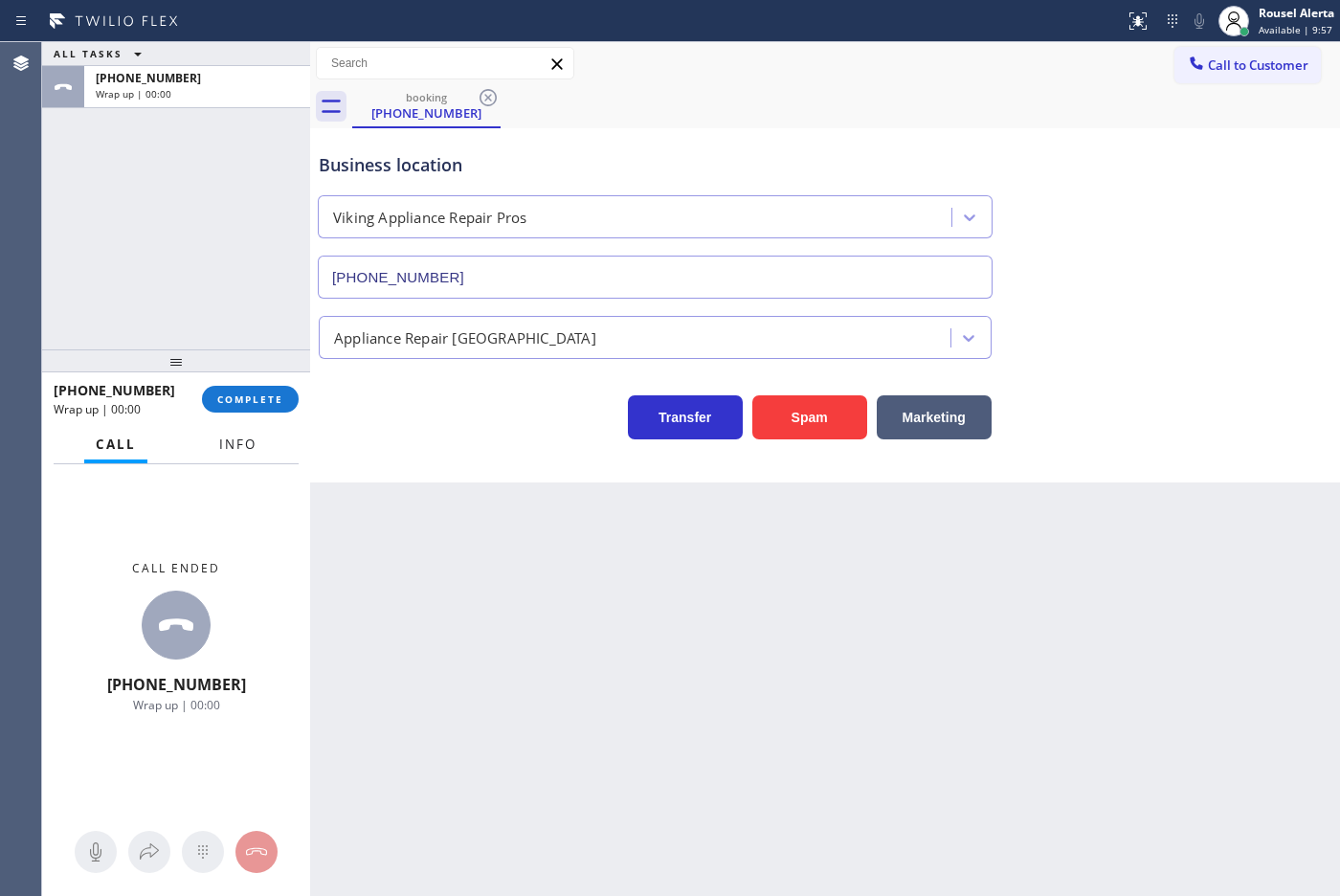
click at [220, 445] on span "Info" at bounding box center [238, 445] width 37 height 18
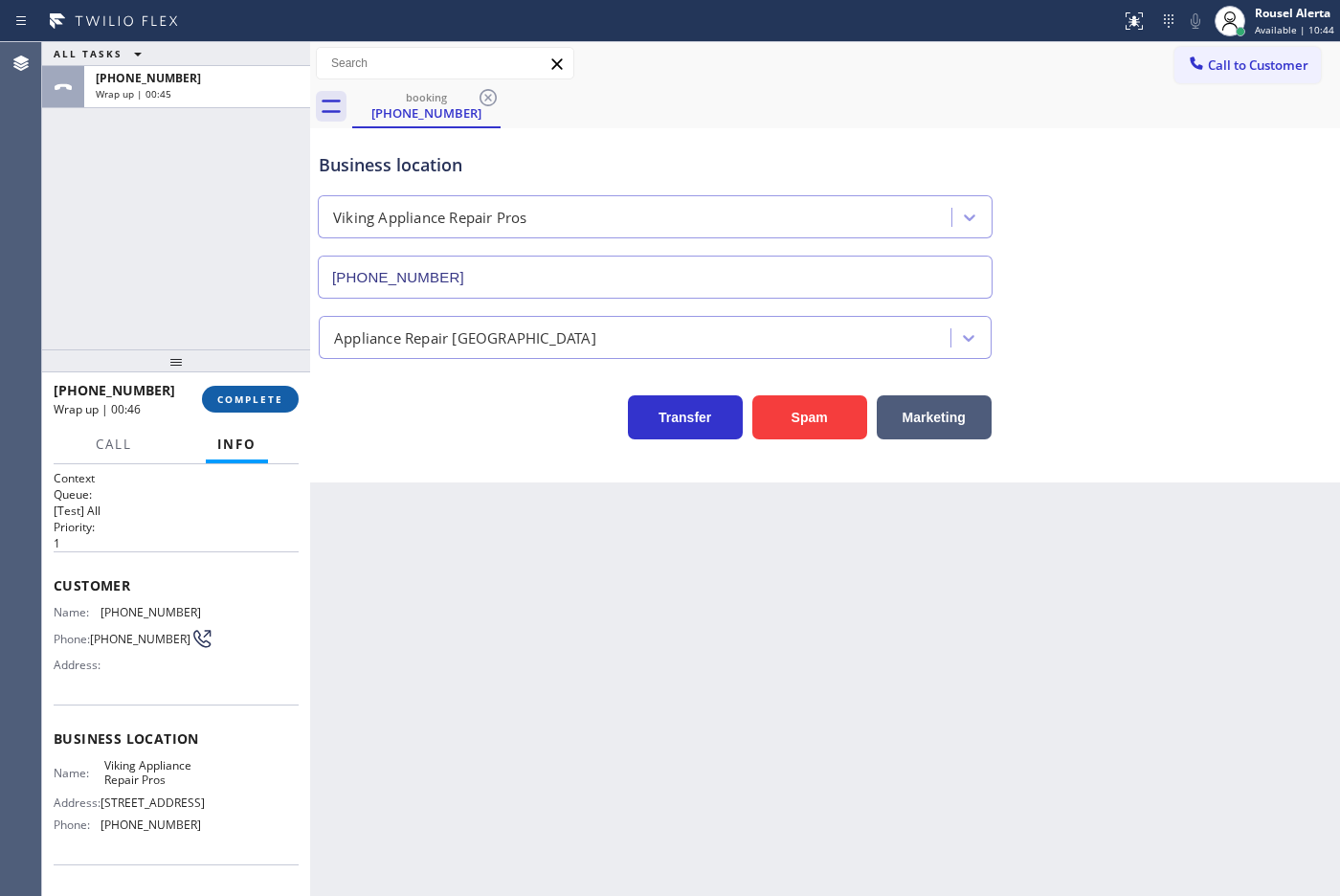
click at [244, 398] on span "COMPLETE" at bounding box center [250, 399] width 66 height 14
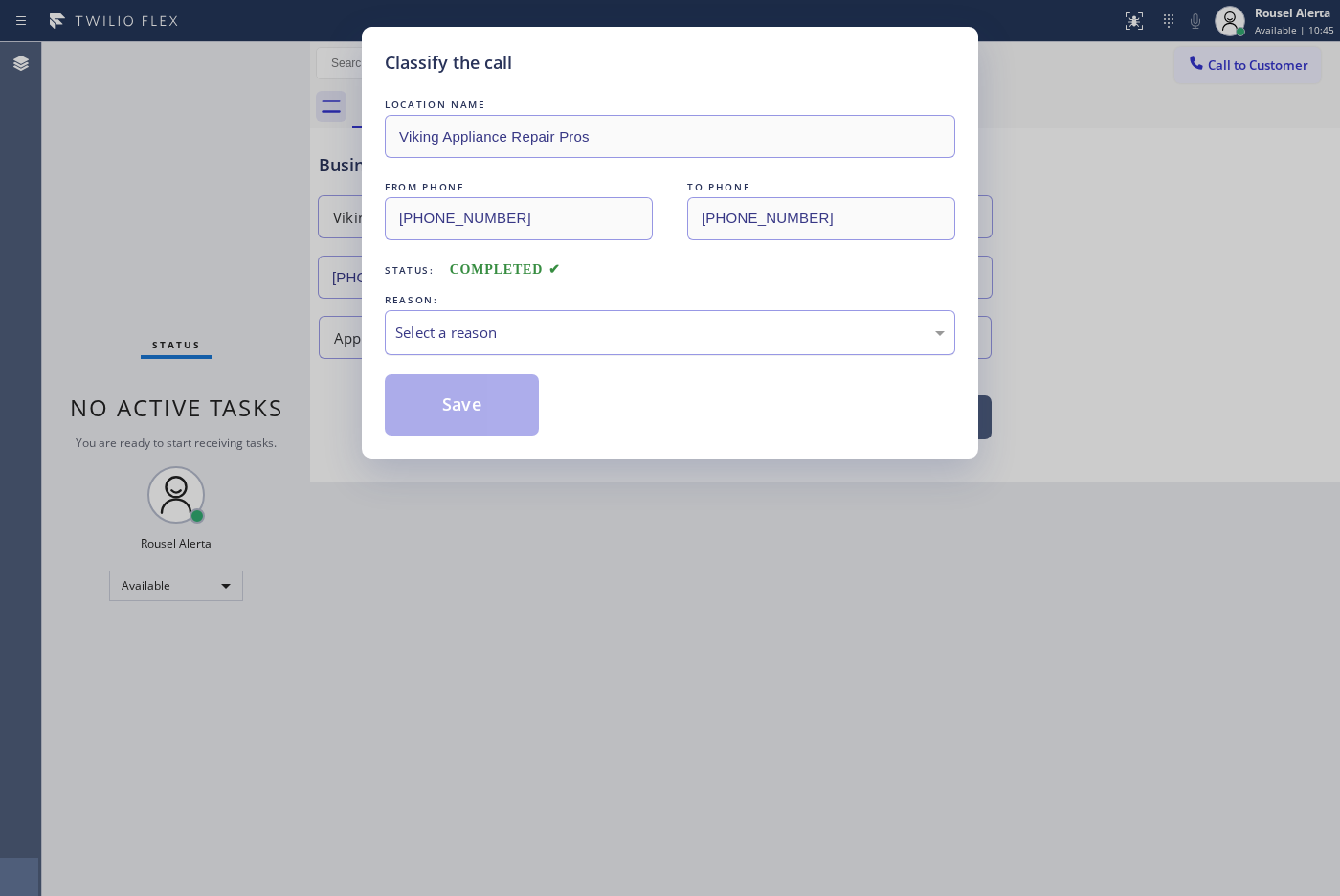
click at [479, 328] on div "Select a reason" at bounding box center [670, 332] width 549 height 22
drag, startPoint x: 594, startPoint y: 404, endPoint x: 542, endPoint y: 407, distance: 52.1
click at [479, 412] on button "Save" at bounding box center [462, 405] width 154 height 62
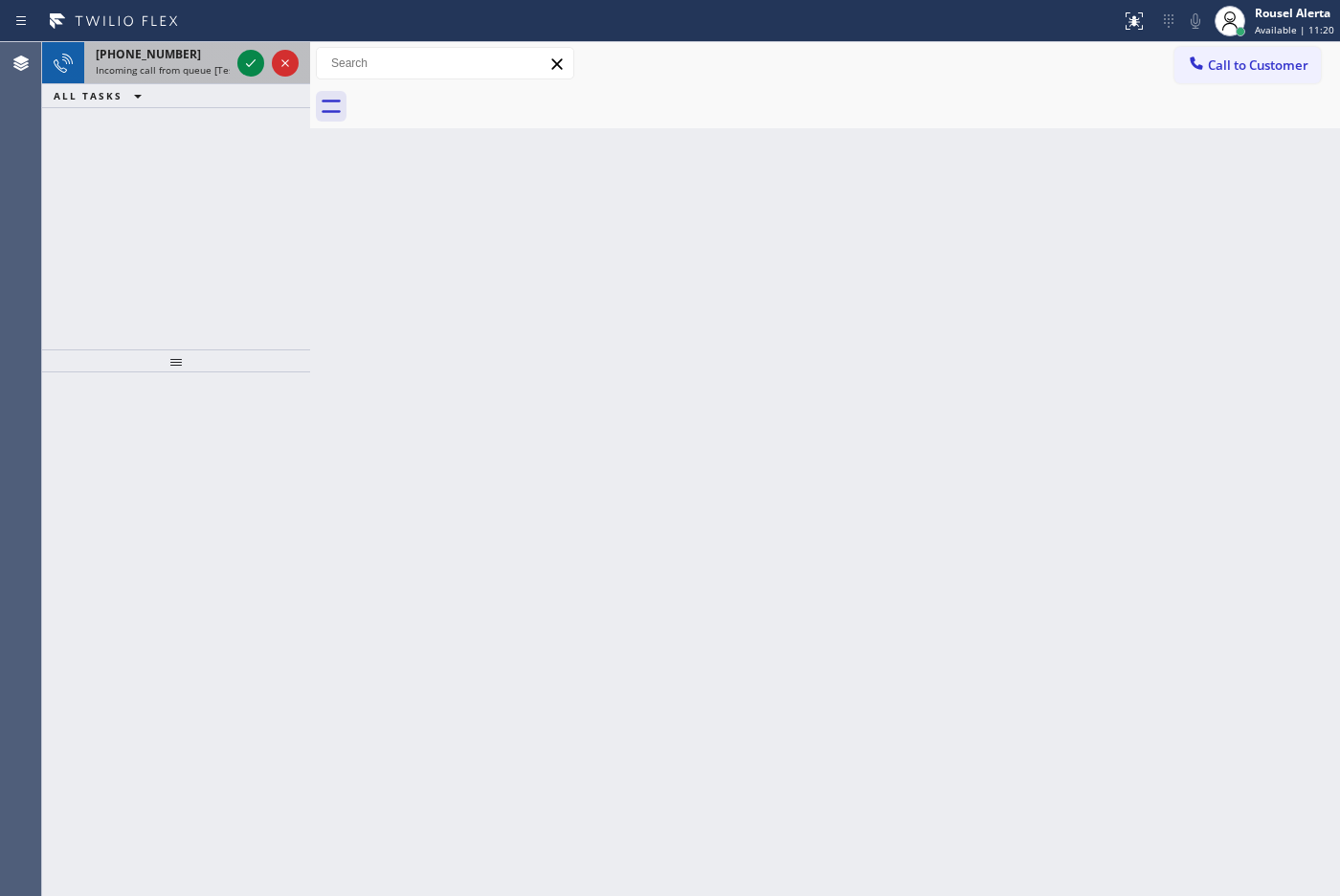
drag, startPoint x: 195, startPoint y: 71, endPoint x: 215, endPoint y: 67, distance: 20.4
click at [195, 71] on span "Incoming call from queue [Test] All" at bounding box center [175, 70] width 159 height 14
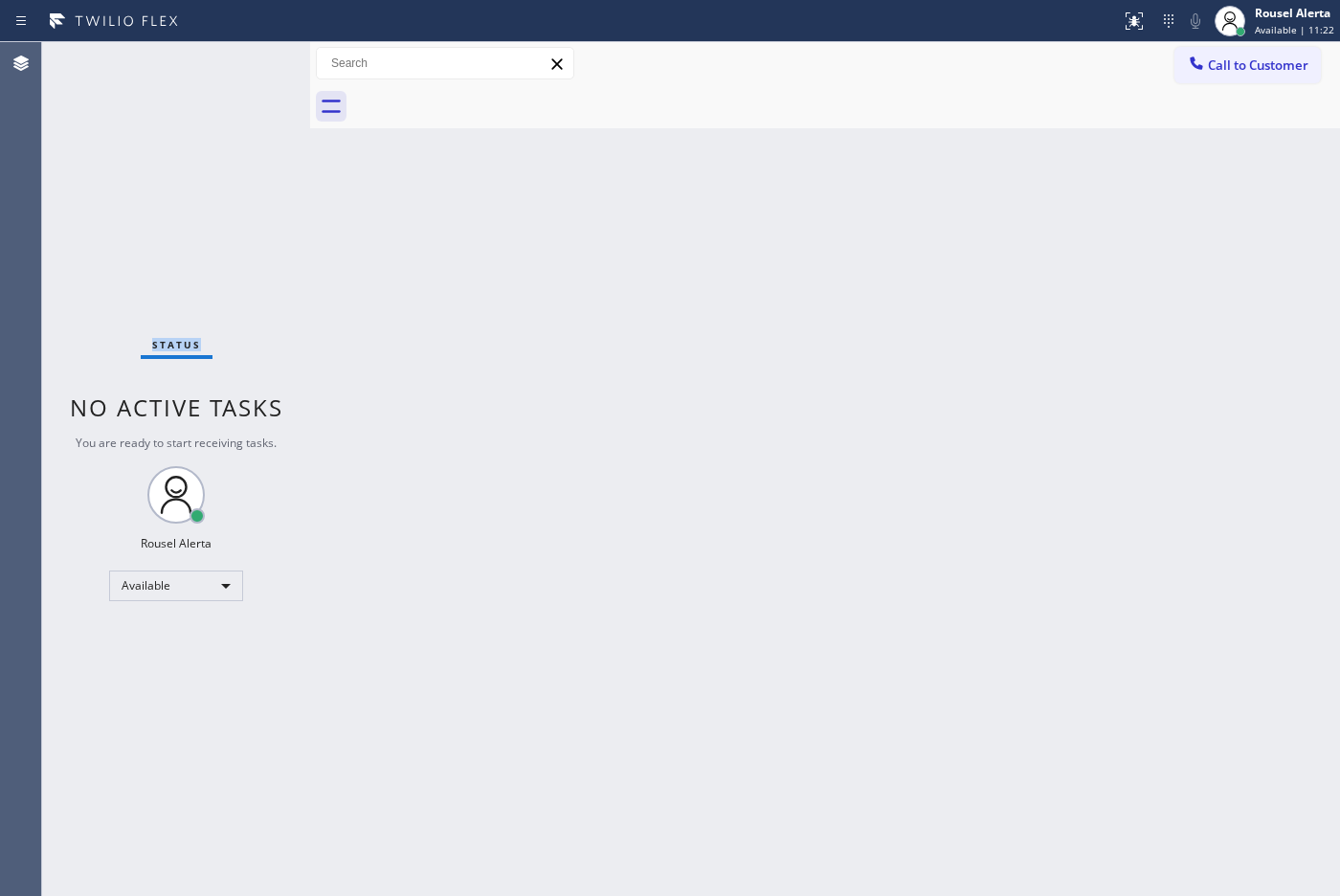
click at [242, 63] on div "Status No active tasks You are ready to start receiving tasks. Rousel Alerta Av…" at bounding box center [176, 468] width 268 height 853
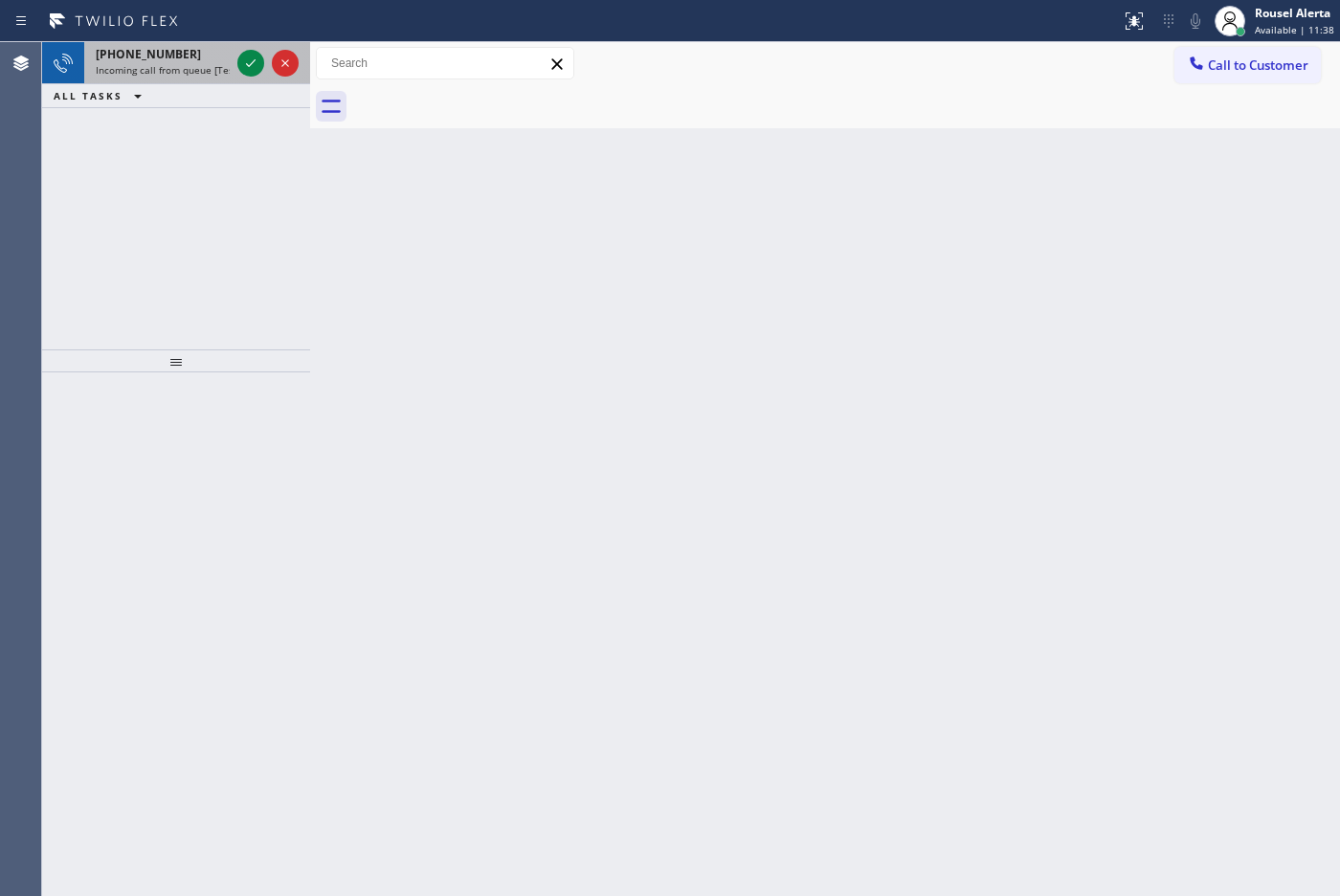
click at [203, 50] on div "[PHONE_NUMBER]" at bounding box center [162, 54] width 134 height 17
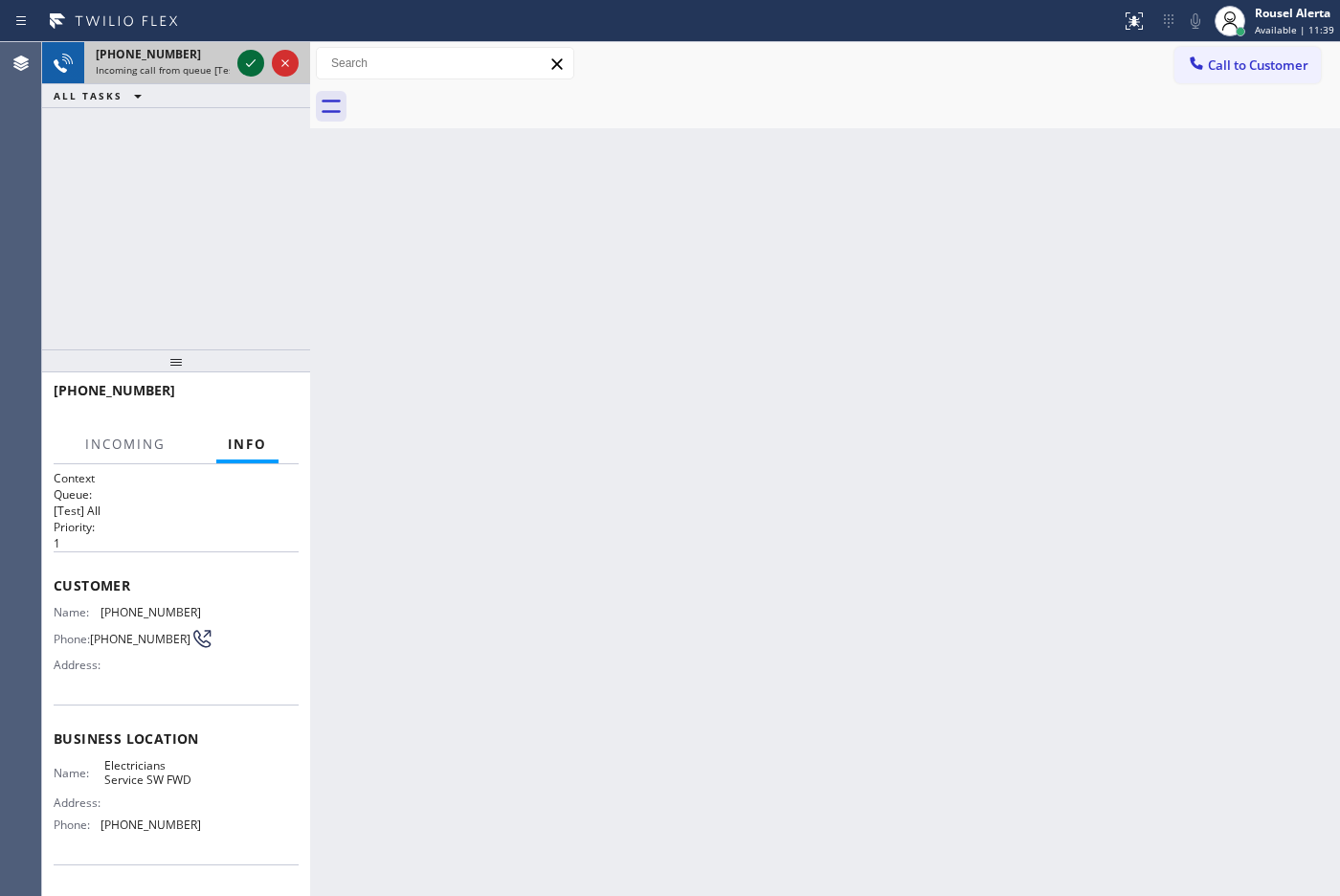
click at [240, 60] on icon at bounding box center [251, 64] width 23 height 23
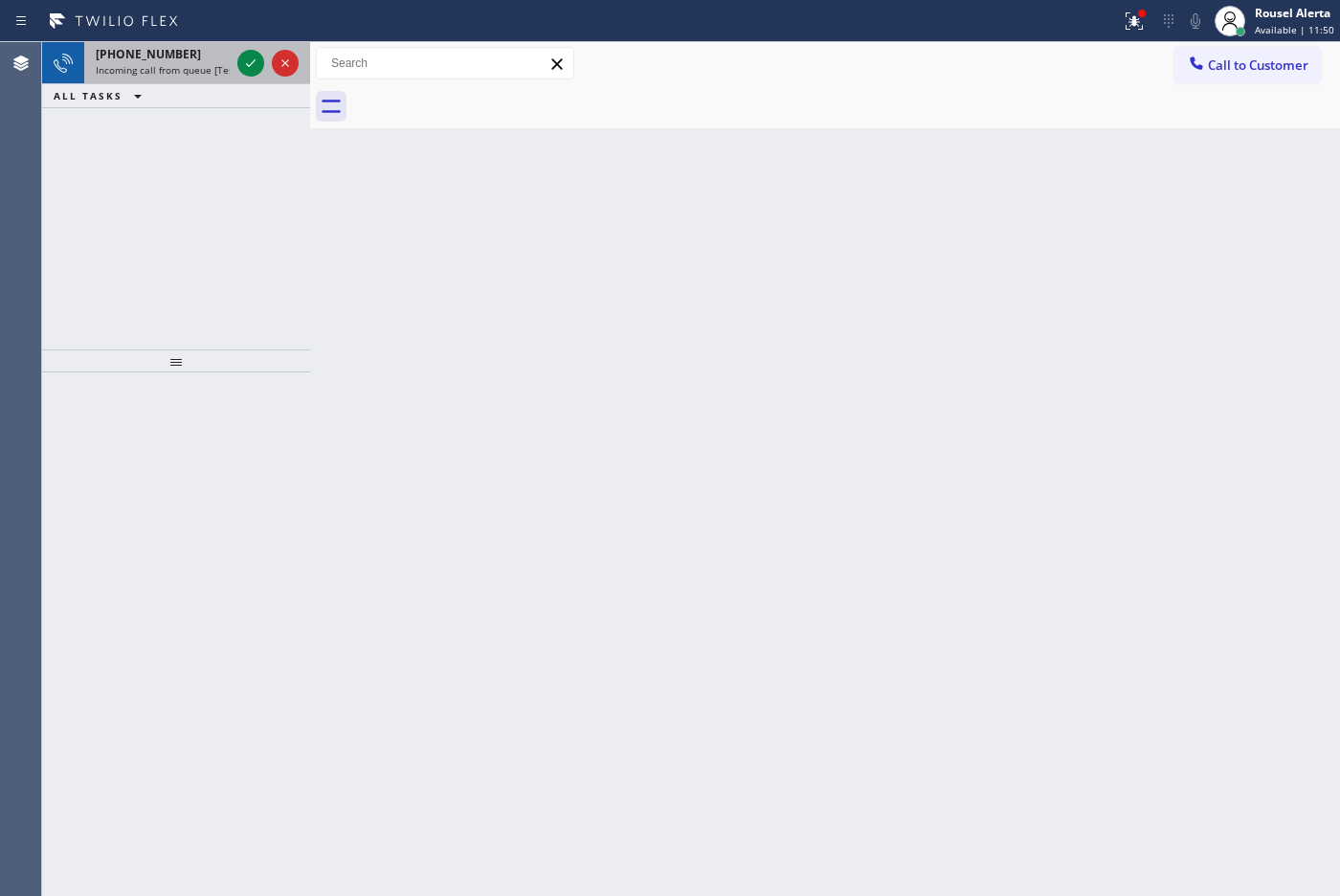
click at [211, 68] on span "Incoming call from queue [Test] All" at bounding box center [175, 70] width 159 height 14
click at [255, 81] on div at bounding box center [268, 63] width 69 height 42
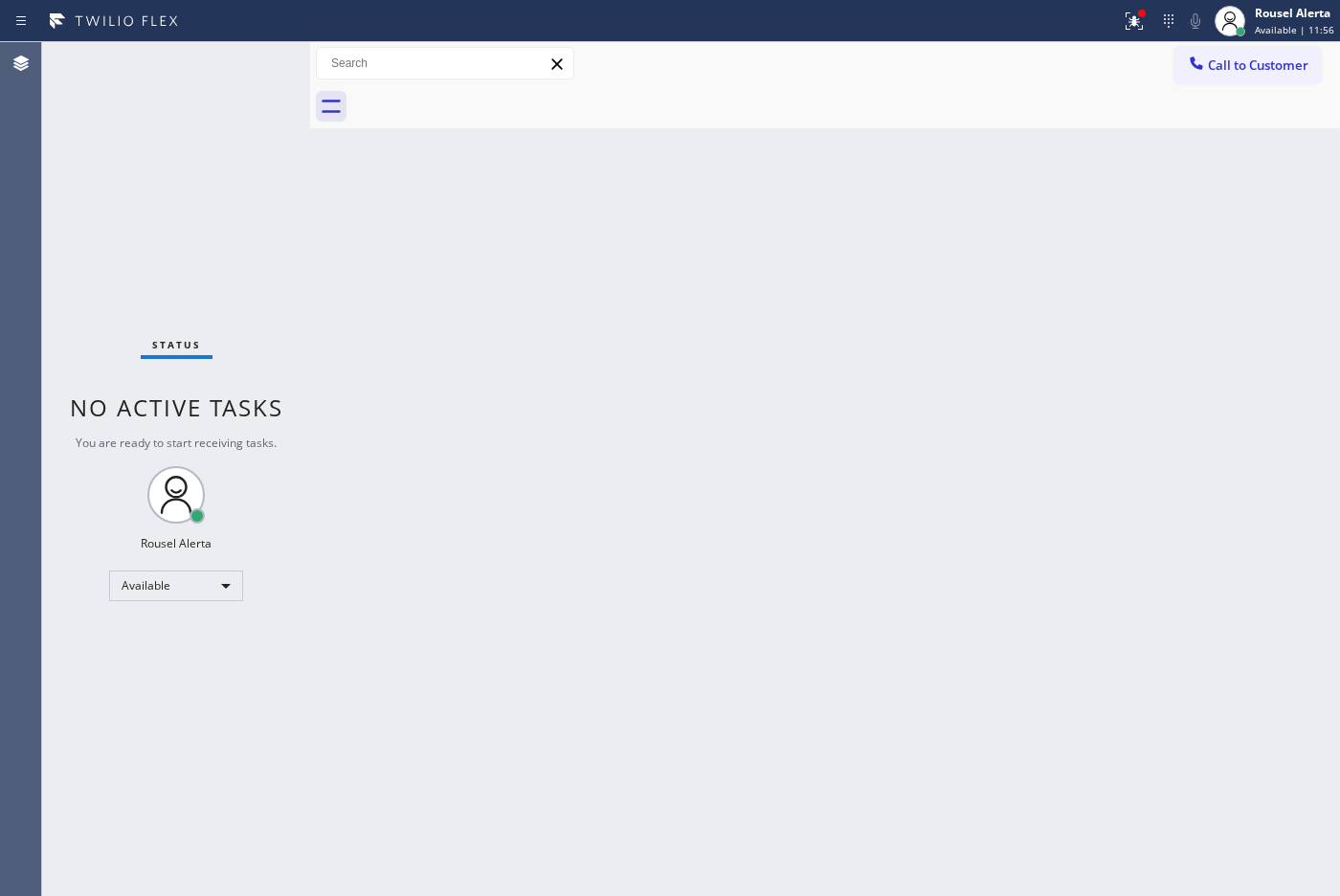
click at [256, 82] on div "Status No active tasks You are ready to start receiving tasks. Rousel Alerta Av…" at bounding box center [176, 468] width 268 height 853
click at [1139, 31] on button at bounding box center [1134, 21] width 42 height 42
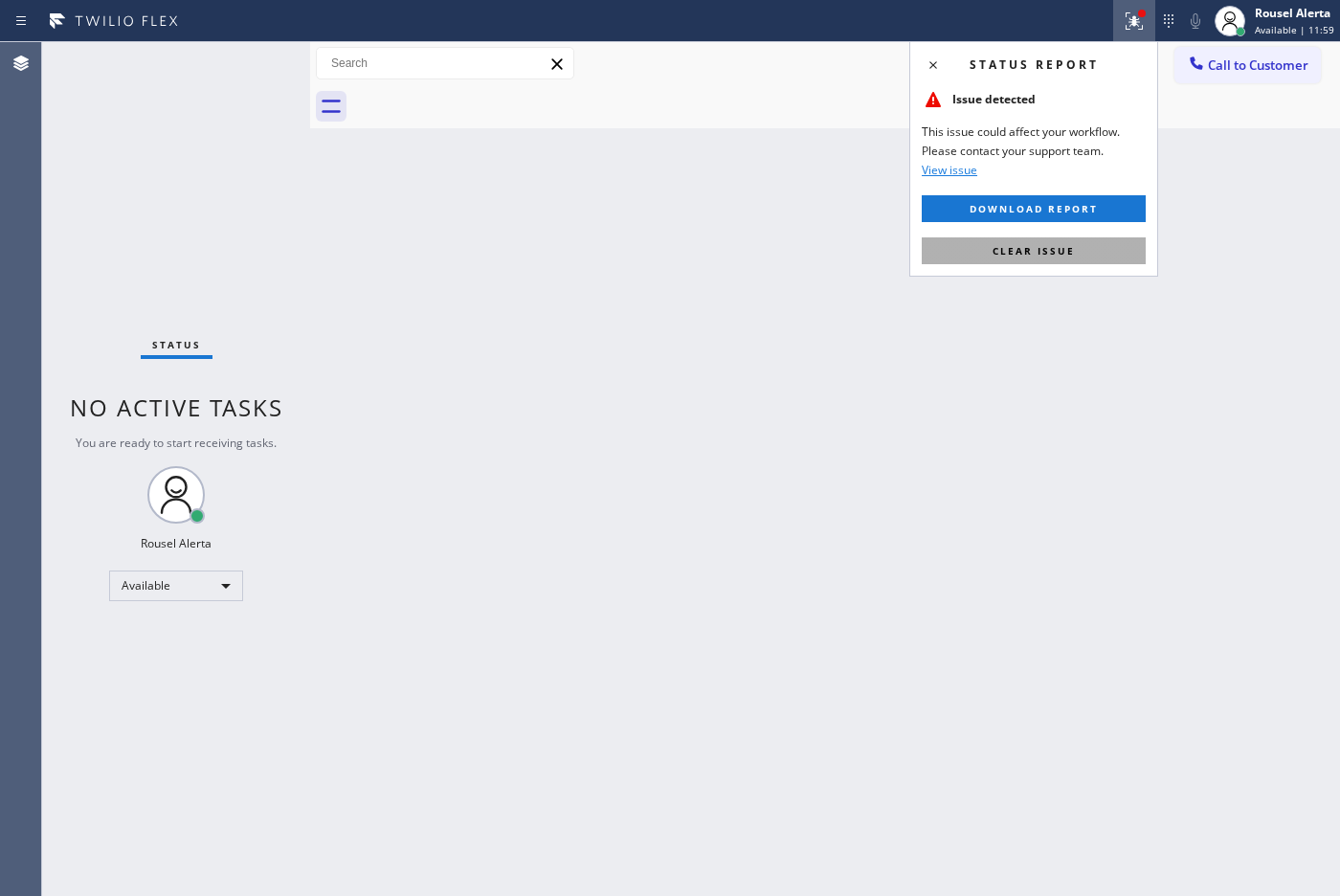
click at [1091, 254] on button "Clear issue" at bounding box center [1033, 250] width 224 height 26
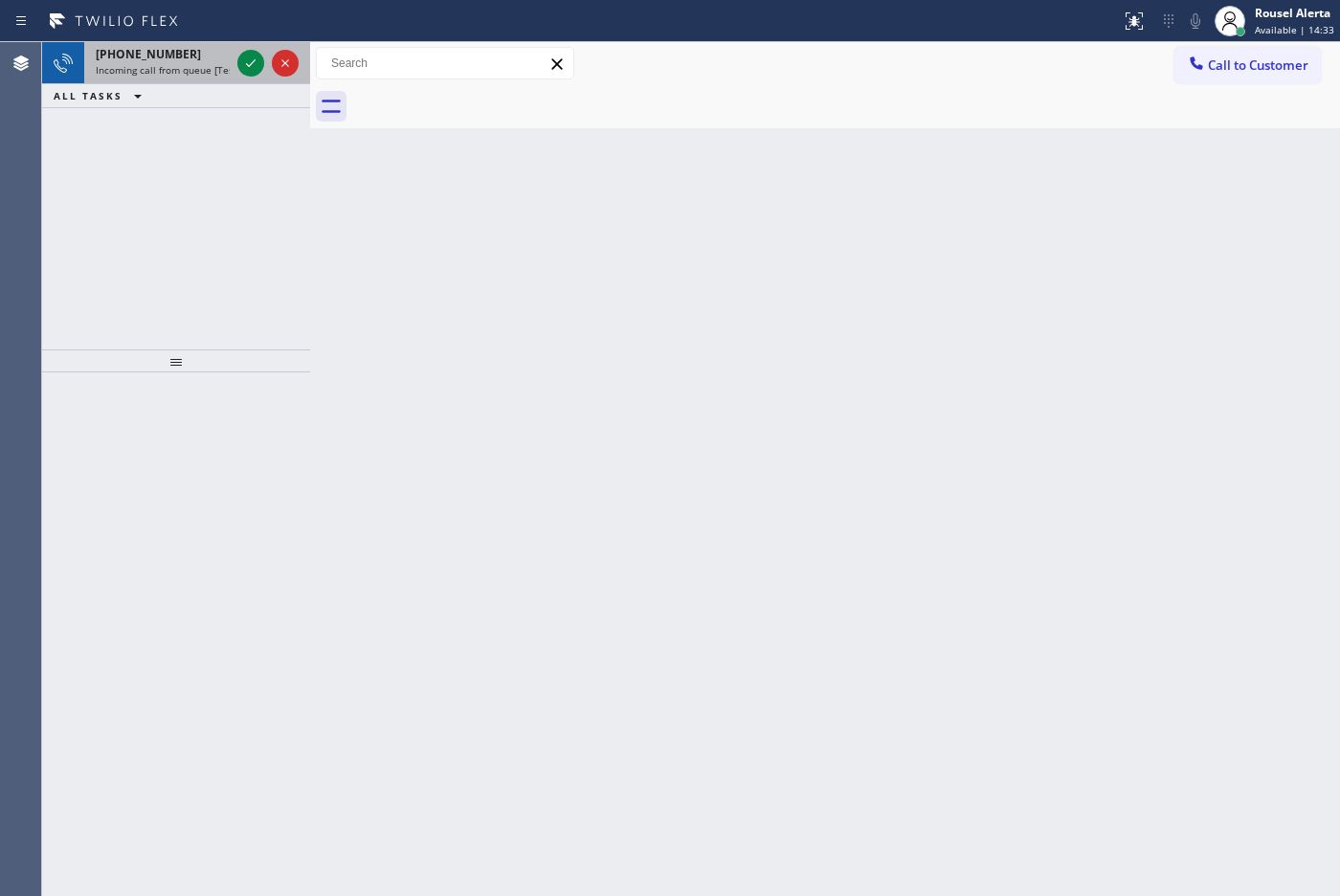
click at [192, 54] on div "[PHONE_NUMBER]" at bounding box center [162, 54] width 134 height 17
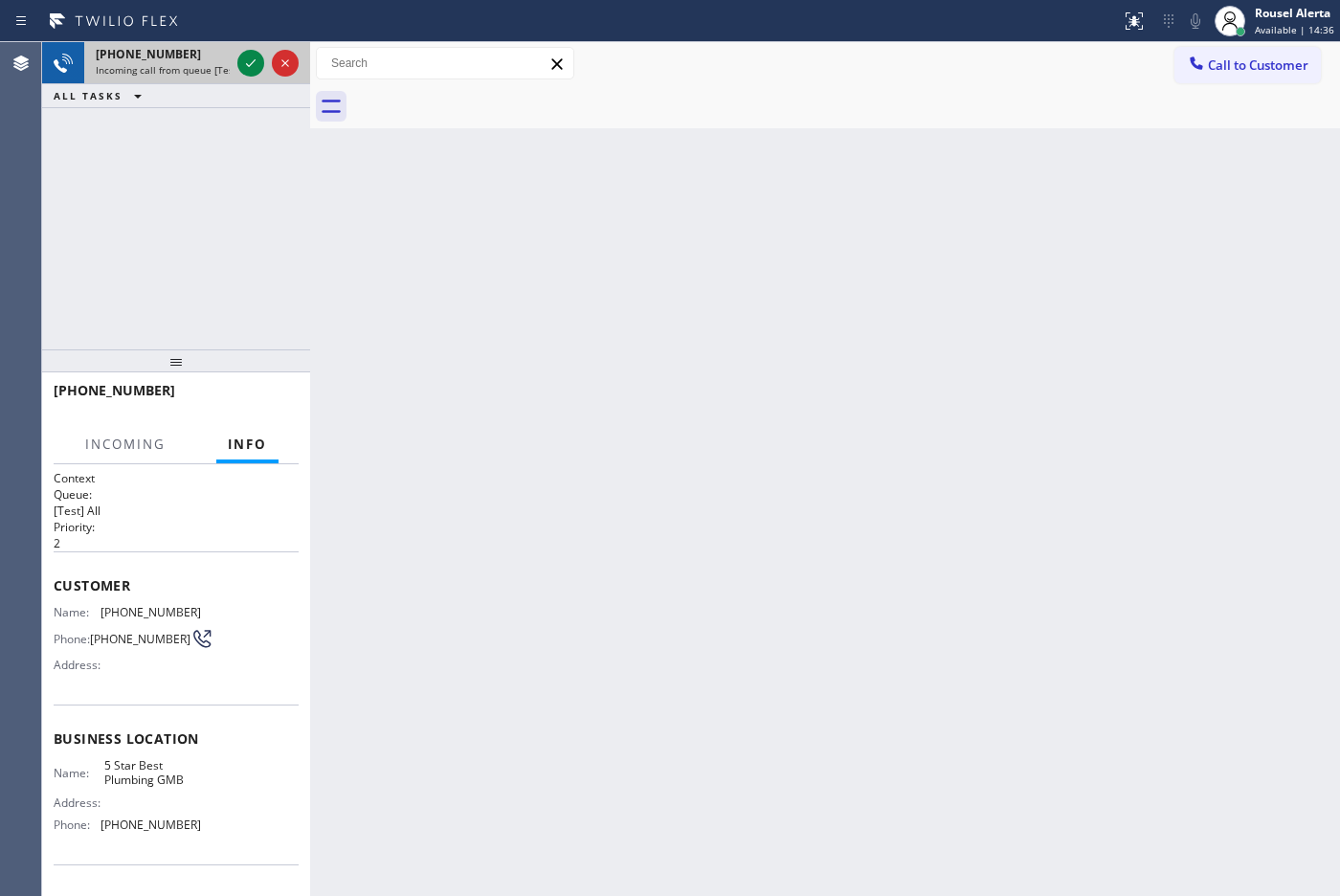
click at [174, 72] on span "Incoming call from queue [Test] All" at bounding box center [175, 70] width 159 height 14
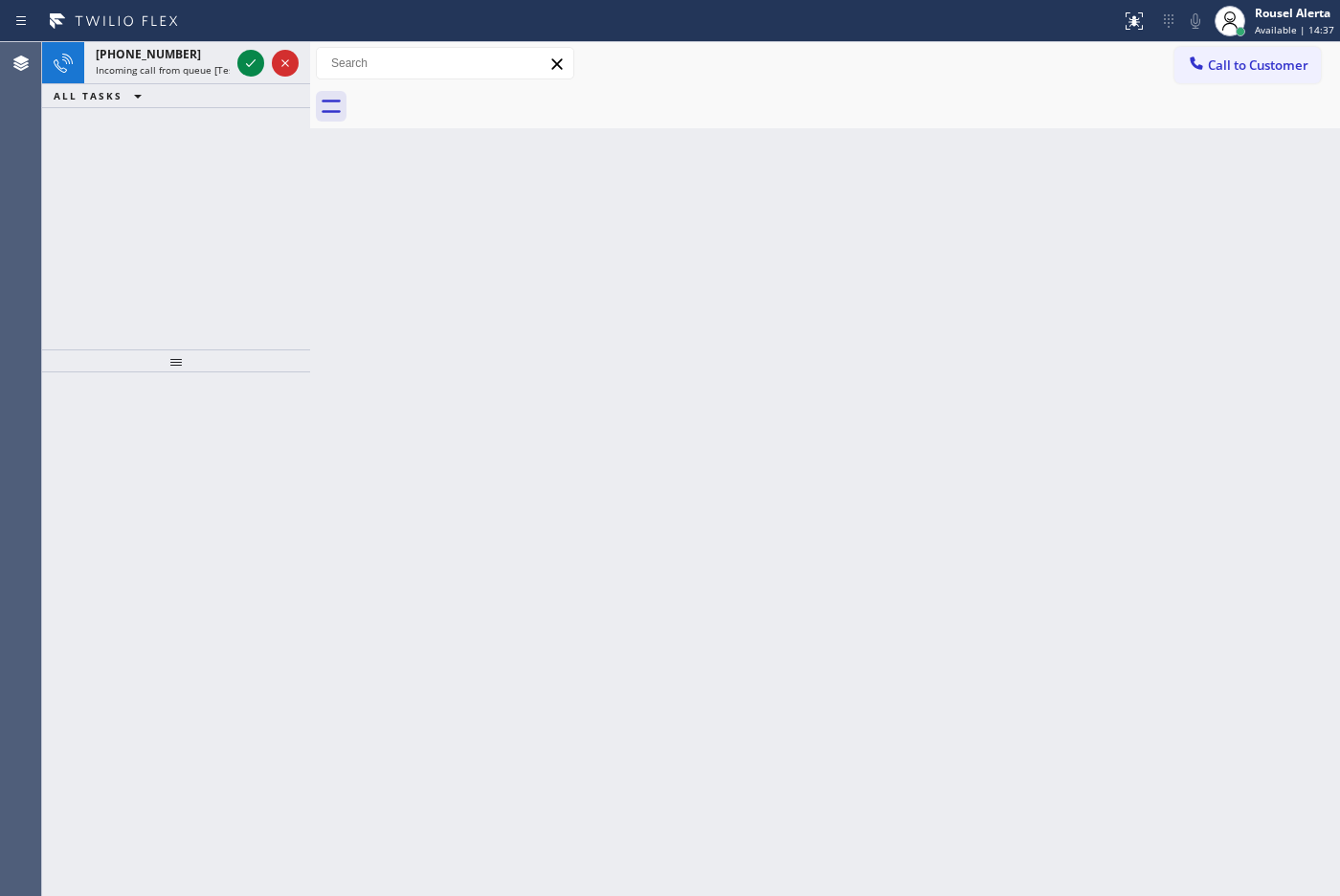
click at [174, 72] on span "Incoming call from queue [Test] All" at bounding box center [175, 70] width 159 height 14
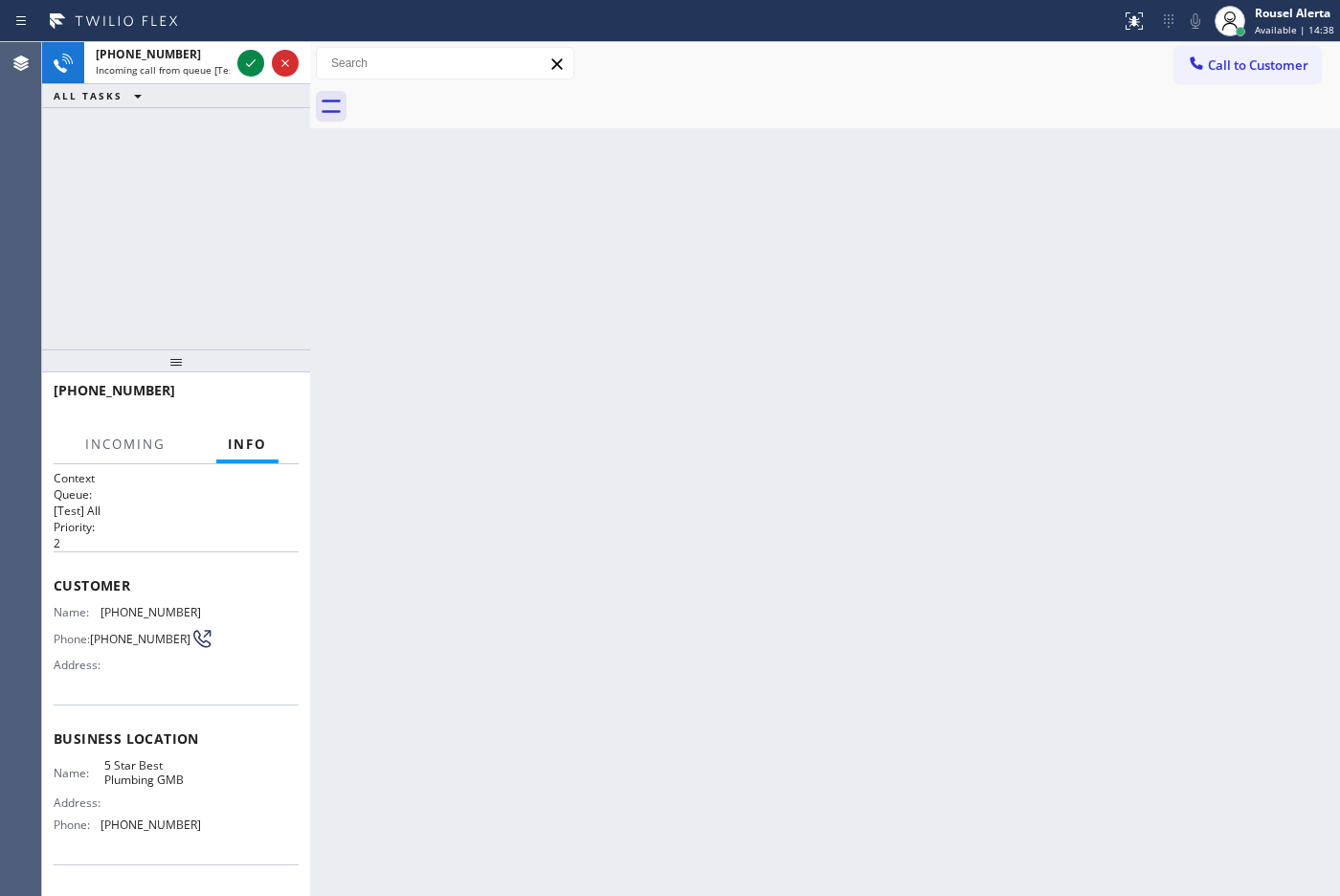
click at [174, 72] on span "Incoming call from queue [Test] All" at bounding box center [175, 70] width 159 height 14
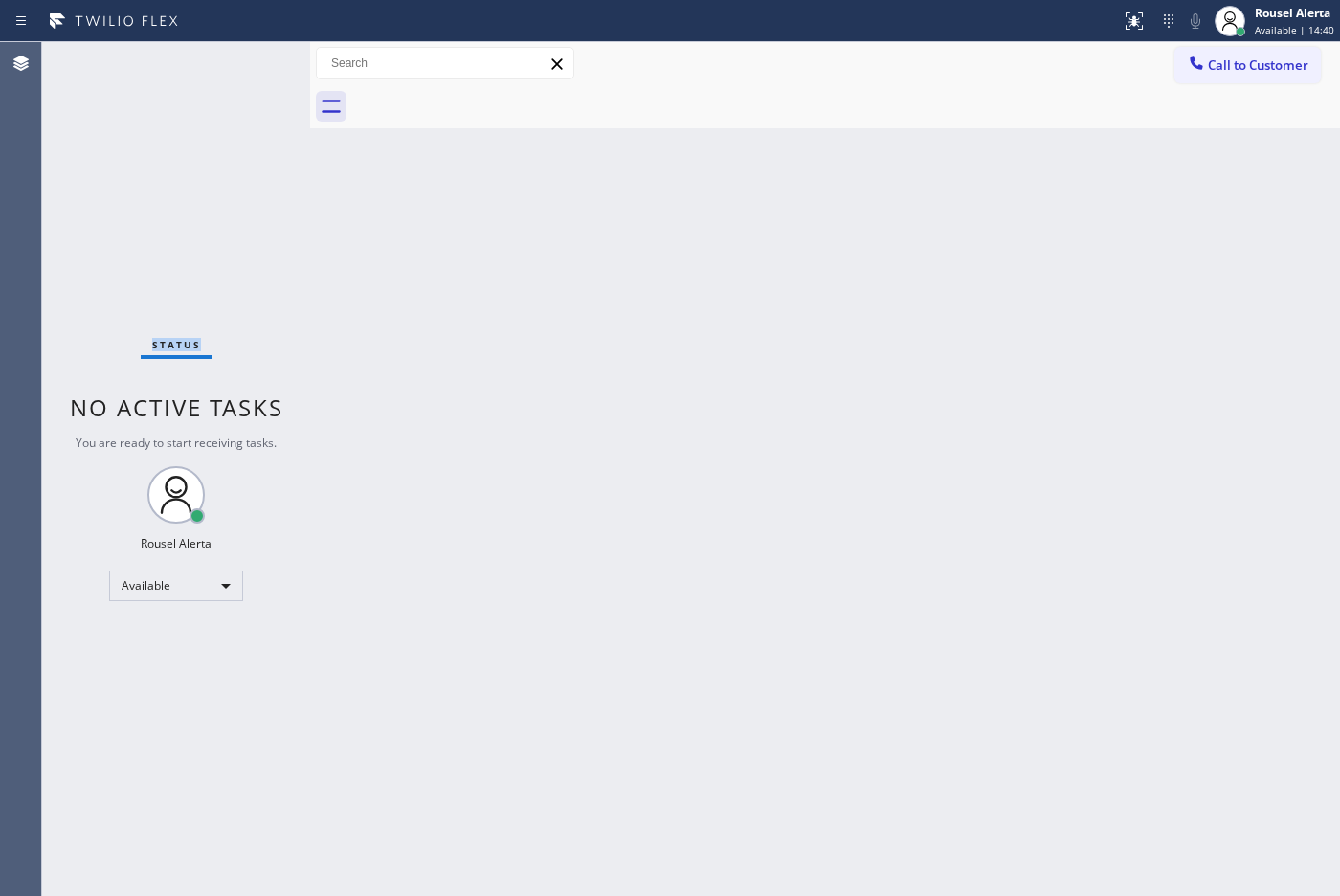
click at [174, 71] on div "Status No active tasks You are ready to start receiving tasks. Rousel Alerta Av…" at bounding box center [176, 468] width 268 height 853
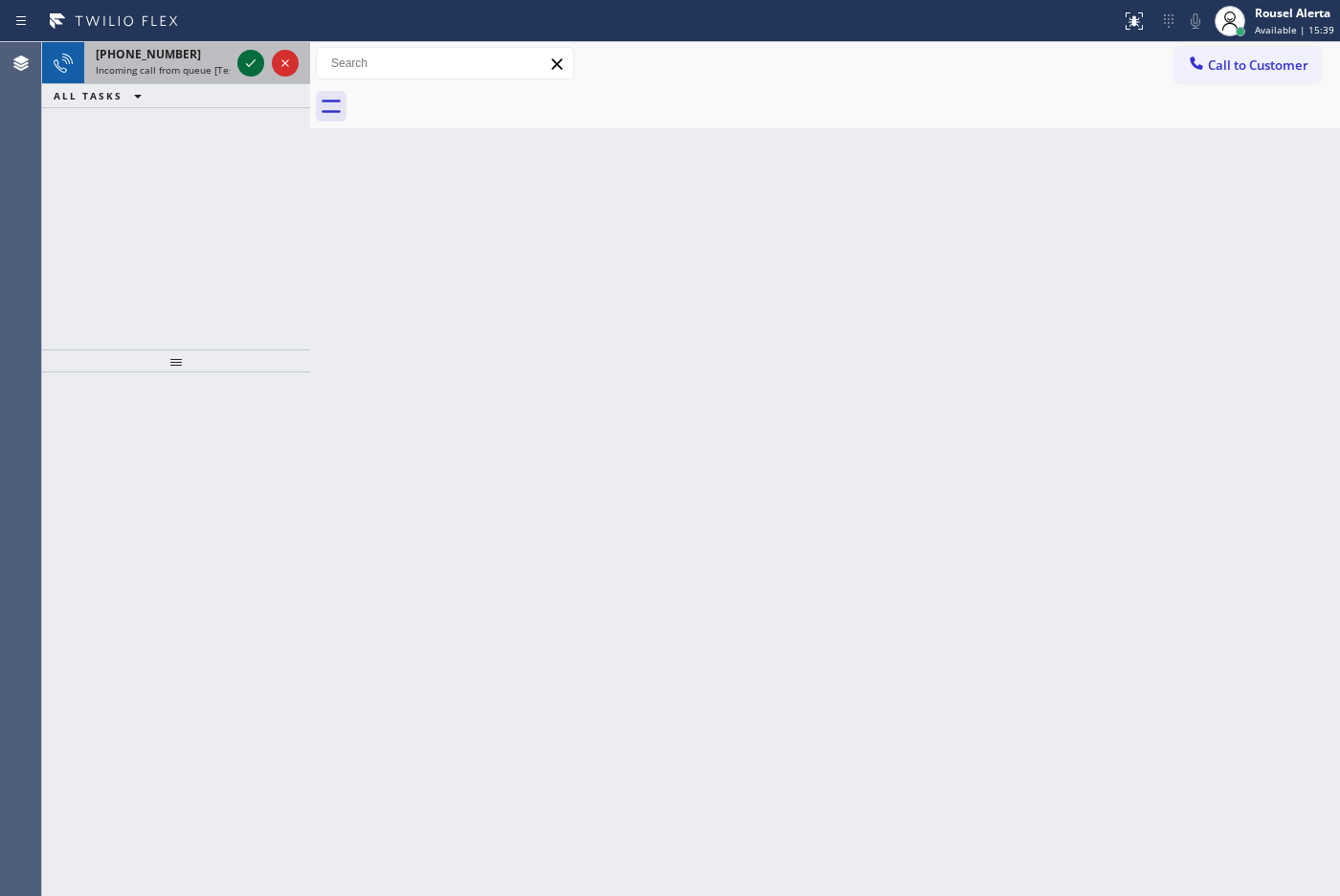
click at [196, 53] on div "[PHONE_NUMBER]" at bounding box center [162, 54] width 134 height 17
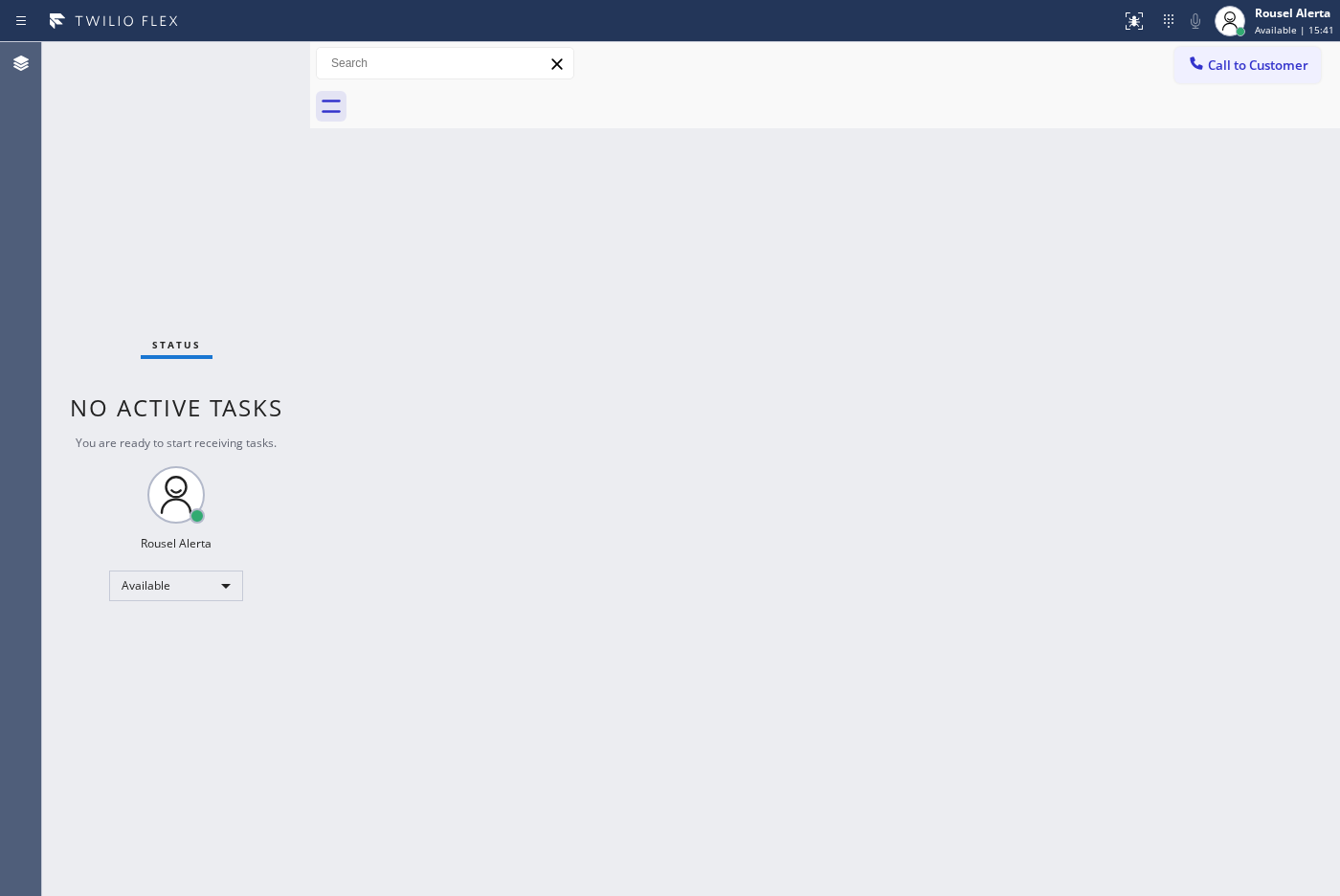
click at [251, 67] on div "Status No active tasks You are ready to start receiving tasks. Rousel Alerta Av…" at bounding box center [176, 468] width 268 height 853
click at [254, 74] on div "Status No active tasks You are ready to start receiving tasks. Rousel Alerta Av…" at bounding box center [176, 468] width 268 height 853
click at [432, 484] on div "Back to Dashboard Change Sender ID Customers Technicians Select a contact Outbo…" at bounding box center [825, 468] width 1030 height 853
click at [207, 50] on div "Status No active tasks You are ready to start receiving tasks. Rousel Alerta Av…" at bounding box center [176, 468] width 268 height 853
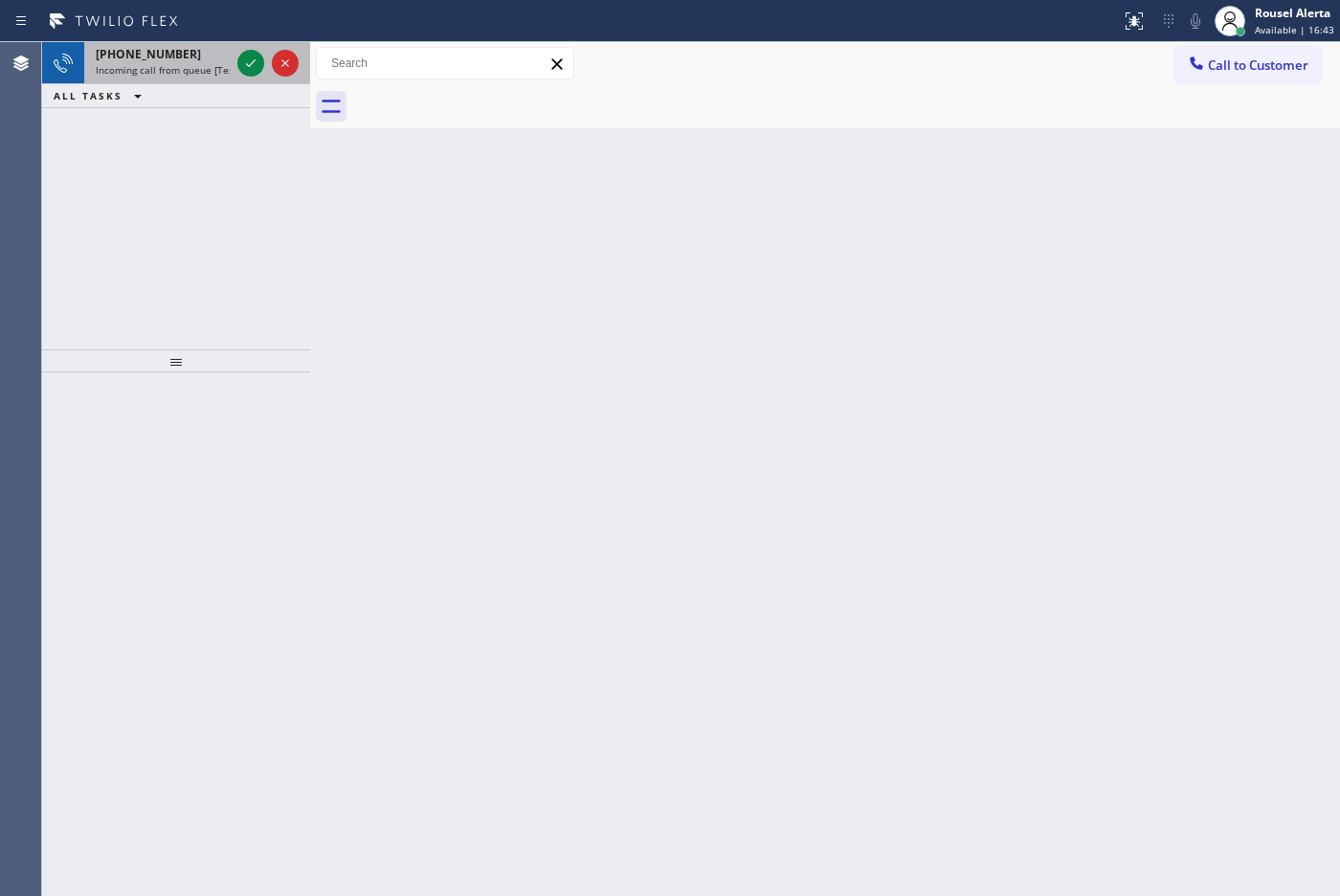
click at [194, 65] on span "Incoming call from queue [Test] All" at bounding box center [175, 70] width 159 height 14
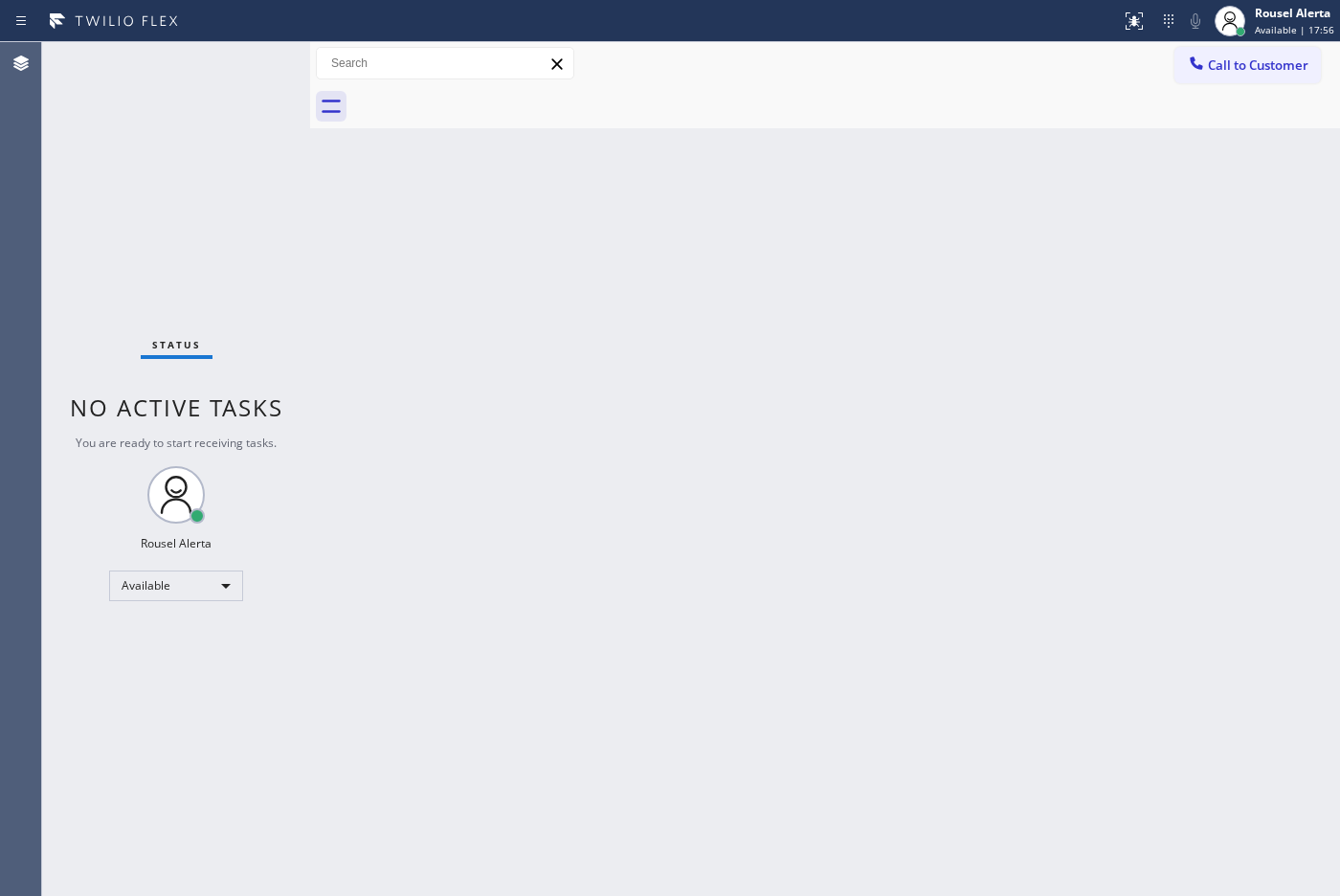
click at [212, 79] on div "Status No active tasks You are ready to start receiving tasks. Rousel Alerta Av…" at bounding box center [176, 468] width 268 height 853
click at [1294, 24] on span "Available | 18:12" at bounding box center [1294, 30] width 79 height 14
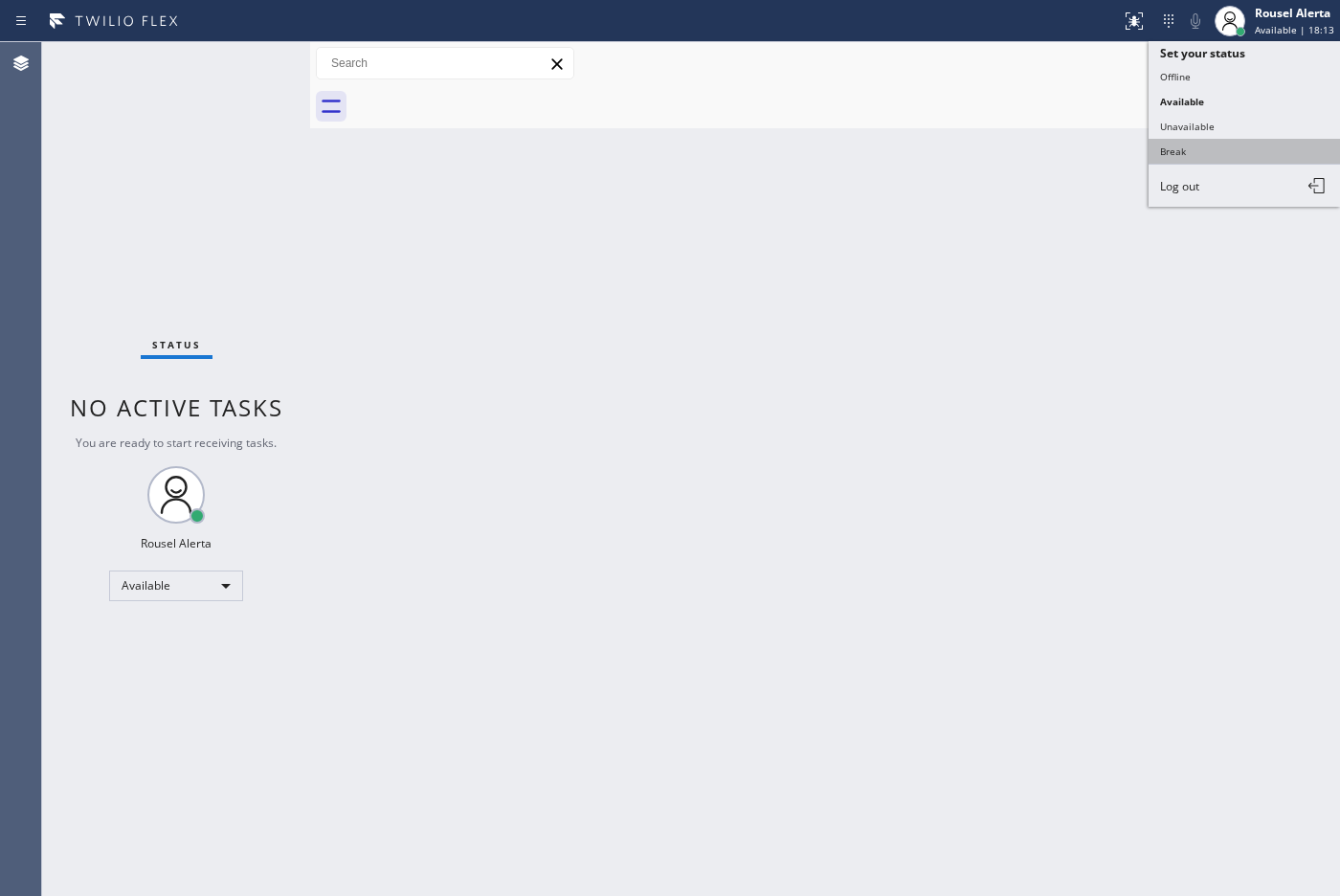
click at [1254, 139] on button "Break" at bounding box center [1244, 150] width 192 height 24
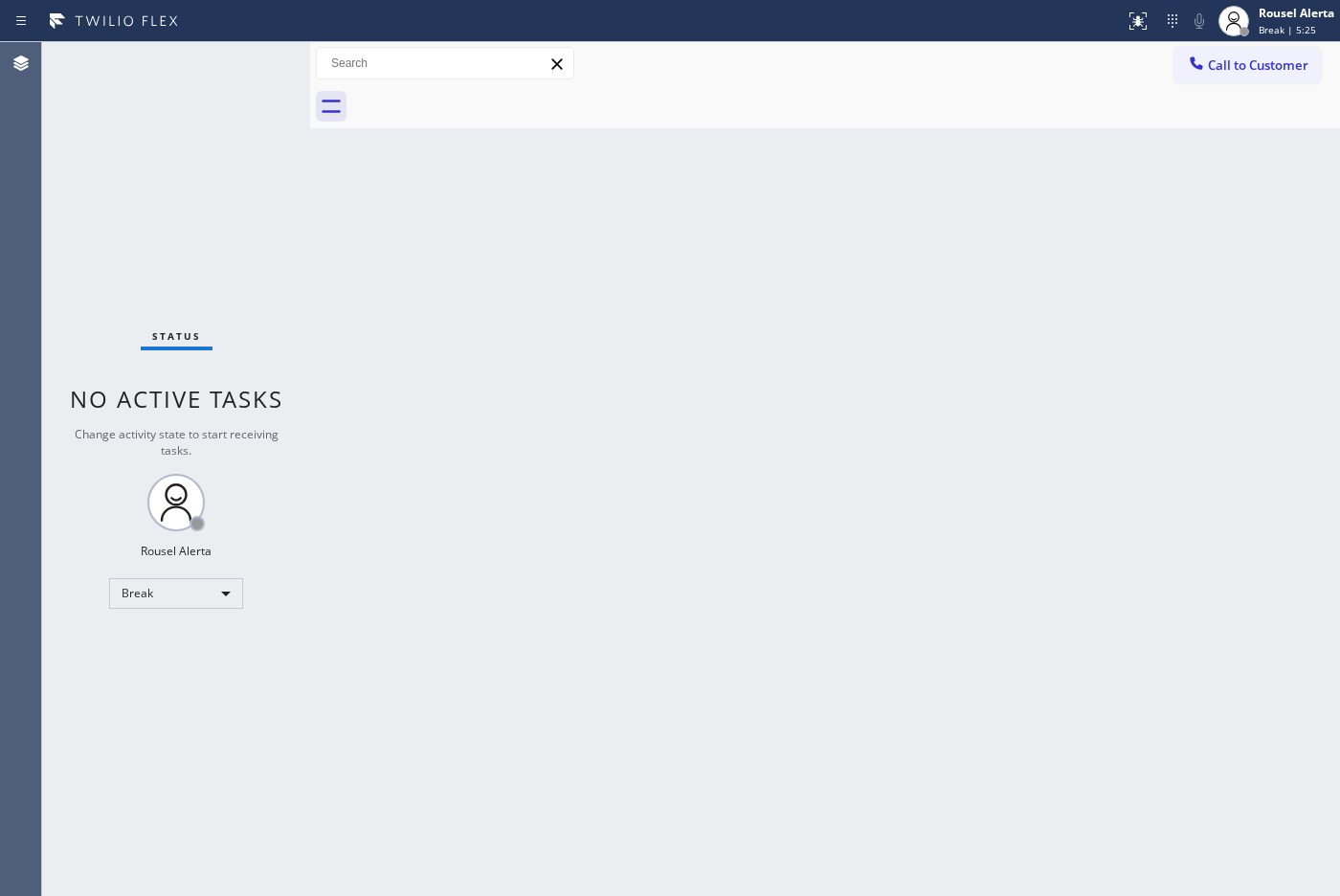
click at [684, 149] on div "Back to Dashboard Change Sender ID Customers Technicians Select a contact Outbo…" at bounding box center [825, 468] width 1030 height 853
click at [1271, 0] on div "Rousel Alerta Break | 5:27" at bounding box center [1276, 21] width 127 height 42
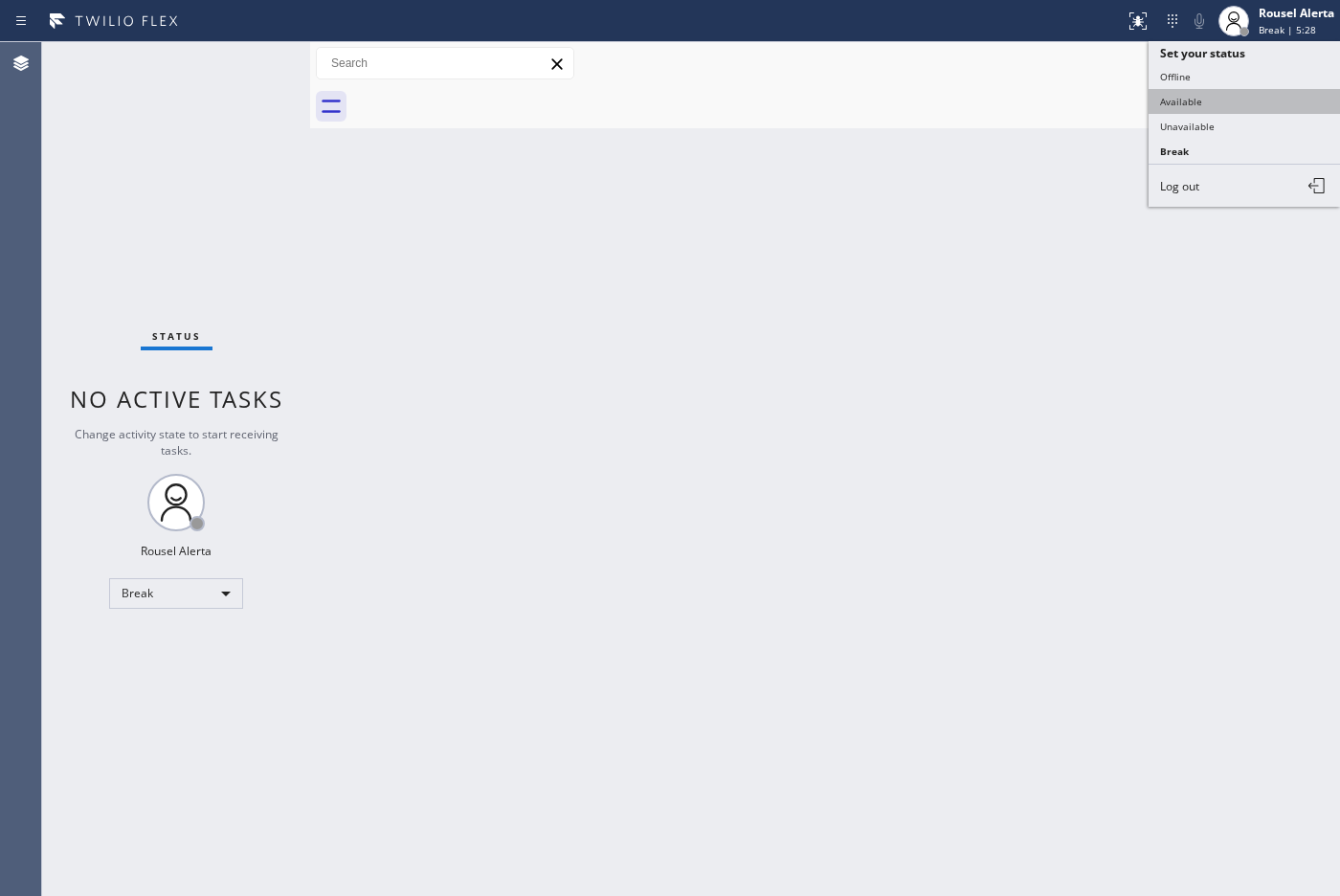
click at [1262, 97] on button "Available" at bounding box center [1244, 101] width 192 height 24
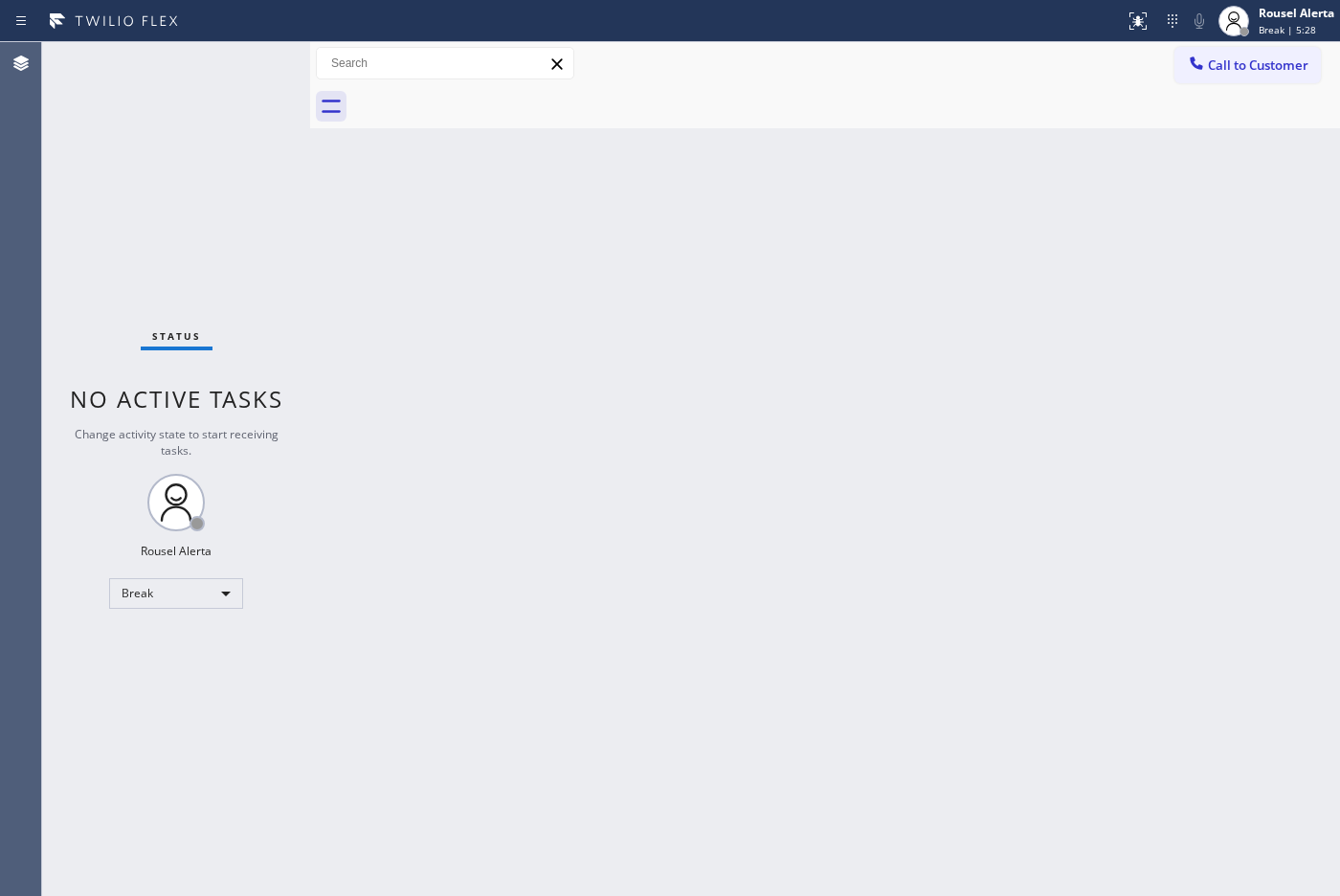
click at [1001, 394] on div "Back to Dashboard Change Sender ID Customers Technicians Select a contact Outbo…" at bounding box center [825, 468] width 1030 height 853
click at [1019, 347] on div "Back to Dashboard Change Sender ID Customers Technicians Select a contact Outbo…" at bounding box center [825, 468] width 1030 height 853
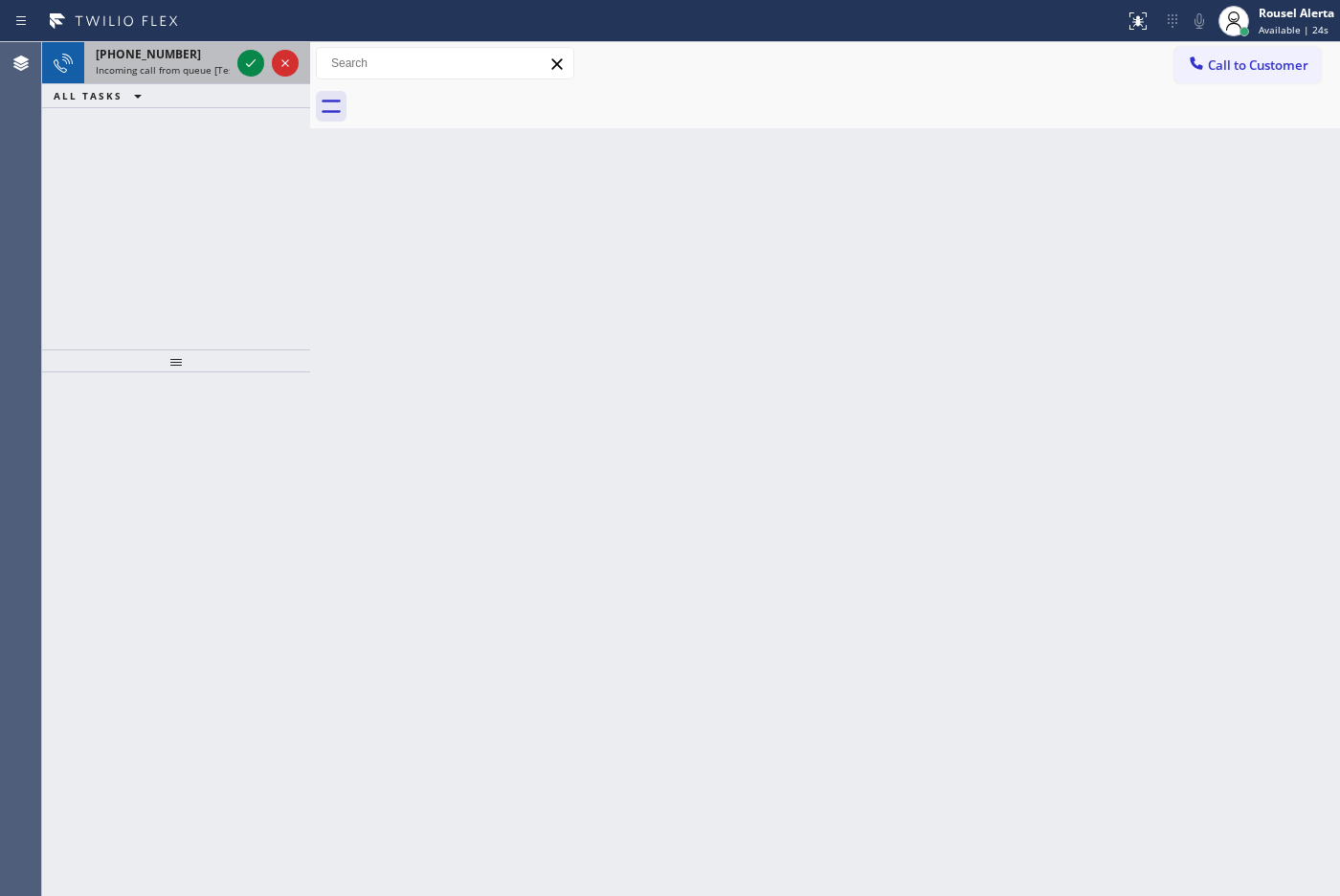
drag, startPoint x: 146, startPoint y: 73, endPoint x: 222, endPoint y: 71, distance: 76.0
click at [147, 73] on span "Incoming call from queue [Test] All" at bounding box center [175, 70] width 159 height 14
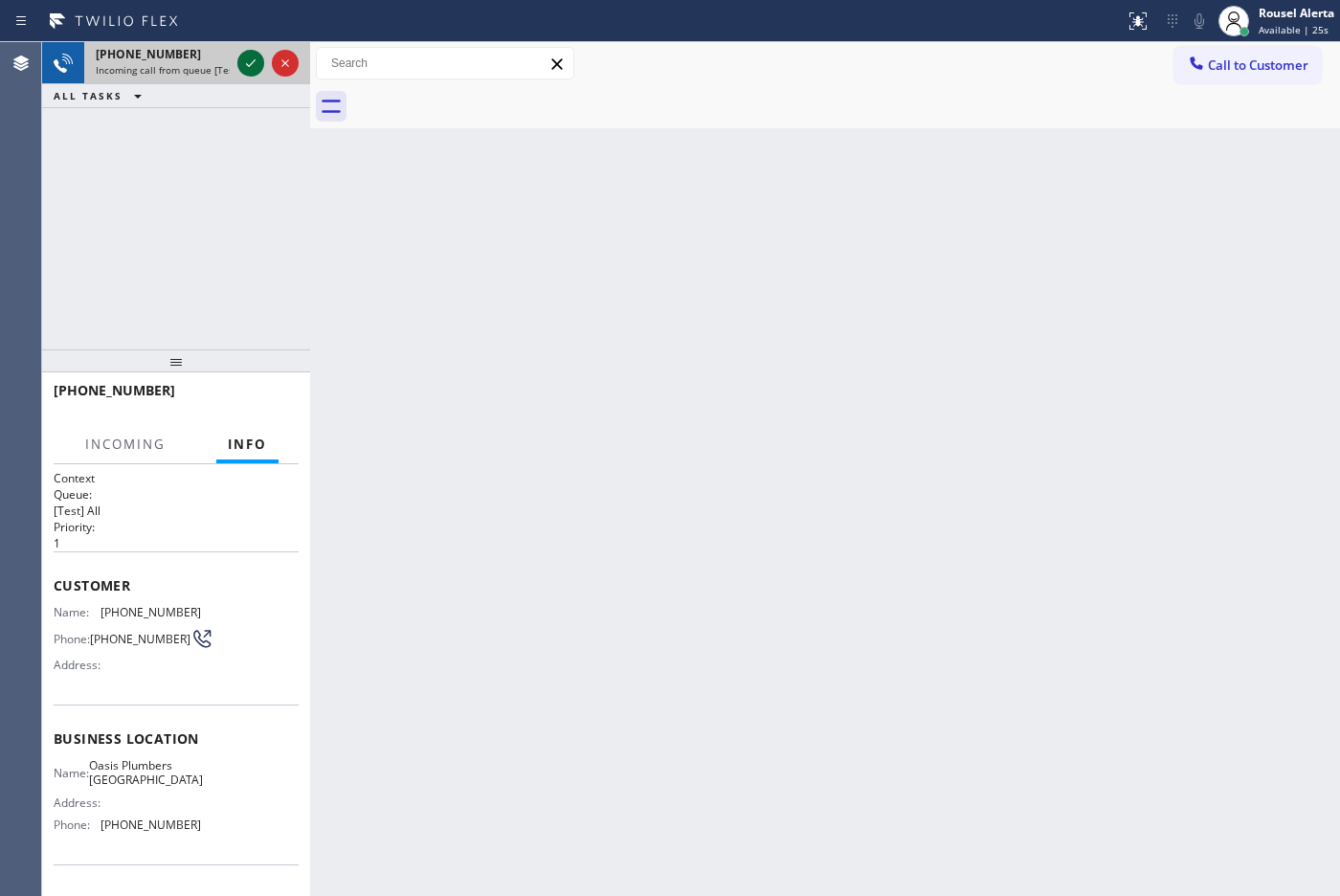
click at [241, 67] on icon at bounding box center [251, 64] width 23 height 23
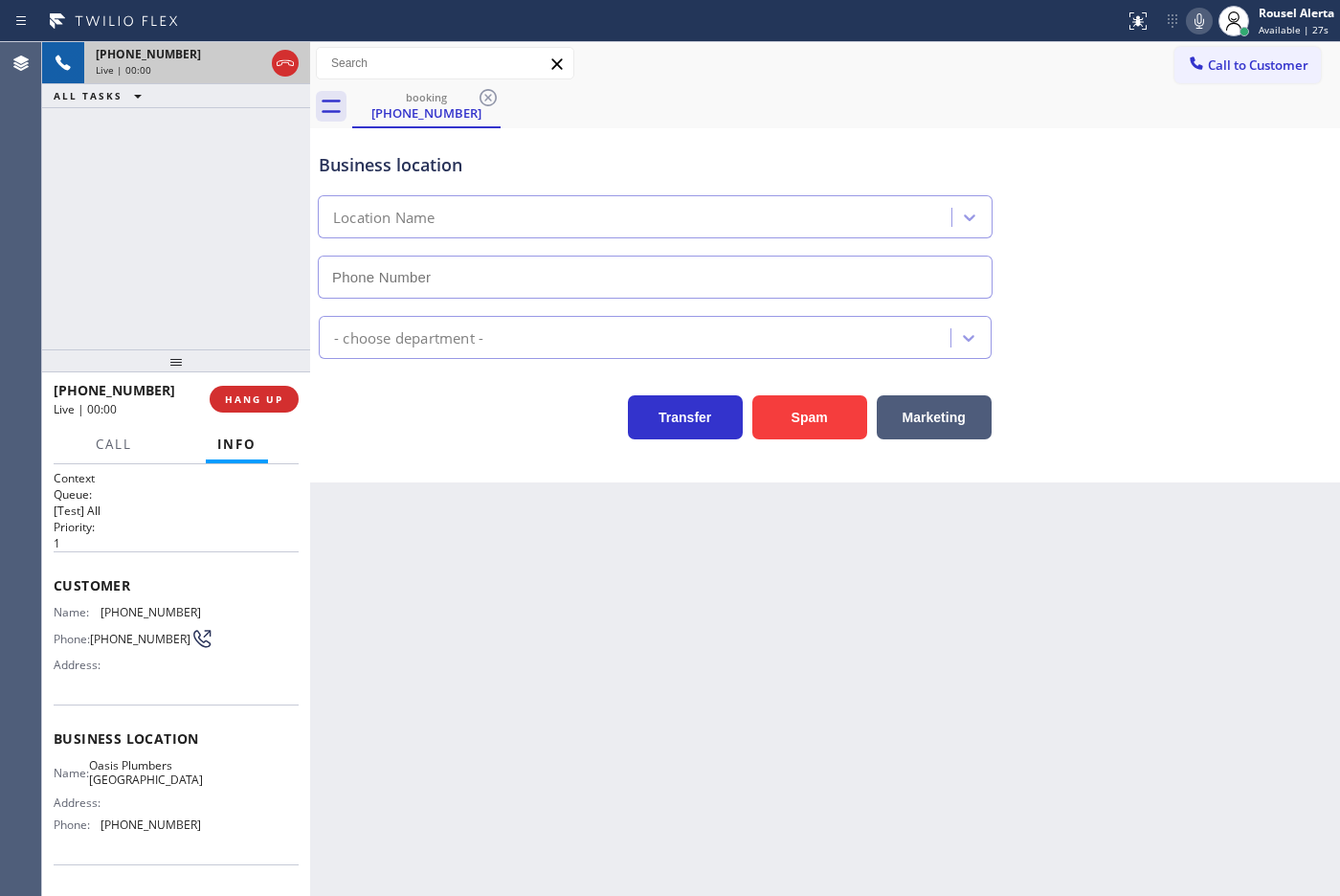
type input "[PHONE_NUMBER]"
drag, startPoint x: 131, startPoint y: 141, endPoint x: 173, endPoint y: 253, distance: 119.6
click at [131, 141] on div "[PHONE_NUMBER] Live | 00:07 ALL TASKS ALL TASKS ACTIVE TASKS TASKS IN WRAP UP" at bounding box center [176, 195] width 268 height 307
click at [271, 403] on span "HANG UP" at bounding box center [254, 399] width 59 height 14
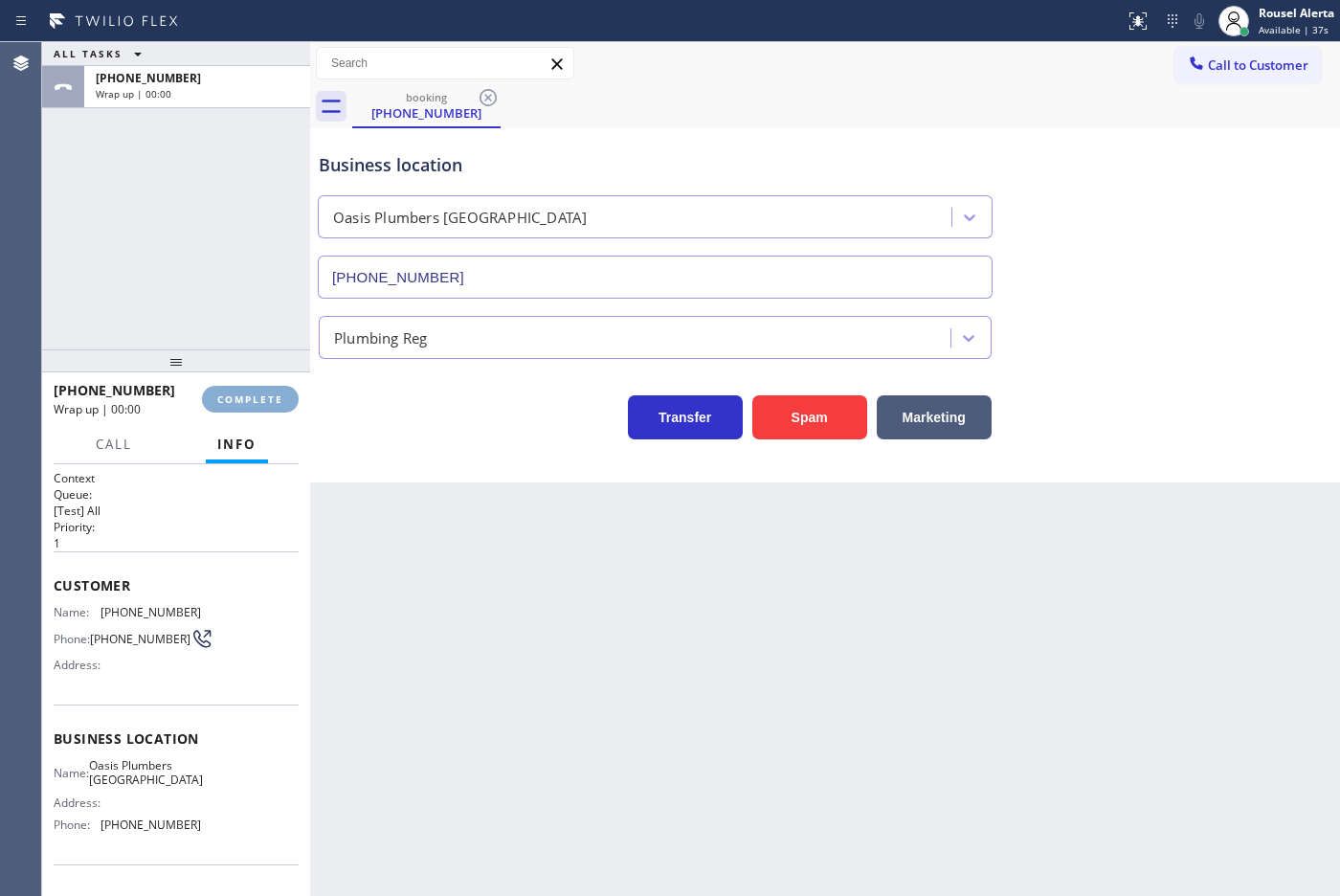
click at [274, 400] on span "COMPLETE" at bounding box center [250, 399] width 66 height 14
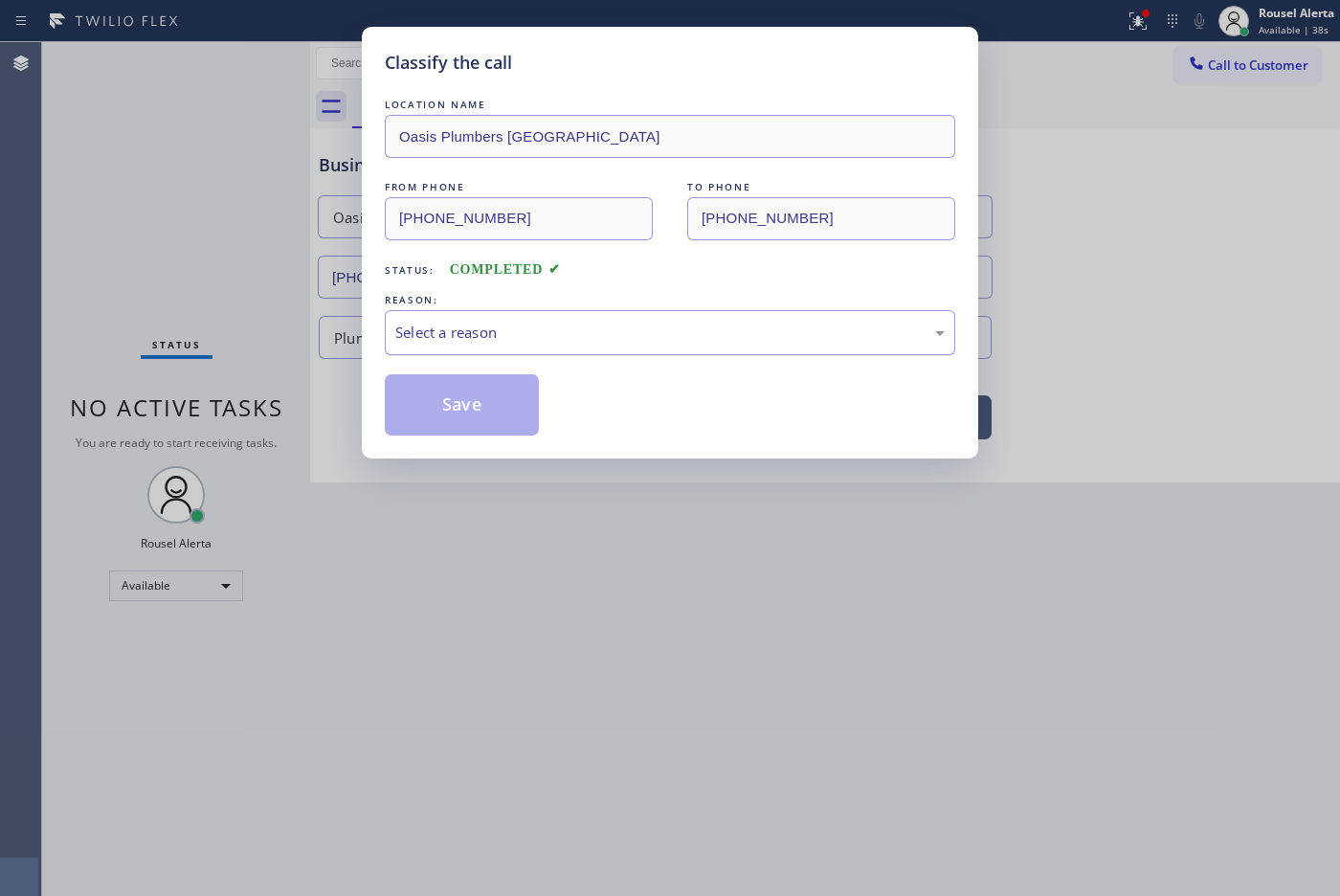
click at [461, 343] on div "Select a reason" at bounding box center [670, 332] width 549 height 22
click at [493, 431] on button "Save" at bounding box center [462, 405] width 154 height 62
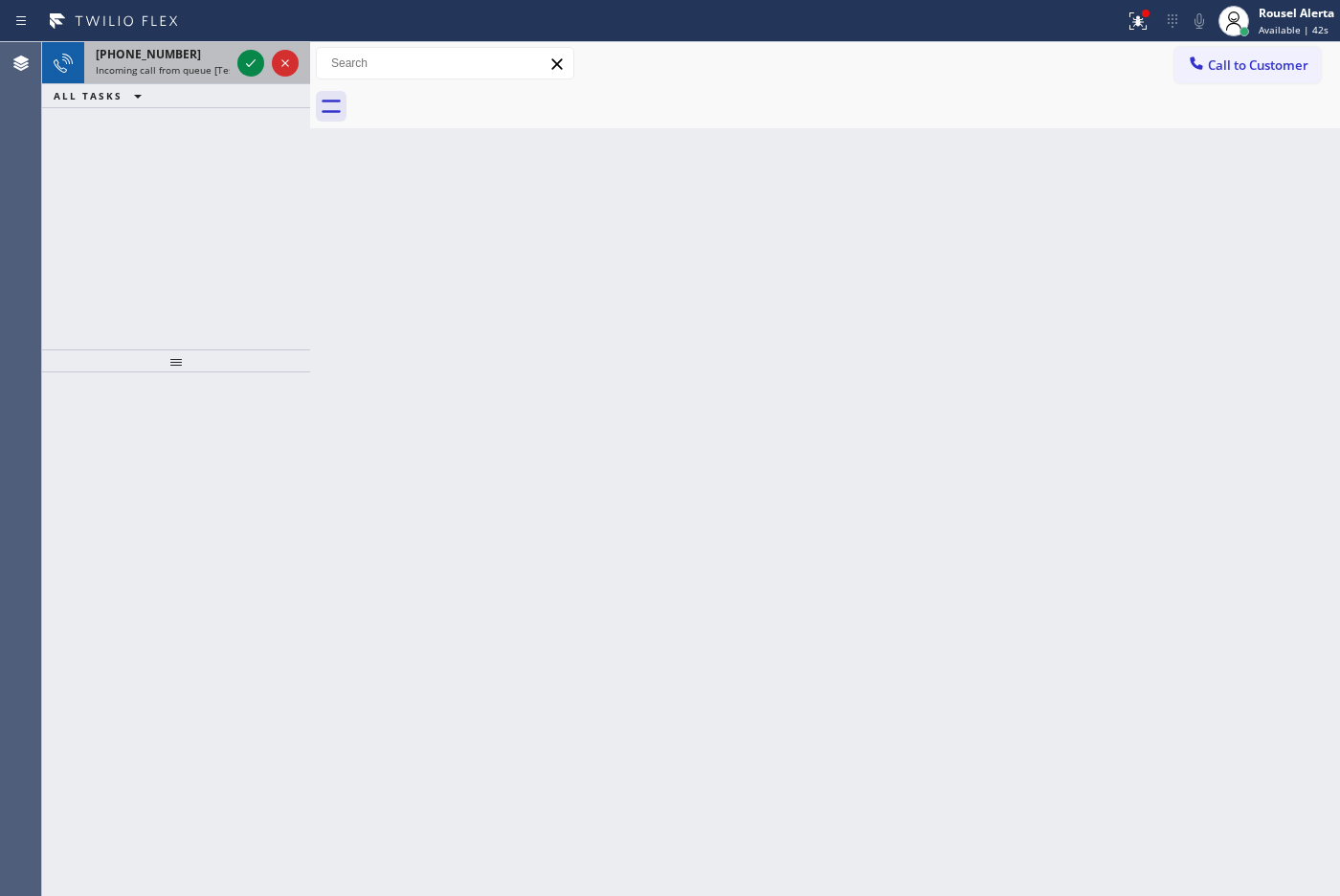
click at [196, 59] on div "[PHONE_NUMBER]" at bounding box center [162, 54] width 134 height 17
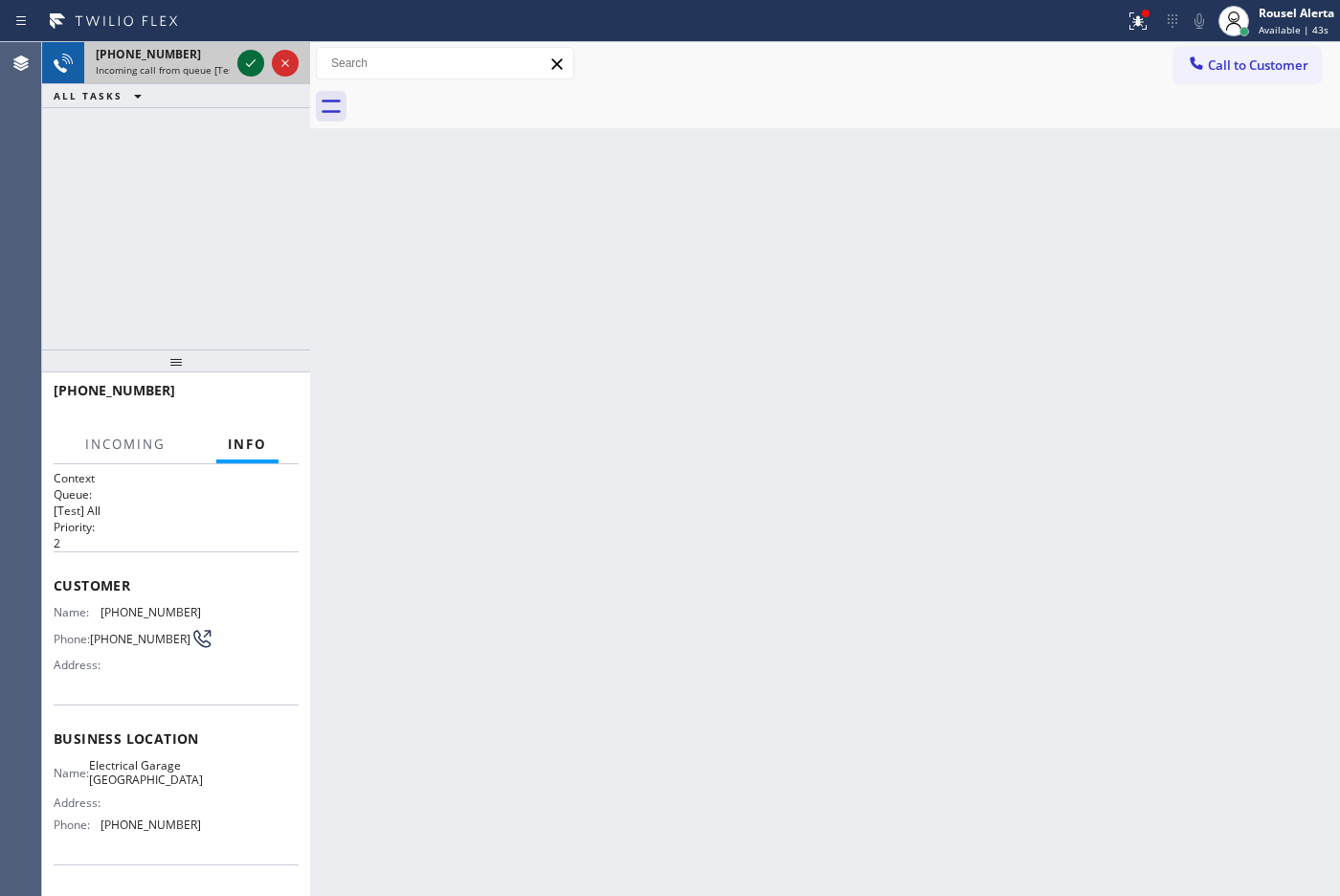
click at [240, 63] on icon at bounding box center [251, 64] width 23 height 23
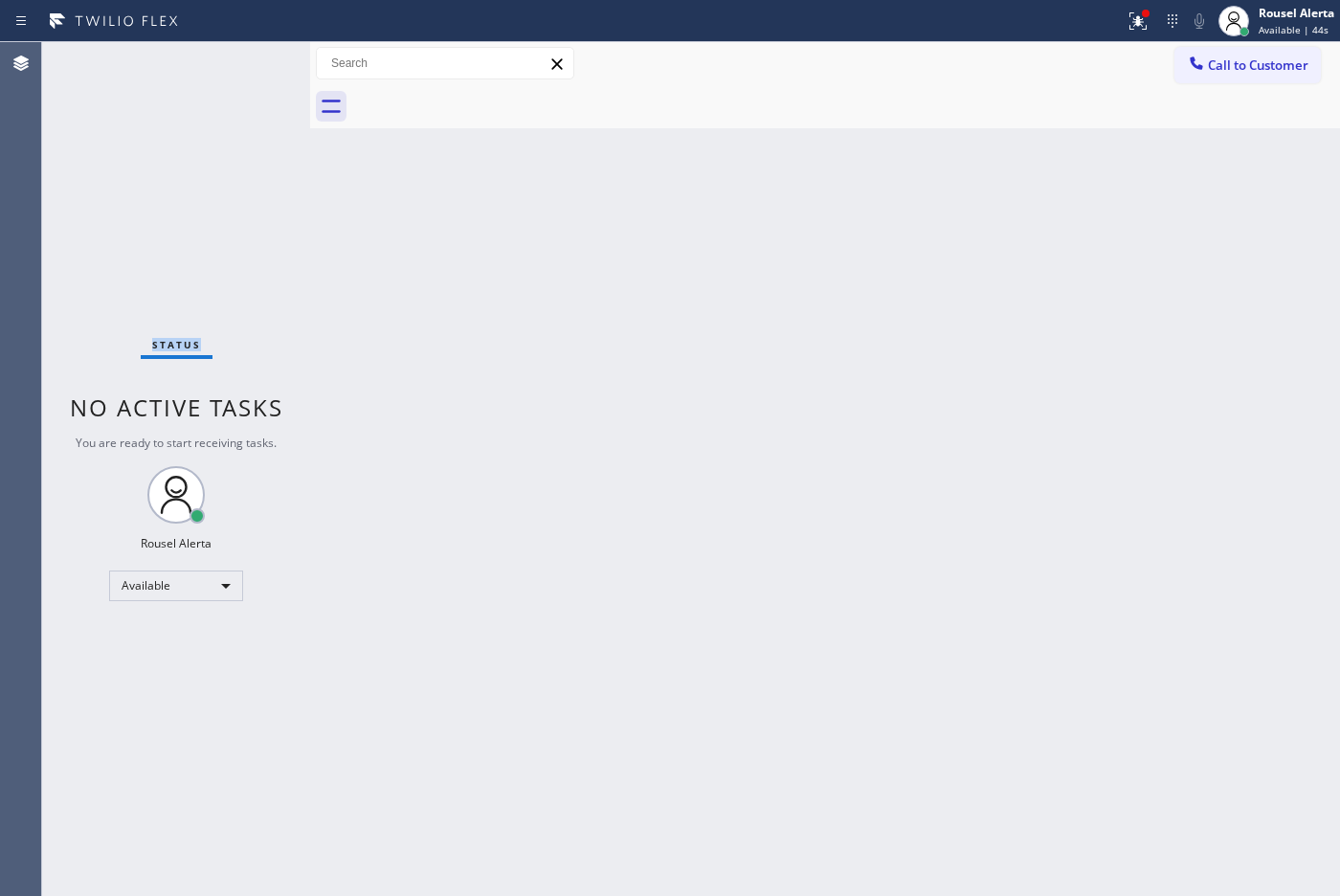
click at [240, 63] on div "Status No active tasks You are ready to start receiving tasks. Rousel Alerta Av…" at bounding box center [176, 468] width 268 height 853
click at [251, 61] on div "Status No active tasks You are ready to start receiving tasks. Rousel Alerta Av…" at bounding box center [176, 468] width 268 height 853
click at [1129, 24] on icon at bounding box center [1138, 21] width 18 height 18
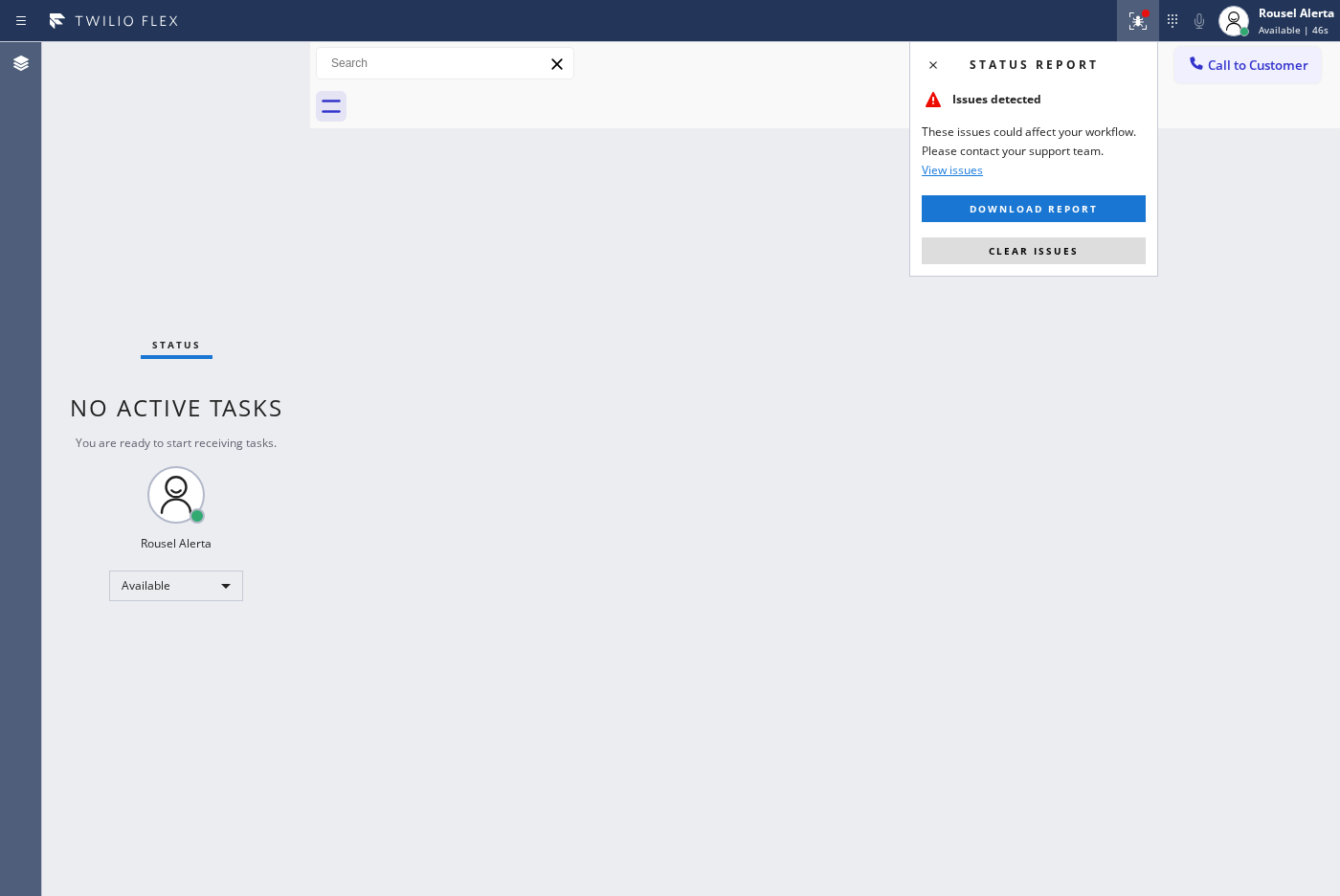
click at [1105, 271] on div "Status report Issues detected These issues could affect your workflow. Please c…" at bounding box center [1033, 158] width 249 height 235
click at [1107, 263] on button "Clear issues" at bounding box center [1033, 250] width 224 height 26
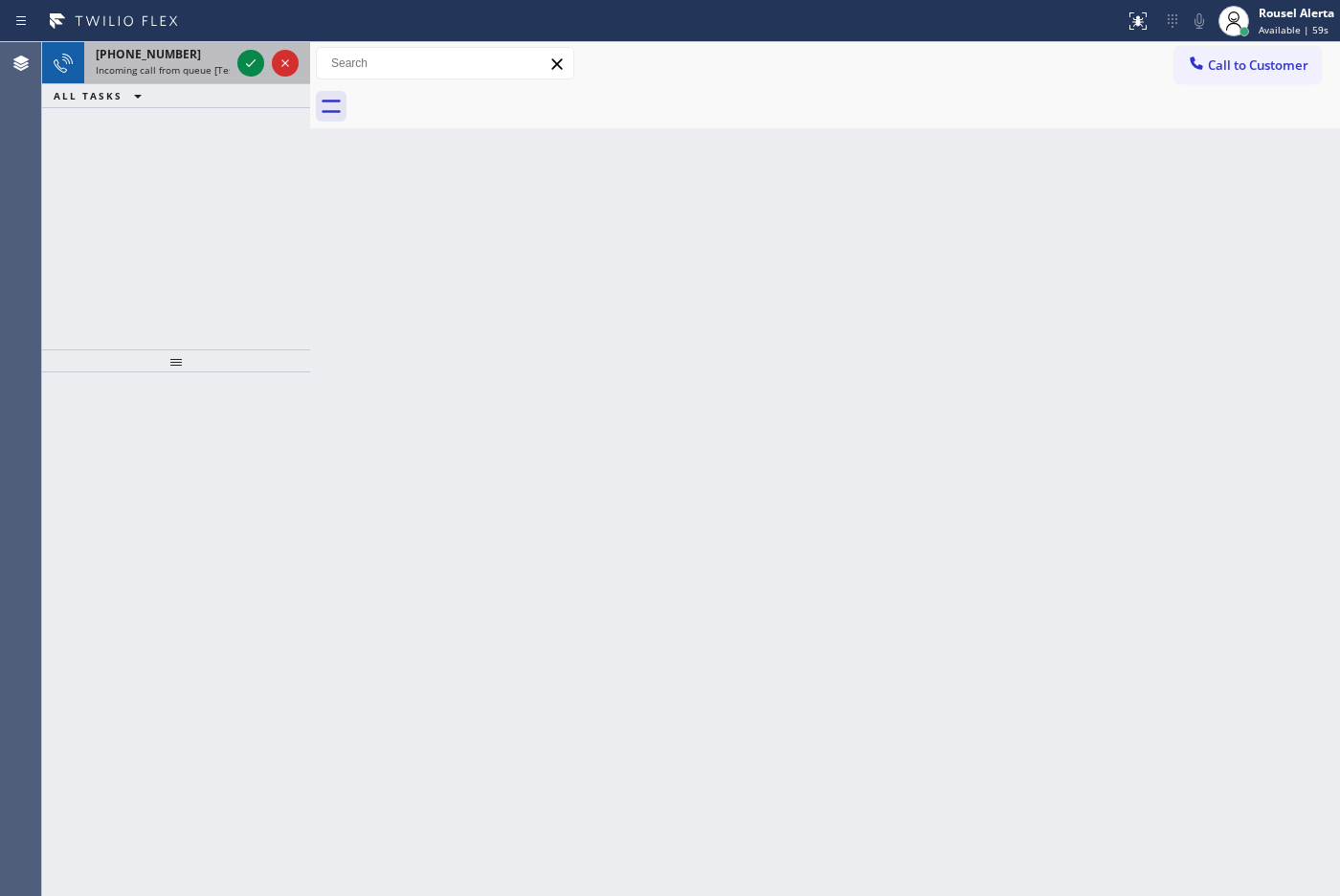
click at [201, 72] on span "Incoming call from queue [Test] All" at bounding box center [175, 70] width 159 height 14
drag, startPoint x: 202, startPoint y: 55, endPoint x: 213, endPoint y: 53, distance: 11.2
click at [202, 55] on div "[PHONE_NUMBER]" at bounding box center [162, 54] width 134 height 17
click at [215, 43] on div "[PHONE_NUMBER] Incoming call from queue [Test] All" at bounding box center [158, 63] width 150 height 42
click at [222, 61] on div "[PHONE_NUMBER]" at bounding box center [162, 54] width 134 height 17
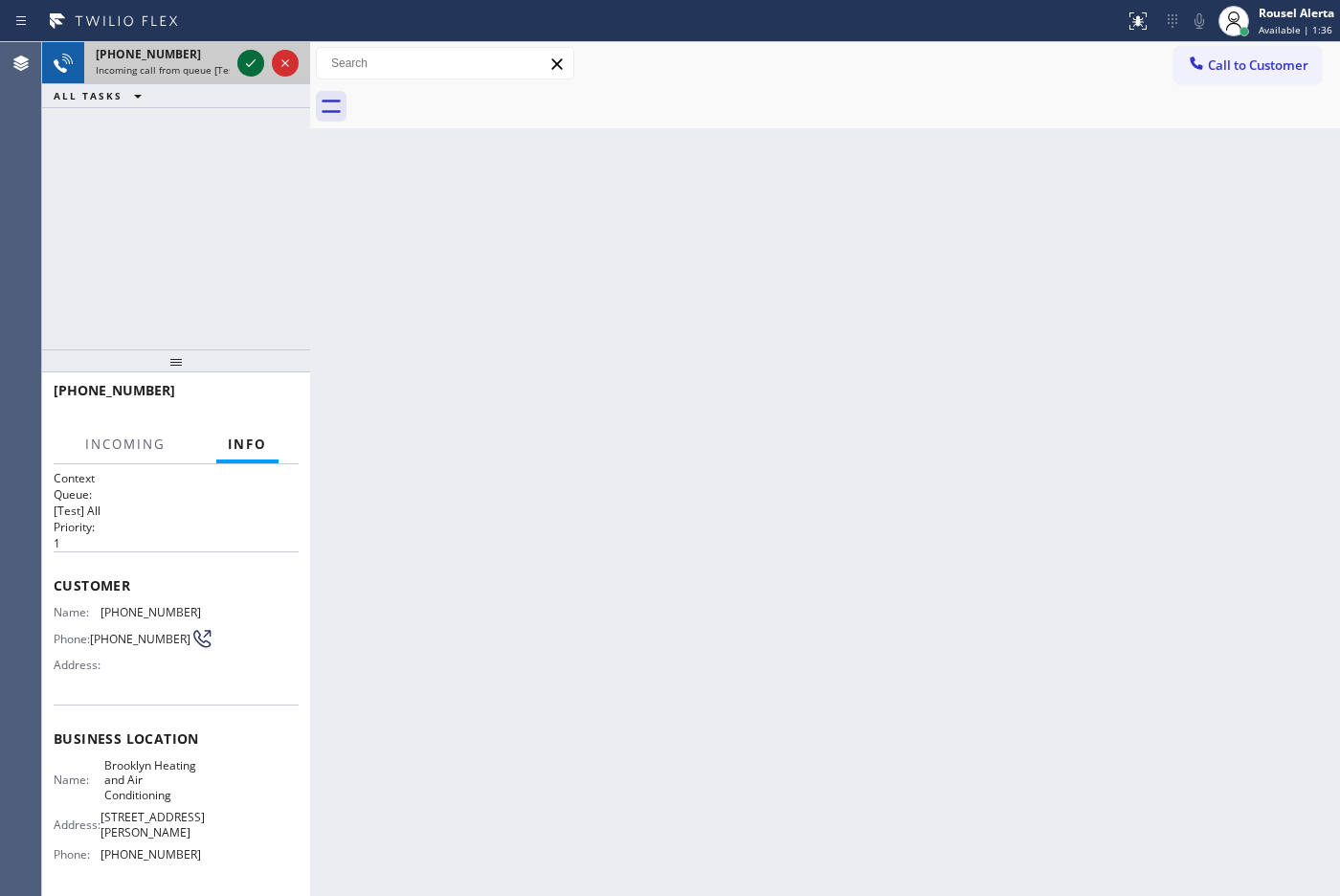
click at [241, 64] on icon at bounding box center [251, 64] width 23 height 23
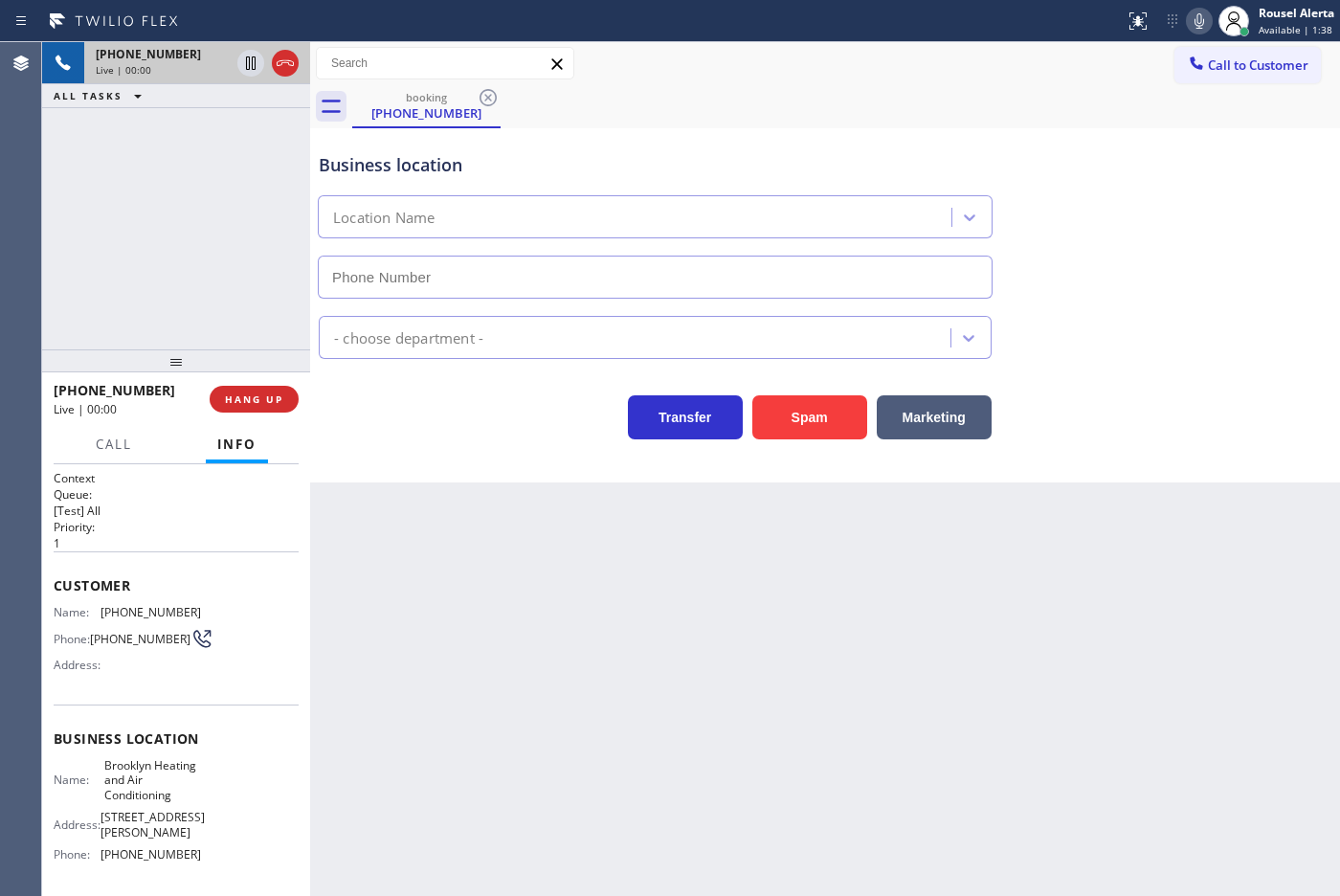
type input "[PHONE_NUMBER]"
click at [505, 642] on div "Back to Dashboard Change Sender ID Customers Technicians Select a contact Outbo…" at bounding box center [825, 468] width 1030 height 853
click at [512, 642] on div "Back to Dashboard Change Sender ID Customers Technicians Select a contact Outbo…" at bounding box center [825, 468] width 1030 height 853
click at [274, 407] on button "HANG UP" at bounding box center [253, 399] width 89 height 26
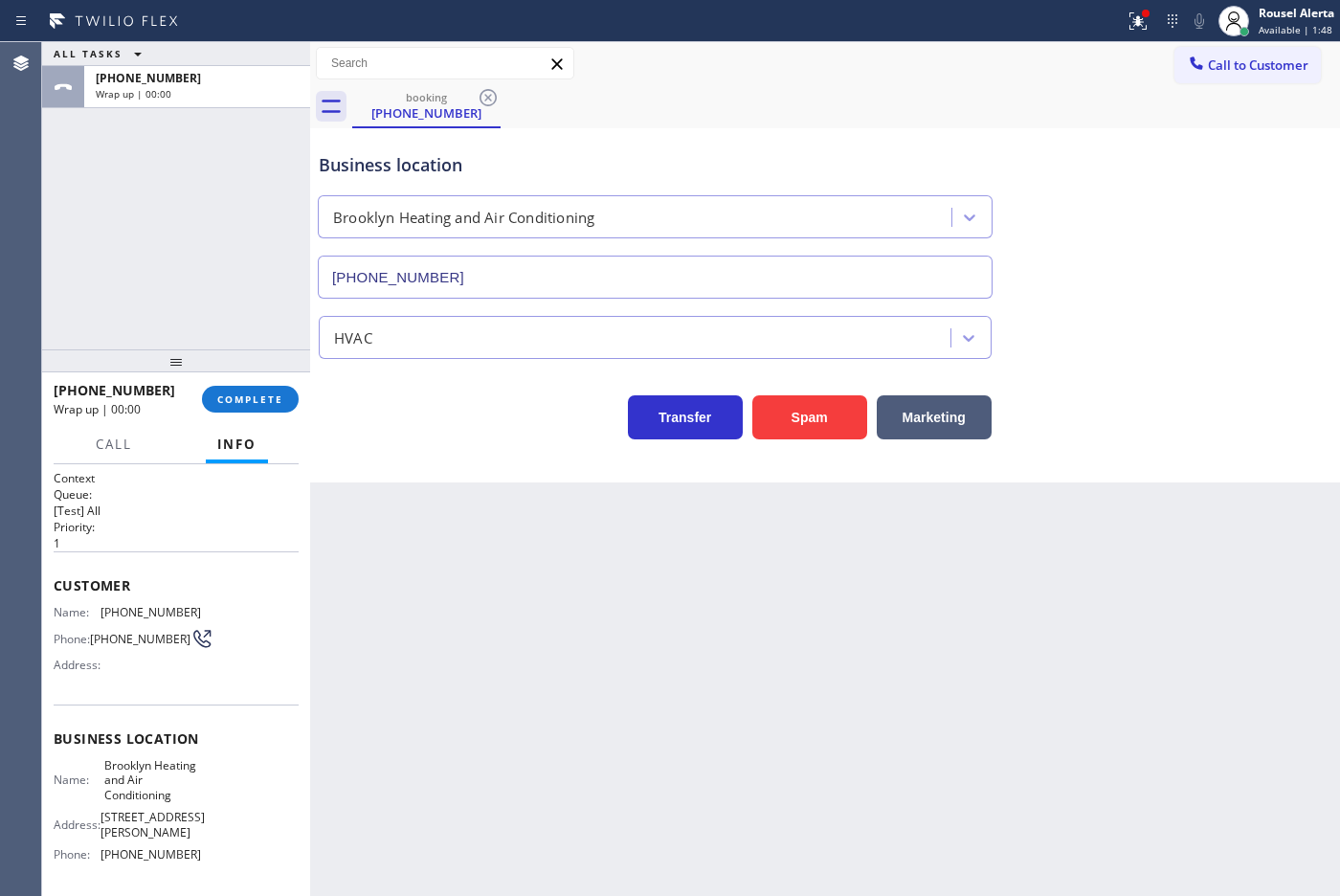
click at [302, 400] on div "[PHONE_NUMBER] Wrap up | 00:00 COMPLETE" at bounding box center [176, 399] width 268 height 54
click at [260, 383] on div "[PHONE_NUMBER] Wrap up | 00:01 COMPLETE" at bounding box center [176, 399] width 245 height 50
click at [259, 389] on button "COMPLETE" at bounding box center [250, 399] width 97 height 26
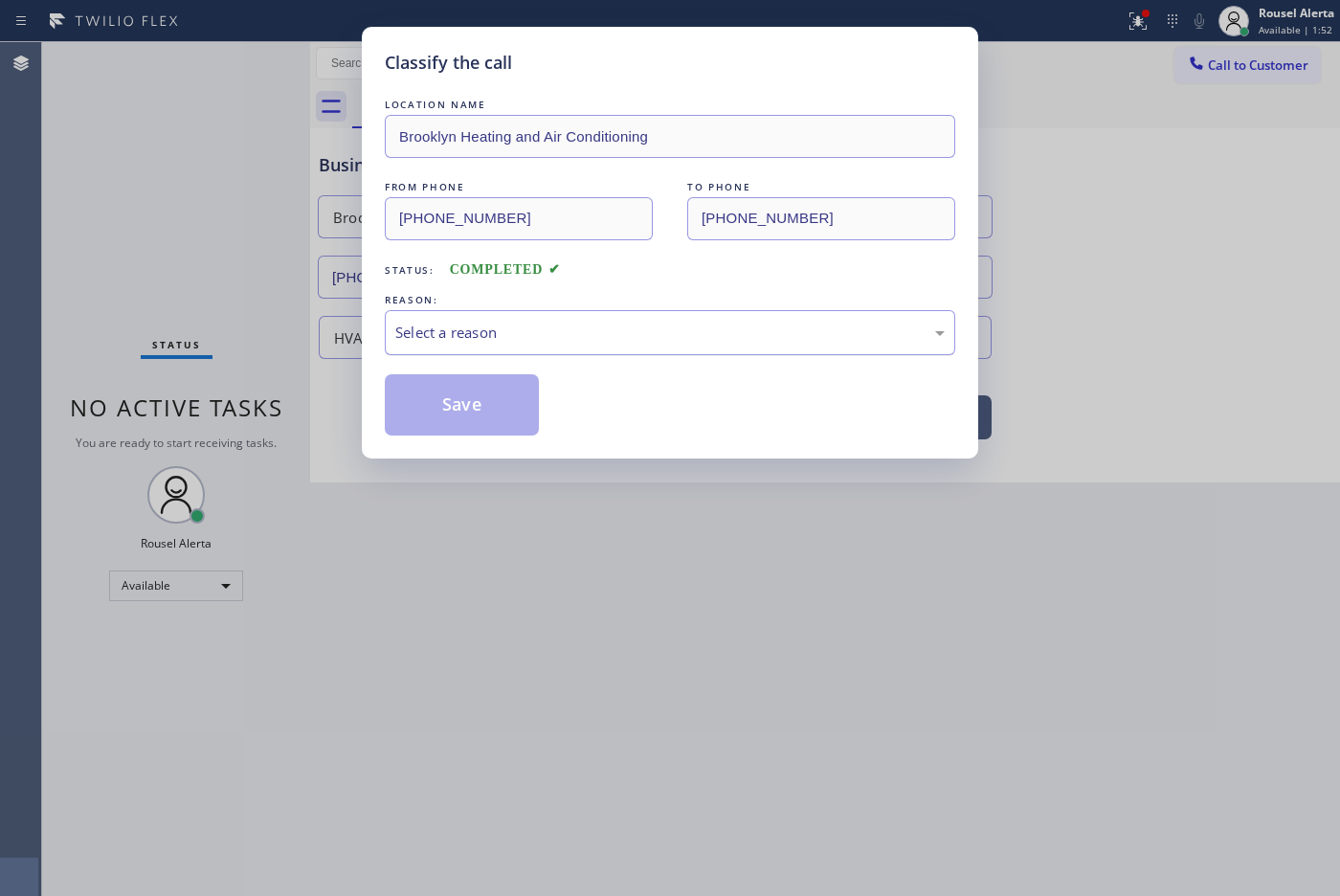
click at [433, 344] on div "Select a reason" at bounding box center [670, 332] width 549 height 22
click at [461, 408] on button "Save" at bounding box center [462, 405] width 154 height 62
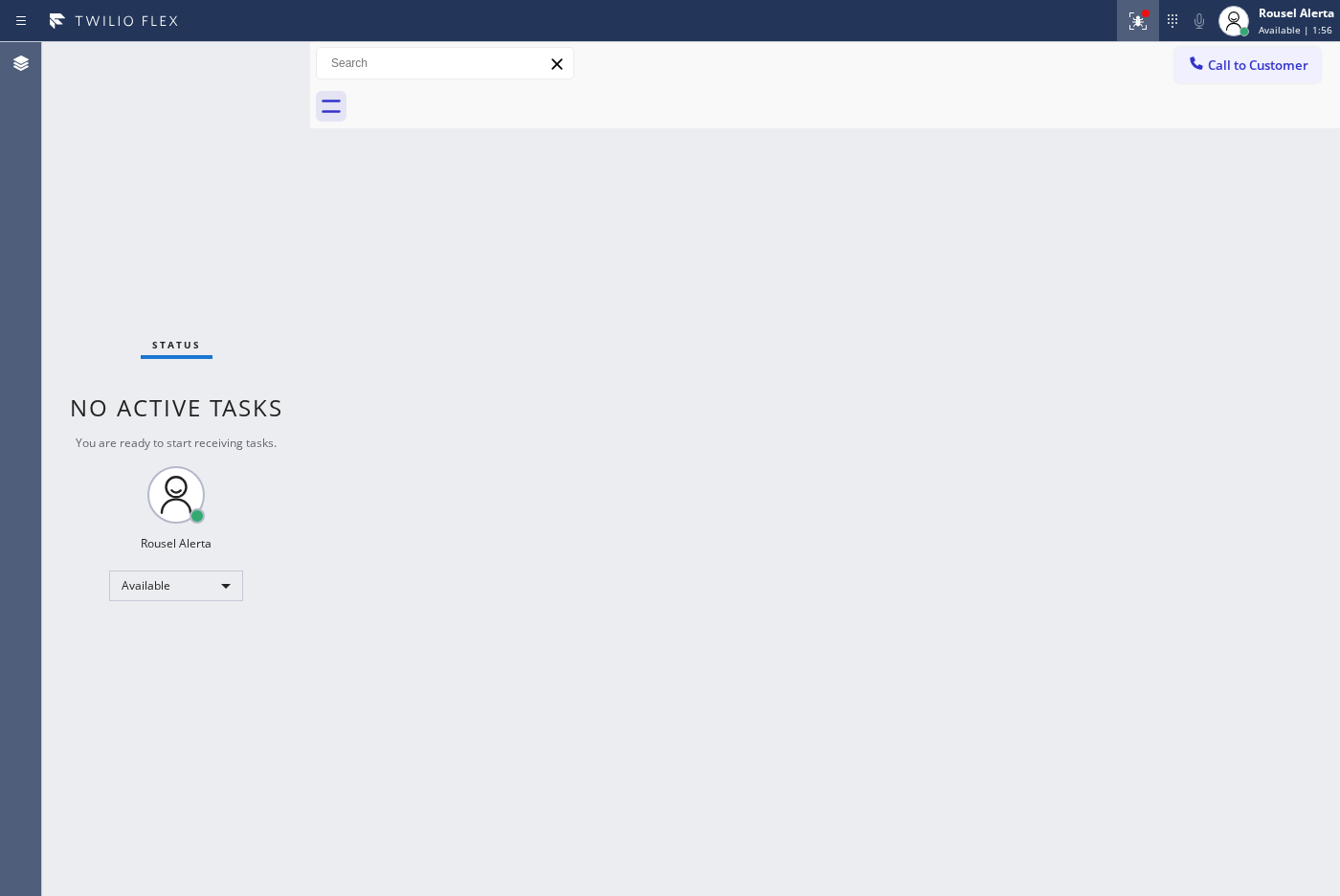
click at [1127, 21] on icon at bounding box center [1139, 21] width 23 height 23
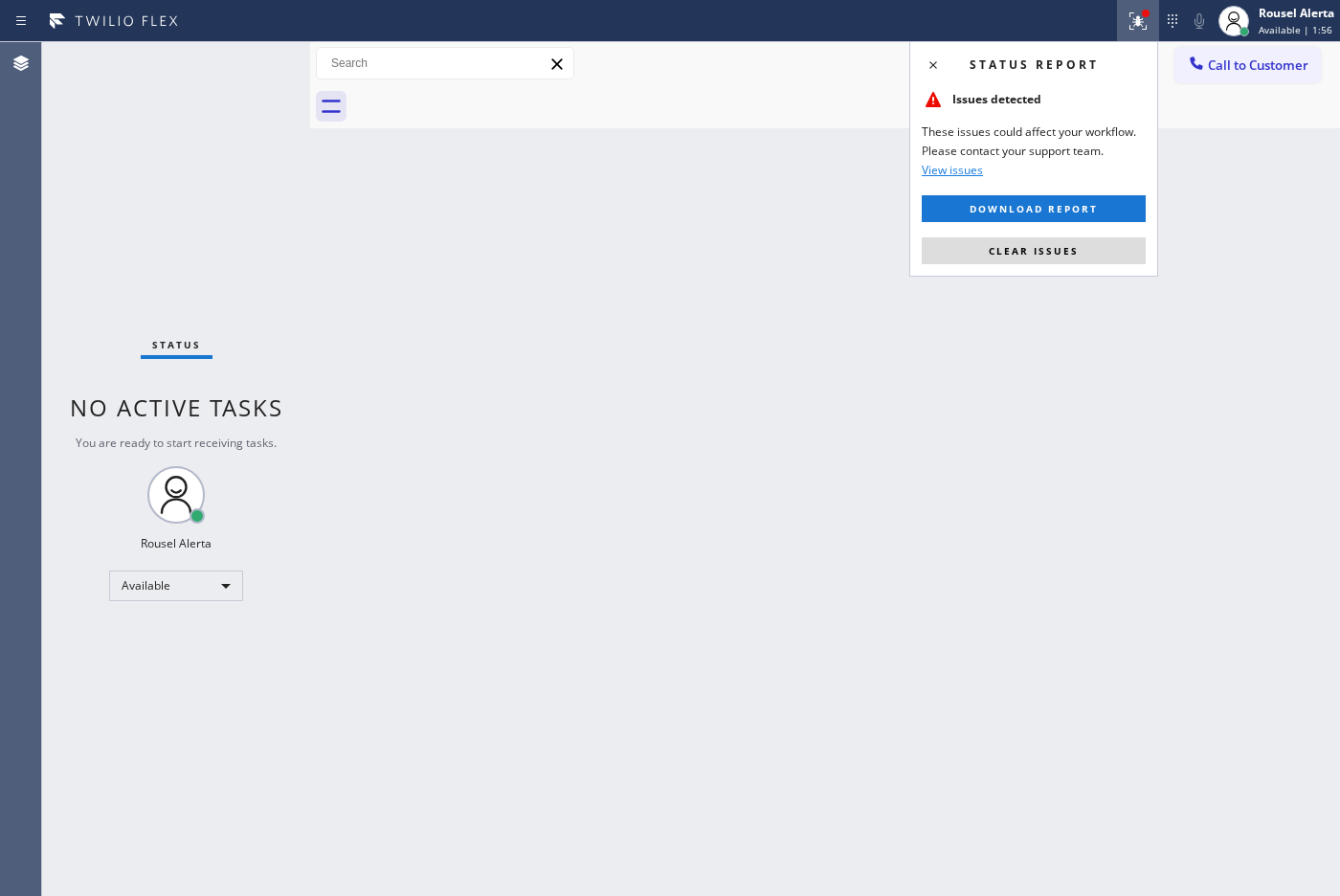
drag, startPoint x: 1096, startPoint y: 239, endPoint x: 1094, endPoint y: 226, distance: 13.2
click at [1094, 240] on button "Clear issues" at bounding box center [1033, 250] width 224 height 26
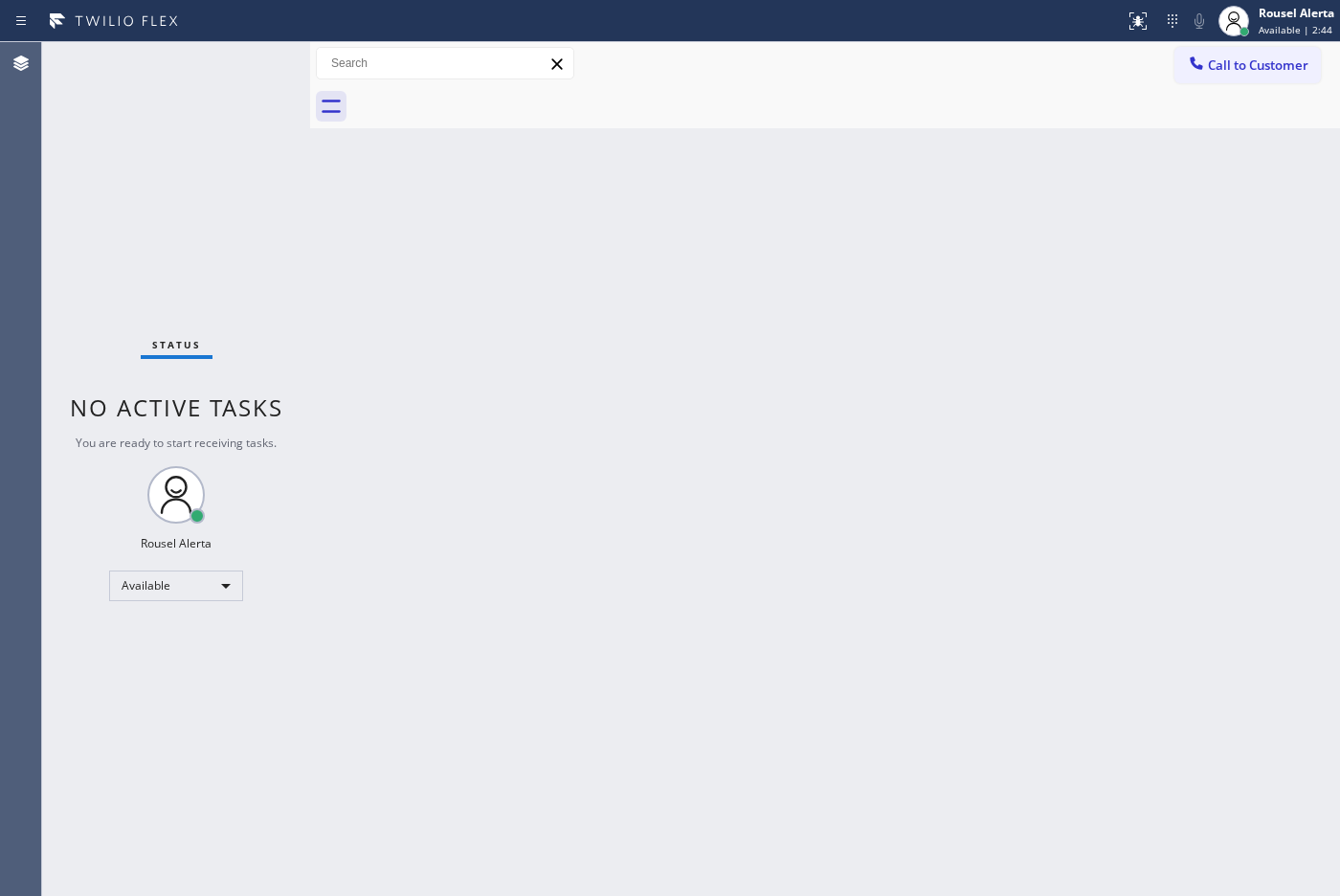
click at [795, 355] on div "Back to Dashboard Change Sender ID Customers Technicians Select a contact Outbo…" at bounding box center [825, 468] width 1030 height 853
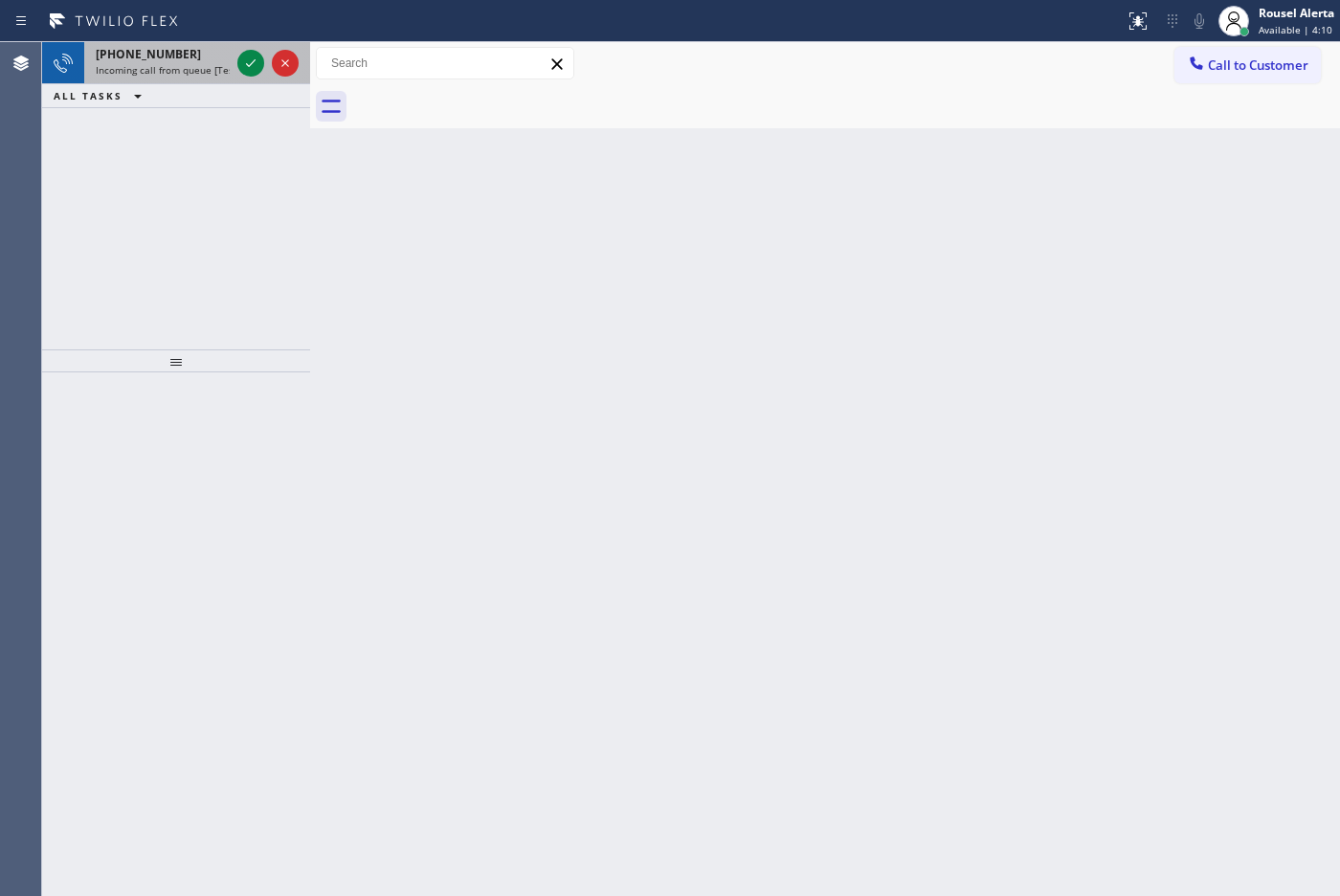
click at [150, 64] on span "Incoming call from queue [Test] All" at bounding box center [175, 70] width 159 height 14
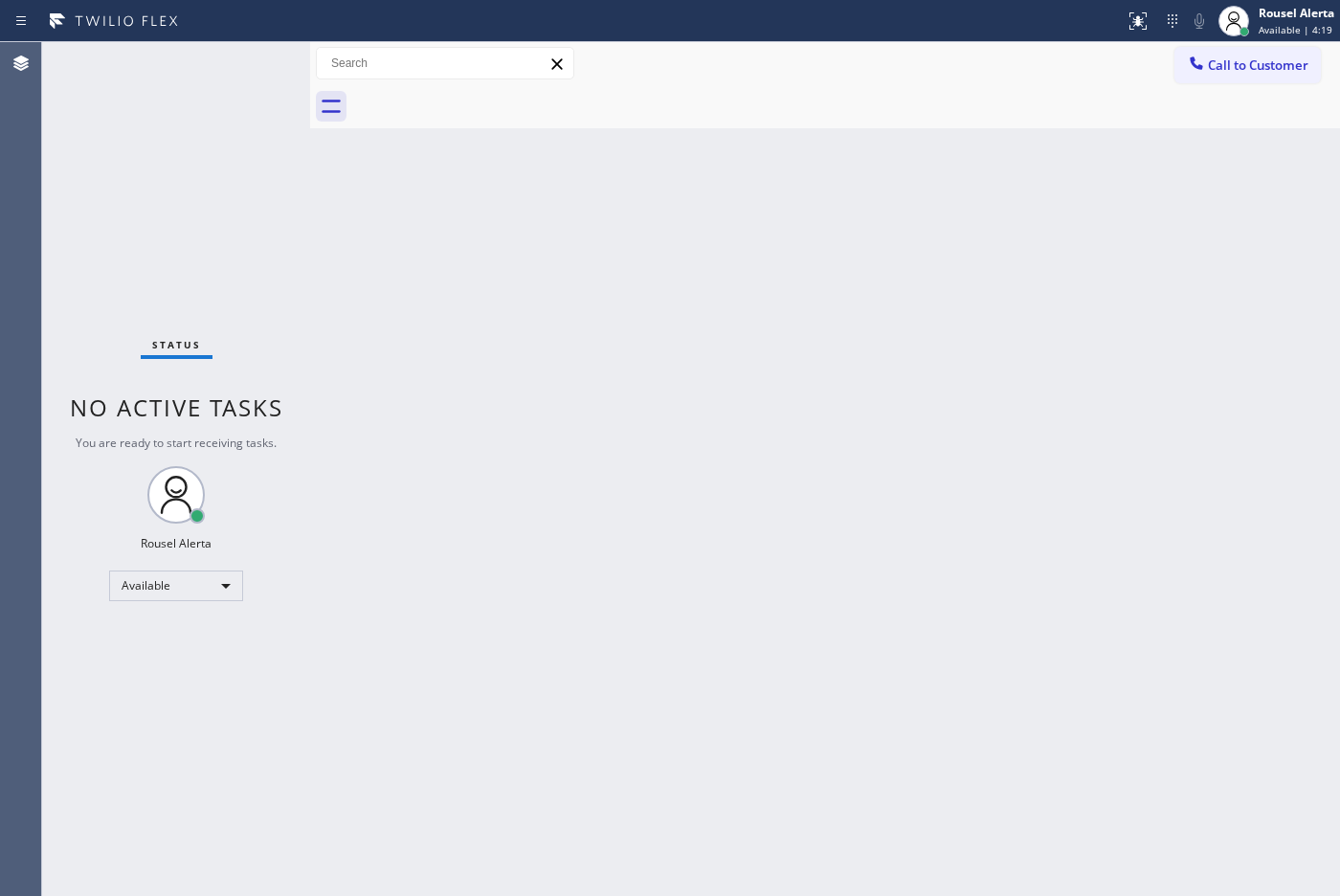
drag, startPoint x: 641, startPoint y: 419, endPoint x: 641, endPoint y: 398, distance: 21.0
click at [641, 418] on div "Back to Dashboard Change Sender ID Customers Technicians Select a contact Outbo…" at bounding box center [825, 468] width 1030 height 853
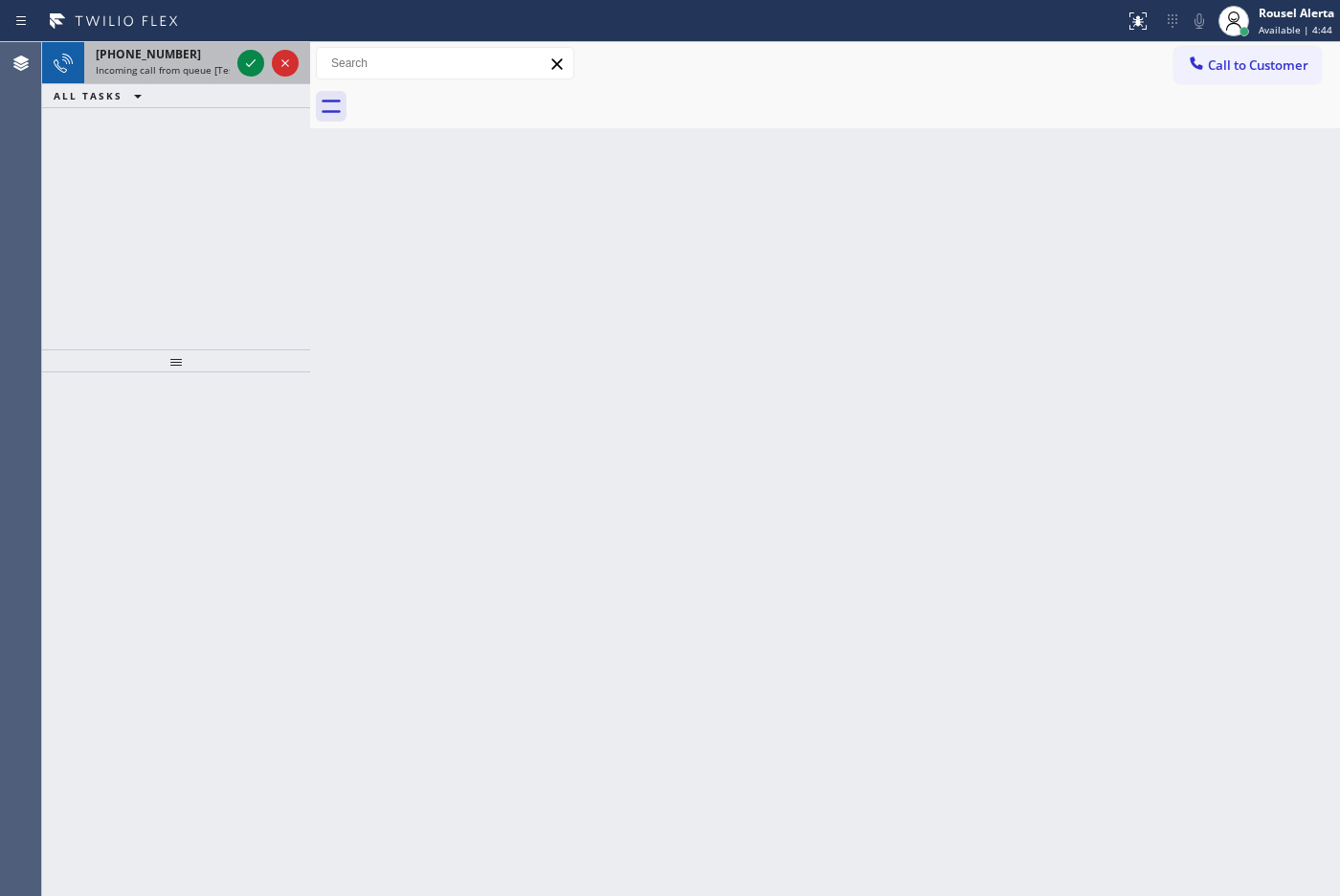
click at [211, 69] on span "Incoming call from queue [Test] All" at bounding box center [175, 70] width 159 height 14
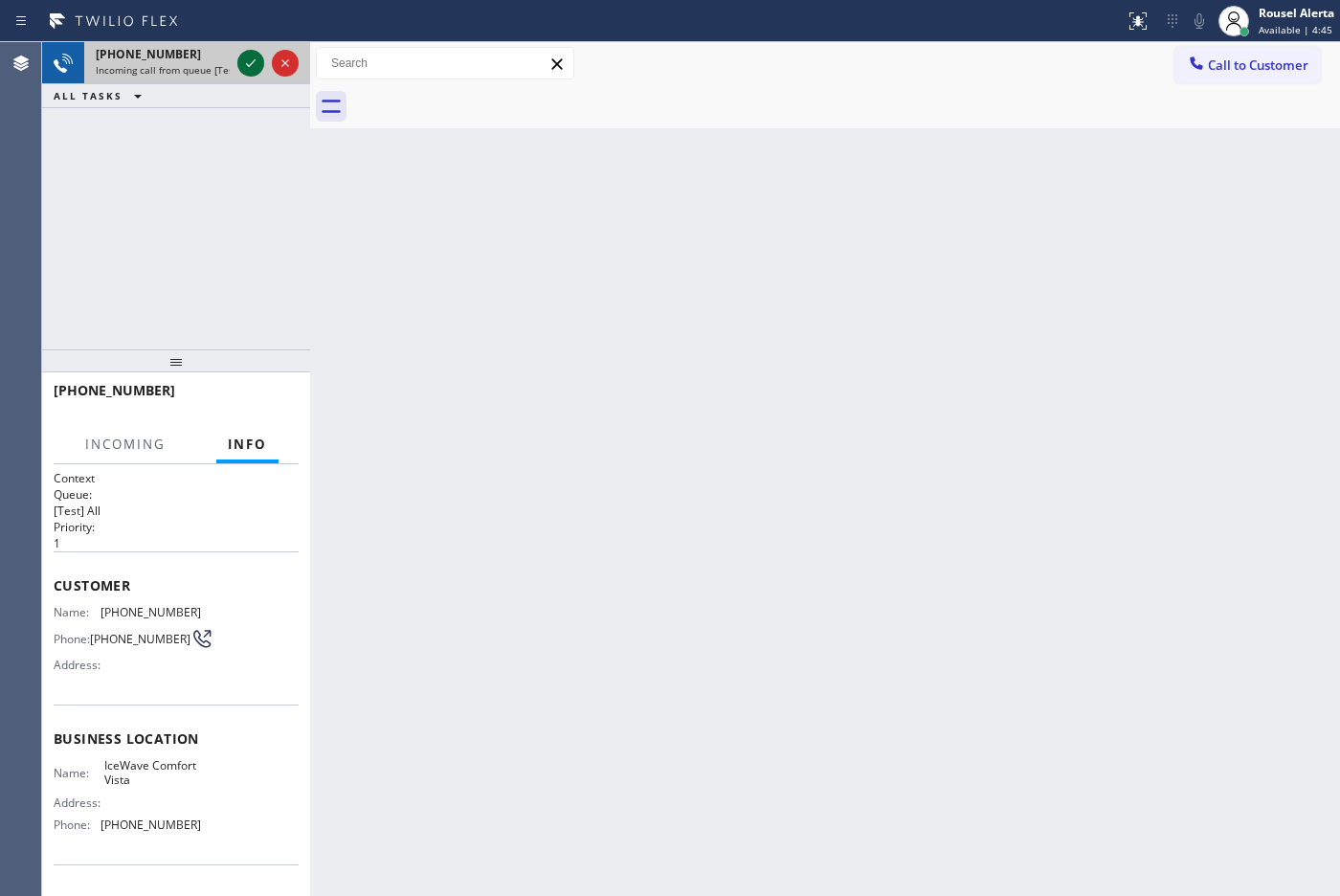
click at [247, 63] on icon at bounding box center [251, 64] width 23 height 23
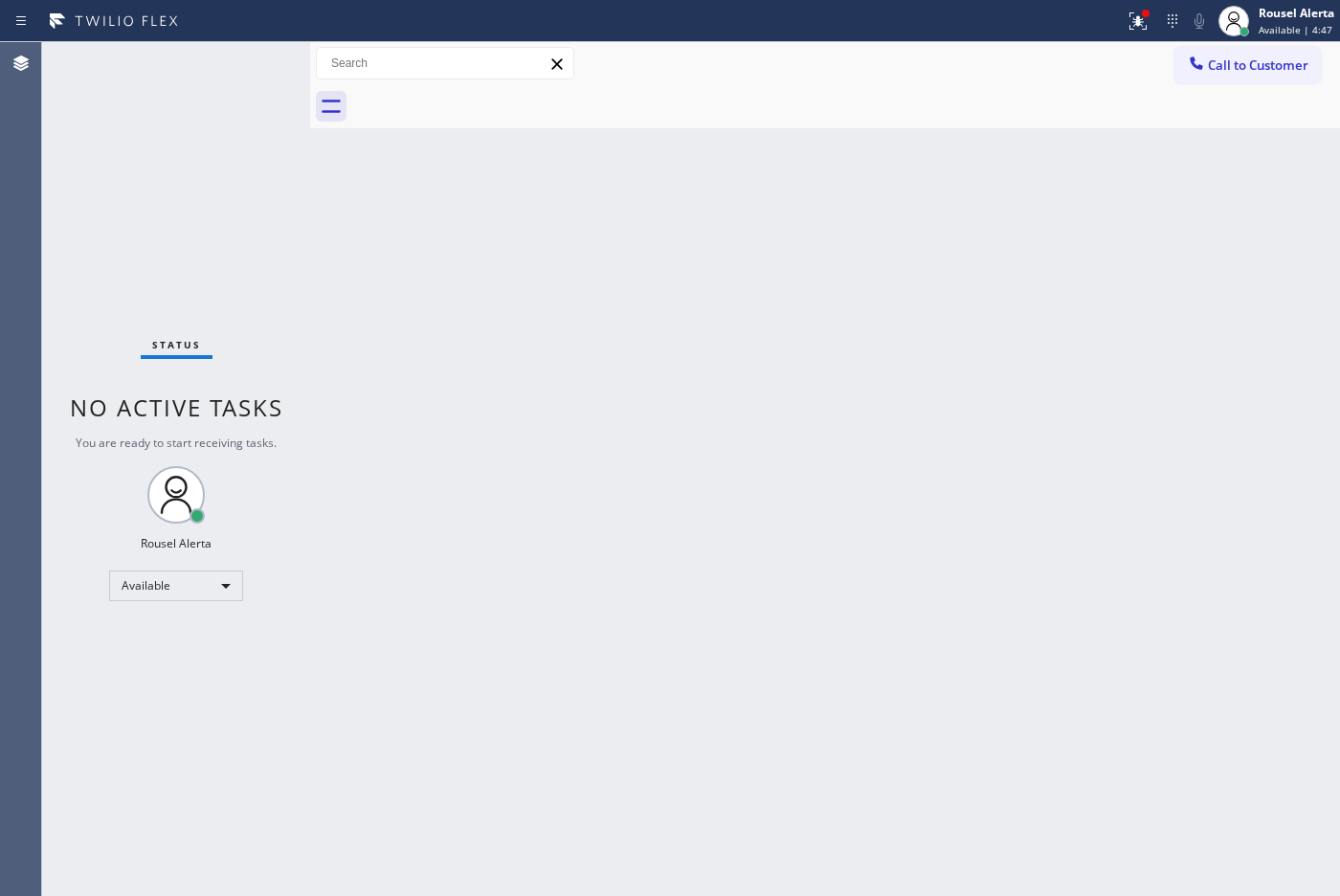
drag, startPoint x: 800, startPoint y: 488, endPoint x: 1036, endPoint y: 247, distance: 337.3
click at [823, 462] on div "Back to Dashboard Change Sender ID Customers Technicians Select a contact Outbo…" at bounding box center [825, 468] width 1030 height 853
click at [1132, 29] on icon at bounding box center [1139, 21] width 23 height 23
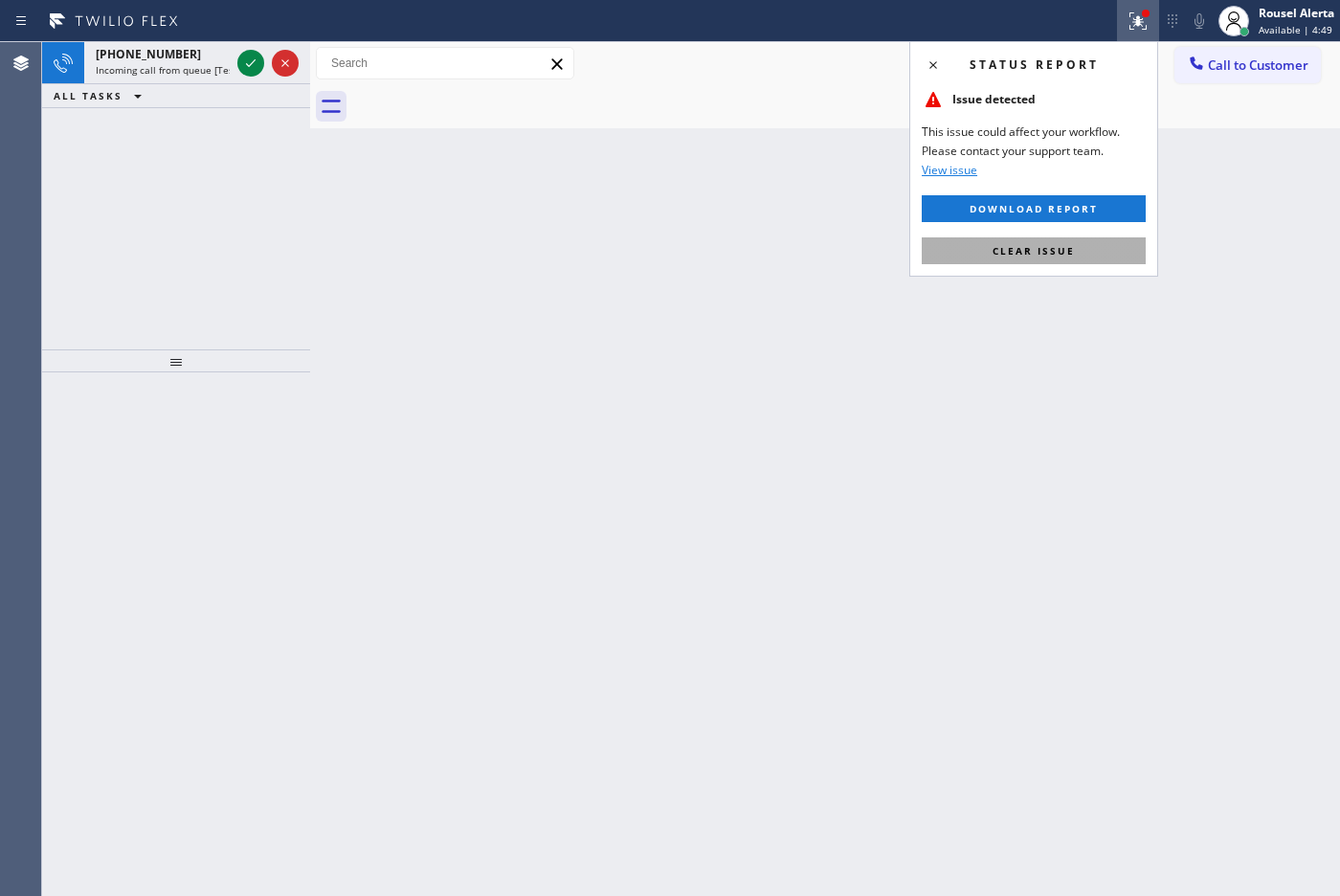
click at [1064, 251] on span "Clear issue" at bounding box center [1033, 251] width 82 height 14
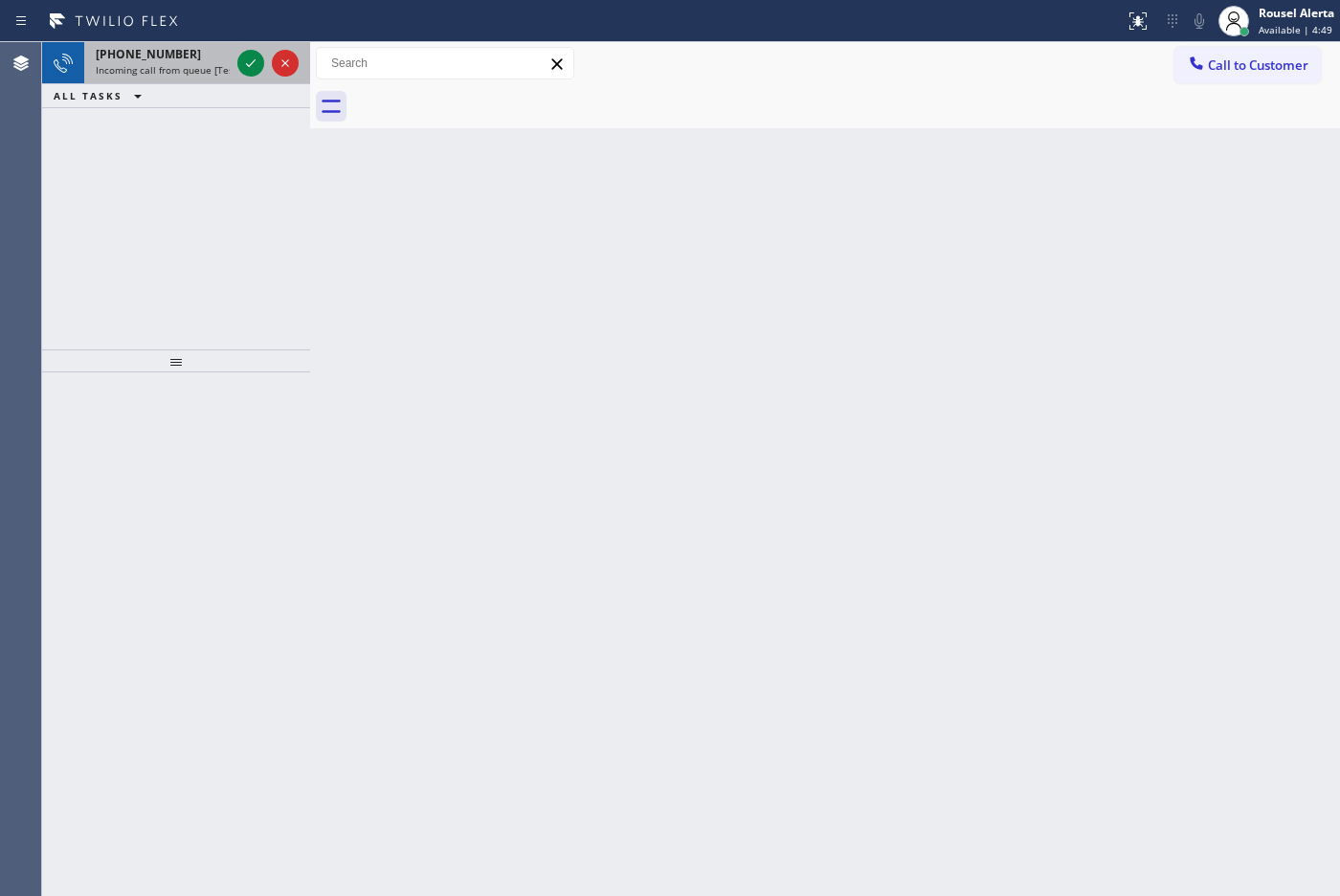
click at [167, 67] on span "Incoming call from queue [Test] All" at bounding box center [175, 70] width 159 height 14
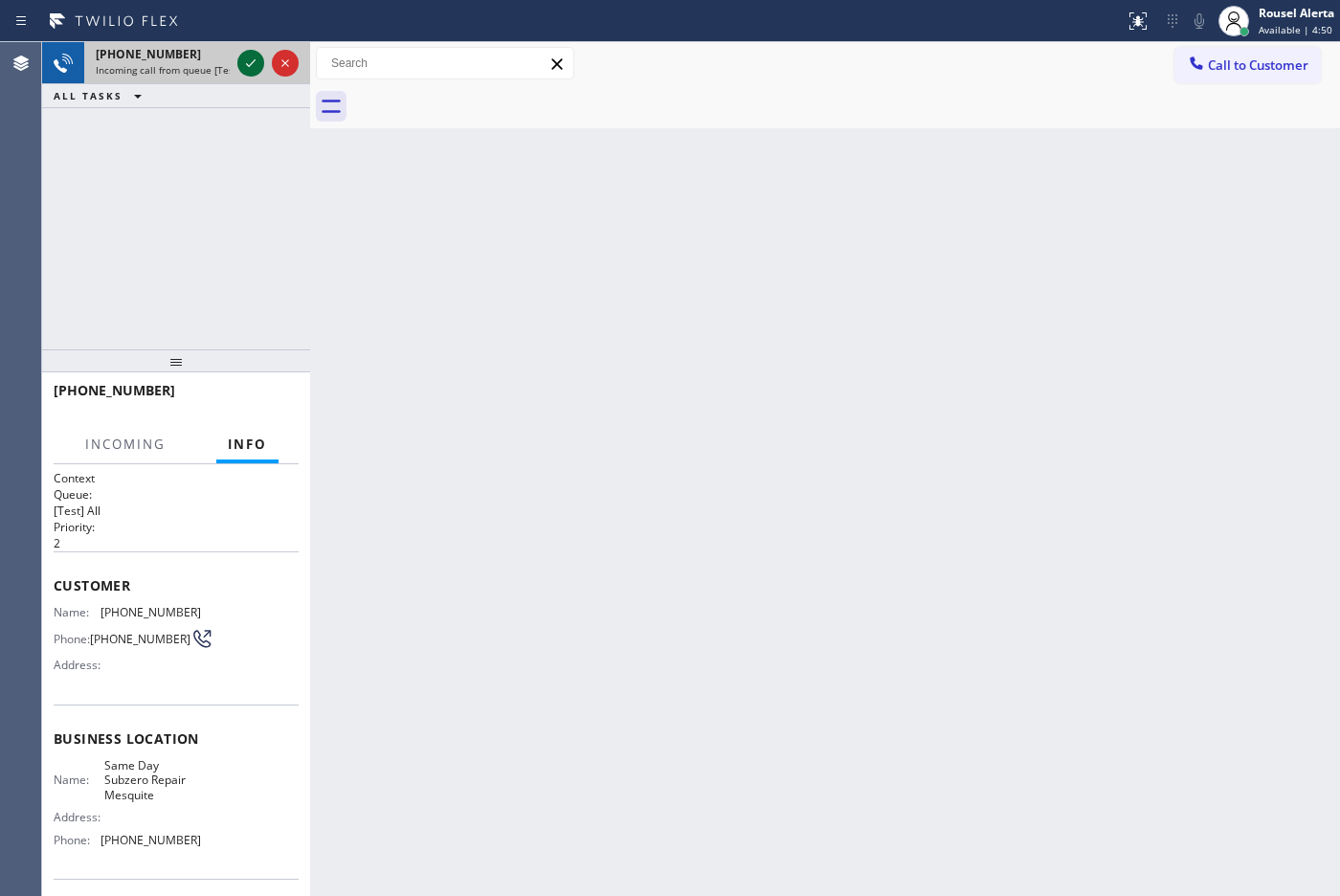
click at [251, 72] on icon at bounding box center [251, 64] width 23 height 23
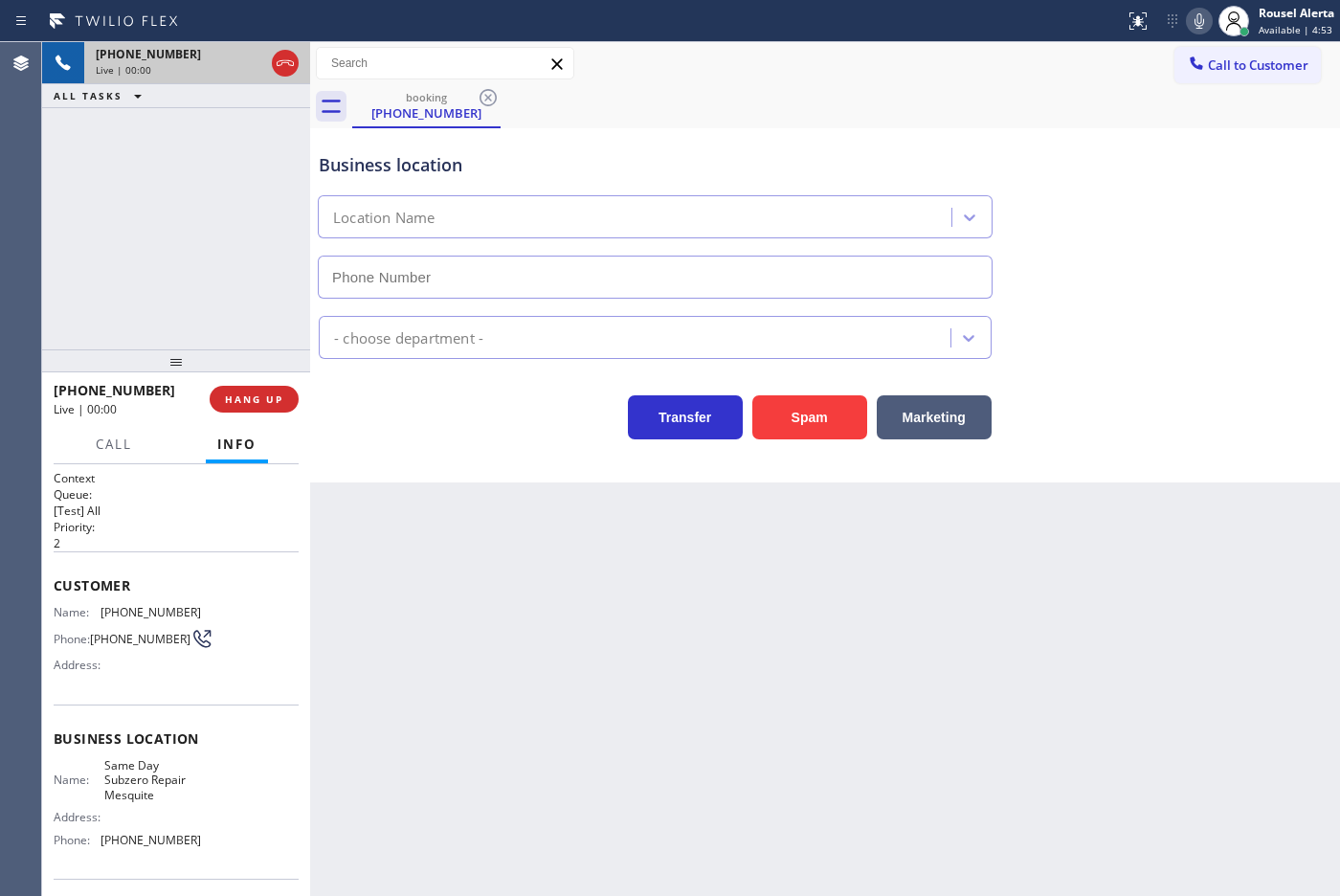
type input "[PHONE_NUMBER]"
click at [765, 434] on button "Spam" at bounding box center [810, 416] width 115 height 44
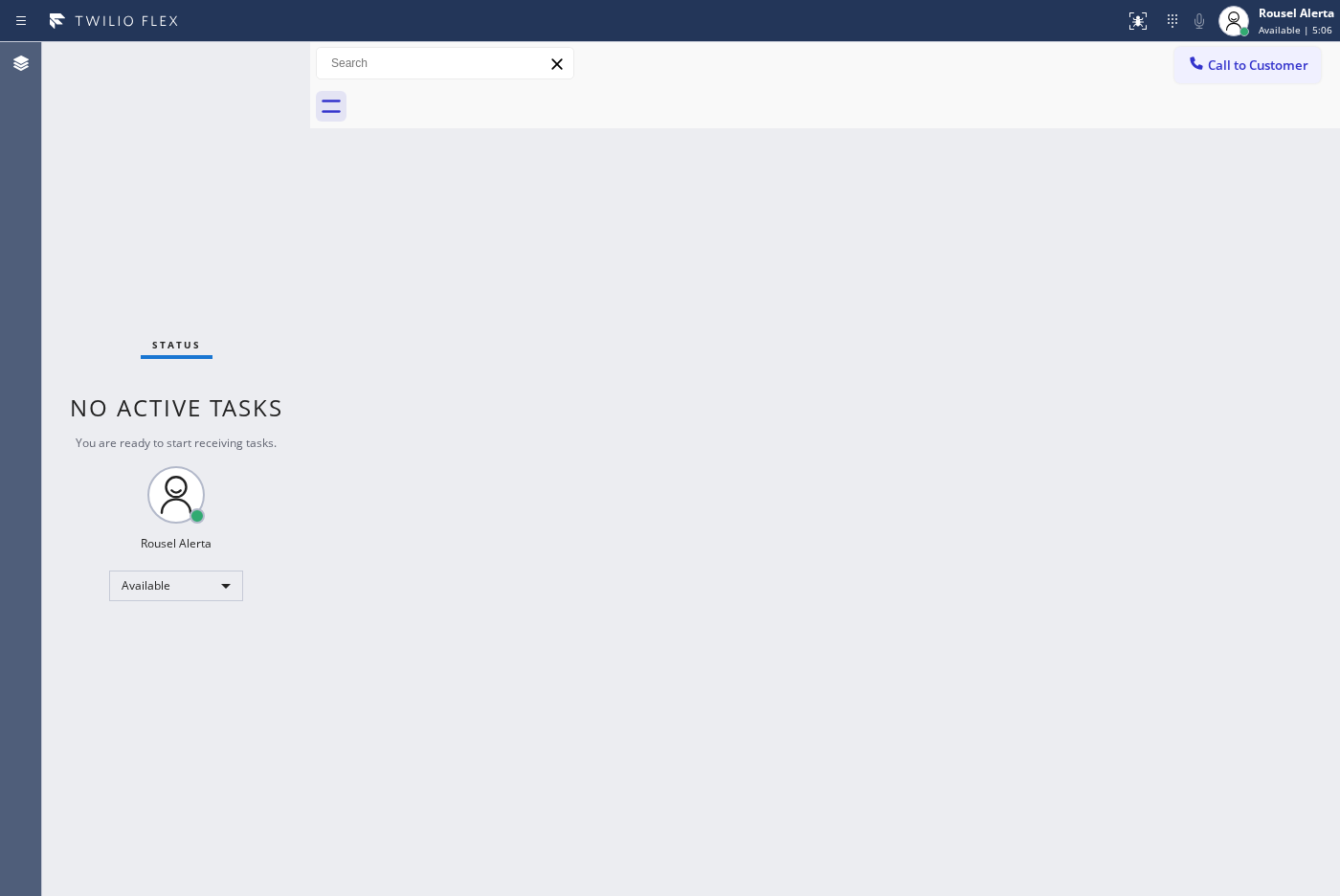
click at [207, 40] on div "Status report No issues detected If you experience an issue, please download th…" at bounding box center [670, 21] width 1340 height 42
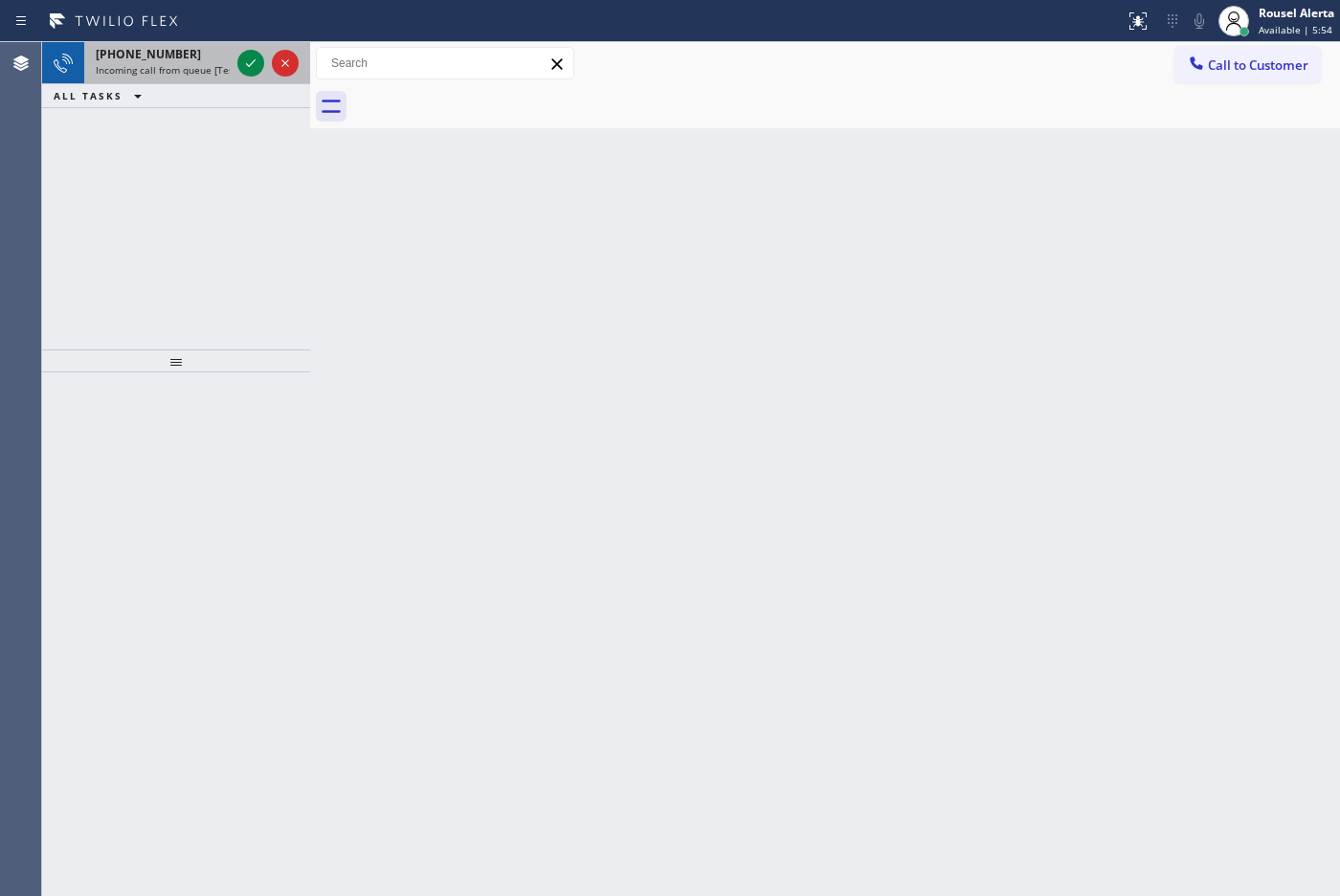
drag, startPoint x: 188, startPoint y: 60, endPoint x: 202, endPoint y: 58, distance: 14.1
click at [188, 60] on div "[PHONE_NUMBER]" at bounding box center [162, 54] width 134 height 17
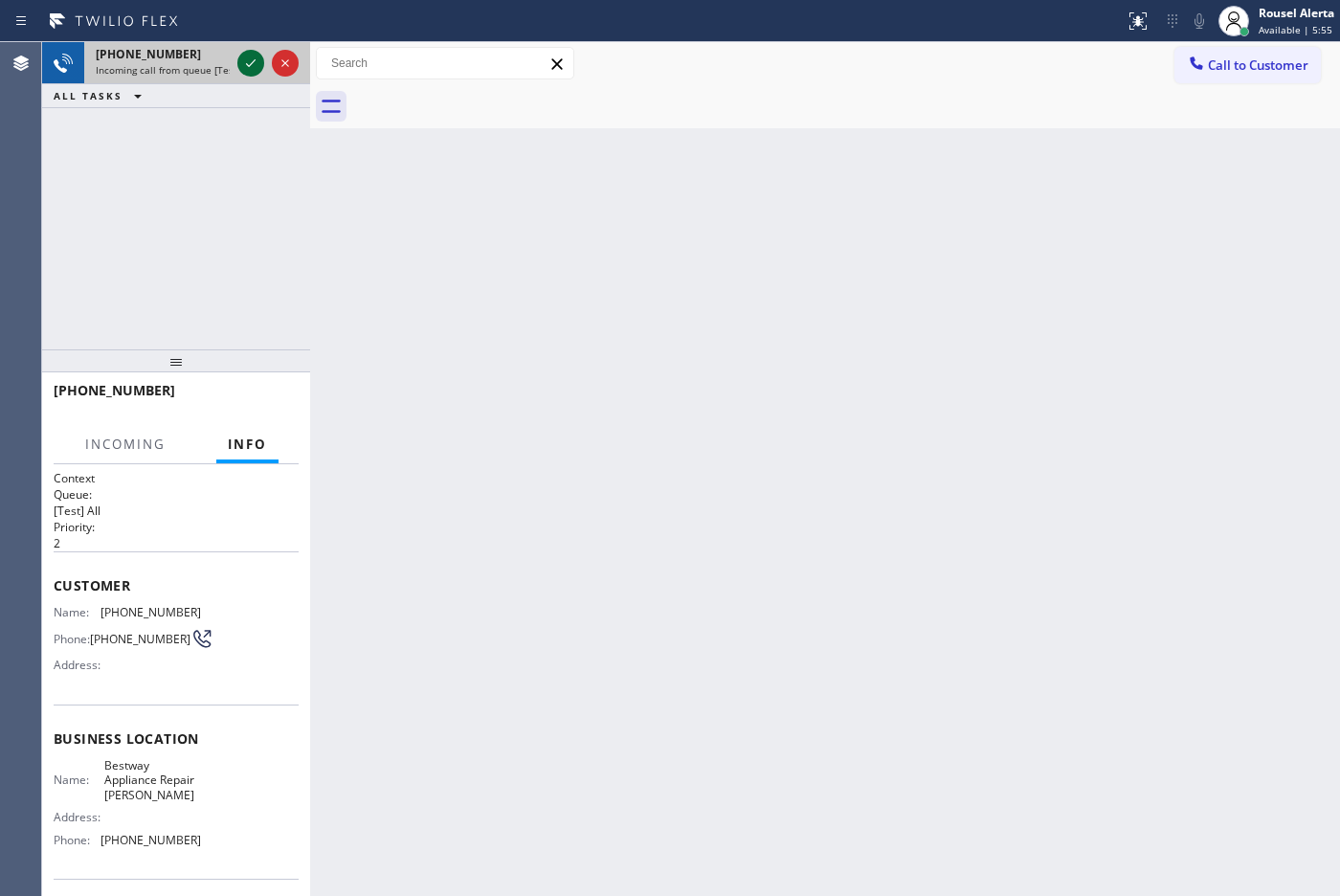
click at [242, 58] on icon at bounding box center [251, 64] width 23 height 23
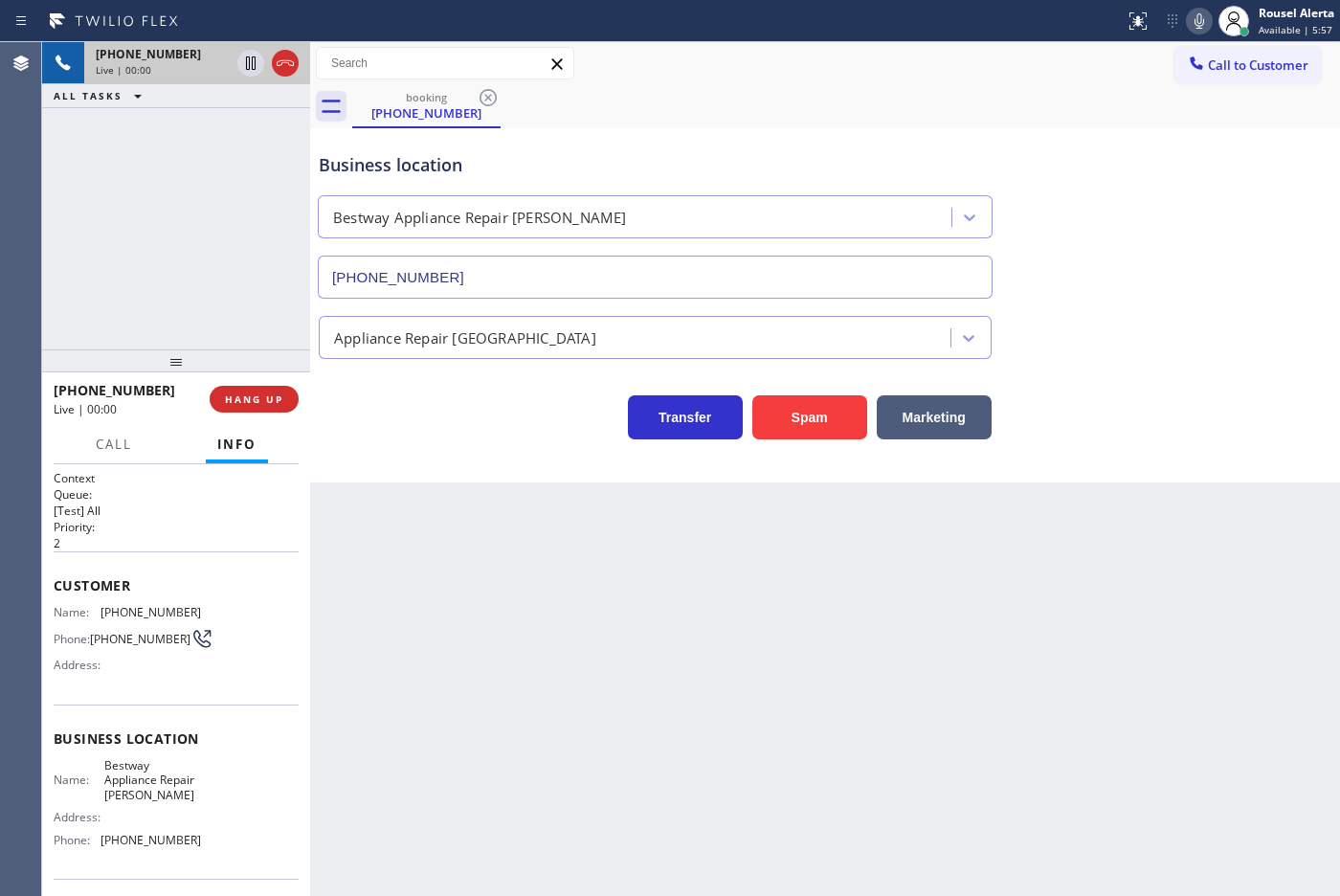
type input "[PHONE_NUMBER]"
click at [780, 405] on button "Spam" at bounding box center [810, 416] width 115 height 44
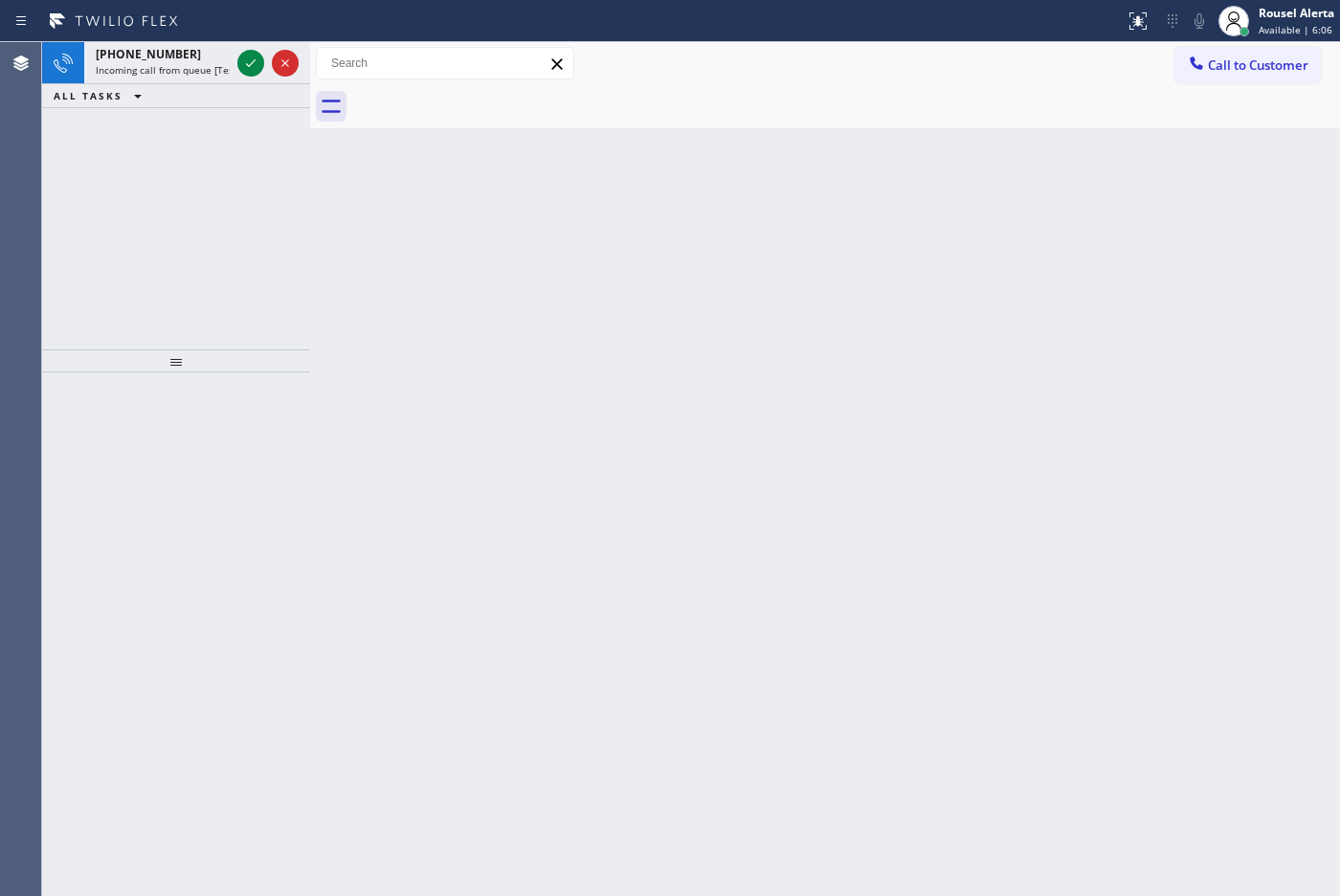
click at [188, 53] on div "[PHONE_NUMBER]" at bounding box center [162, 54] width 134 height 17
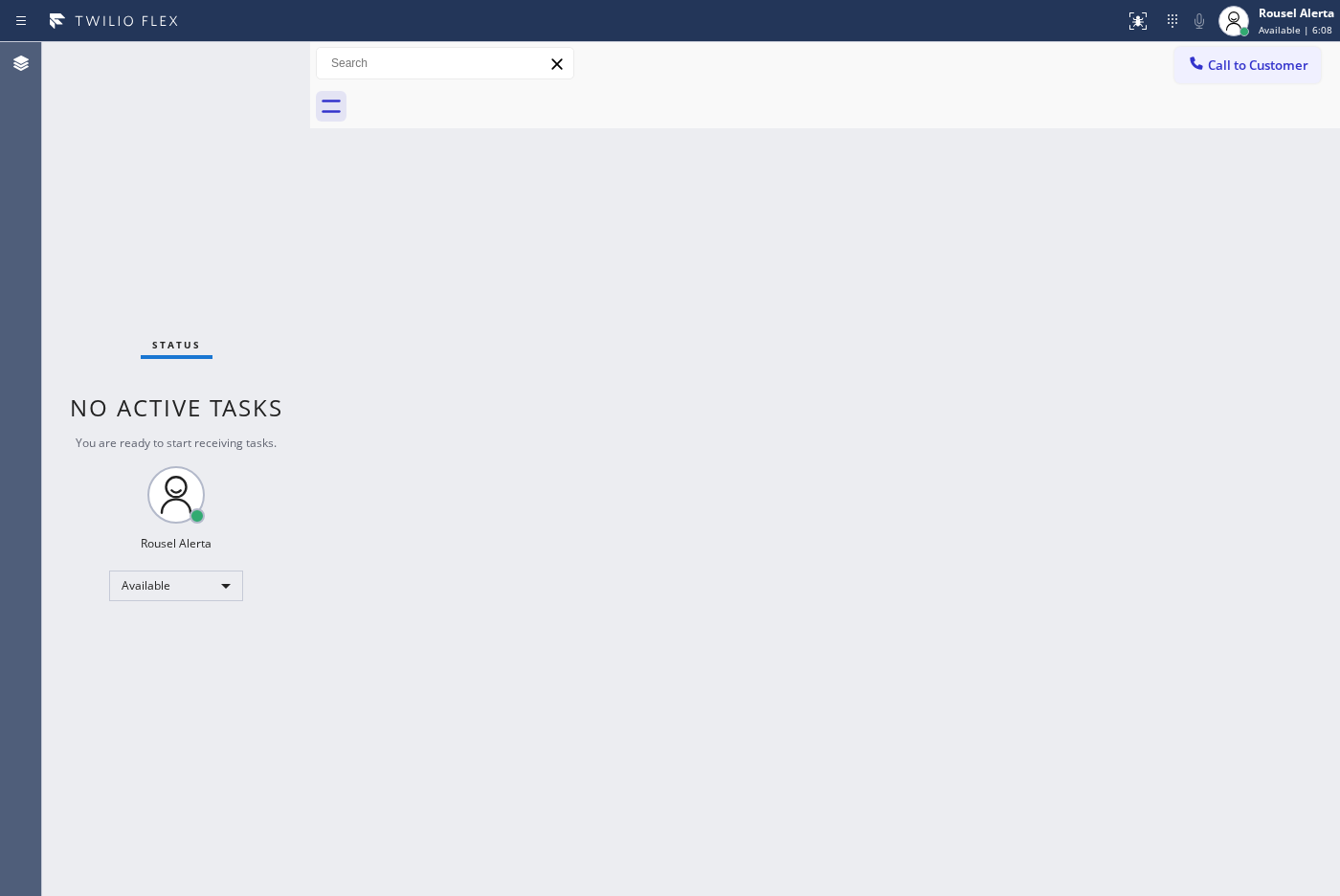
click at [242, 63] on div "Status No active tasks You are ready to start receiving tasks. Rousel Alerta Av…" at bounding box center [176, 468] width 268 height 853
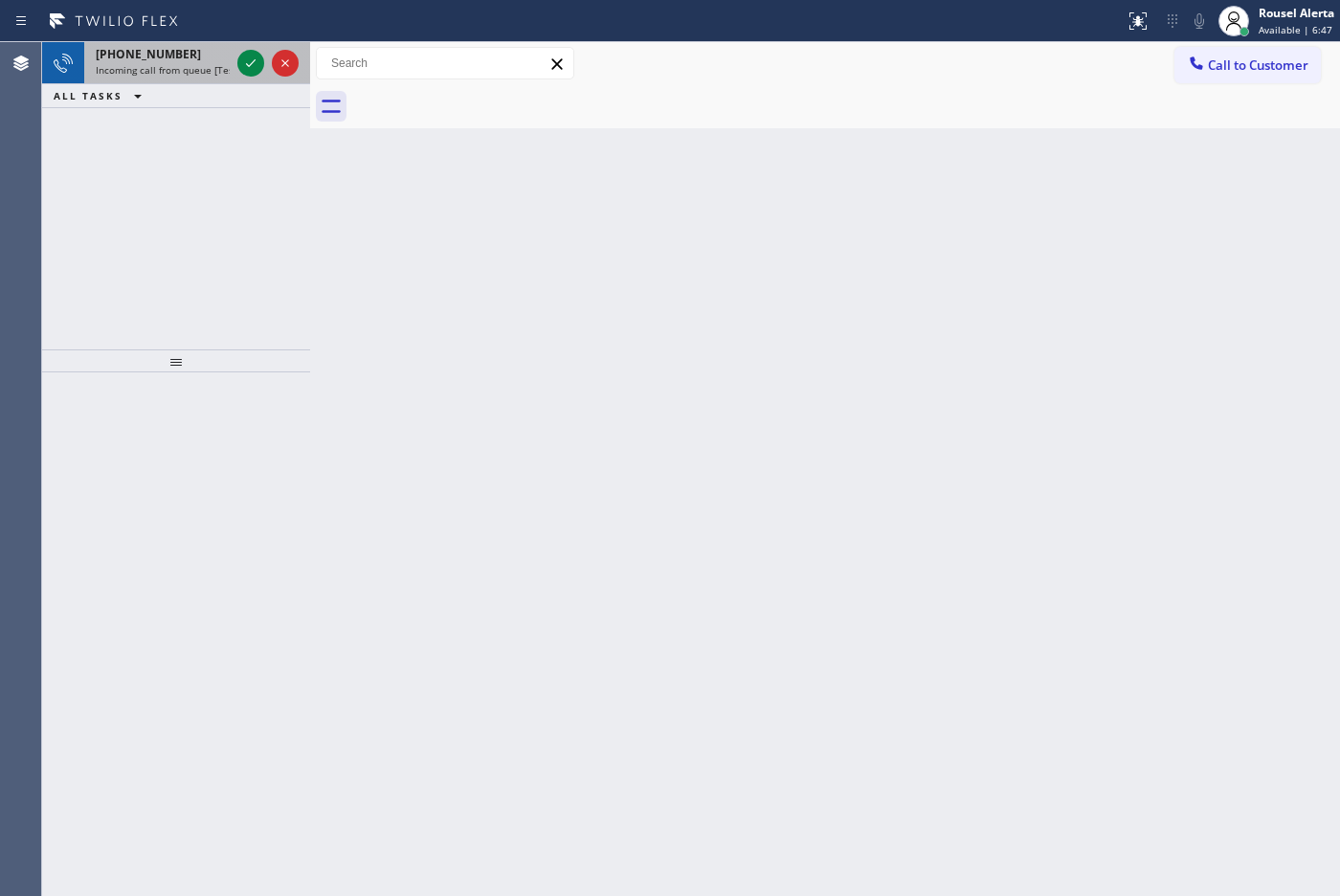
drag, startPoint x: 132, startPoint y: 68, endPoint x: 170, endPoint y: 73, distance: 38.3
click at [135, 69] on span "Incoming call from queue [Test] All" at bounding box center [175, 70] width 159 height 14
click at [208, 53] on div "[PHONE_NUMBER]" at bounding box center [162, 54] width 134 height 17
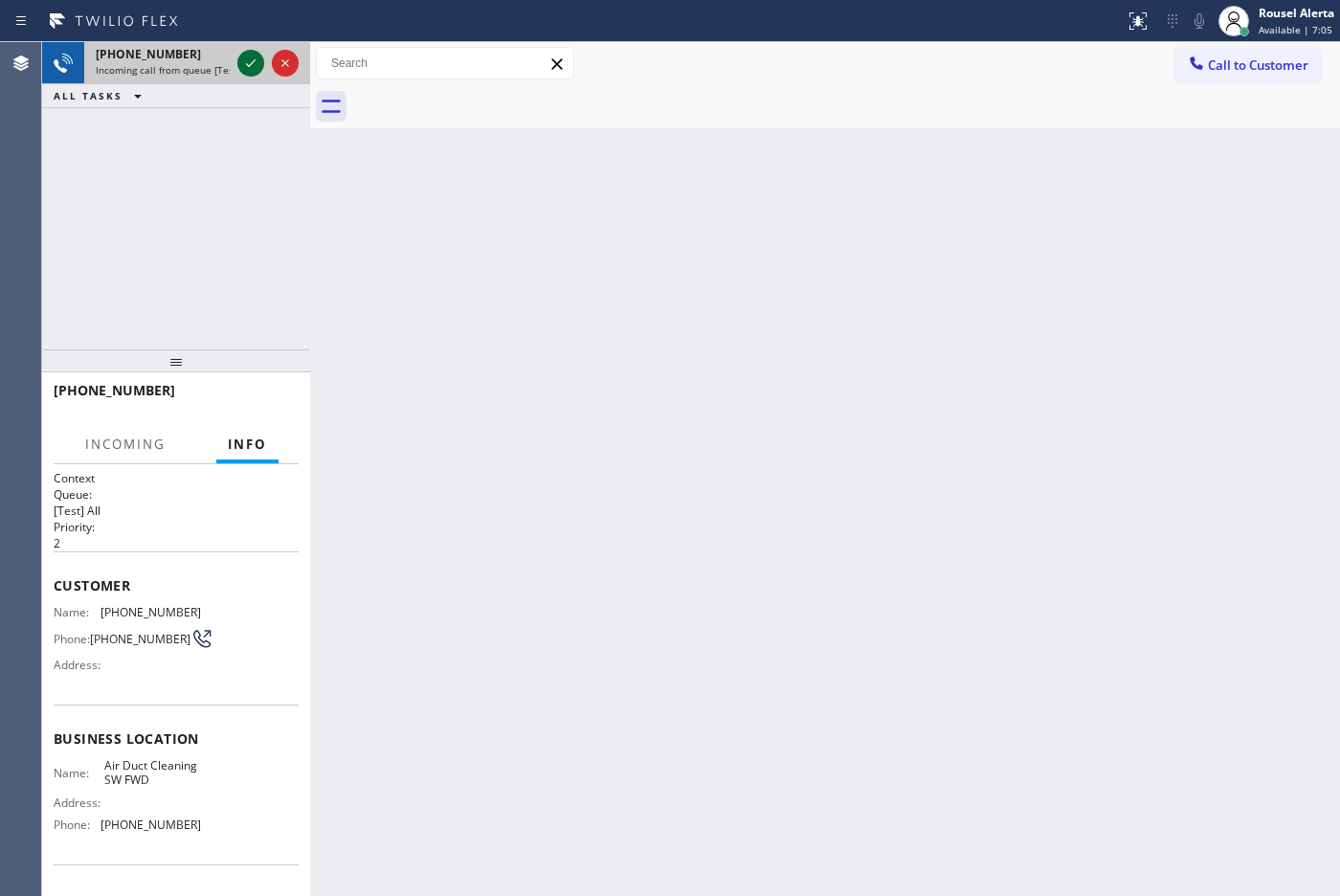
click at [239, 73] on icon at bounding box center [251, 64] width 23 height 23
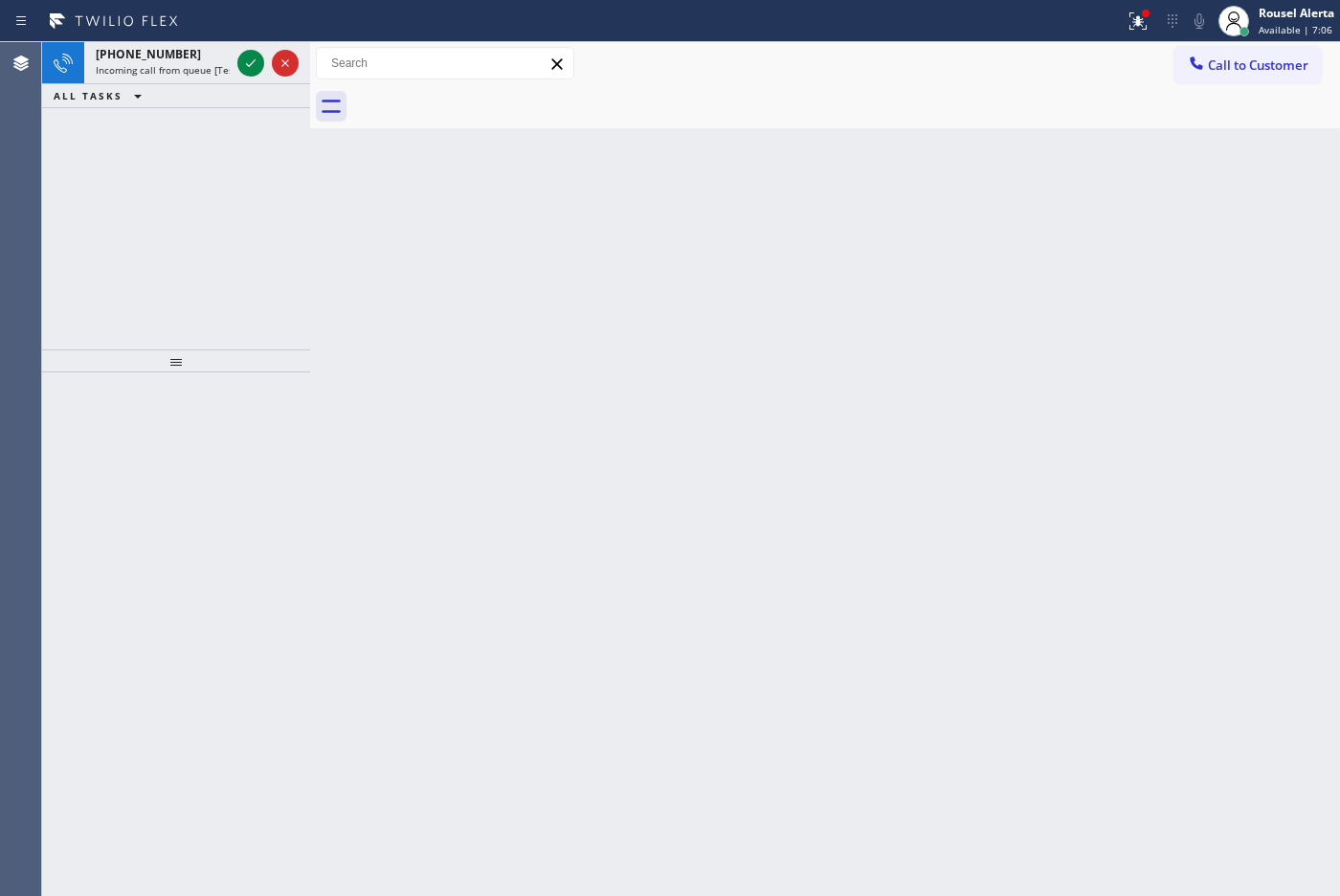
click at [239, 73] on icon at bounding box center [251, 64] width 23 height 23
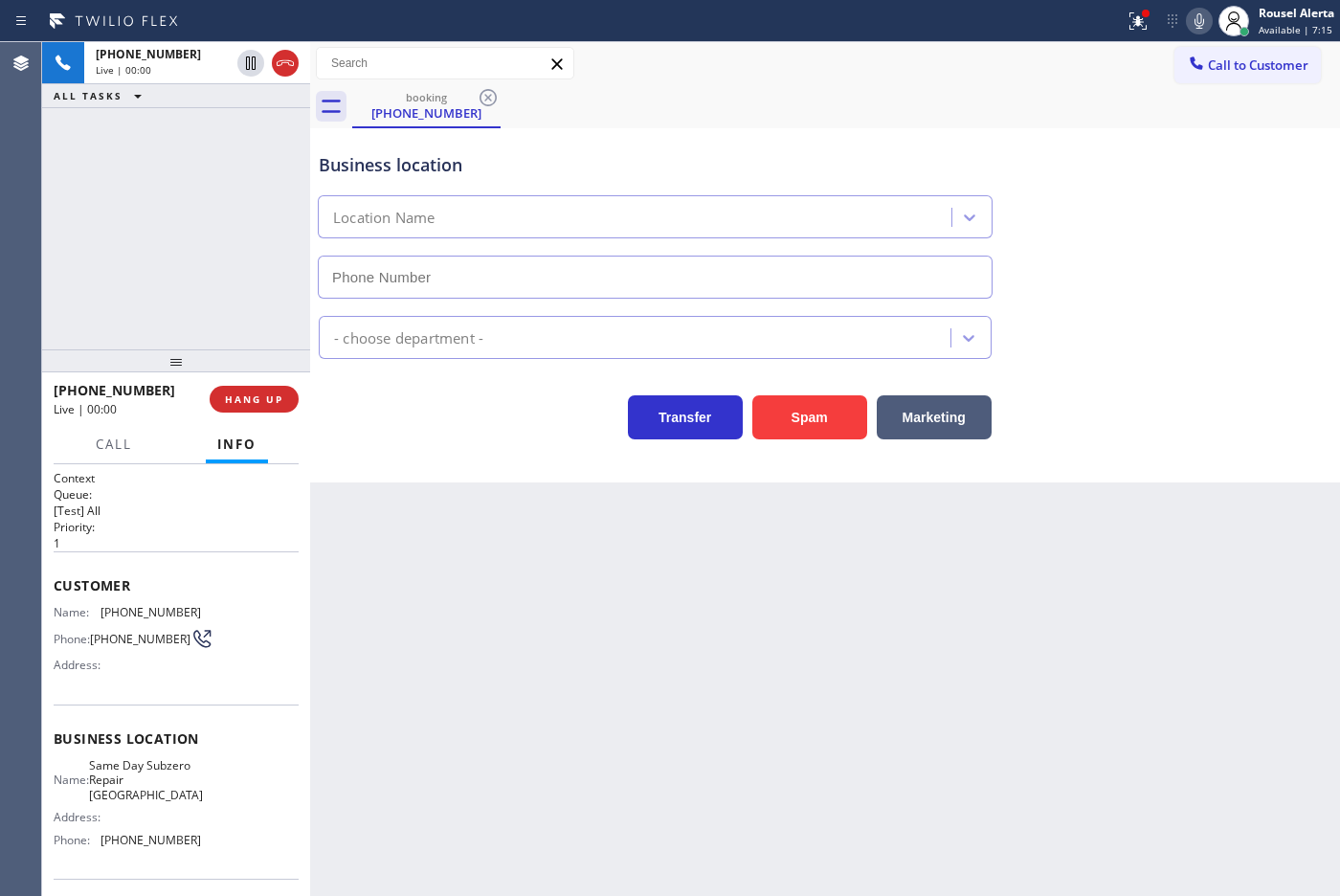
type input "[PHONE_NUMBER]"
click at [1134, 18] on icon at bounding box center [1139, 21] width 23 height 23
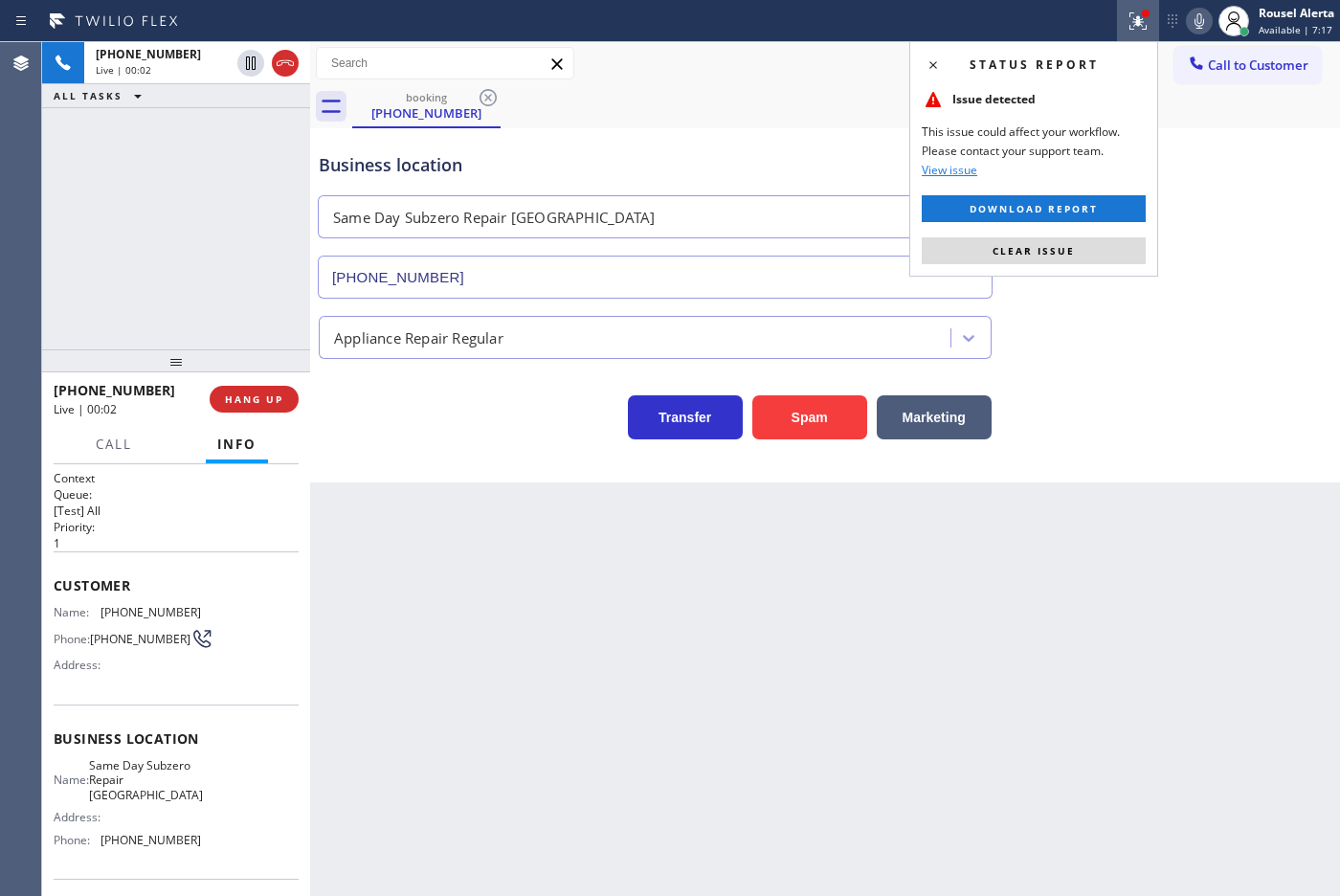
click at [1087, 265] on div "Status report Issue detected This issue could affect your workflow. Please cont…" at bounding box center [1033, 158] width 249 height 235
click at [1088, 244] on button "Clear issue" at bounding box center [1033, 250] width 224 height 26
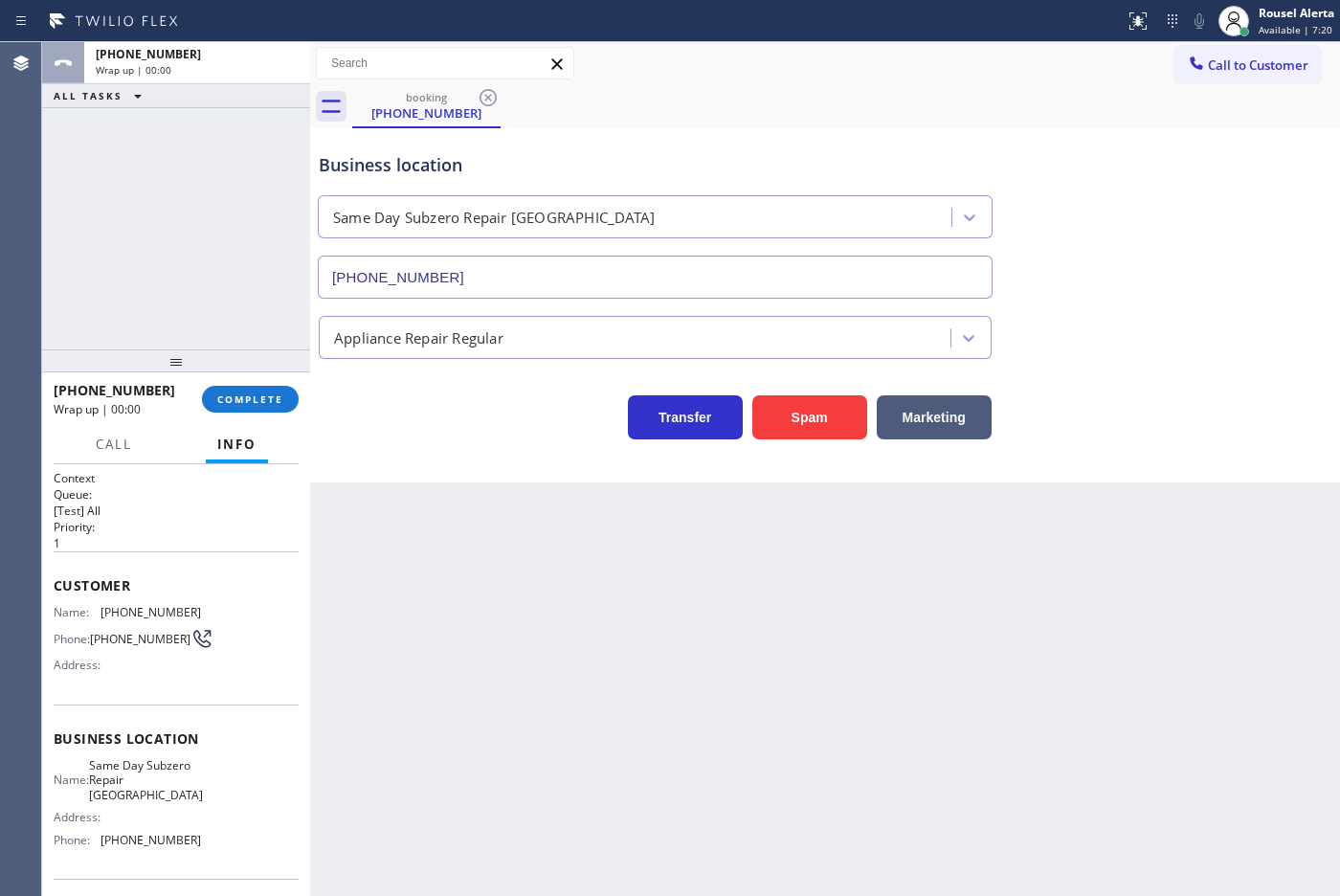
drag, startPoint x: 591, startPoint y: 584, endPoint x: 563, endPoint y: 555, distance: 40.3
click at [591, 584] on div "Back to Dashboard Change Sender ID Customers Technicians Select a contact Outbo…" at bounding box center [825, 468] width 1030 height 853
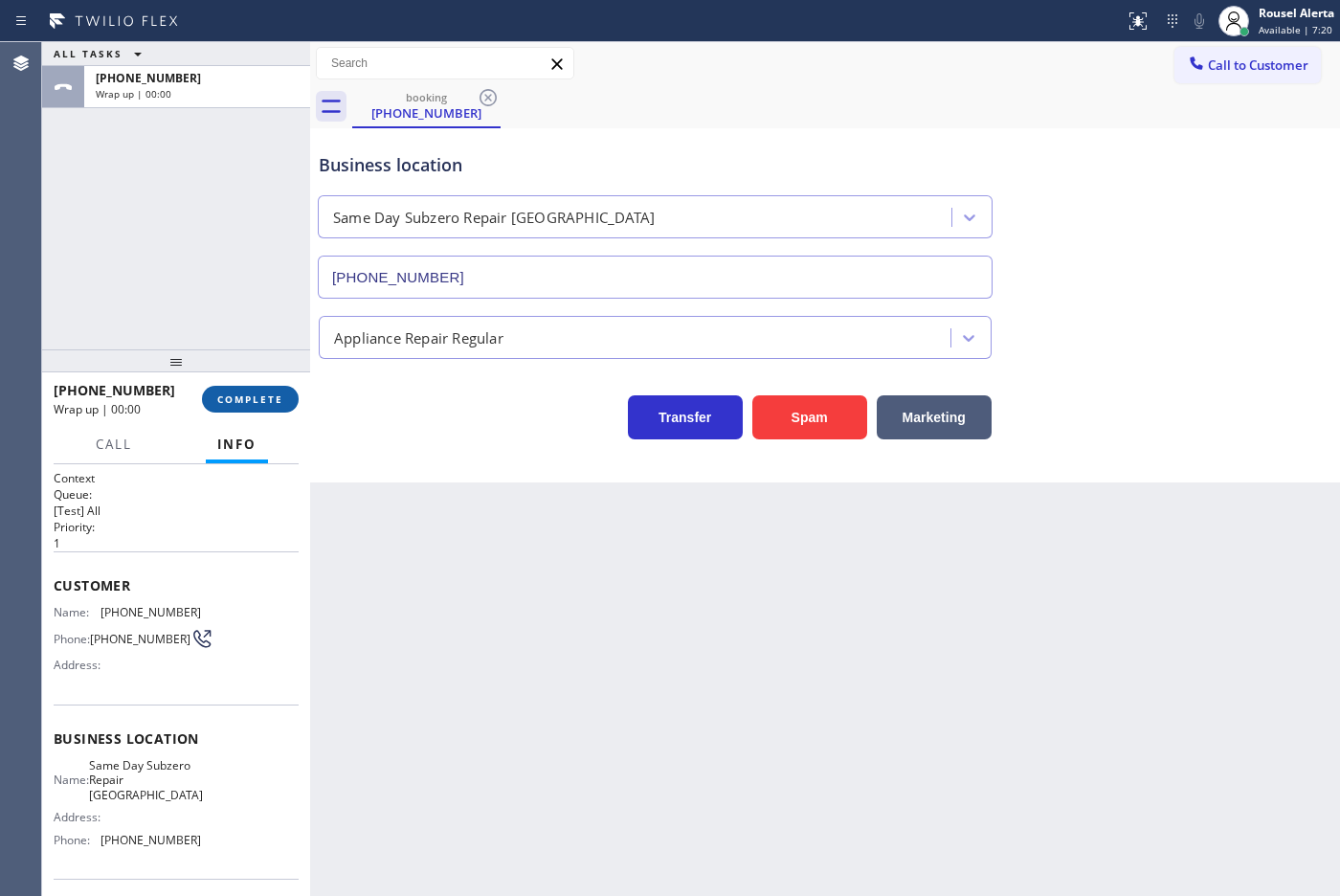
click at [258, 403] on span "COMPLETE" at bounding box center [250, 399] width 66 height 14
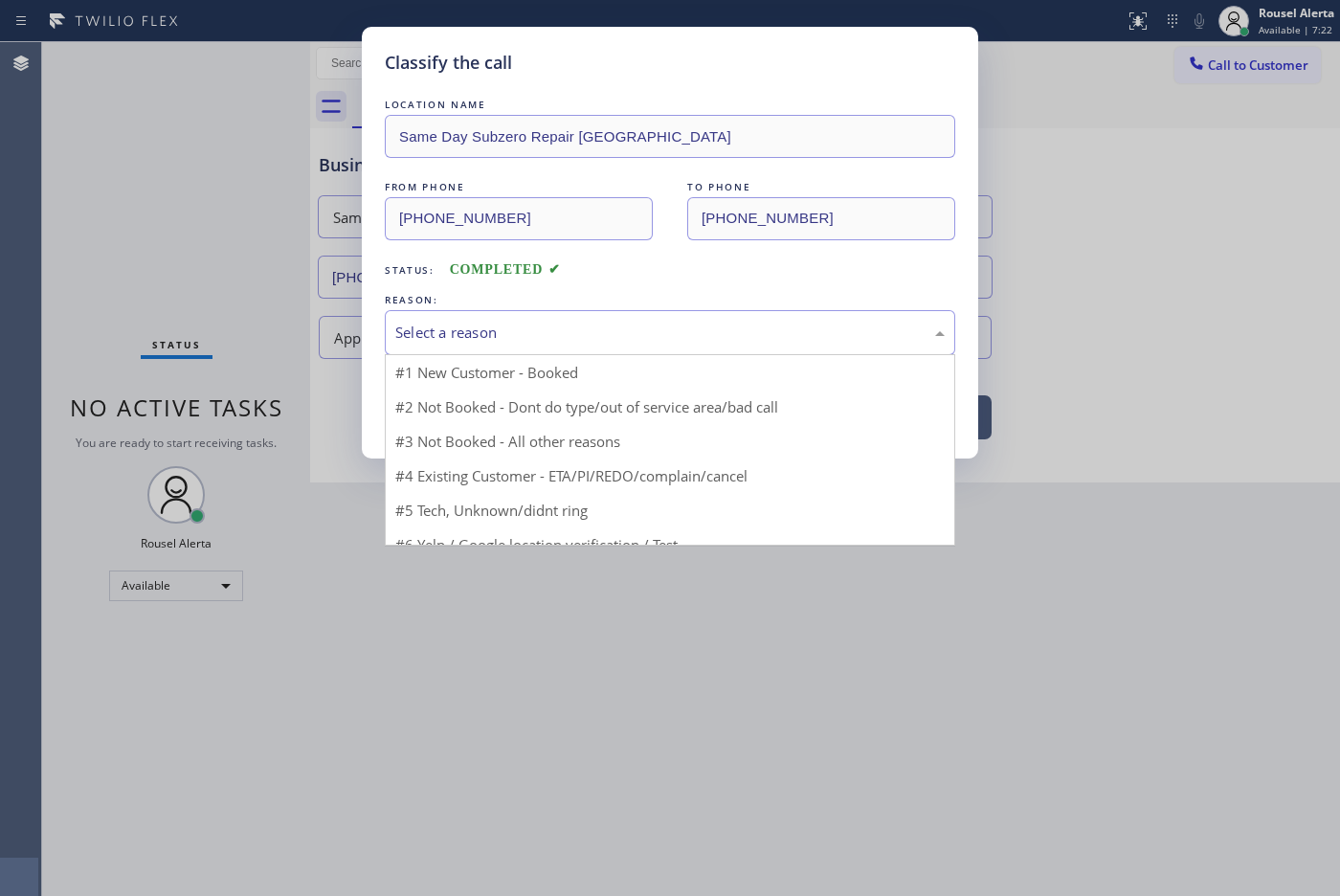
click at [536, 338] on div "Select a reason" at bounding box center [670, 332] width 549 height 22
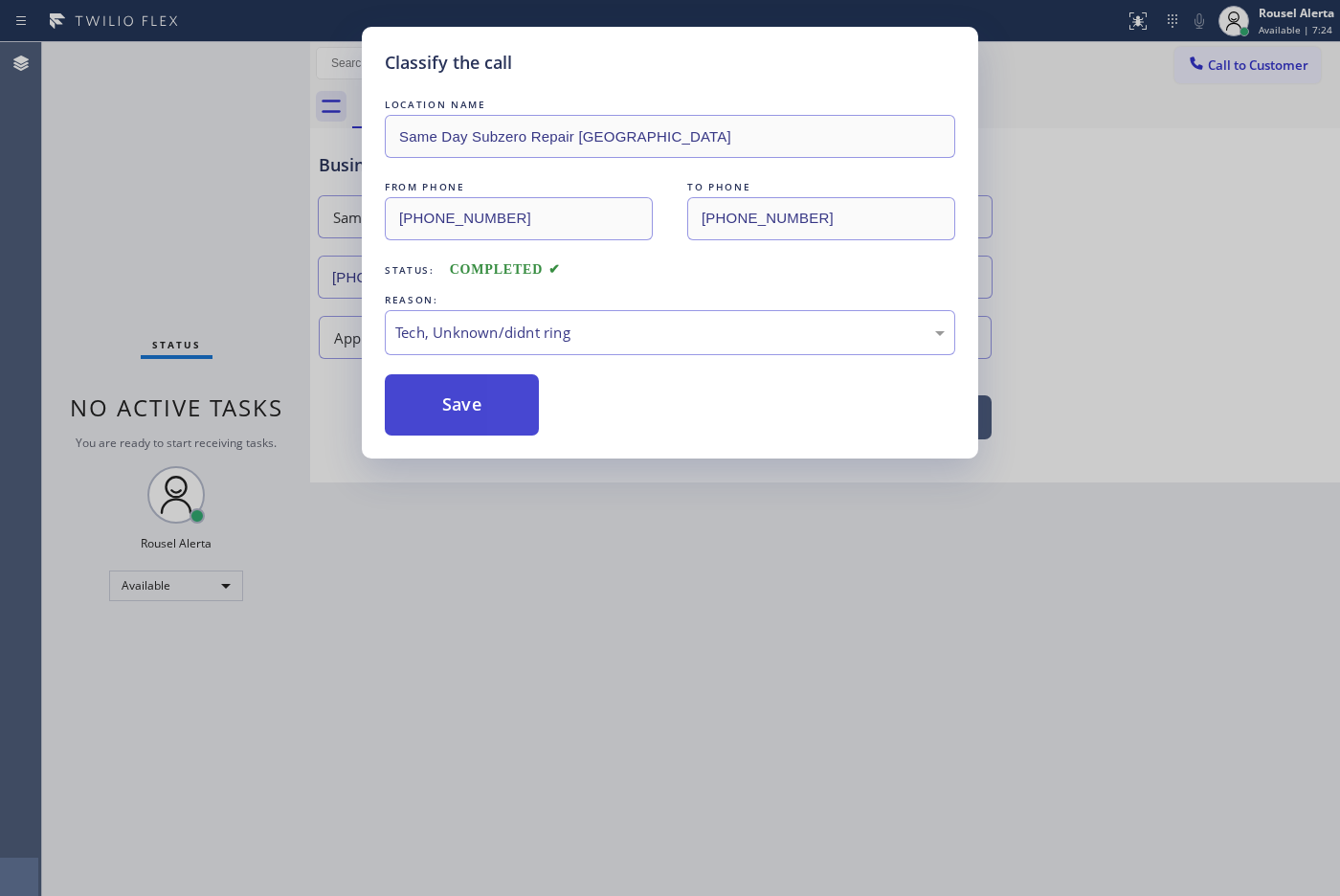
click at [480, 409] on button "Save" at bounding box center [462, 405] width 154 height 62
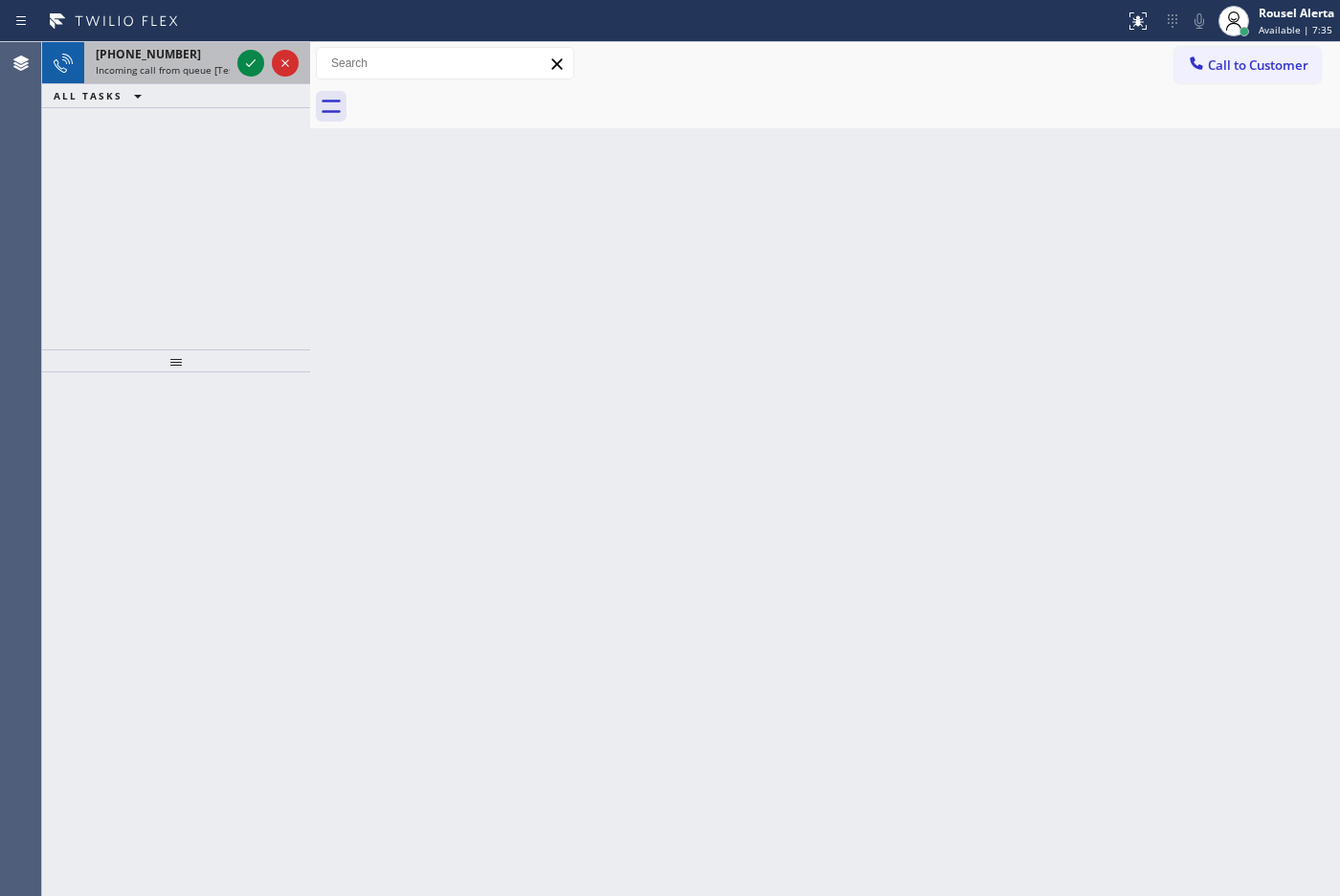
click at [190, 54] on div "[PHONE_NUMBER]" at bounding box center [162, 54] width 134 height 17
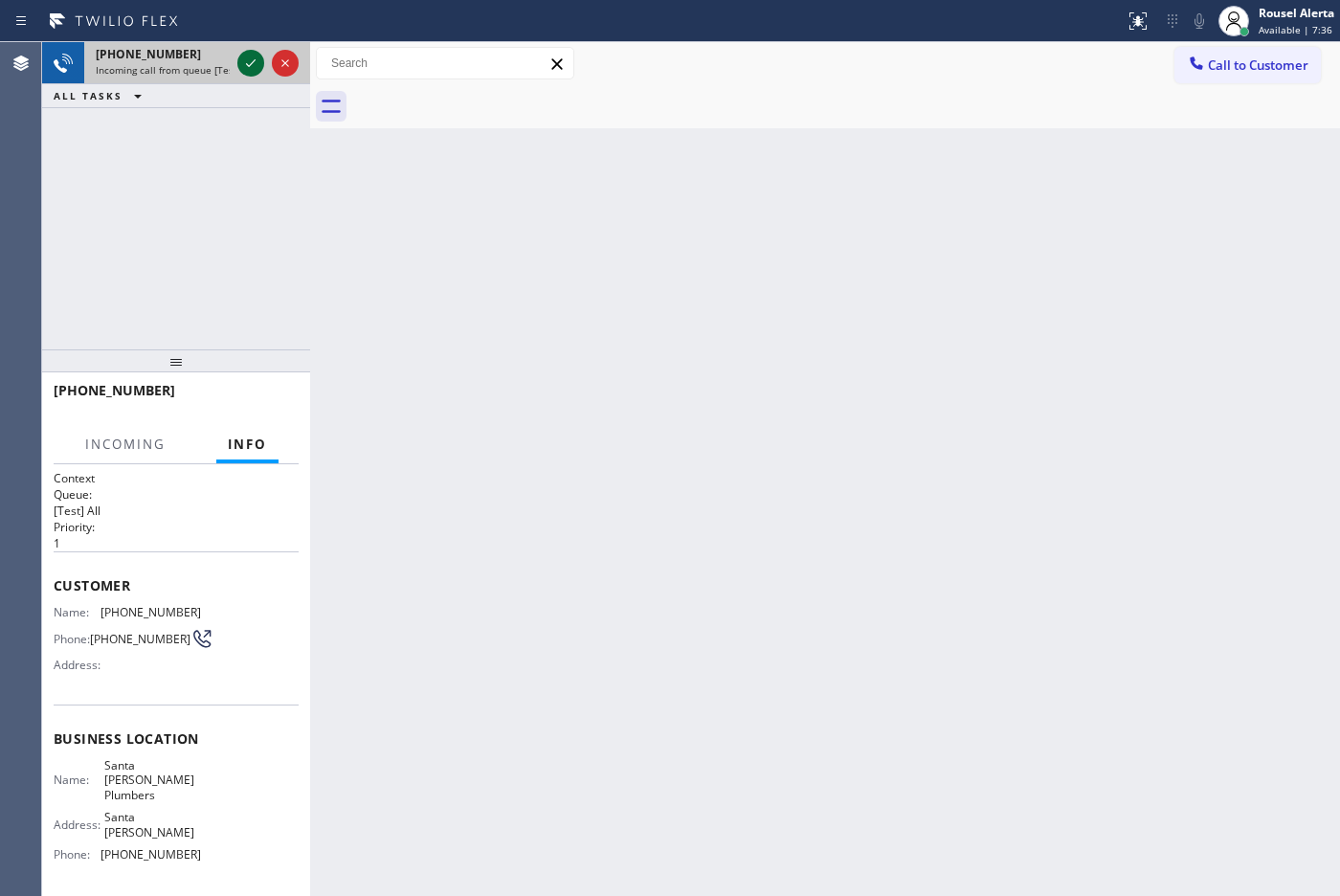
click at [247, 65] on icon at bounding box center [251, 64] width 10 height 8
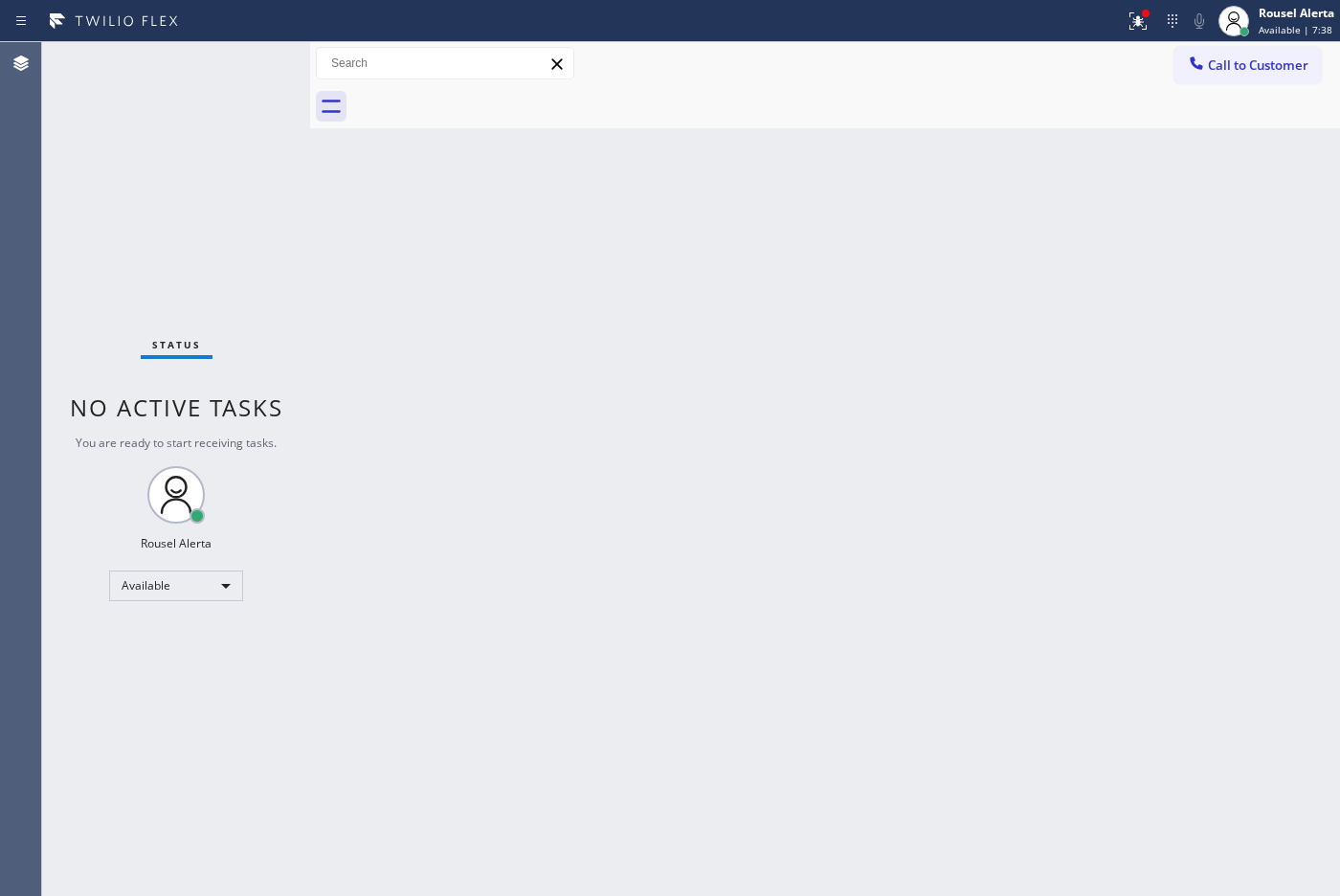
click at [249, 69] on div "Status No active tasks You are ready to start receiving tasks. Rousel Alerta Av…" at bounding box center [176, 468] width 268 height 853
click at [1118, 13] on div at bounding box center [1138, 21] width 42 height 23
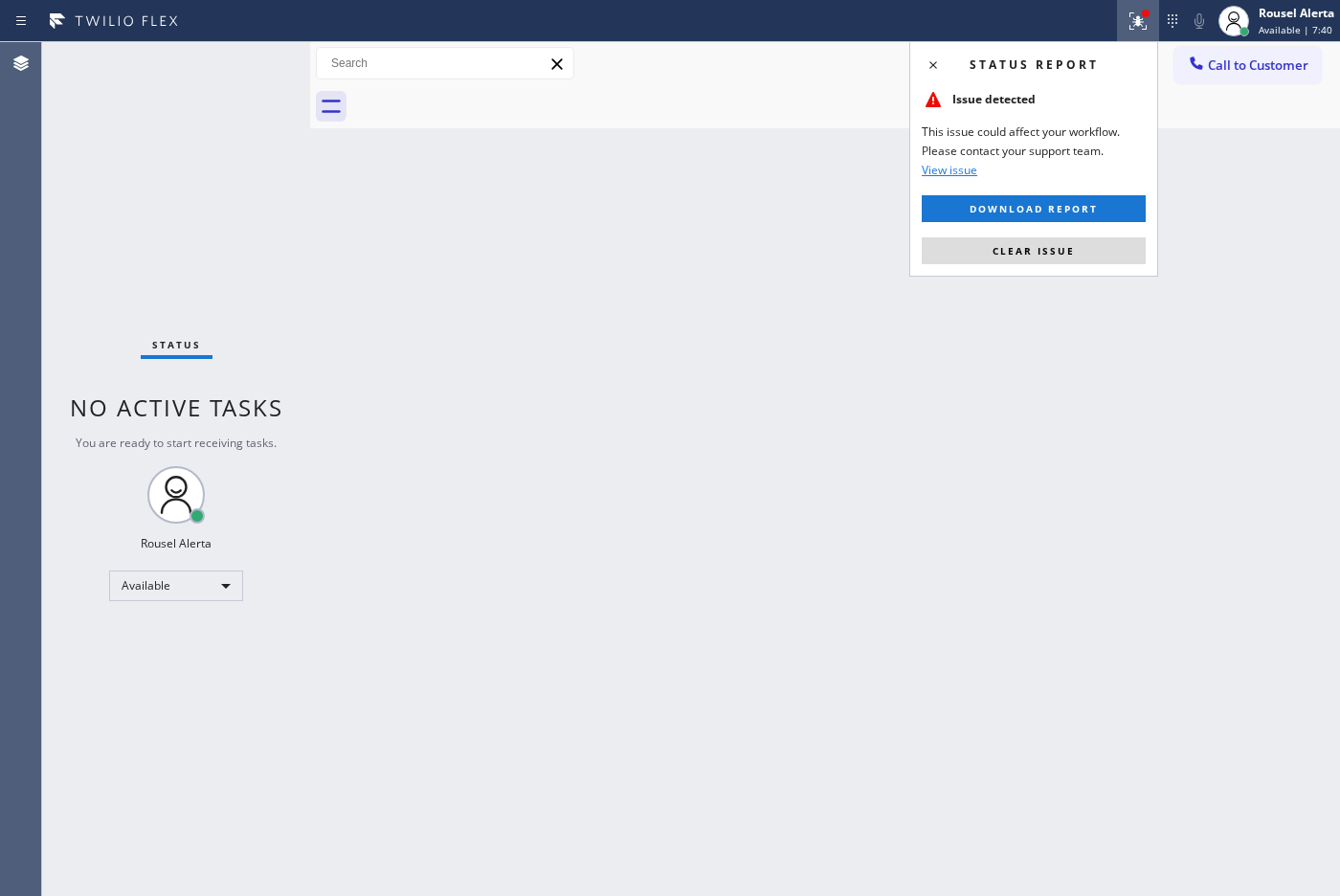
click at [1056, 265] on div "Status report Issue detected This issue could affect your workflow. Please cont…" at bounding box center [1033, 158] width 249 height 235
click at [1055, 258] on button "Clear issue" at bounding box center [1033, 250] width 224 height 26
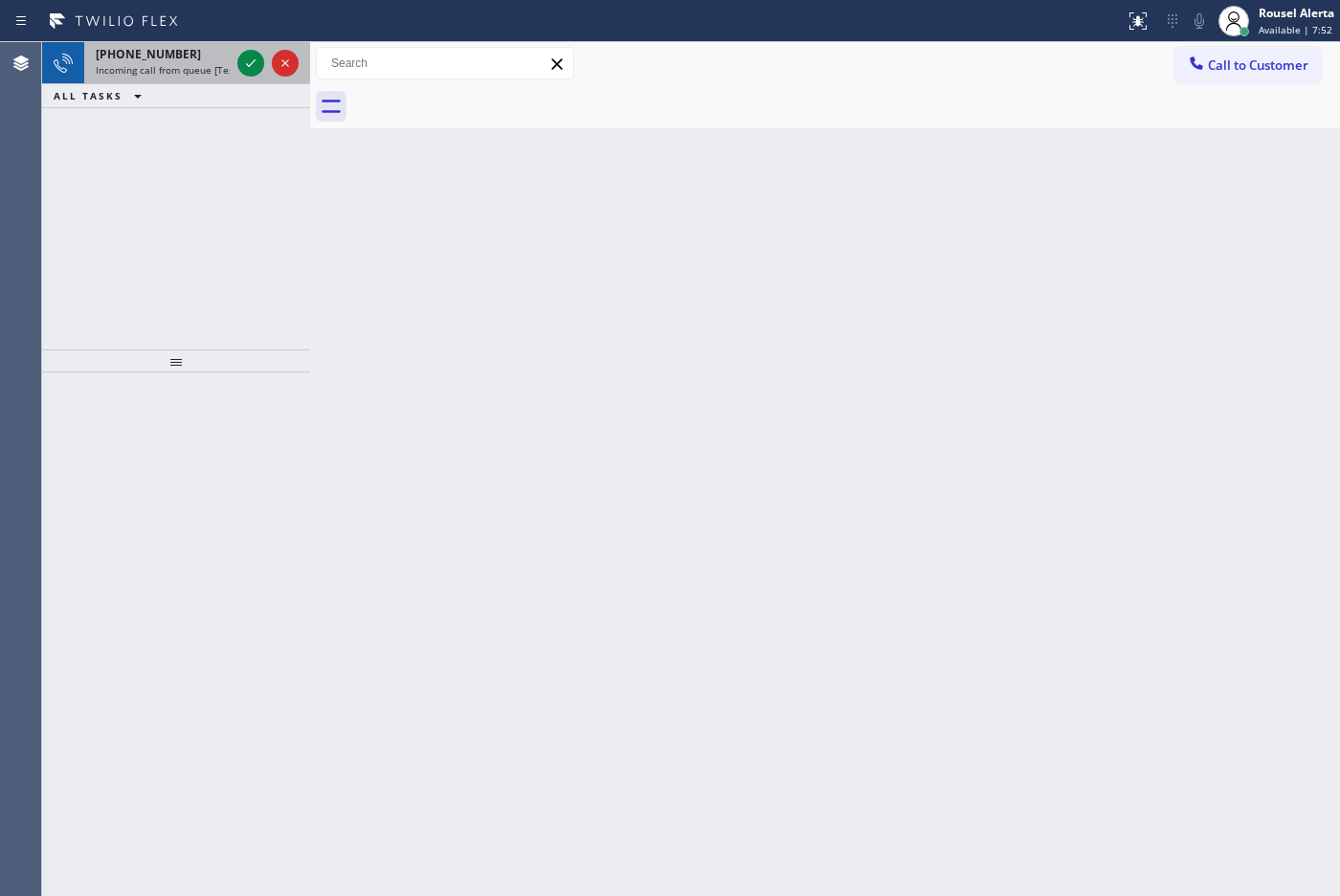
click at [185, 44] on div "[PHONE_NUMBER] Incoming call from queue [Test] All" at bounding box center [158, 63] width 150 height 42
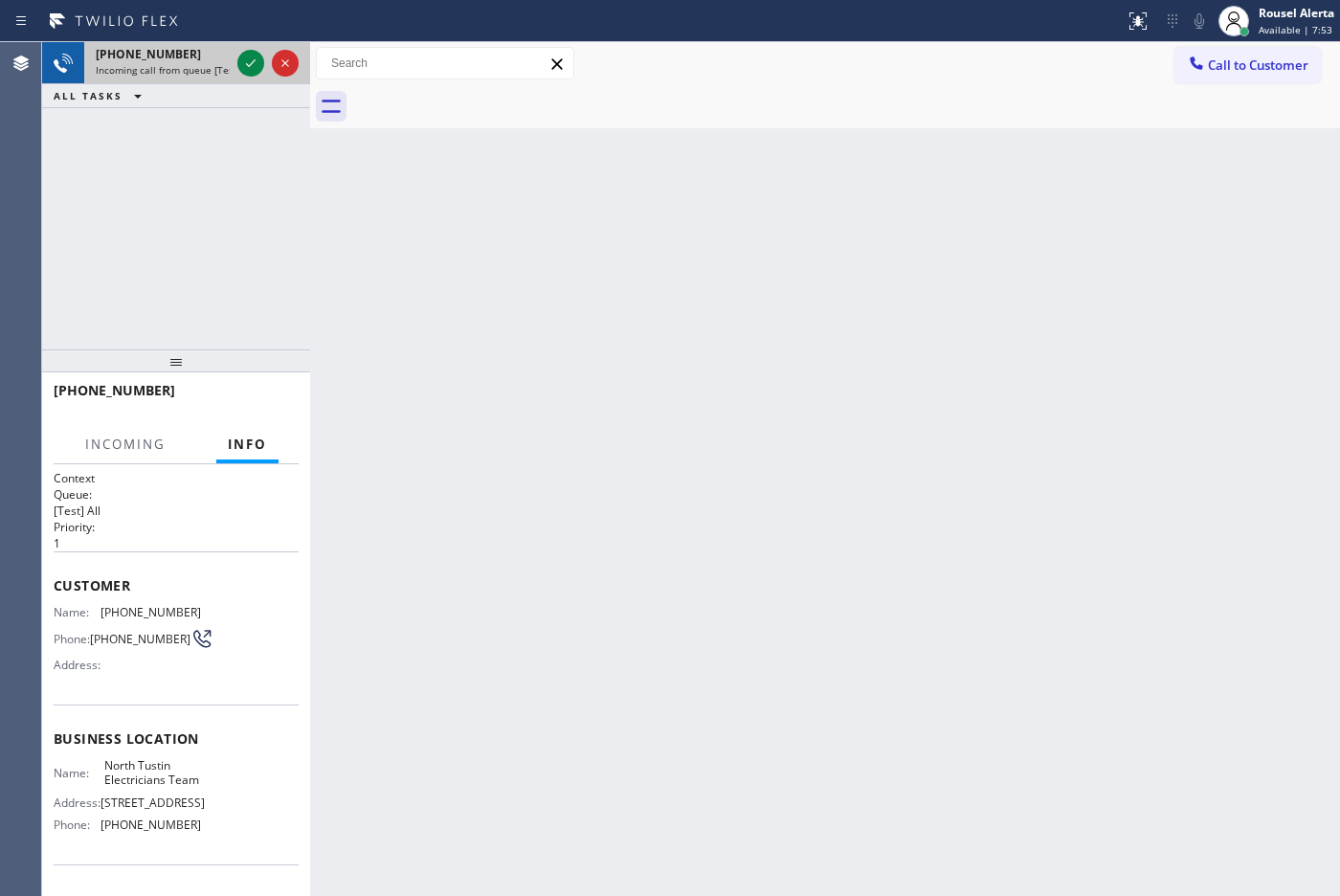
click at [235, 72] on div at bounding box center [268, 63] width 69 height 42
click at [240, 72] on icon at bounding box center [251, 64] width 23 height 23
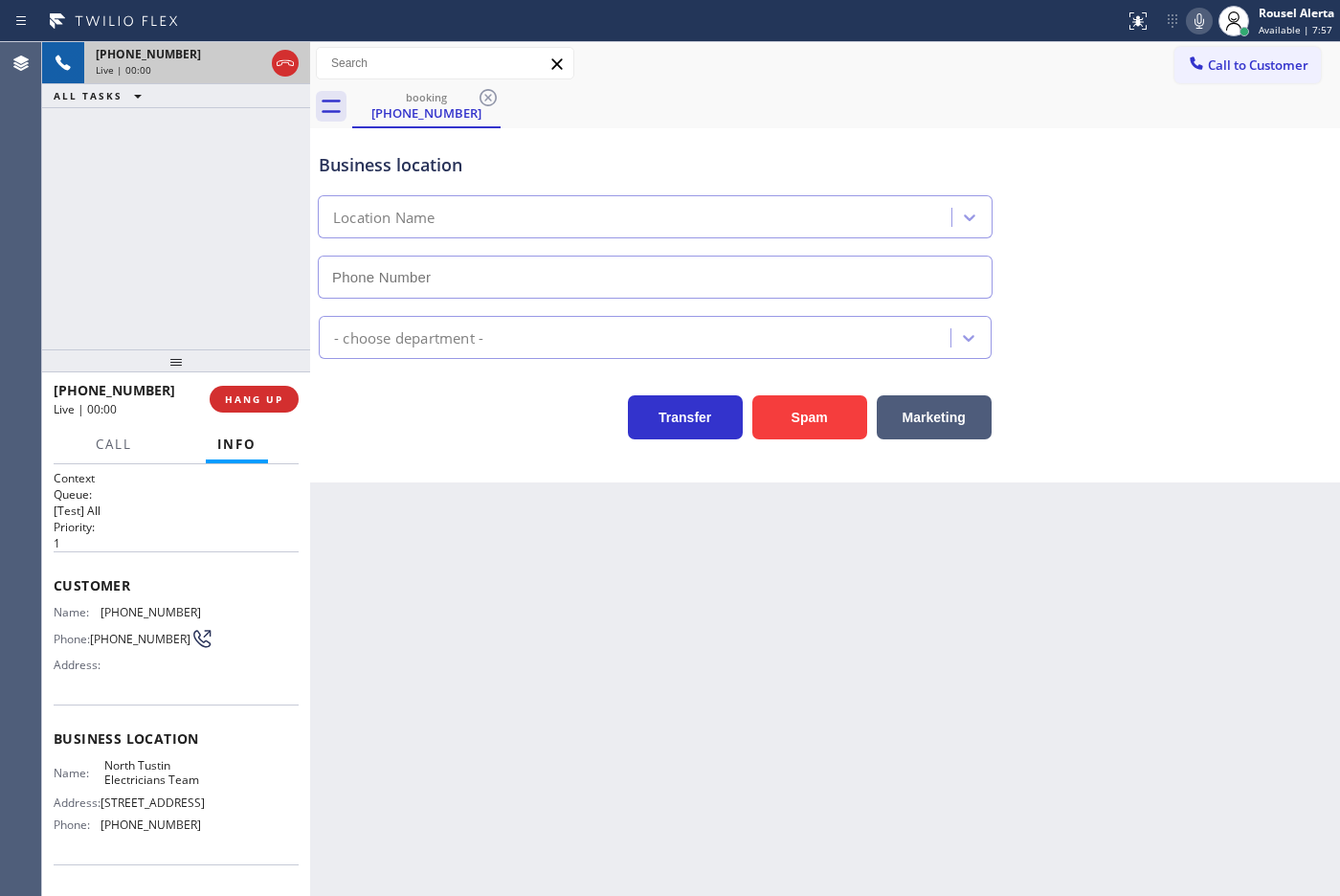
type input "[PHONE_NUMBER]"
click at [502, 603] on div "Back to Dashboard Change Sender ID Customers Technicians Select a contact Outbo…" at bounding box center [825, 468] width 1030 height 853
click at [273, 405] on span "HANG UP" at bounding box center [254, 399] width 59 height 14
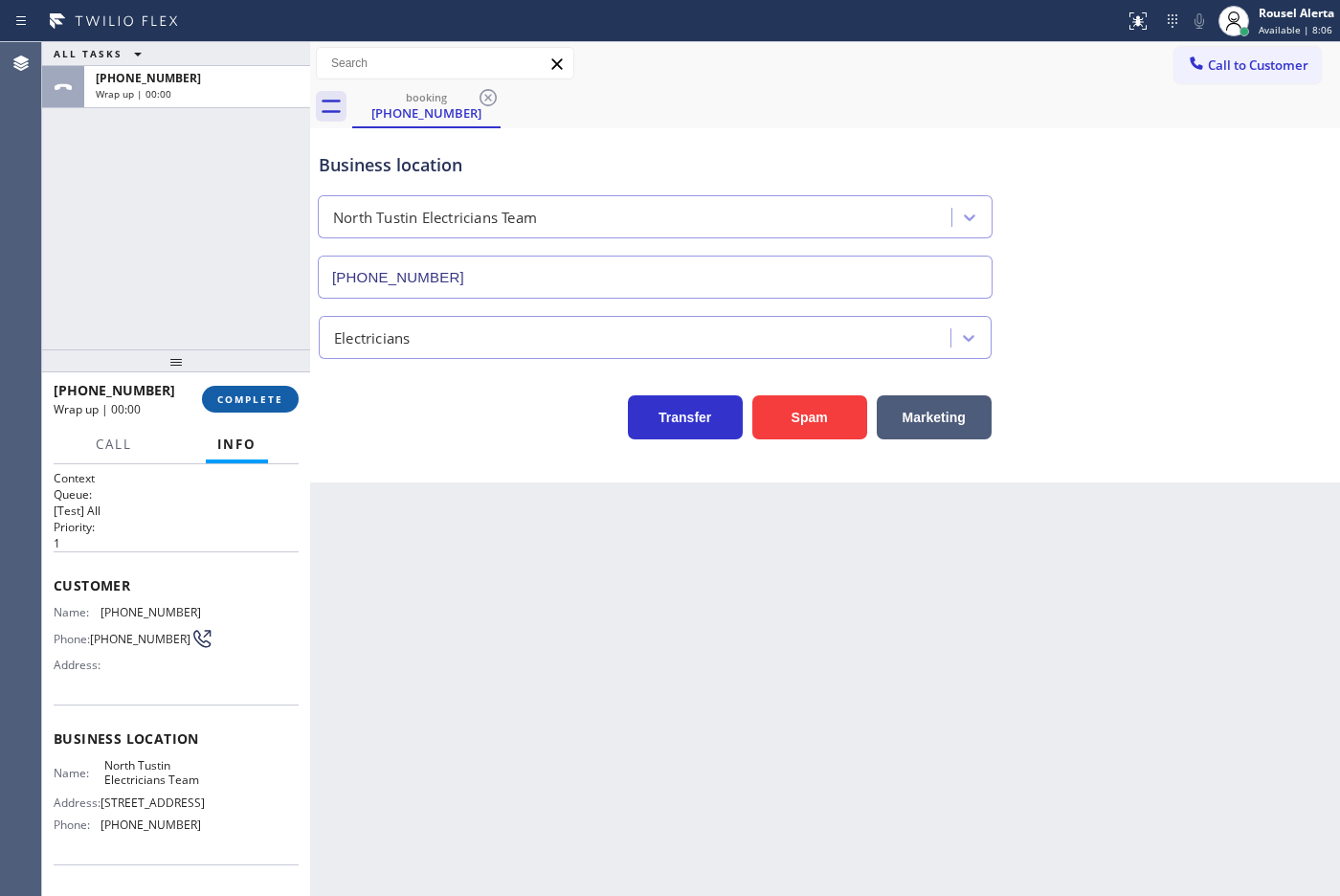
click at [273, 405] on span "COMPLETE" at bounding box center [250, 399] width 66 height 14
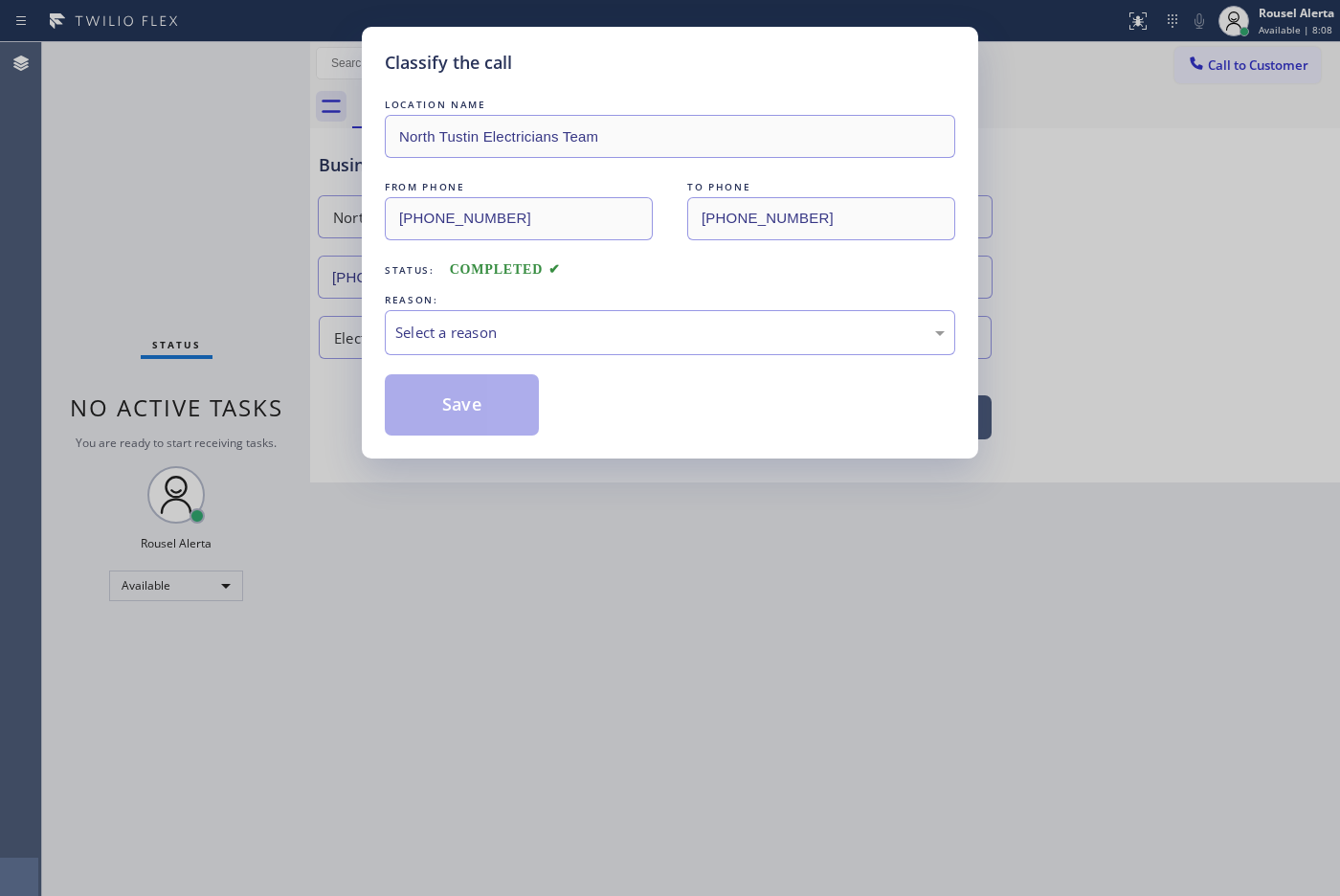
click at [472, 343] on div "Select a reason" at bounding box center [670, 332] width 549 height 22
click at [493, 427] on button "Save" at bounding box center [462, 405] width 154 height 62
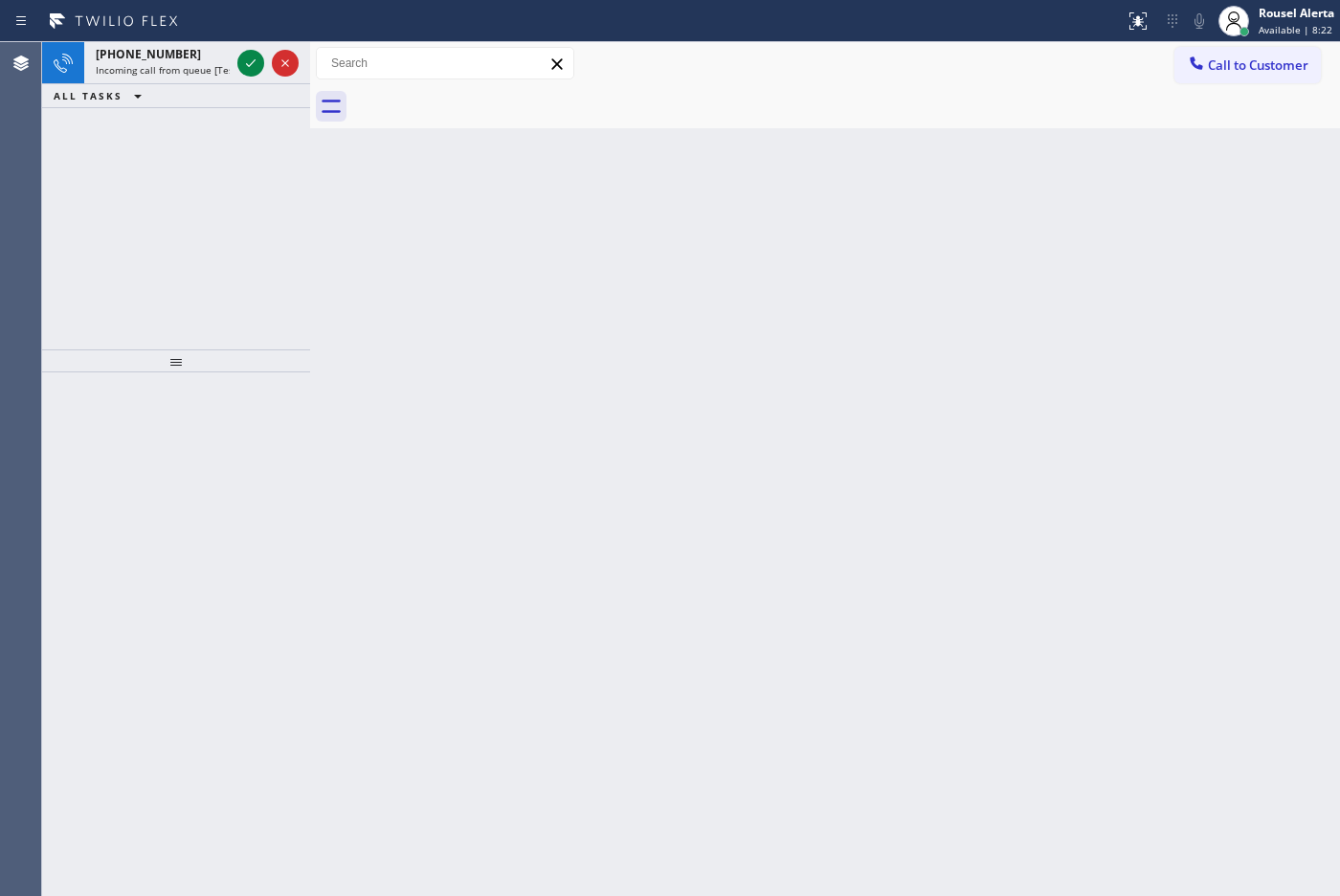
click at [207, 55] on div "[PHONE_NUMBER]" at bounding box center [162, 54] width 134 height 17
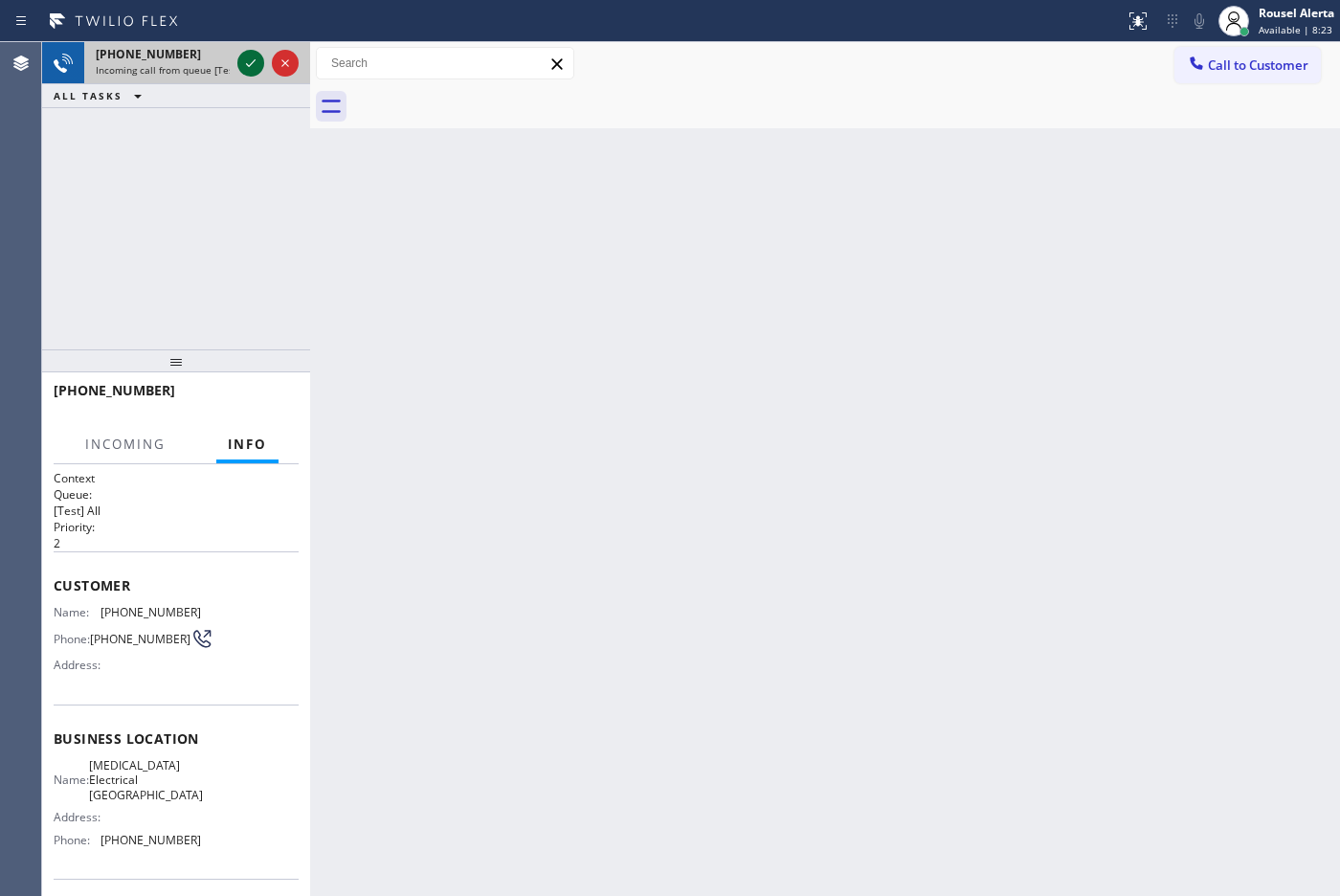
click at [249, 64] on icon at bounding box center [251, 64] width 23 height 23
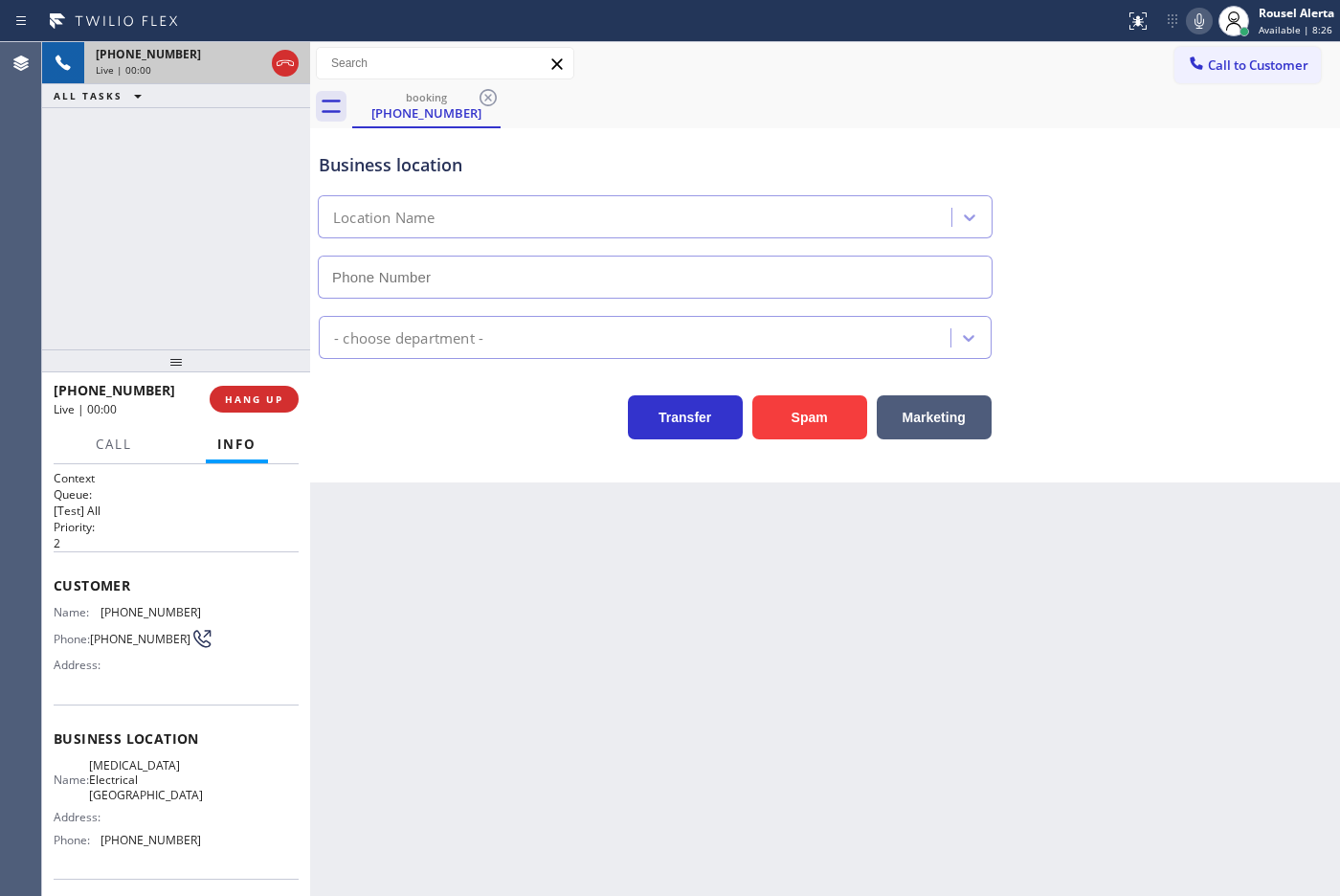
type input "[PHONE_NUMBER]"
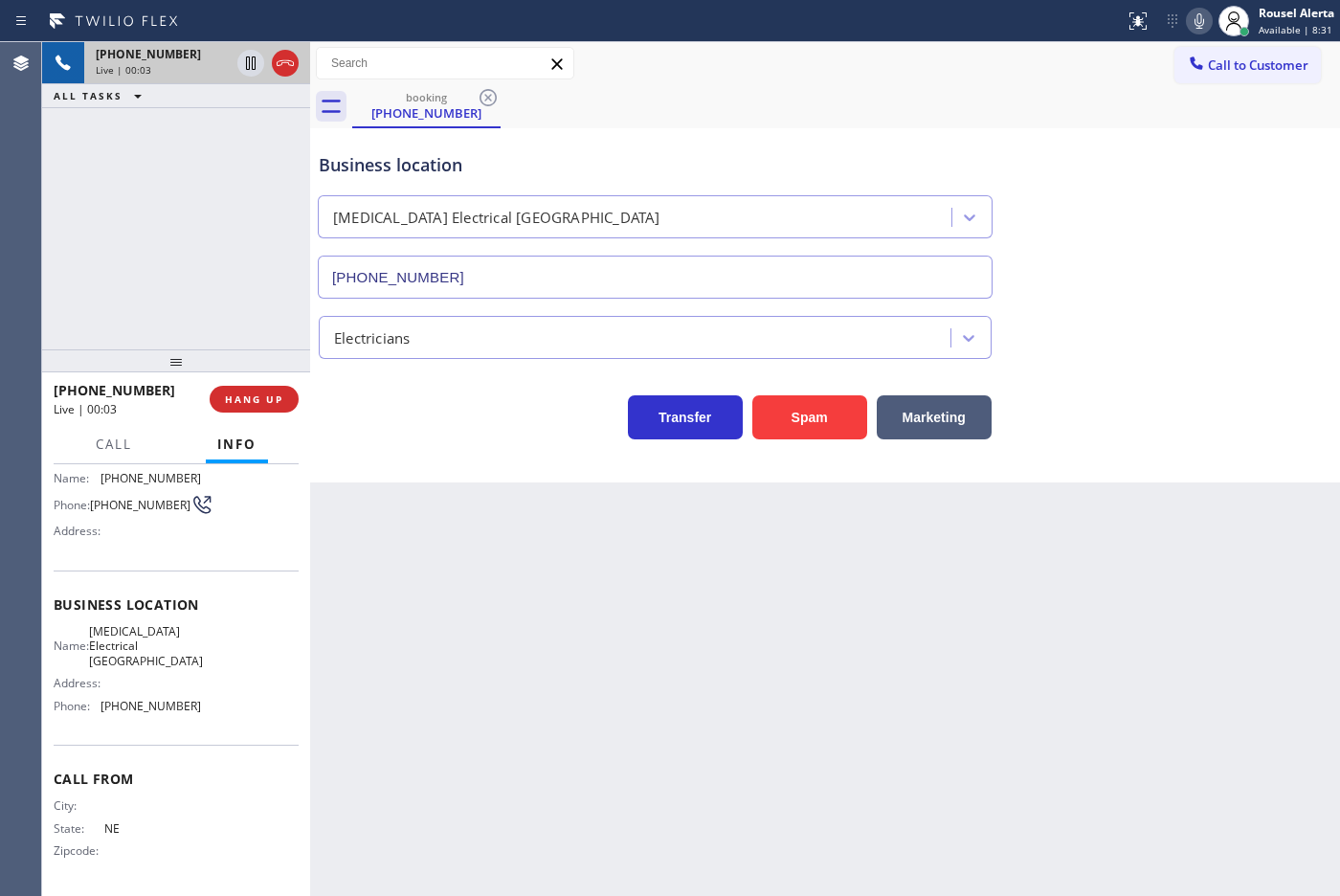
scroll to position [15, 0]
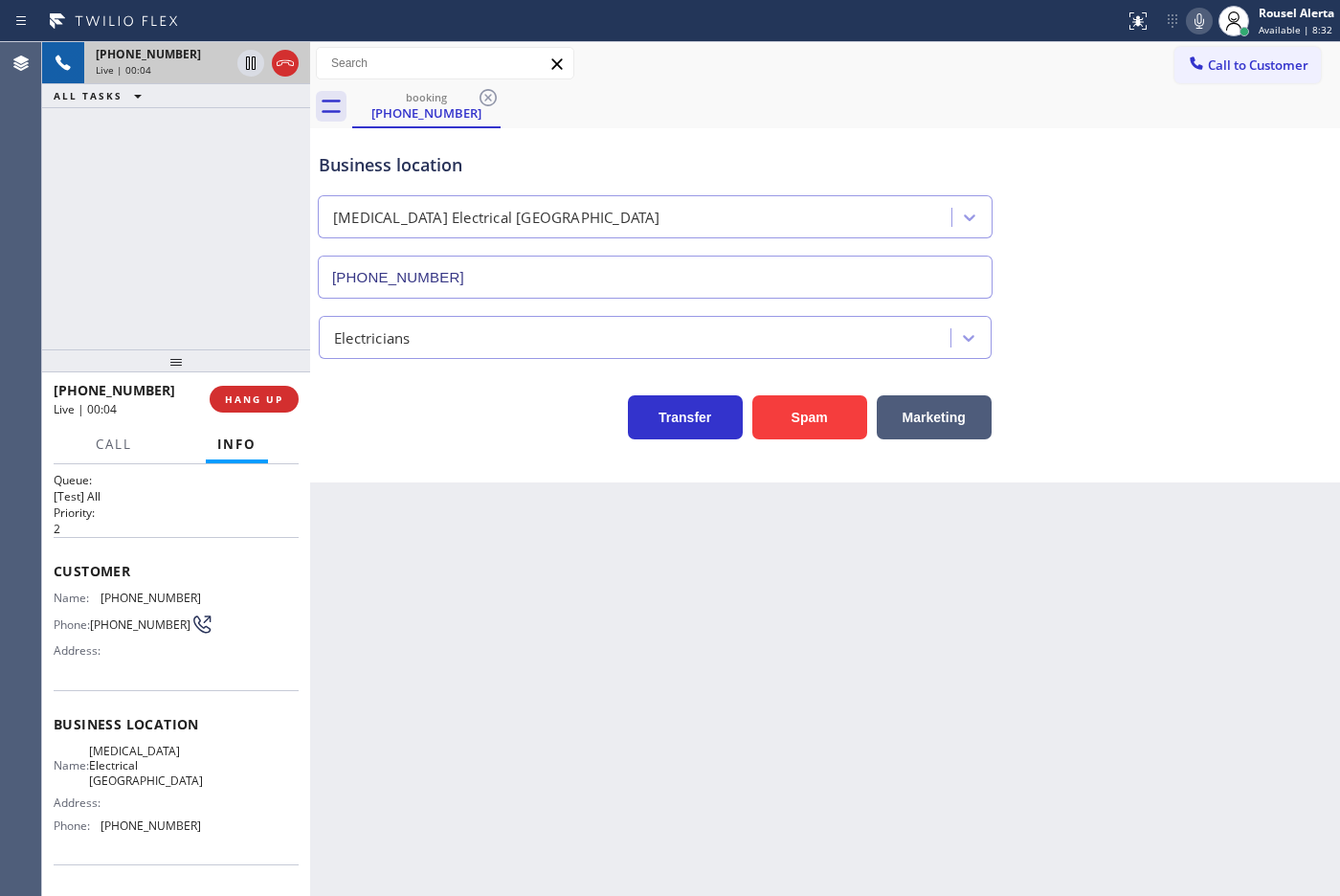
click at [540, 603] on div "Back to Dashboard Change Sender ID Customers Technicians Select a contact Outbo…" at bounding box center [825, 468] width 1030 height 853
click at [207, 247] on div "[PHONE_NUMBER] Live | 00:06 ALL TASKS ALL TASKS ACTIVE TASKS TASKS IN WRAP UP" at bounding box center [176, 195] width 268 height 307
click at [467, 547] on div "Back to Dashboard Change Sender ID Customers Technicians Select a contact Outbo…" at bounding box center [825, 468] width 1030 height 853
click at [242, 386] on button "HANG UP" at bounding box center [253, 399] width 89 height 26
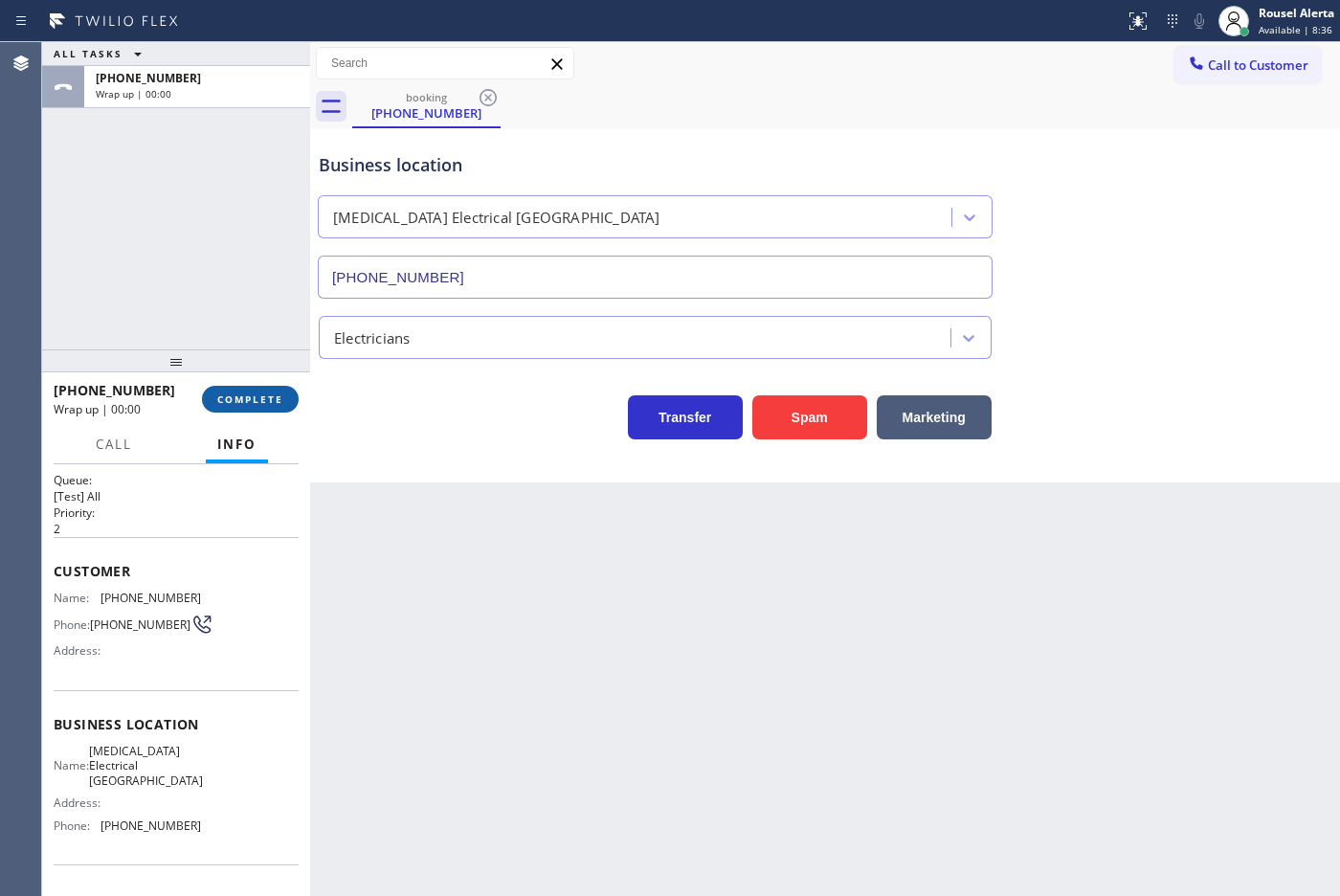
click at [250, 392] on span "COMPLETE" at bounding box center [250, 399] width 66 height 14
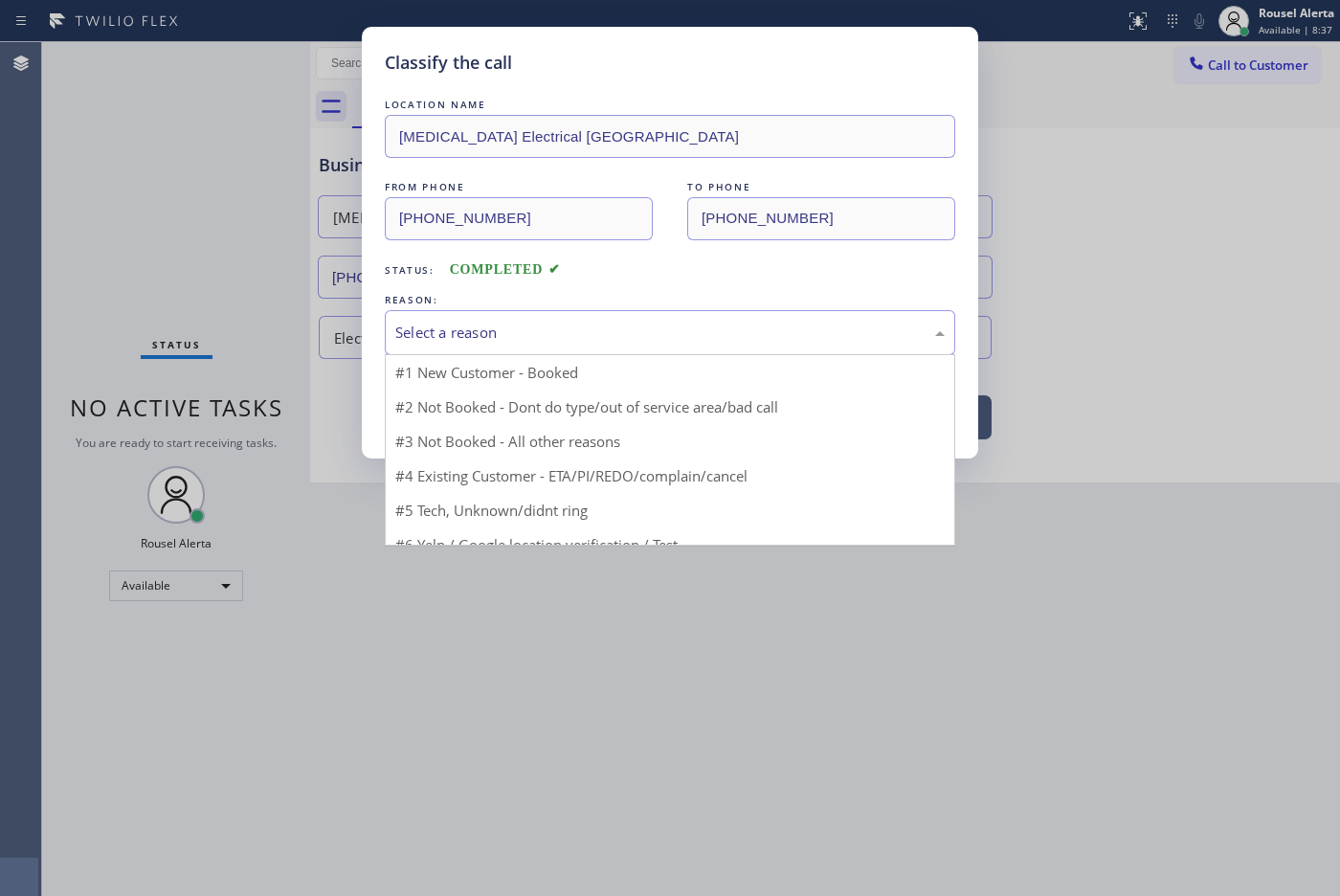
click at [475, 328] on div "Select a reason" at bounding box center [670, 332] width 549 height 22
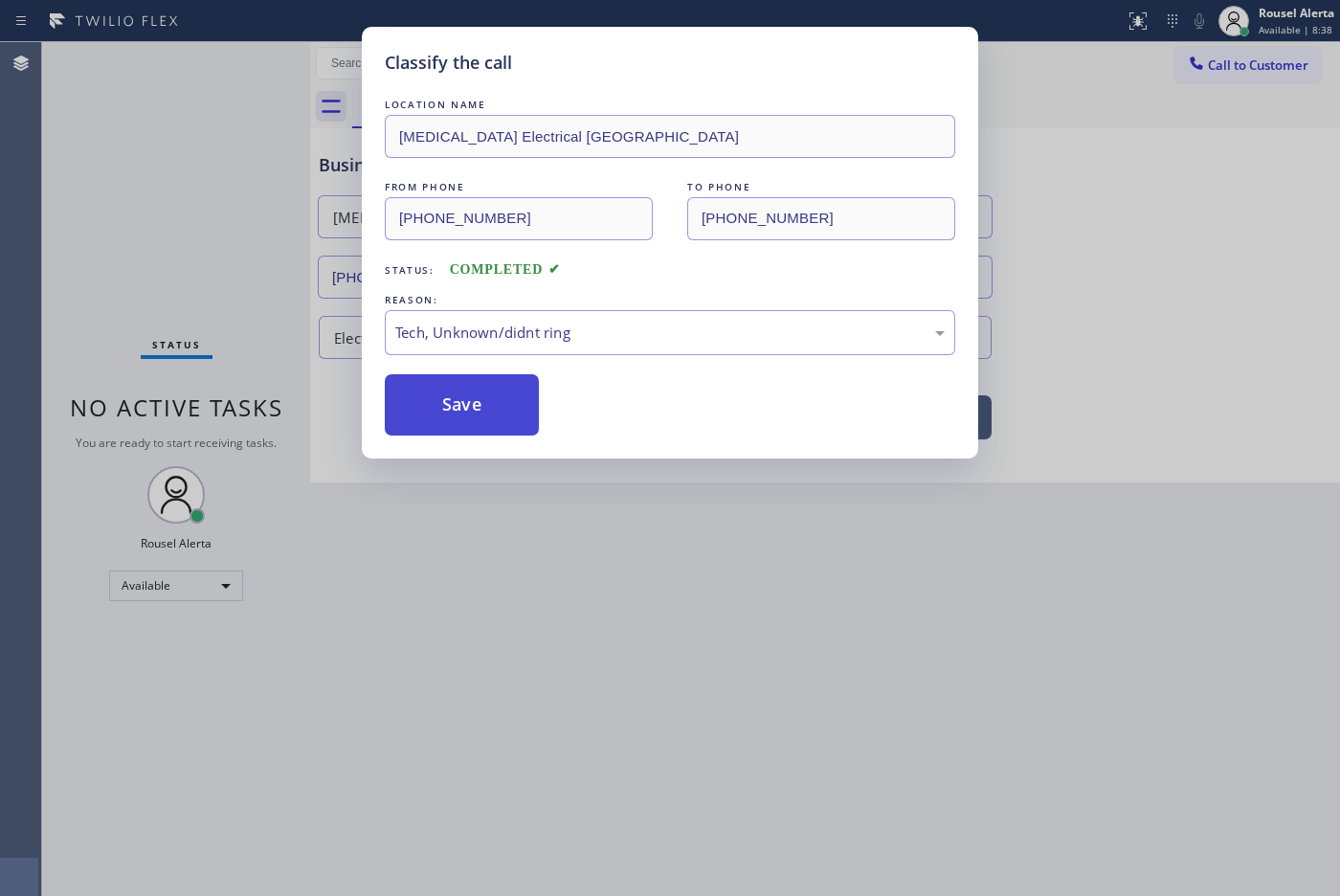
click at [466, 408] on button "Save" at bounding box center [462, 405] width 154 height 62
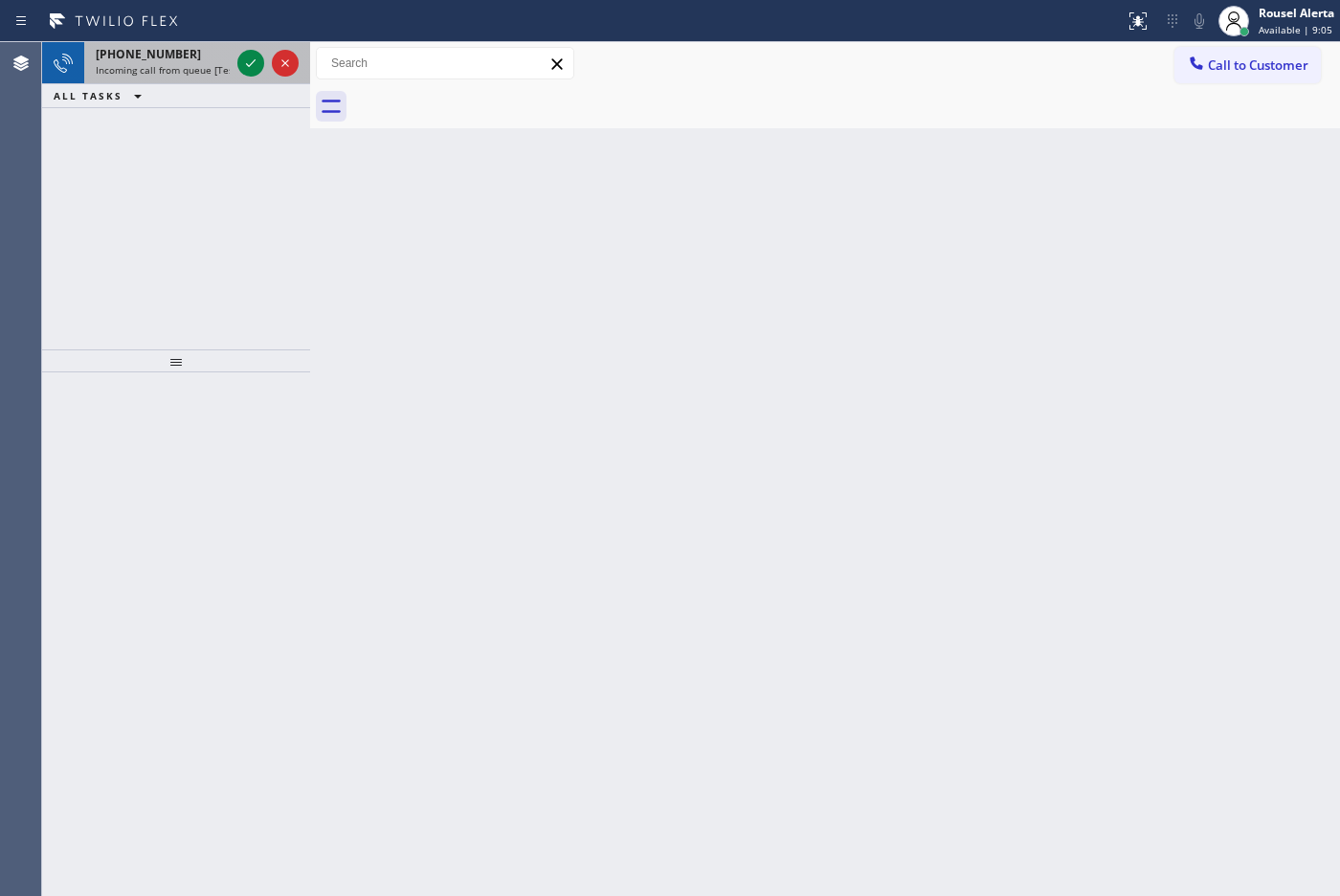
click at [208, 64] on span "Incoming call from queue [Test] All" at bounding box center [175, 70] width 159 height 14
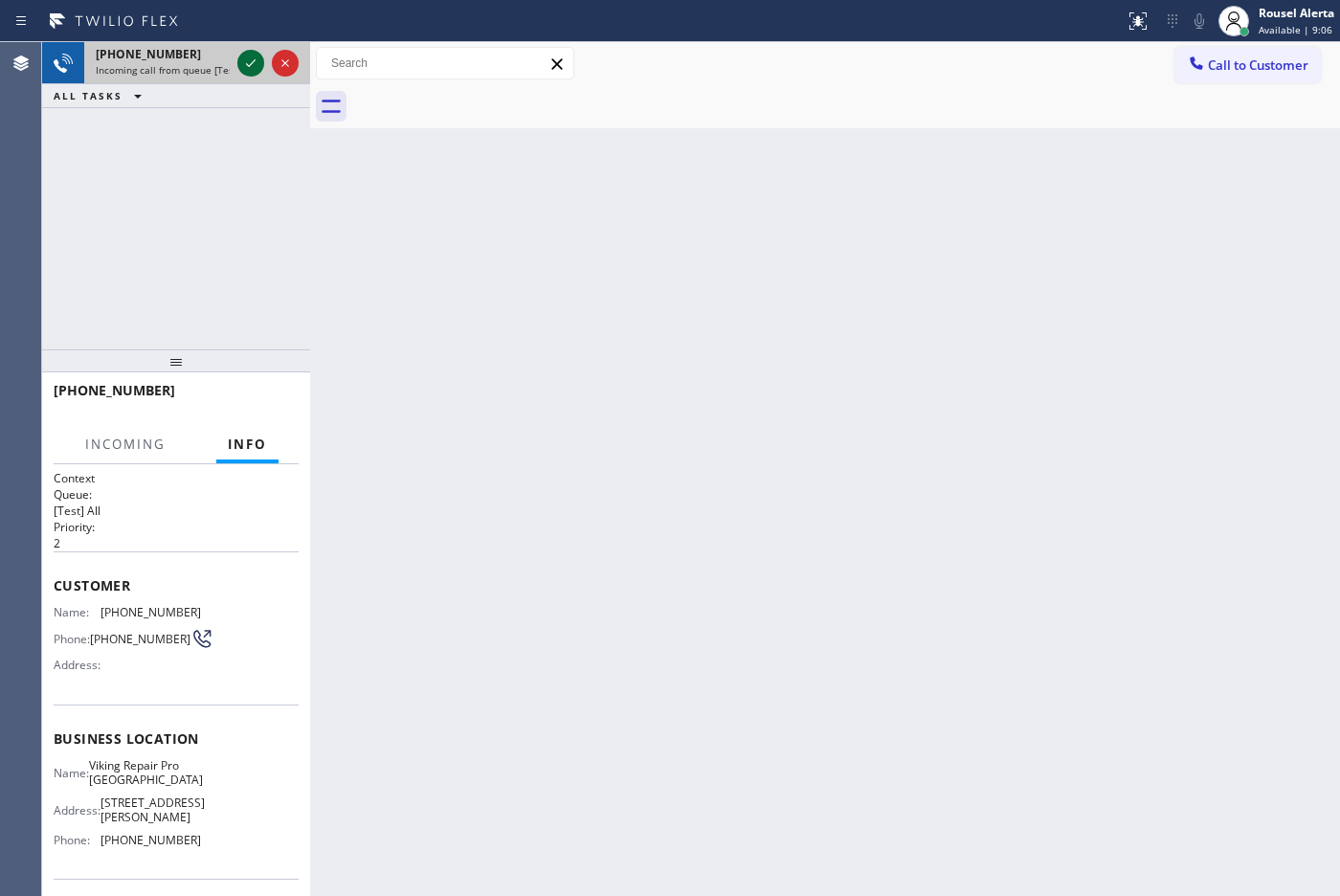
click at [242, 68] on icon at bounding box center [251, 64] width 23 height 23
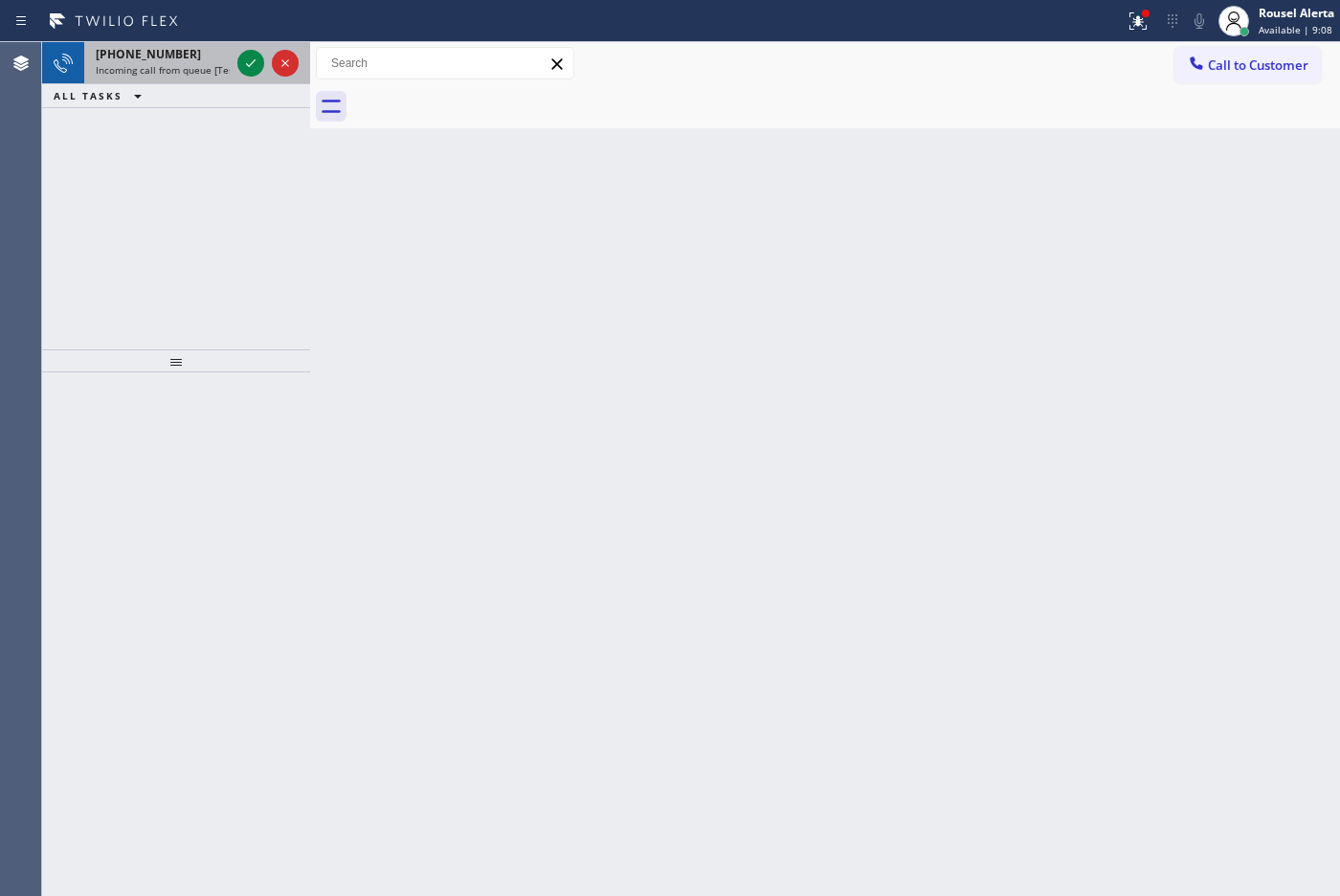
click at [206, 59] on div "[PHONE_NUMBER]" at bounding box center [162, 54] width 134 height 17
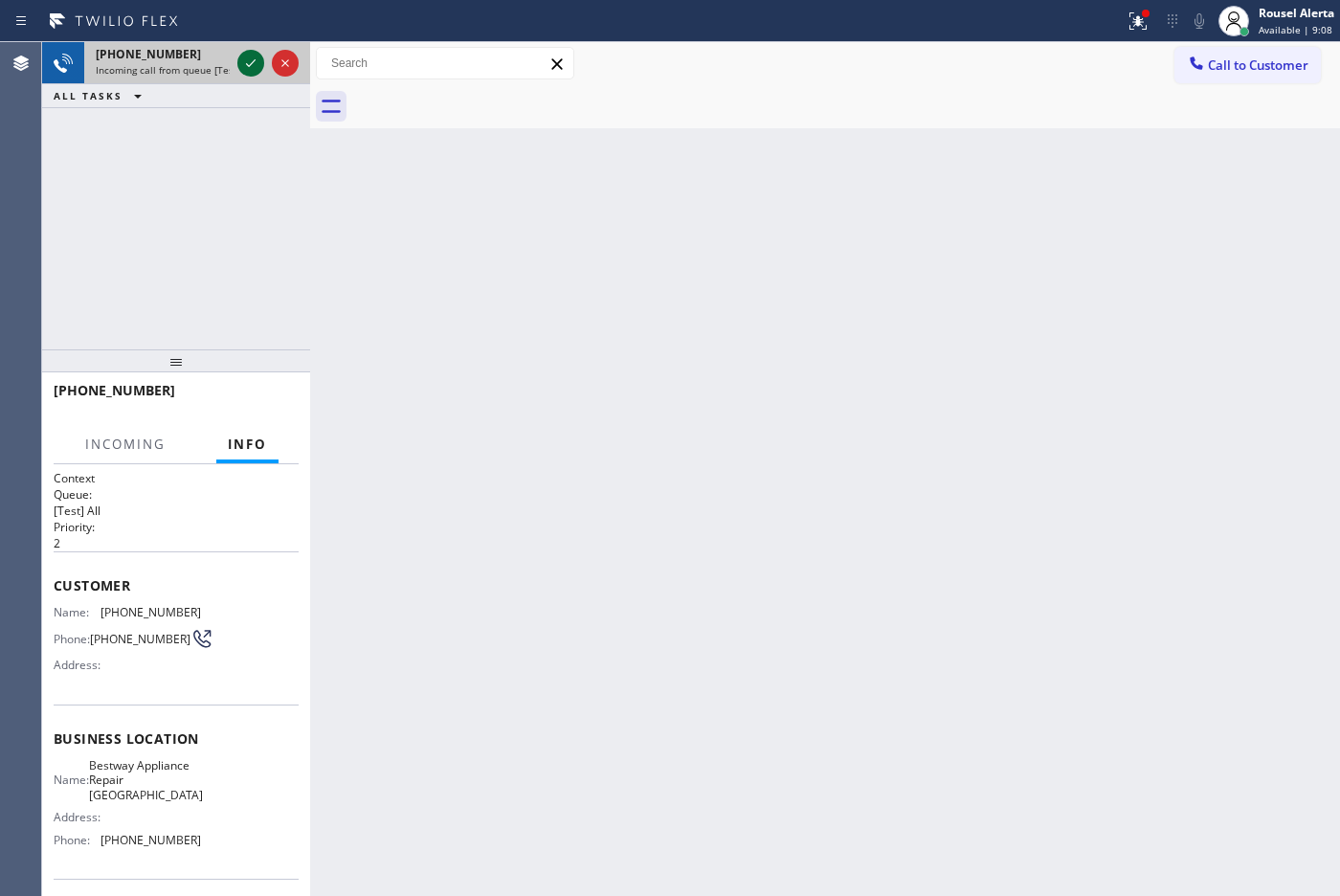
click at [238, 63] on div at bounding box center [250, 64] width 26 height 23
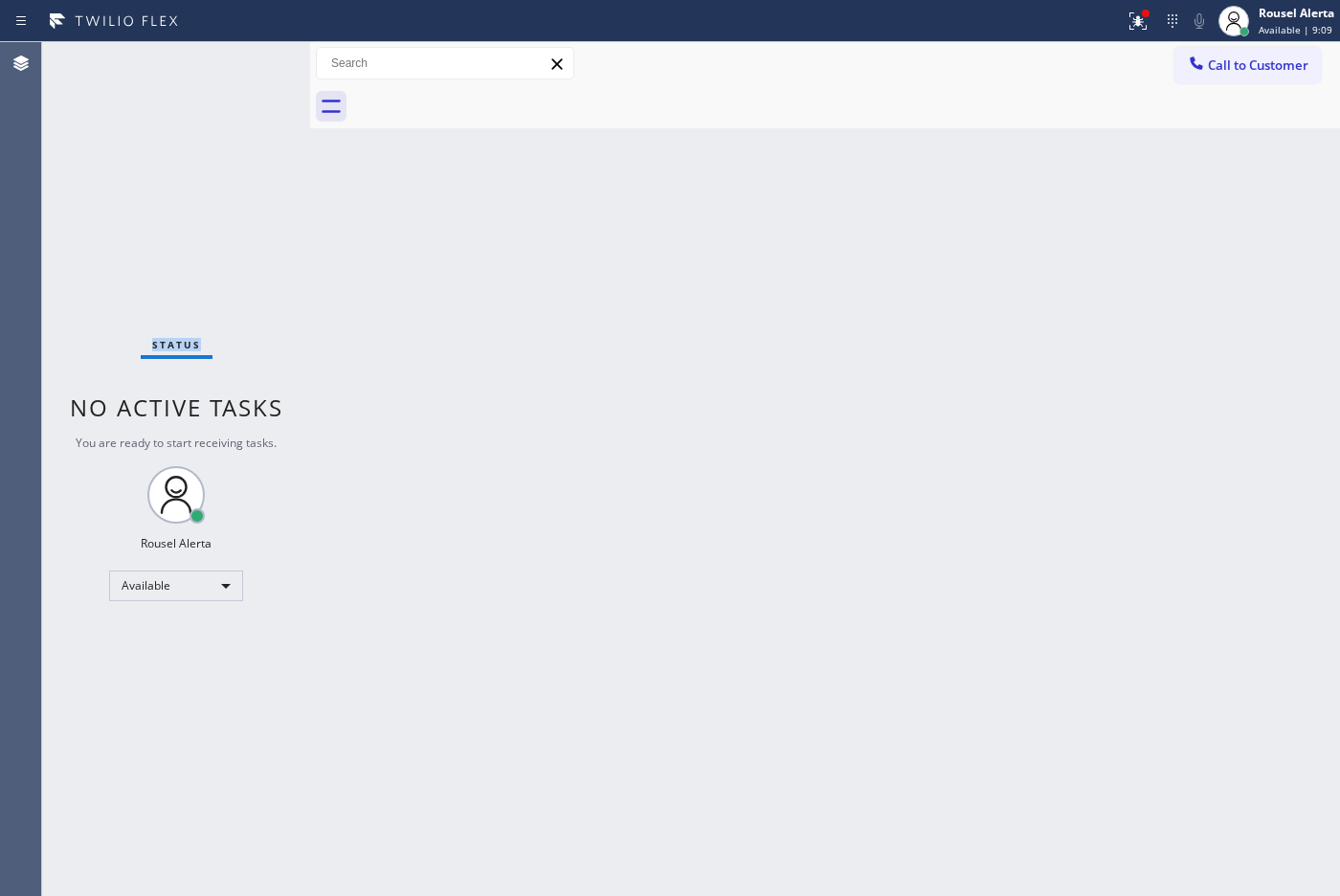
click at [238, 63] on div "Status No active tasks You are ready to start receiving tasks. Rousel Alerta Av…" at bounding box center [176, 468] width 268 height 853
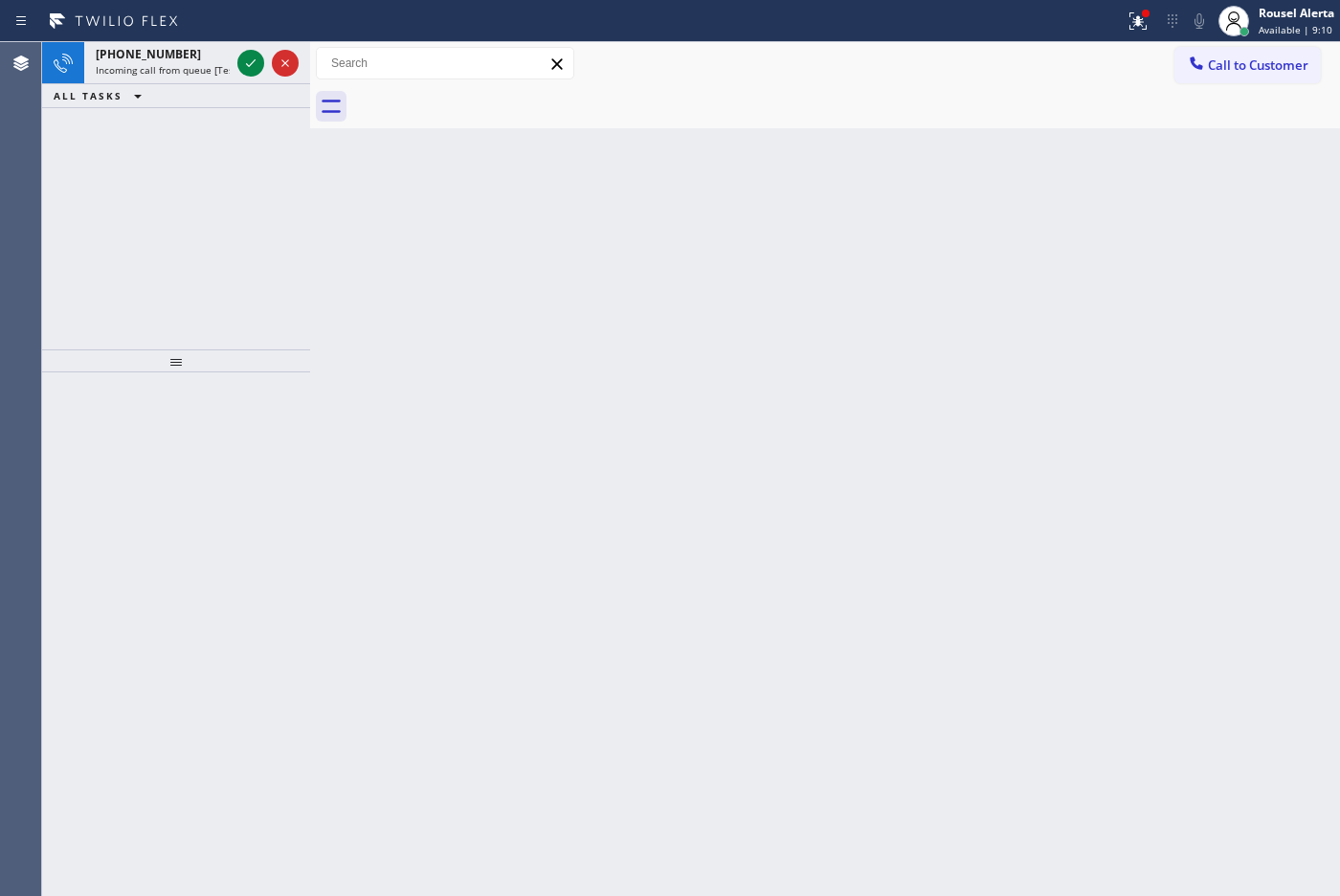
click at [238, 63] on div at bounding box center [250, 64] width 26 height 23
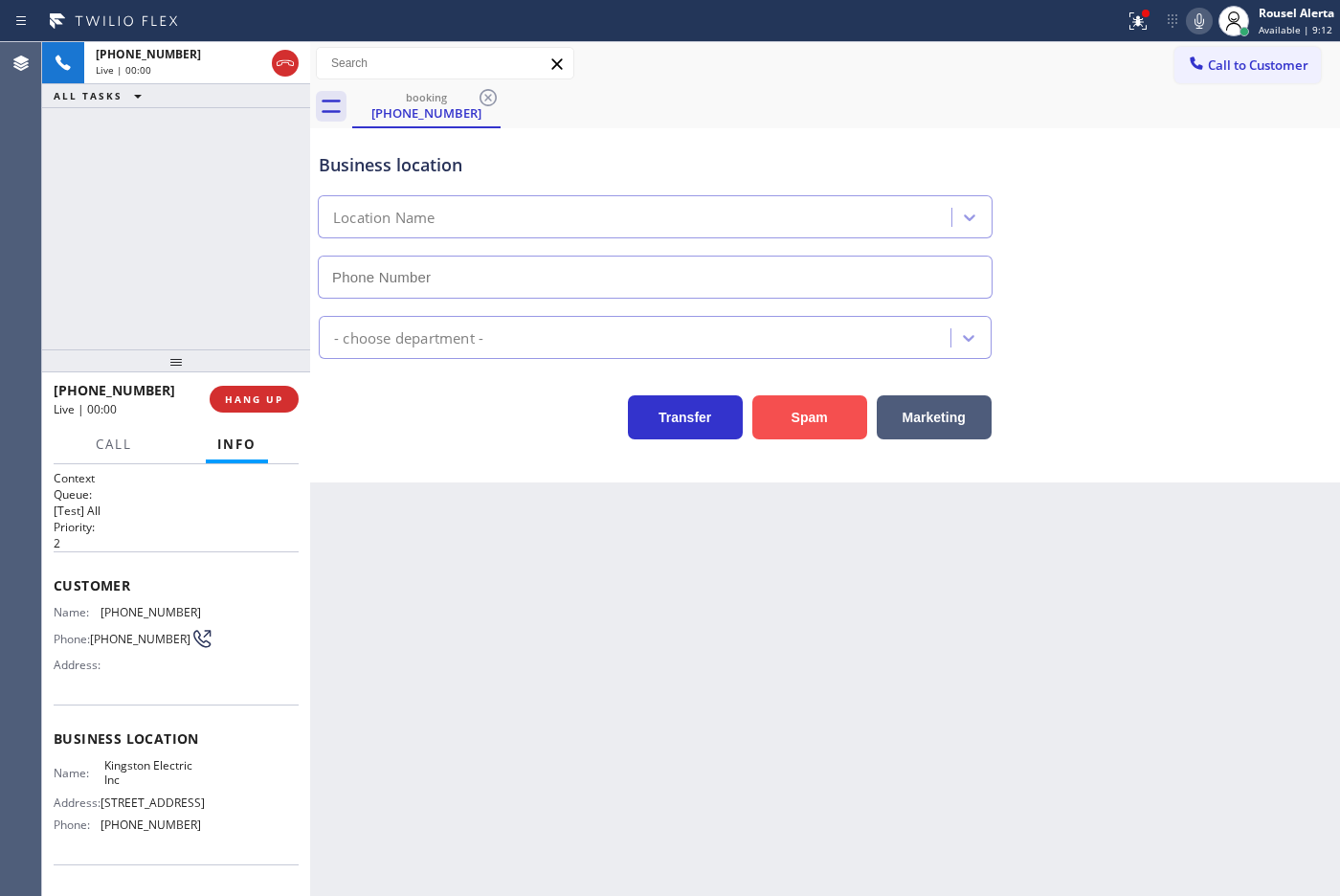
type input "[PHONE_NUMBER]"
click at [819, 426] on button "Spam" at bounding box center [810, 416] width 115 height 44
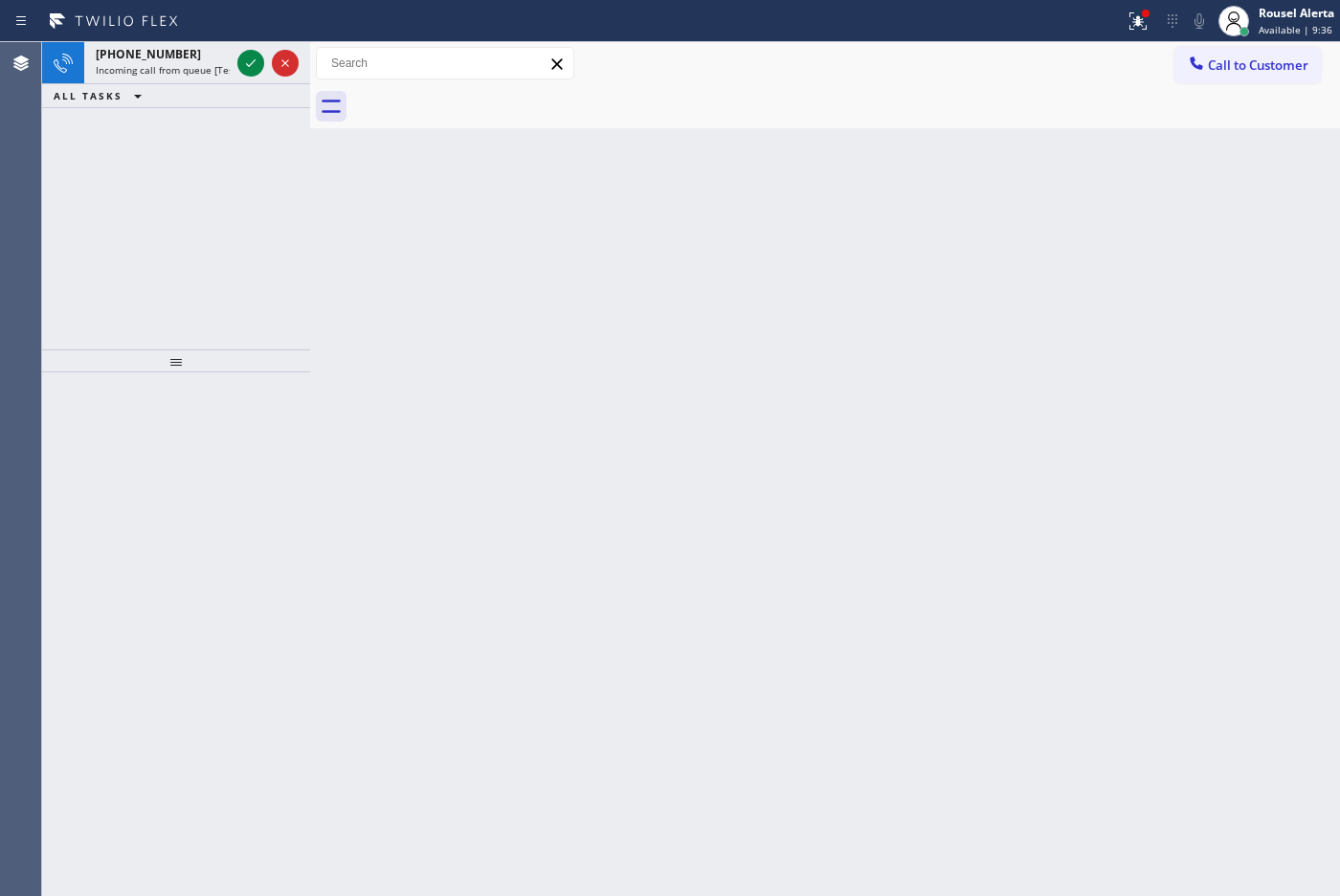
click at [210, 86] on div "ALL TASKS ALL TASKS ACTIVE TASKS TASKS IN WRAP UP" at bounding box center [176, 96] width 268 height 23
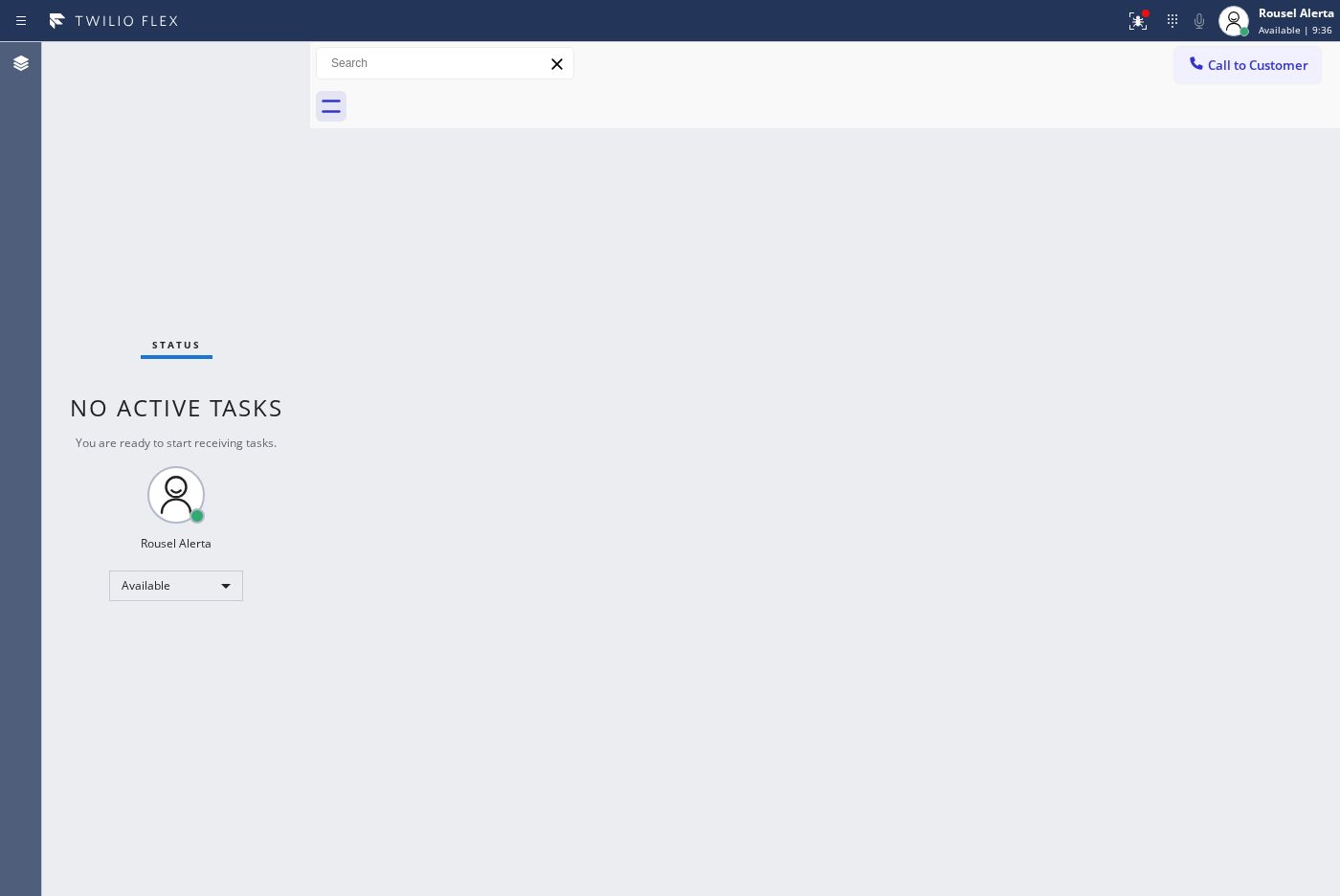
click at [207, 69] on div "Status No active tasks You are ready to start receiving tasks. Rousel Alerta Av…" at bounding box center [176, 468] width 268 height 853
click at [1134, 35] on button at bounding box center [1134, 21] width 42 height 42
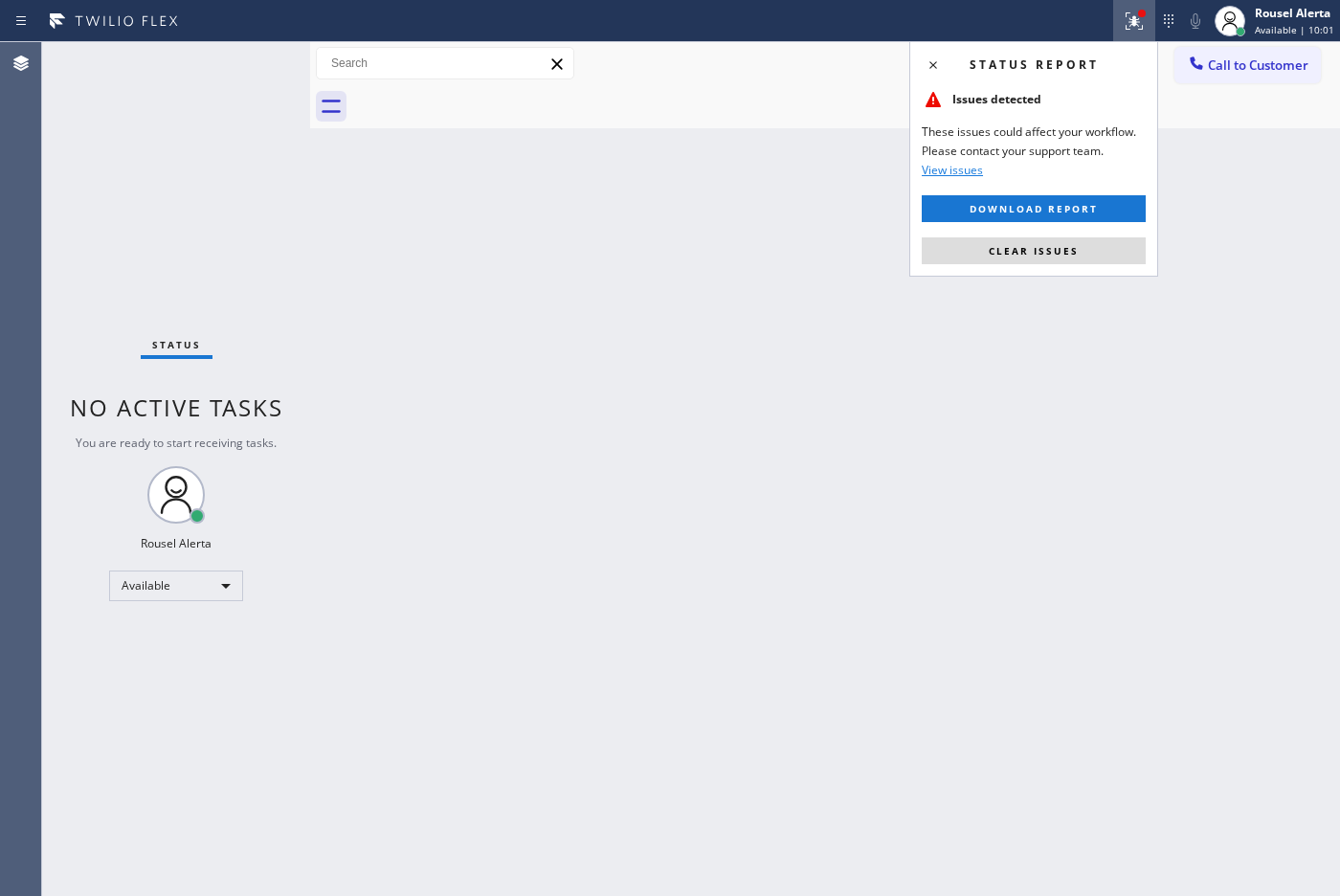
drag, startPoint x: 1093, startPoint y: 245, endPoint x: 1092, endPoint y: 260, distance: 15.0
click at [1093, 247] on button "Clear issues" at bounding box center [1033, 250] width 224 height 26
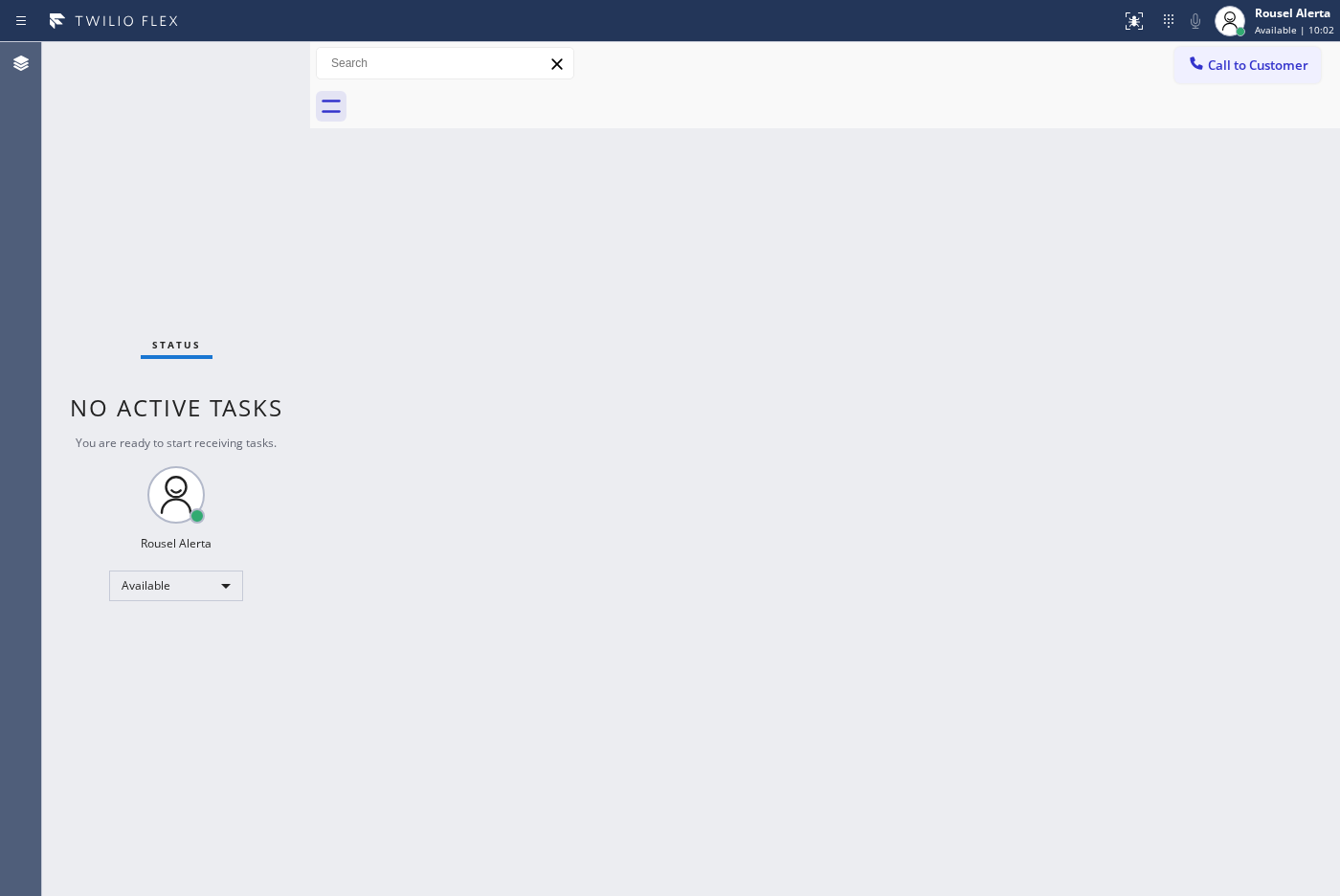
click at [1106, 355] on div "Back to Dashboard Change Sender ID Customers Technicians Select a contact Outbo…" at bounding box center [825, 468] width 1030 height 853
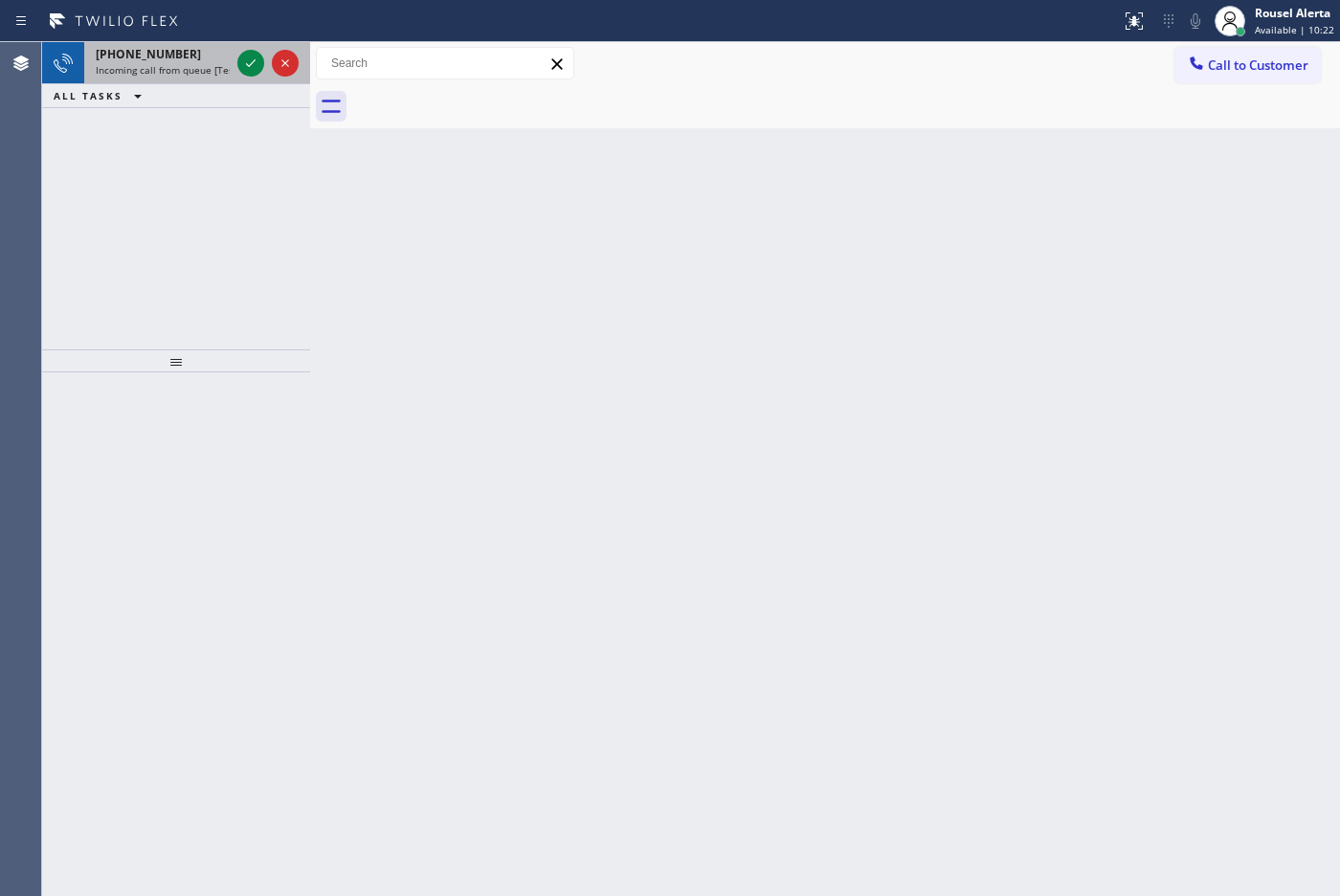
click at [201, 64] on span "Incoming call from queue [Test] All" at bounding box center [175, 70] width 159 height 14
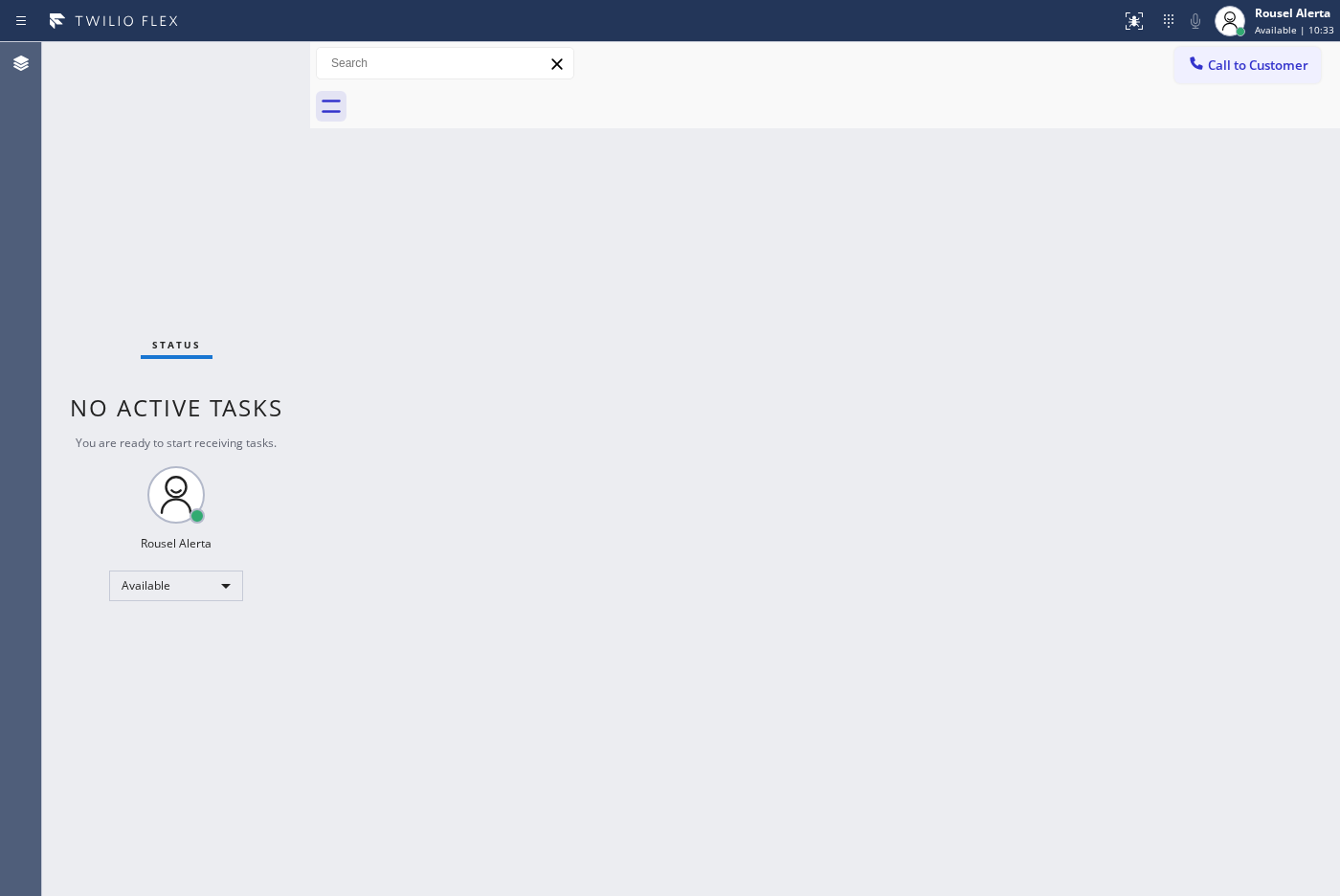
click at [539, 513] on div "Back to Dashboard Change Sender ID Customers Technicians Select a contact Outbo…" at bounding box center [825, 468] width 1030 height 853
click at [1280, 10] on div "Rousel Alerta" at bounding box center [1294, 13] width 79 height 17
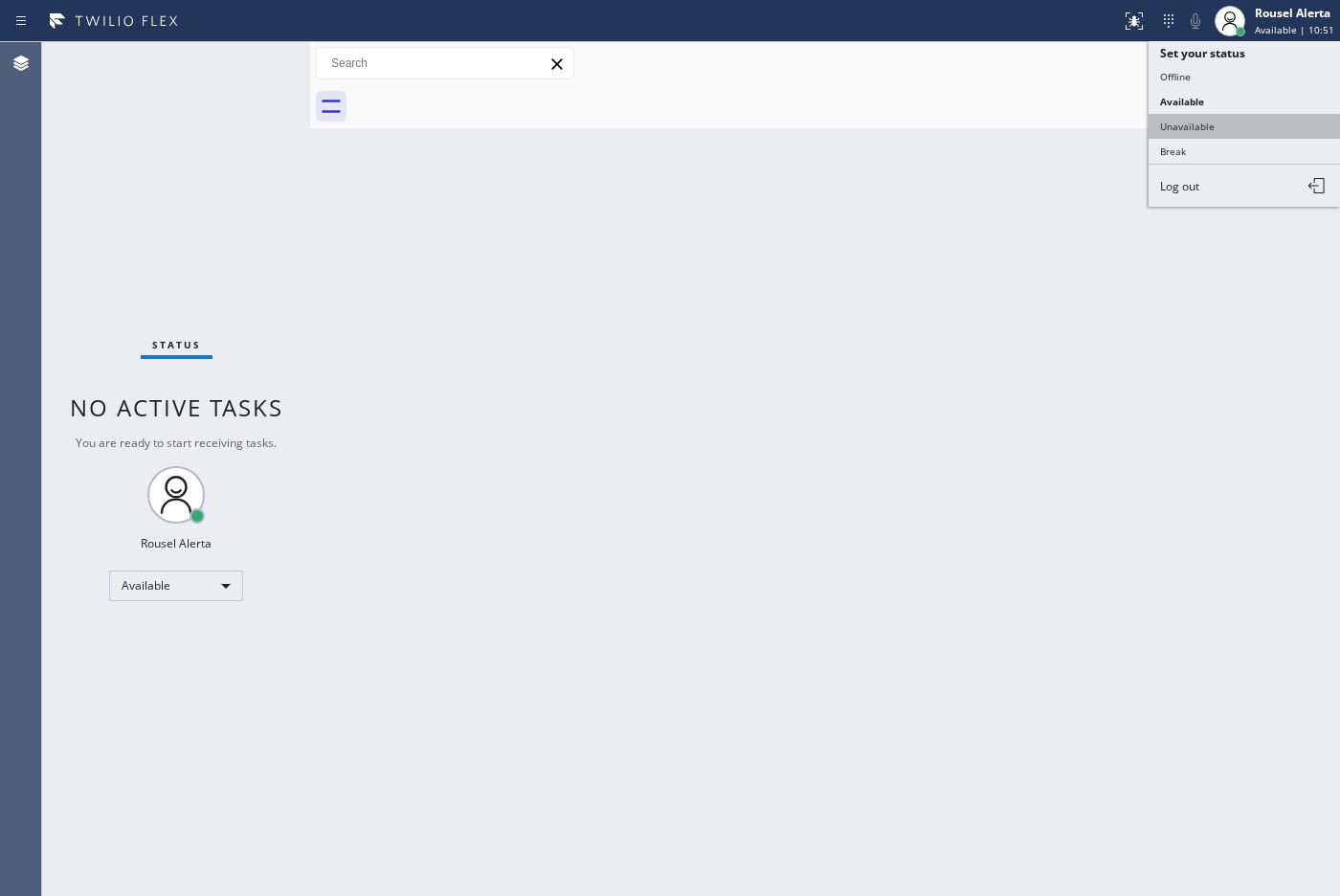
click at [1260, 131] on button "Unavailable" at bounding box center [1244, 126] width 192 height 24
